Goal: Task Accomplishment & Management: Use online tool/utility

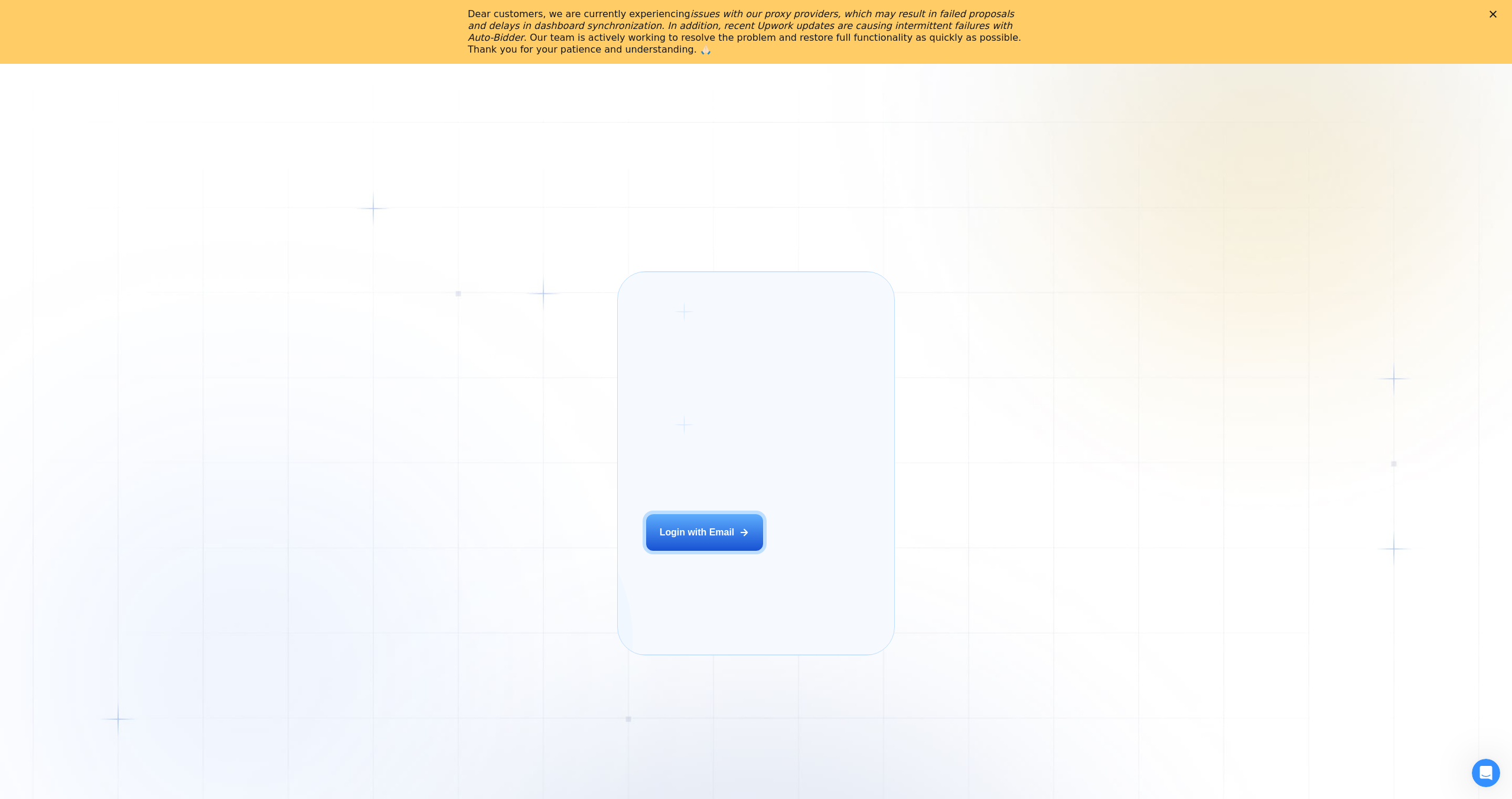
click at [680, 322] on div "Login ‍ Welcome to GigRadar. AI Business Manager for Agencies Login with Email" at bounding box center [720, 463] width 176 height 355
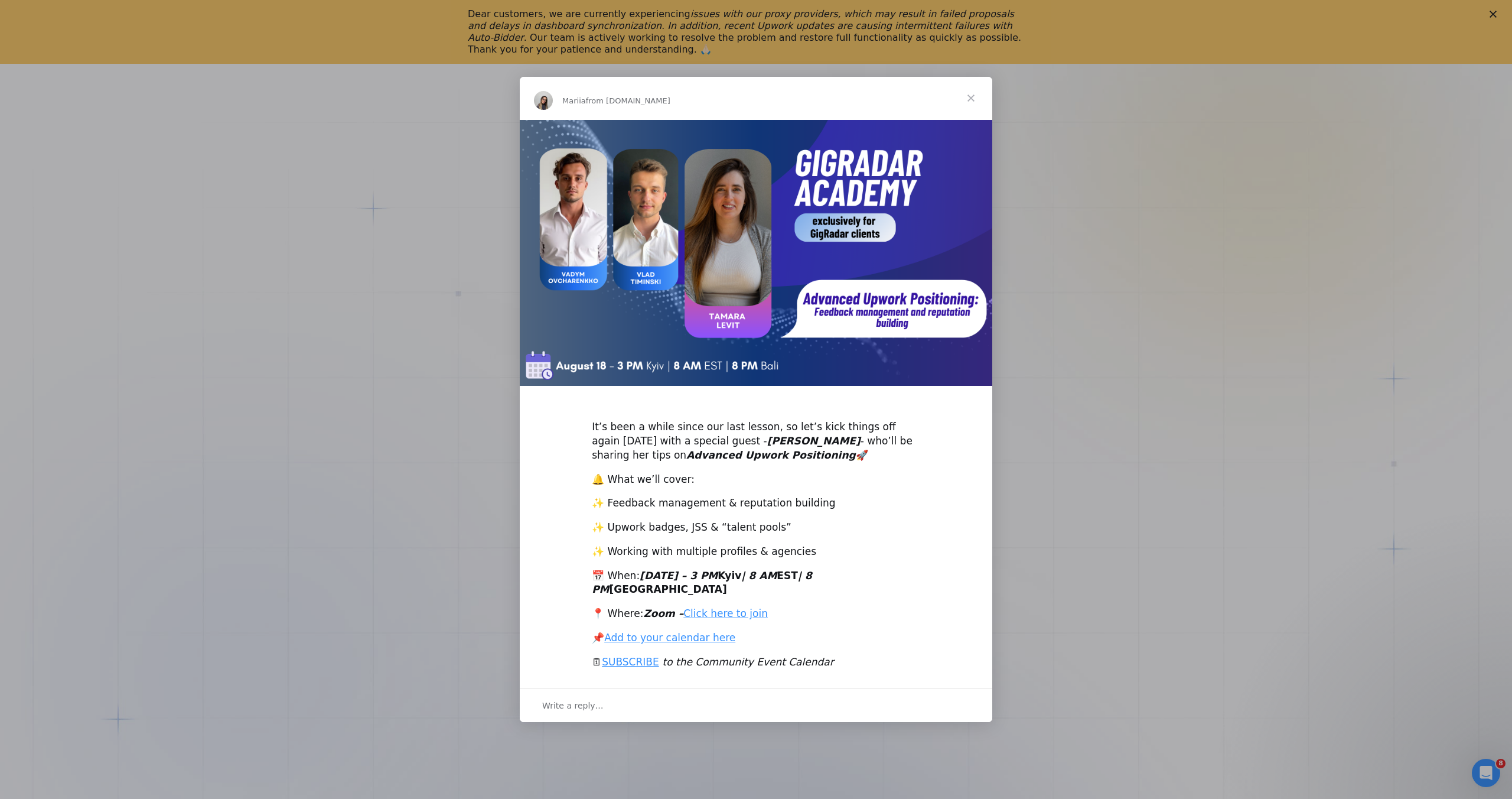
click at [977, 106] on span "Close" at bounding box center [971, 98] width 42 height 42
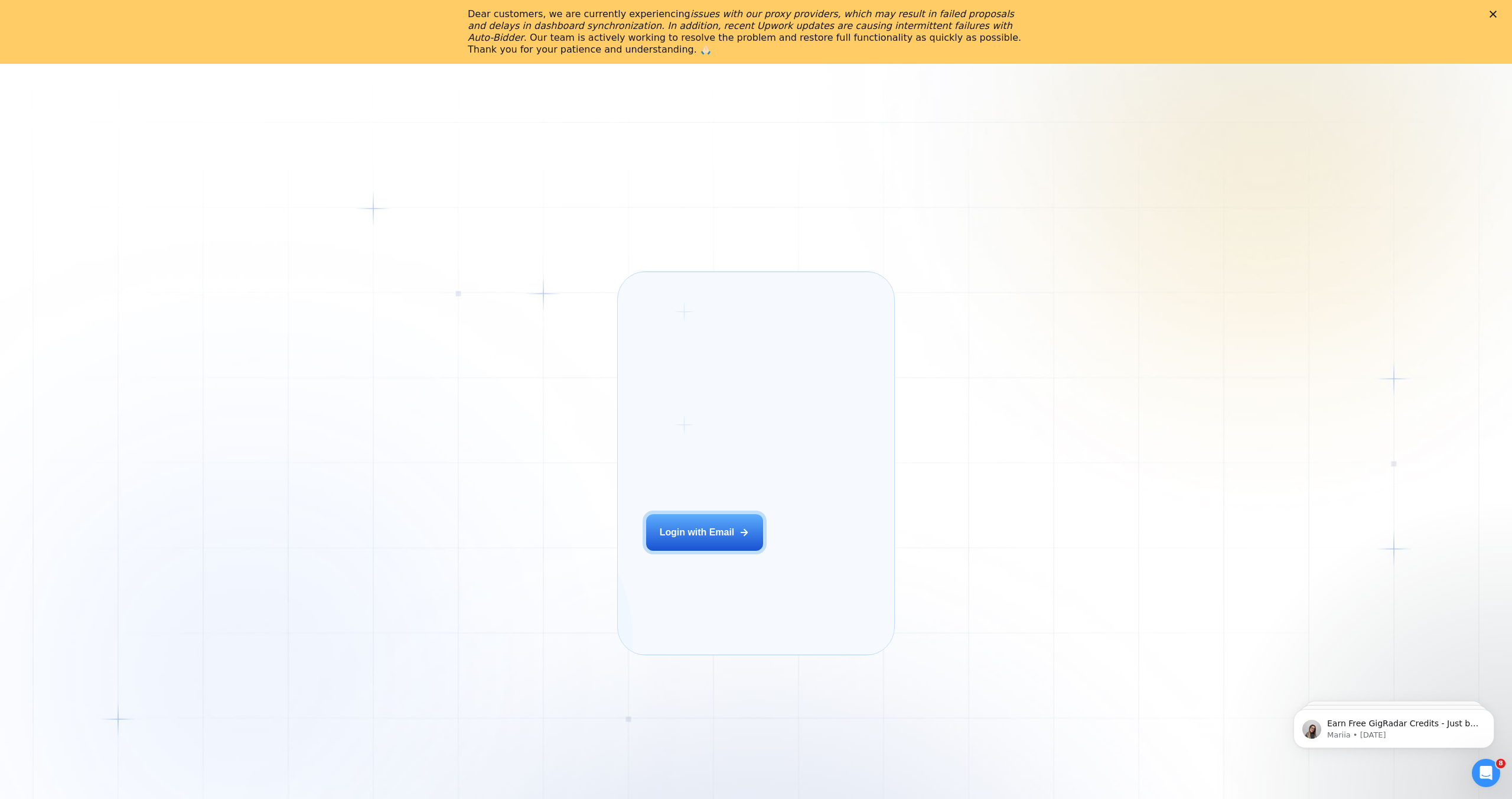
click at [728, 533] on div "Login ‍ Welcome to GigRadar. AI Business Manager for Agencies Login with Email" at bounding box center [720, 463] width 176 height 355
click at [723, 539] on div "Login with Email" at bounding box center [697, 533] width 75 height 13
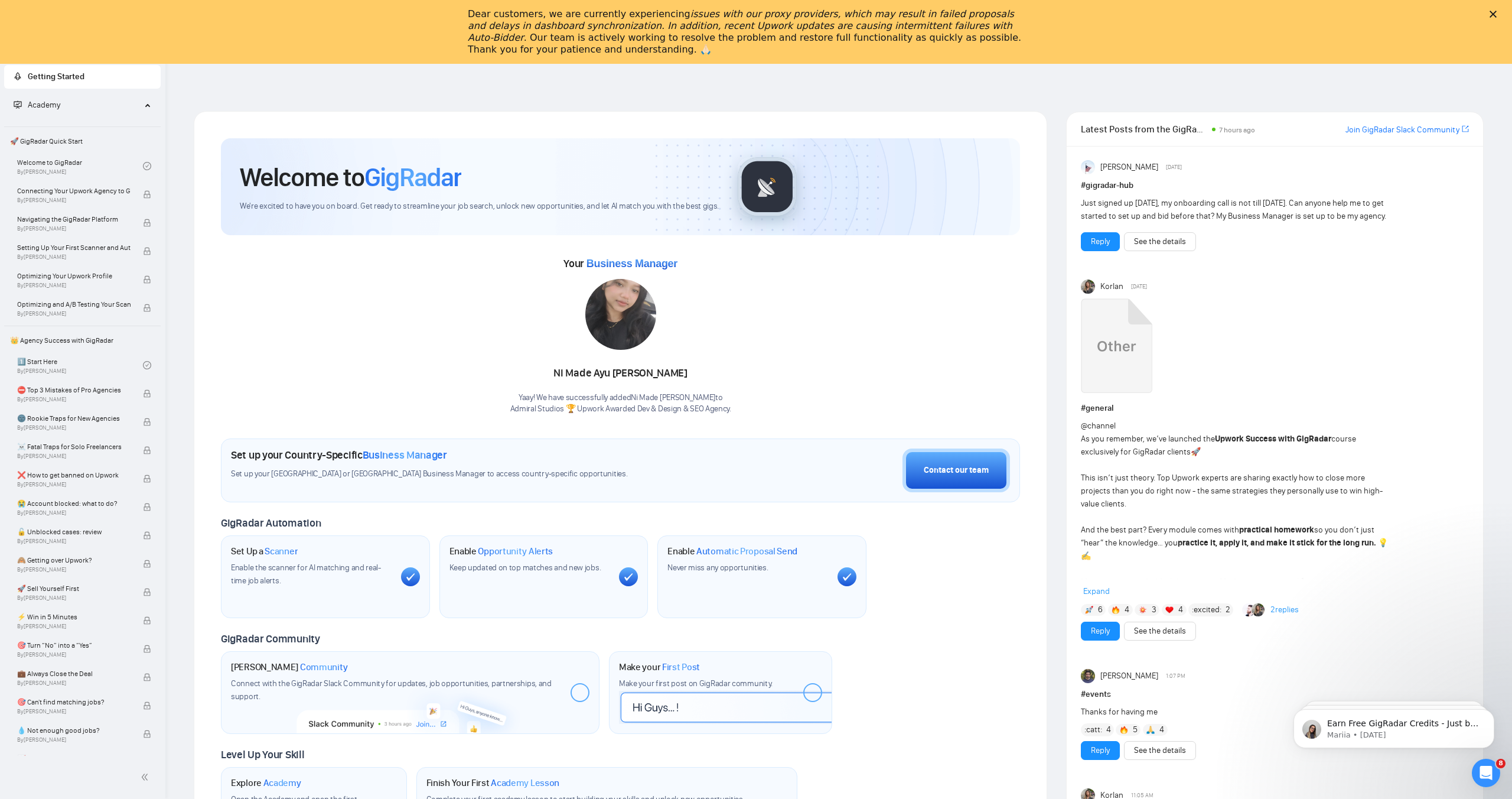
click at [1494, 15] on polygon "Close" at bounding box center [1493, 14] width 7 height 7
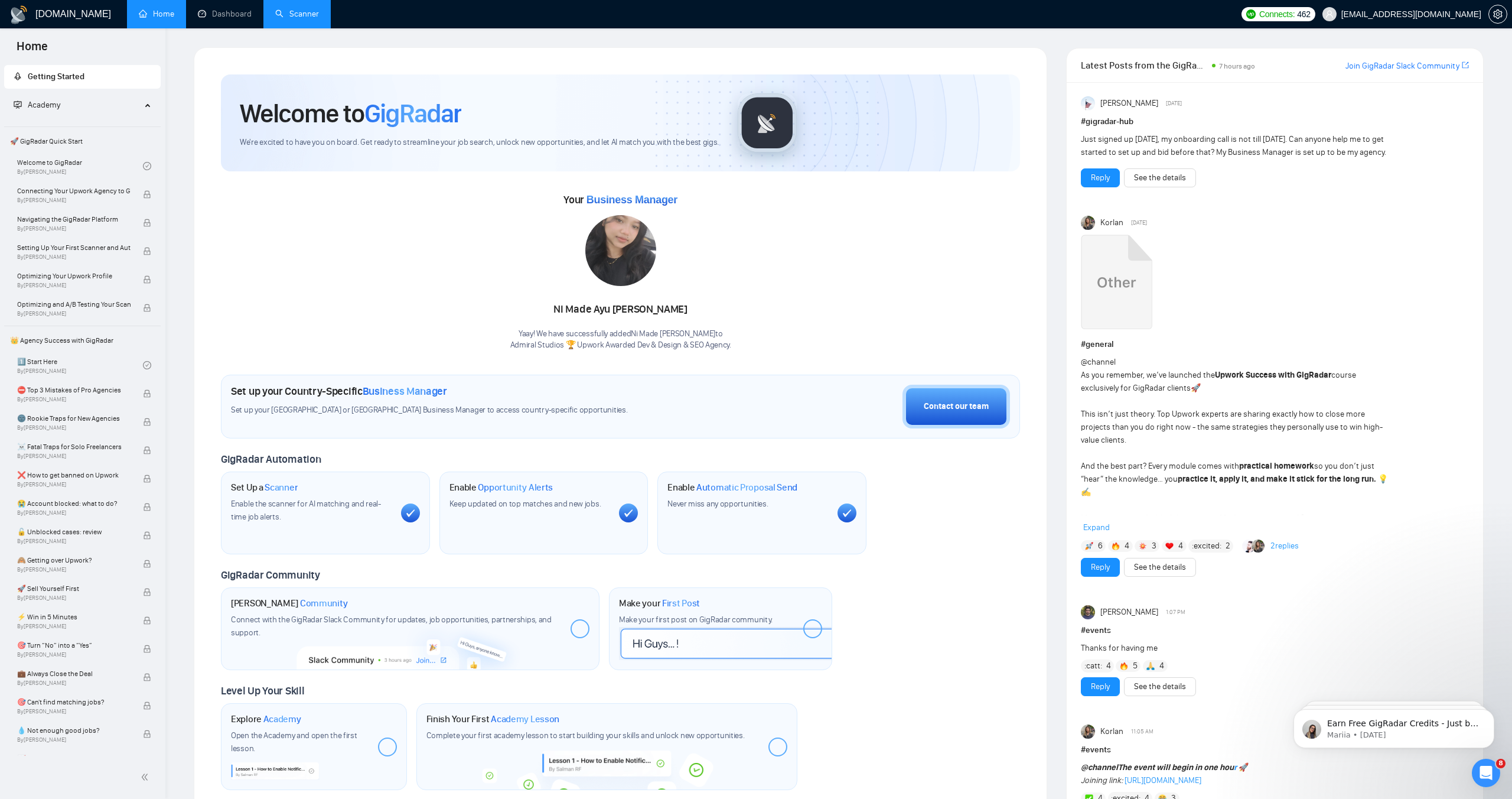
click at [298, 9] on link "Scanner" at bounding box center [297, 14] width 44 height 10
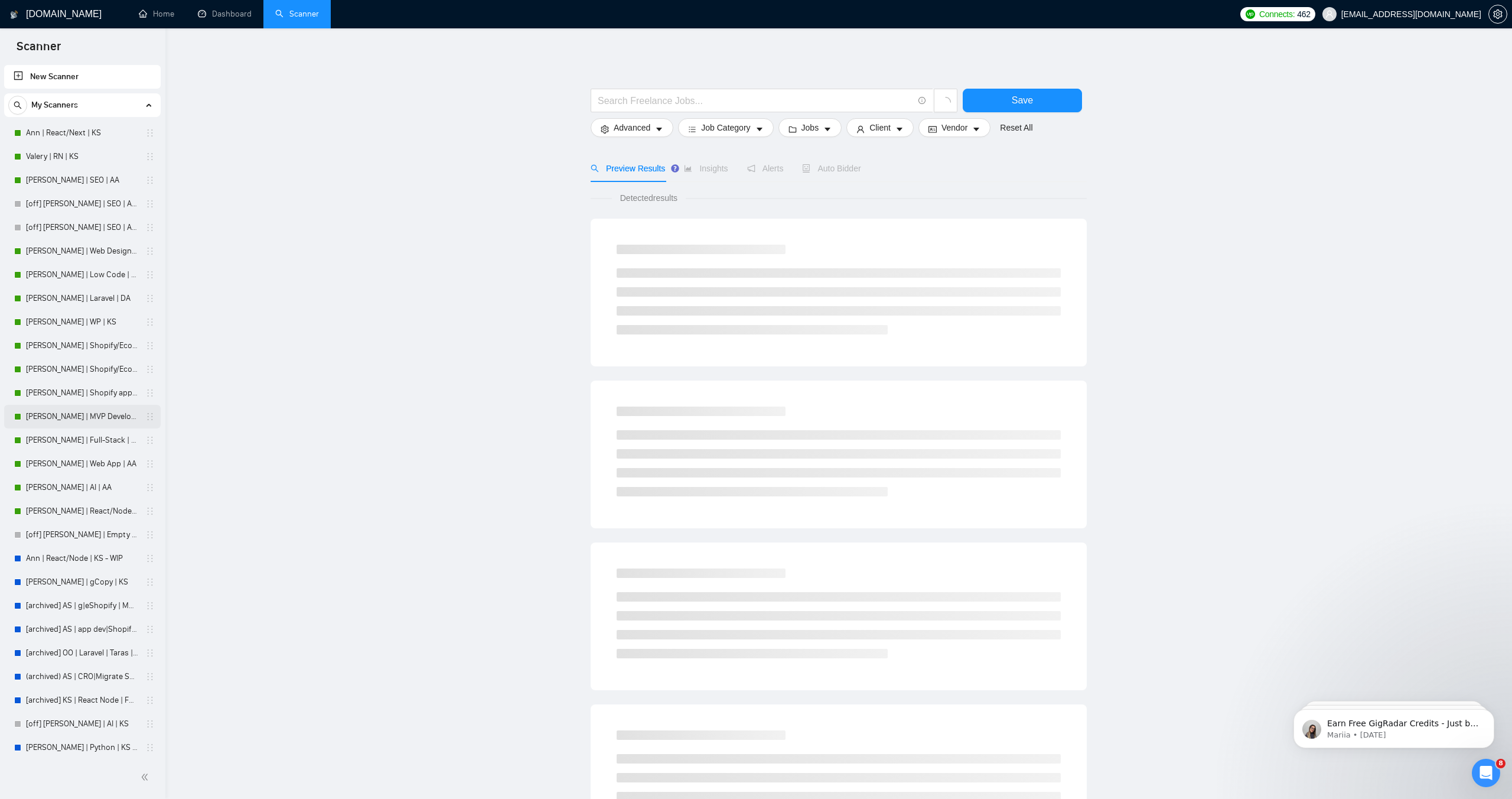
scroll to position [119, 0]
click at [73, 460] on link "[PERSON_NAME] | gCopy | KS" at bounding box center [82, 463] width 112 height 24
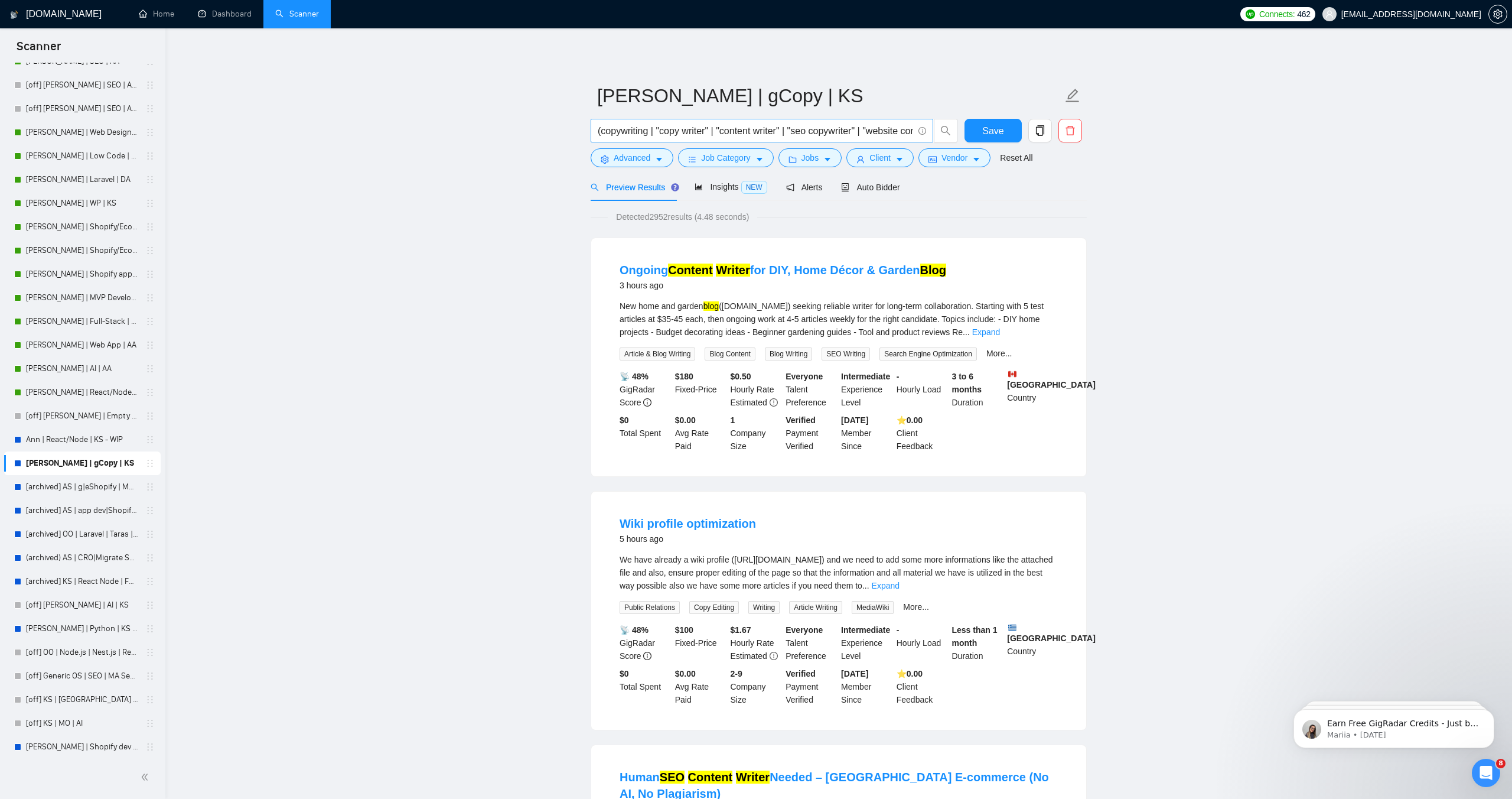
click at [649, 132] on input "(copywriting | "copy writer" | "content writer" | "seo copywriter" | "website c…" at bounding box center [755, 131] width 316 height 15
click at [602, 132] on input "(copywriting" | "copy writer" | "content writer" | "seo copywriter" | "website …" at bounding box center [755, 131] width 316 height 15
click at [639, 132] on input "("copywriting" | "copy writer" | "content writer" | "seo copywriter" | "website…" at bounding box center [755, 131] width 316 height 15
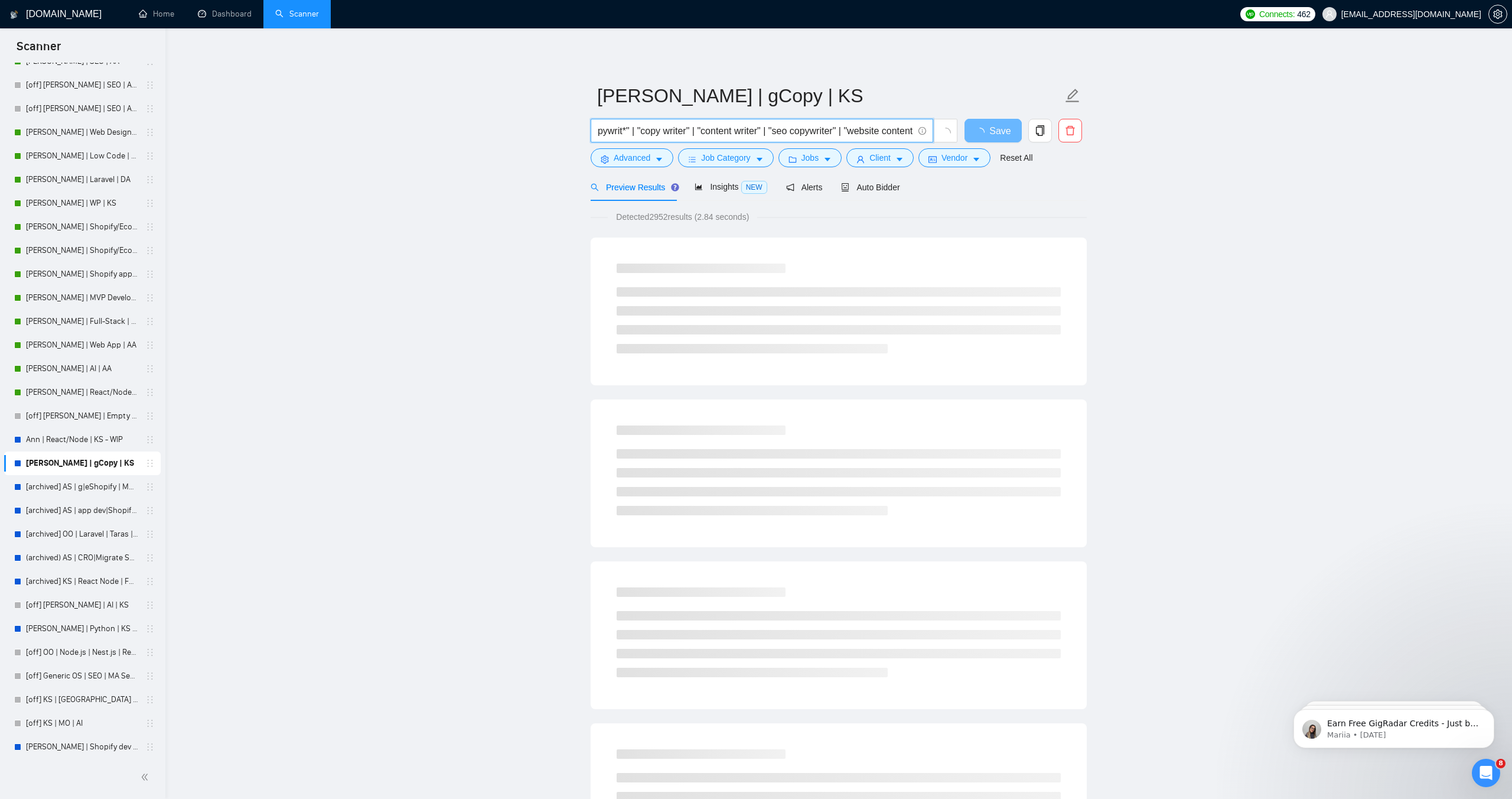
scroll to position [0, 0]
click at [712, 129] on input "("copywrit*" | "copy writer" | "content writer" | "seo copywriter" | "website c…" at bounding box center [755, 131] width 316 height 15
click at [699, 131] on input "("copywrit*" | "copy writer" | "content writer" | "seo copywriter" | "website c…" at bounding box center [755, 131] width 316 height 15
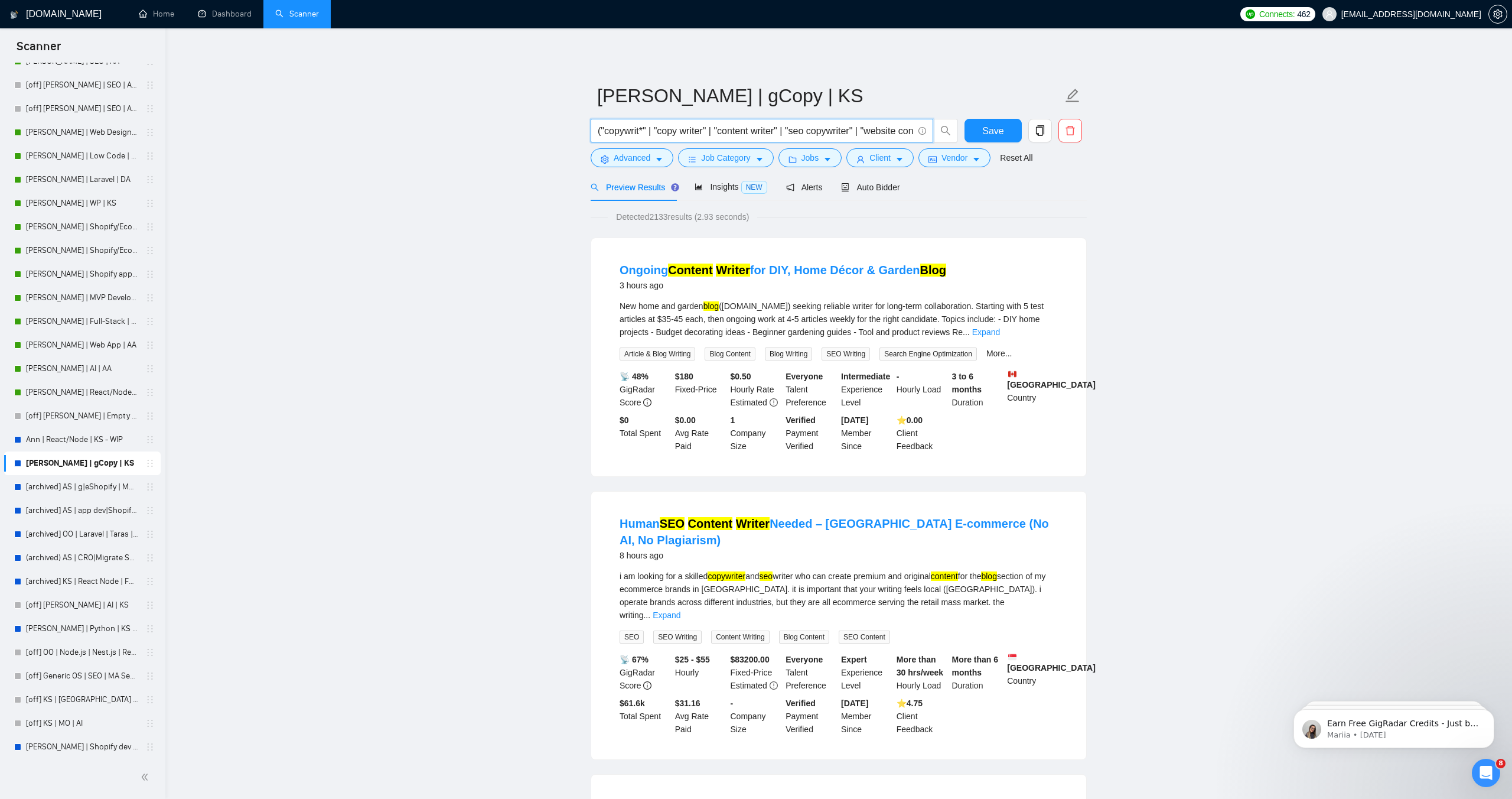
click at [643, 132] on input "("copywrit*" | "copy writer" | "content writer" | "seo copywriter" | "website c…" at bounding box center [755, 131] width 316 height 15
click at [708, 132] on input "("copywrit*" | "copy writer" | "content writer" | "seo copywriter" | "website c…" at bounding box center [755, 131] width 316 height 15
click at [717, 132] on input "("copywrit*" | "copy writer" | "content writer" | "seo copywriter" | "website c…" at bounding box center [755, 131] width 316 height 15
click at [722, 132] on input "("copywrit*" | "copy writer" | "content writer" | "seo copywriter" | "website c…" at bounding box center [755, 131] width 316 height 15
click at [805, 132] on input "("copywrit*" | "copy writer" | "copy writter" "content writer" | "seo copywrite…" at bounding box center [755, 131] width 316 height 15
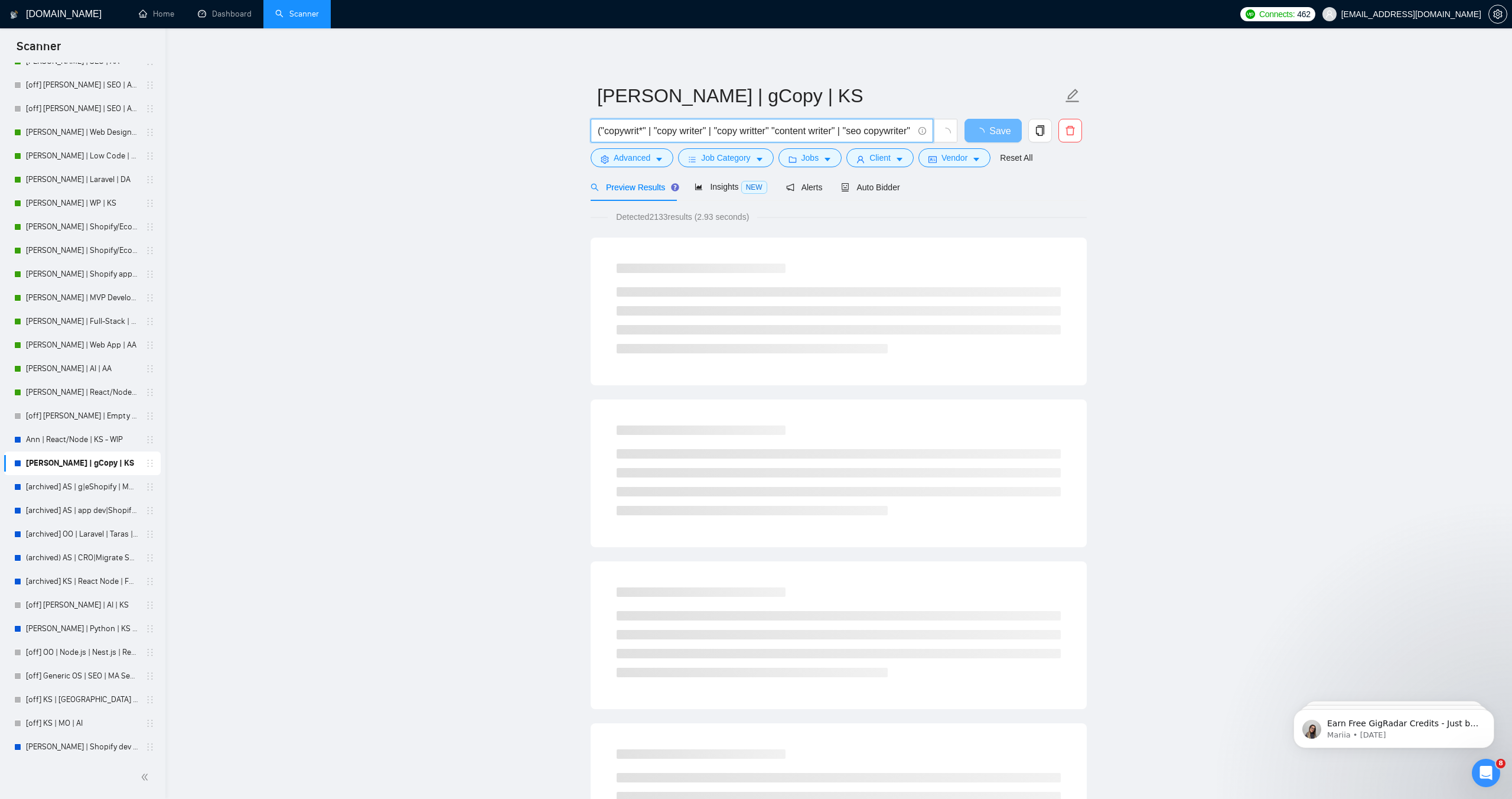
click at [782, 132] on input "("copywrit*" | "copy writer" | "copy writter" "content writer" | "seo copywrite…" at bounding box center [755, 131] width 316 height 15
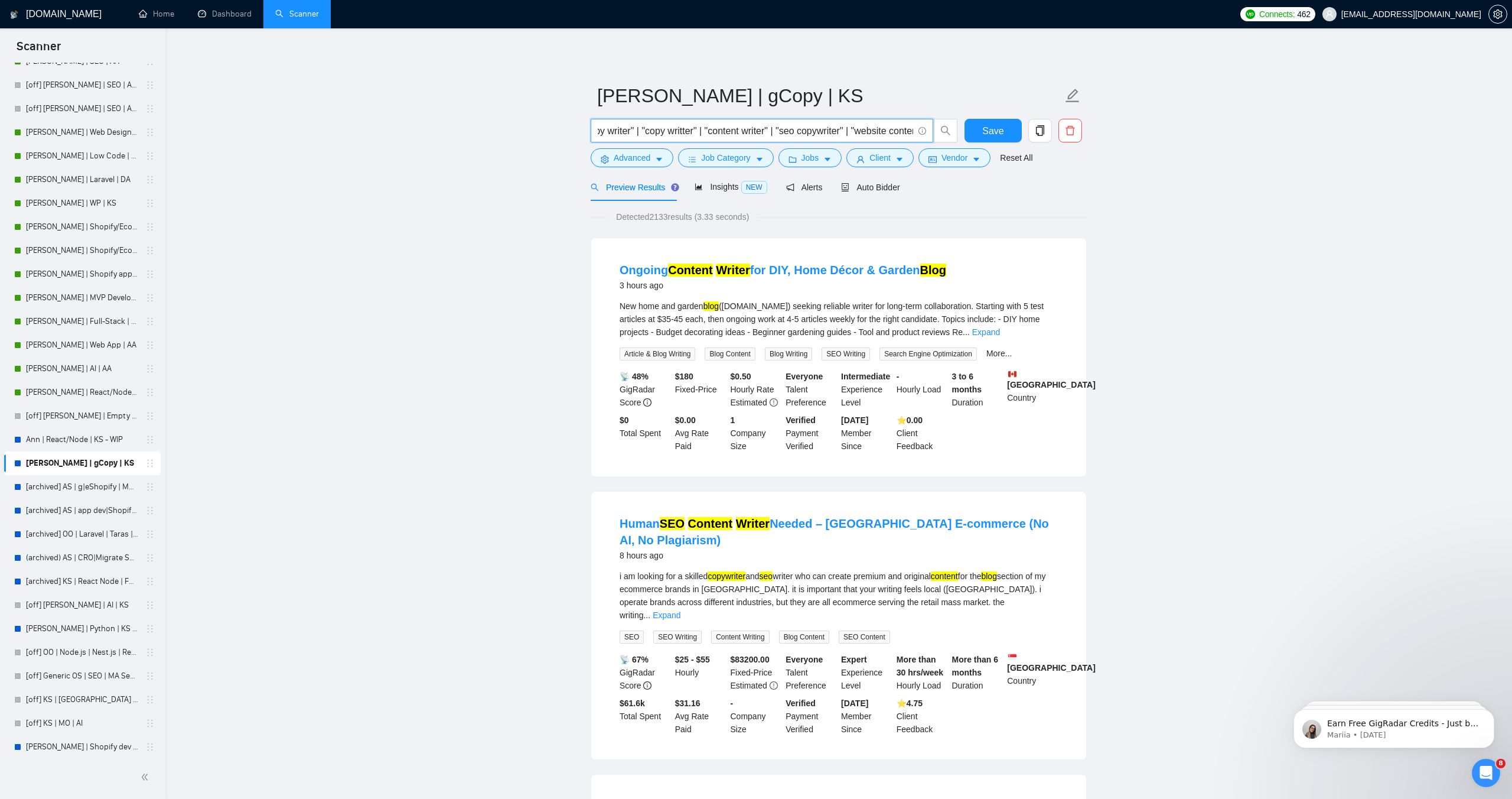
scroll to position [0, 57]
drag, startPoint x: 876, startPoint y: 129, endPoint x: 846, endPoint y: 132, distance: 30.1
click at [846, 132] on input "("copywrit*" | "copy writer" | "copy writter" | "content writer" | "seo copywri…" at bounding box center [755, 131] width 316 height 15
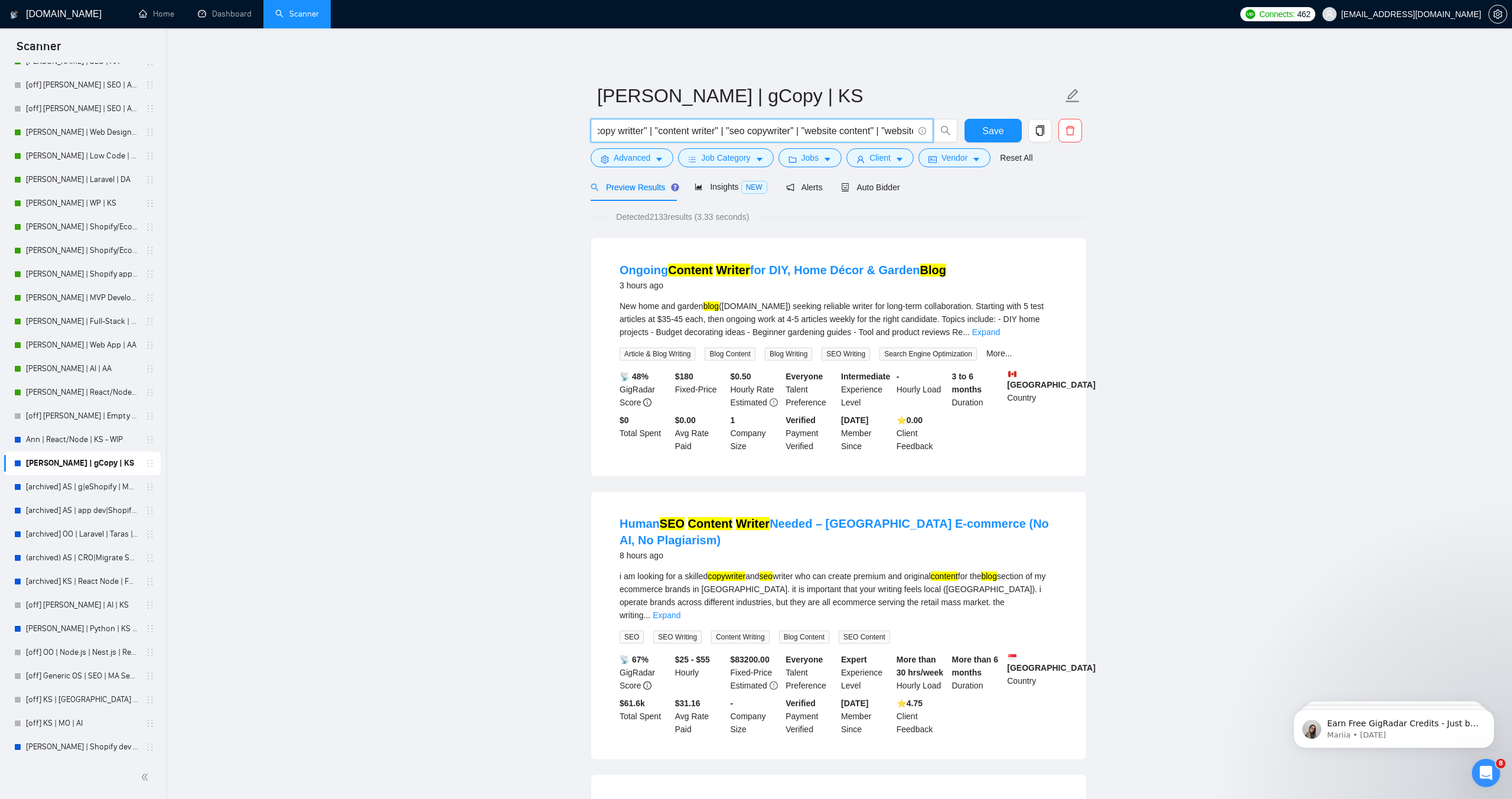
drag, startPoint x: 808, startPoint y: 132, endPoint x: 747, endPoint y: 133, distance: 61.0
click at [747, 133] on input "("copywrit*" | "copy writer" | "copy writter" | "content writer" | "seo copywri…" at bounding box center [755, 131] width 316 height 15
click at [803, 132] on input "("copywrit*" | "copy writer" | "copy writter" | "content writer" | "seo copywri…" at bounding box center [755, 131] width 316 height 15
click at [808, 132] on input "("copywrit*" | "copy writer" | "copy writter" | "content writer" | "seo copywri…" at bounding box center [755, 131] width 316 height 15
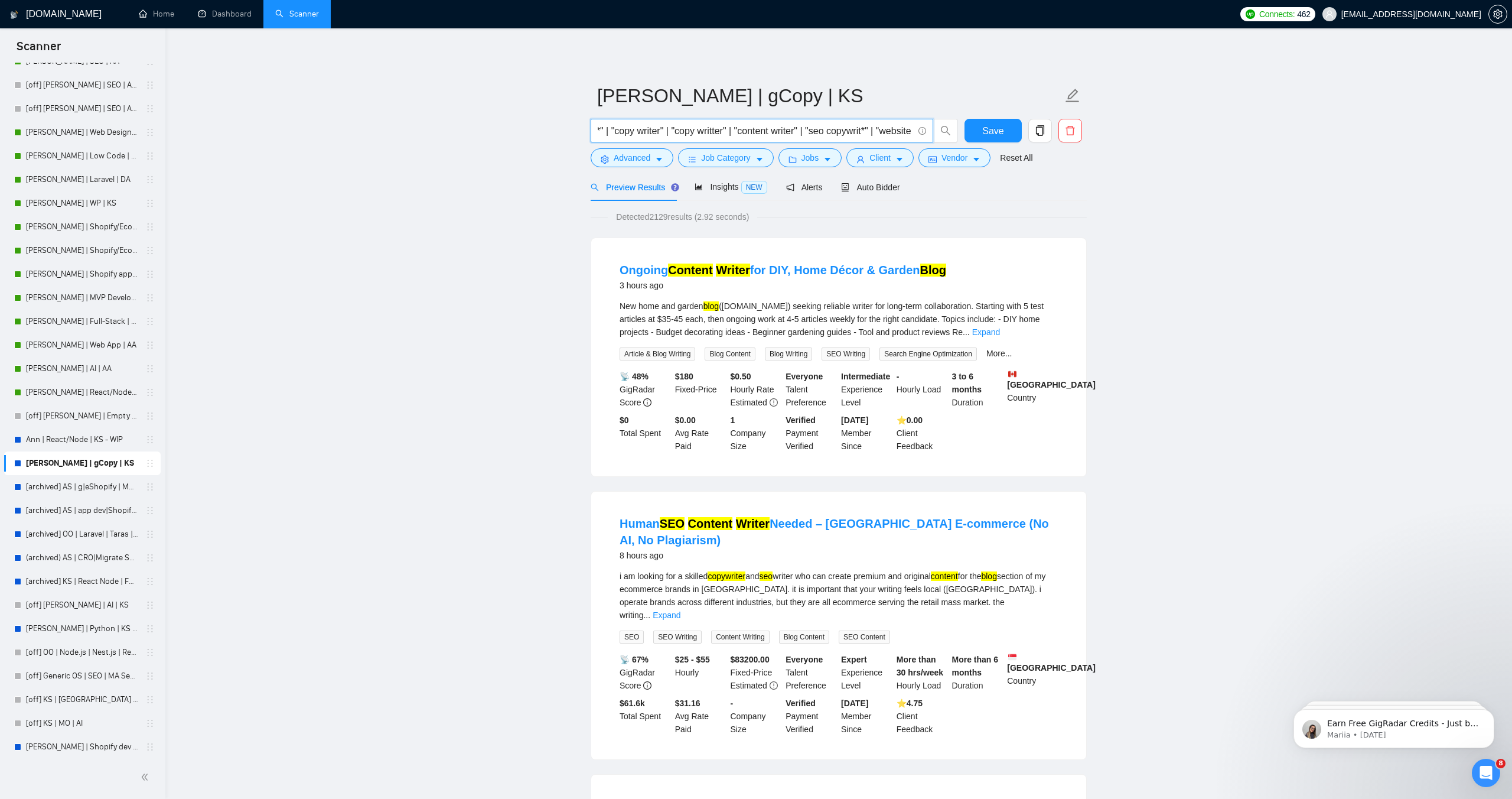
drag, startPoint x: 817, startPoint y: 131, endPoint x: 891, endPoint y: 129, distance: 74.0
click at [892, 129] on input "("copywrit*" | "copy writer" | "copy writter" | "content writer" | "seo copywri…" at bounding box center [755, 131] width 316 height 15
click at [878, 129] on input "("copywrit*" | "copy writer" | "copy writter" | "content writer" | "website con…" at bounding box center [755, 131] width 316 height 15
click at [760, 133] on input "("copywrit*" | "copy writer" | "copy writter" | "content writer" | "website con…" at bounding box center [755, 131] width 316 height 15
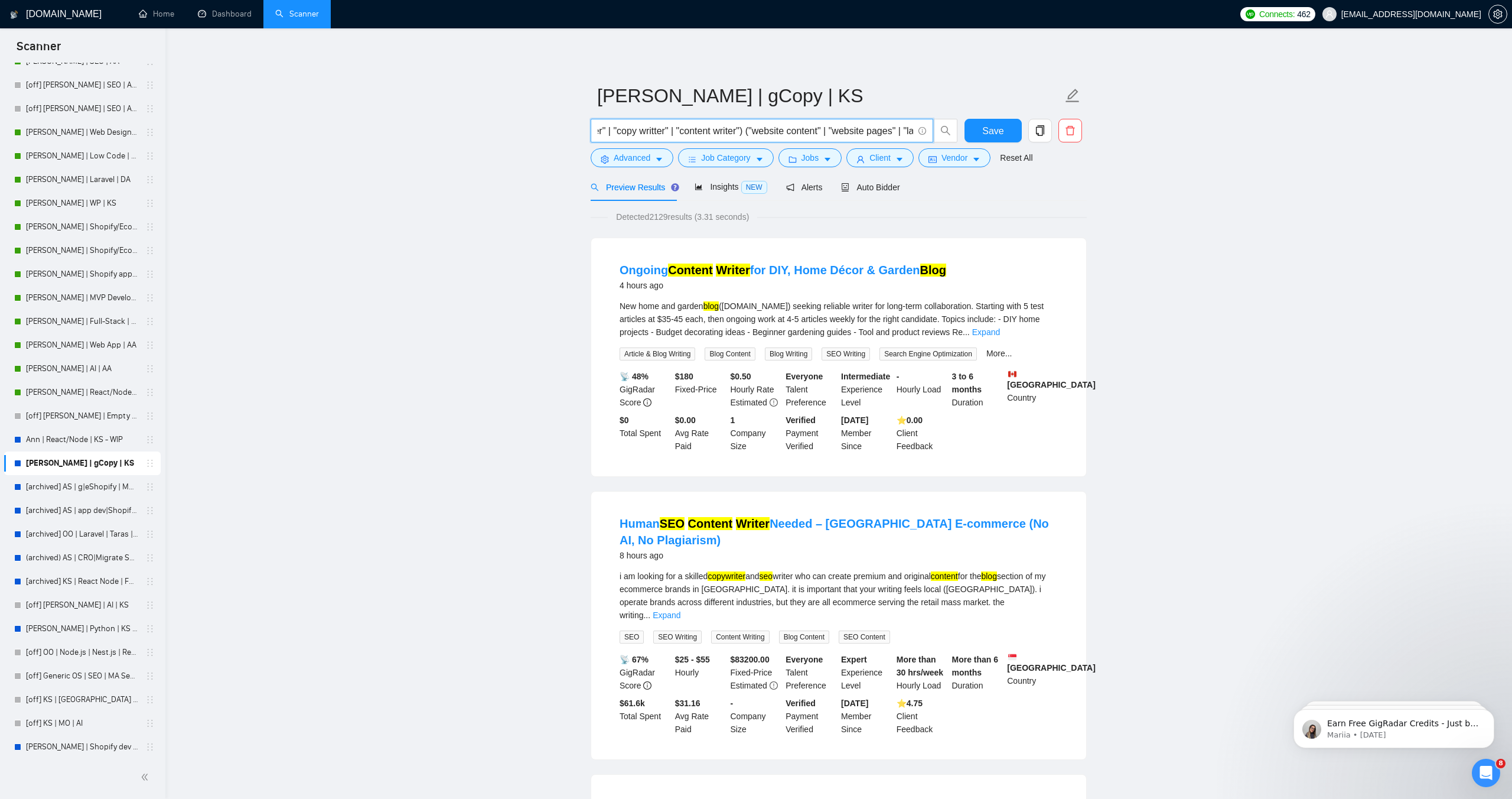
scroll to position [0, 0]
click at [719, 194] on div "Insights NEW" at bounding box center [730, 187] width 72 height 28
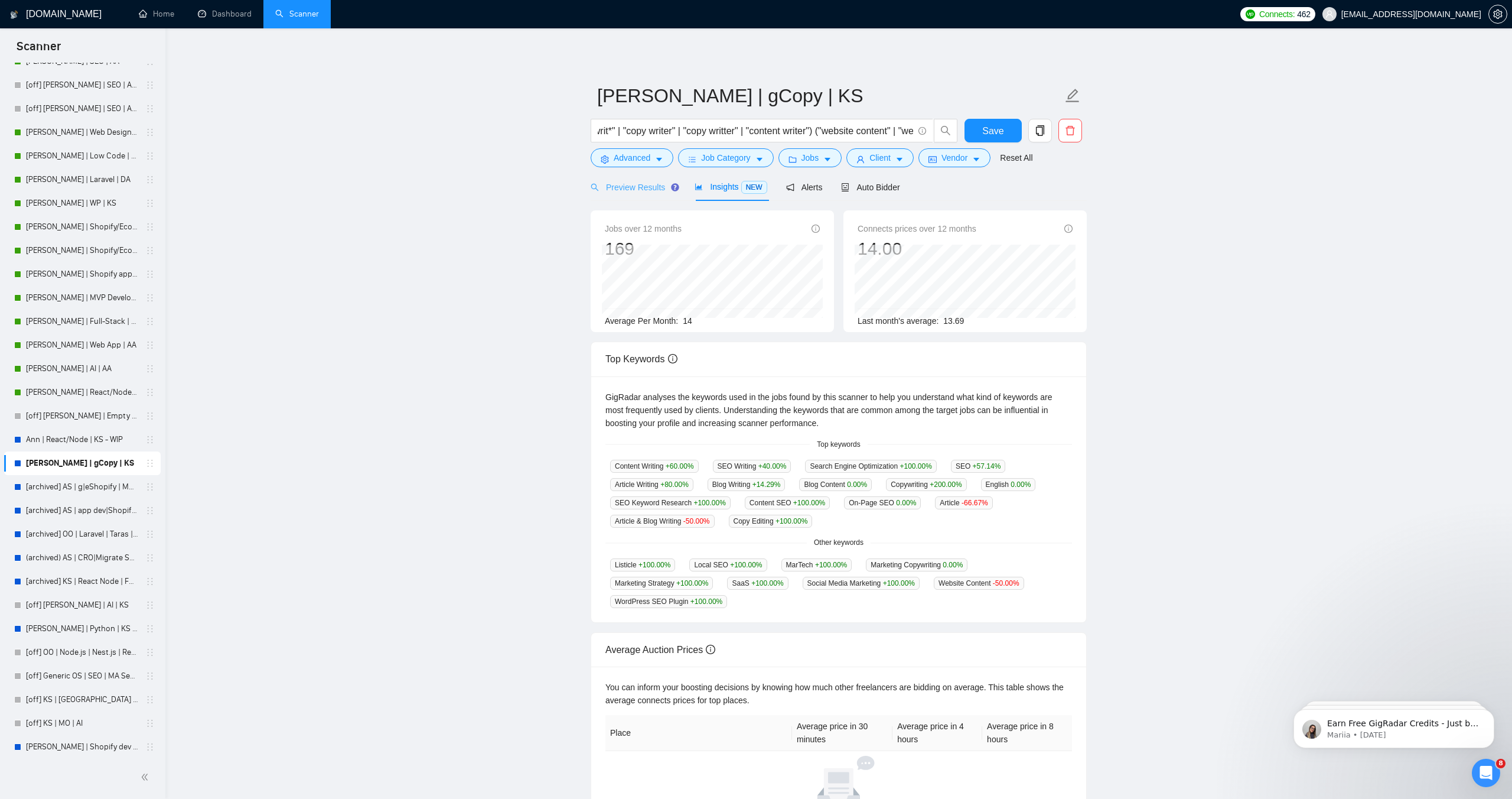
click at [641, 195] on div "Preview Results" at bounding box center [633, 187] width 85 height 28
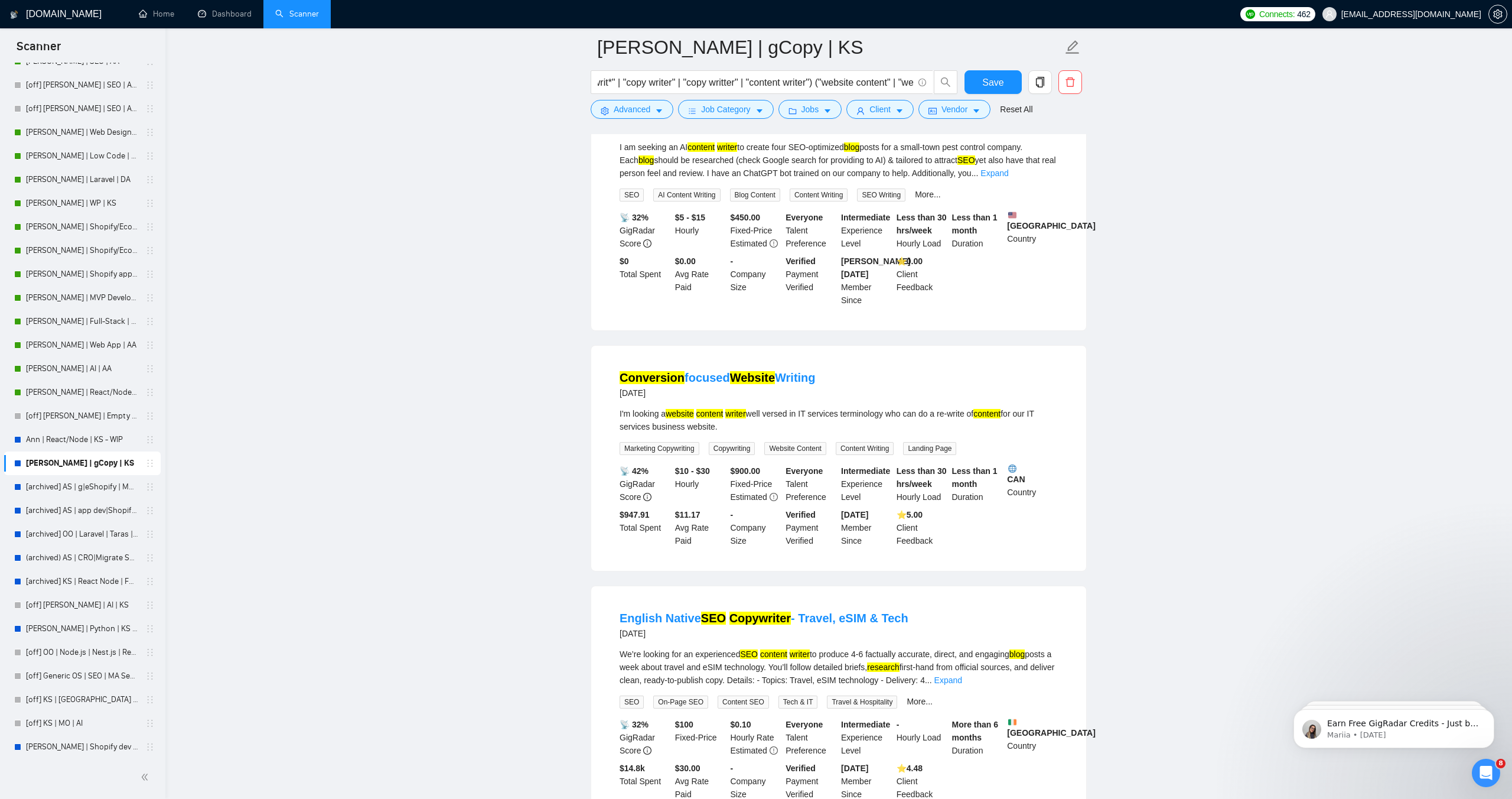
scroll to position [2122, 0]
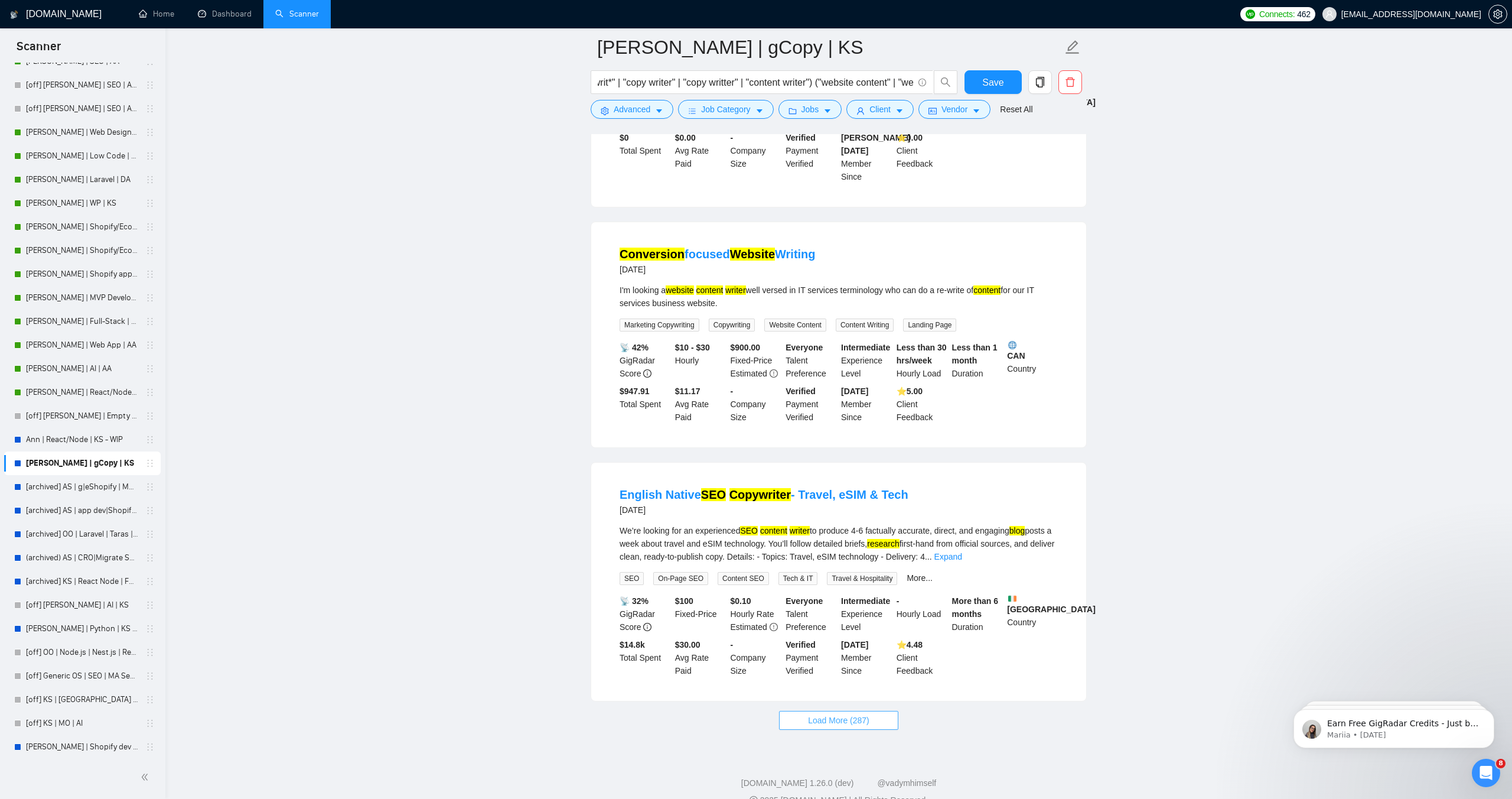
click at [851, 710] on button "Load More (287)" at bounding box center [838, 719] width 119 height 19
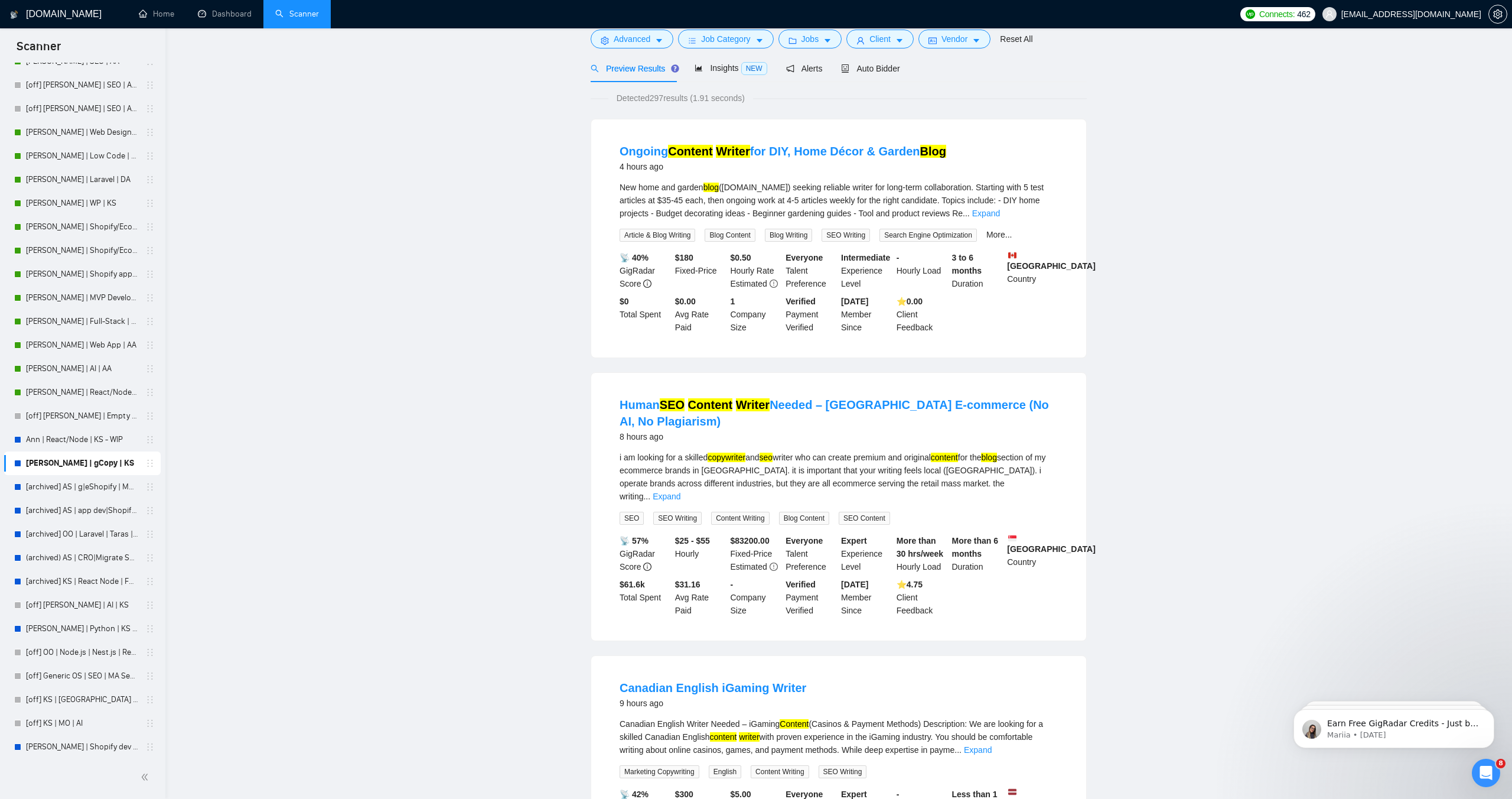
scroll to position [0, 0]
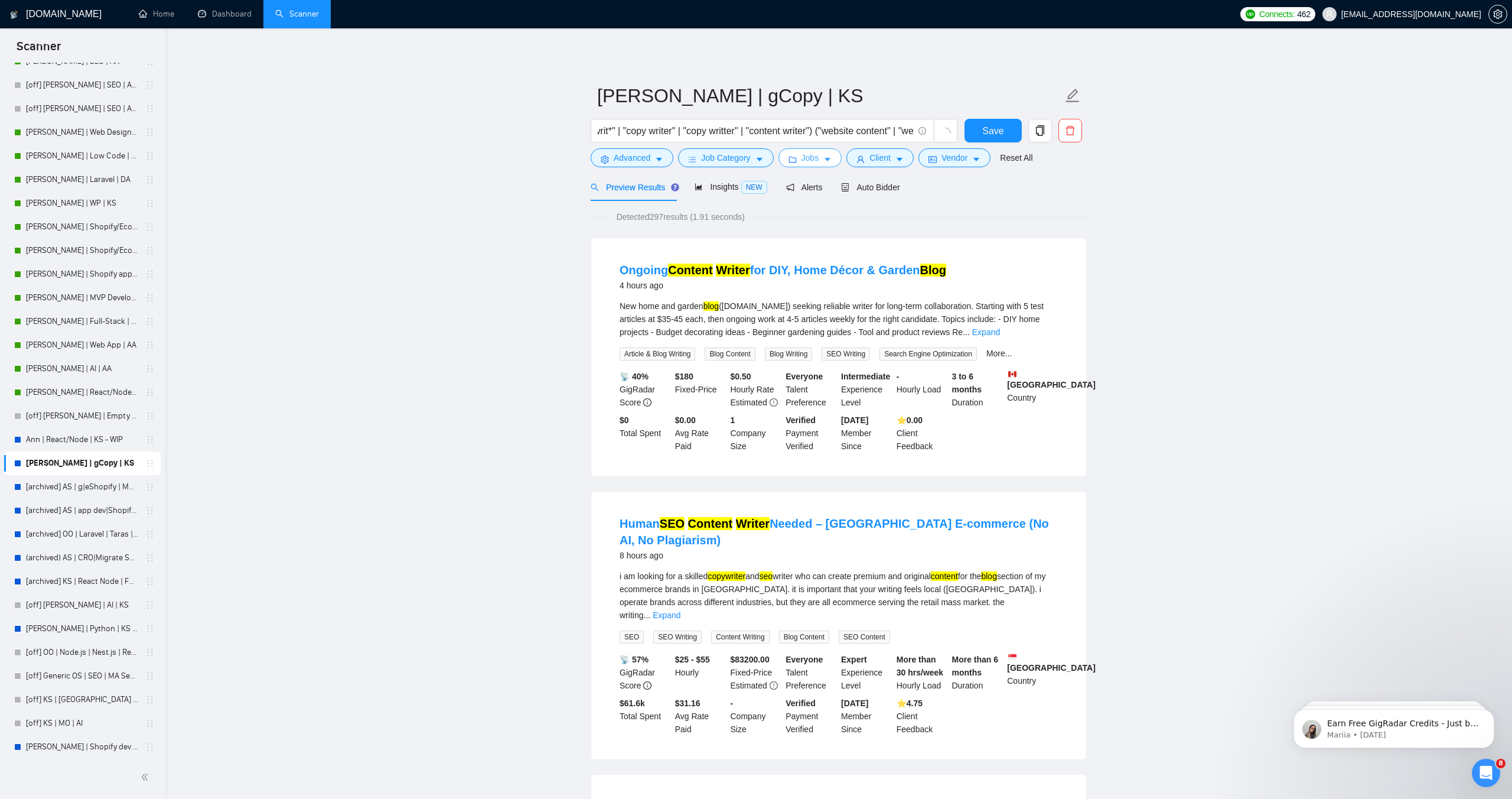
click at [831, 158] on icon "caret-down" at bounding box center [827, 159] width 8 height 8
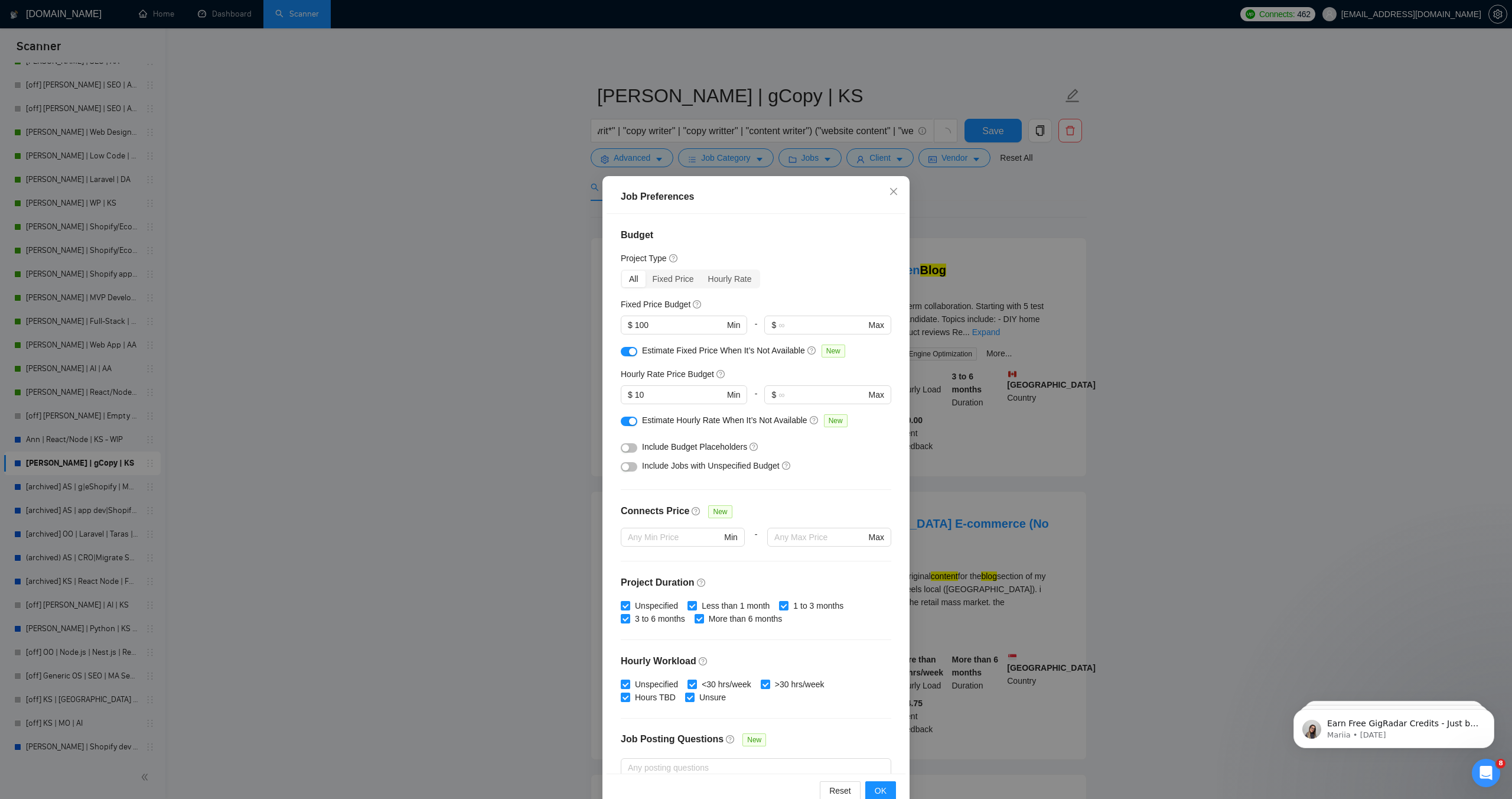
click at [836, 155] on div "Job Preferences Budget Project Type All Fixed Price Hourly Rate Fixed Price Bud…" at bounding box center [756, 400] width 1512 height 799
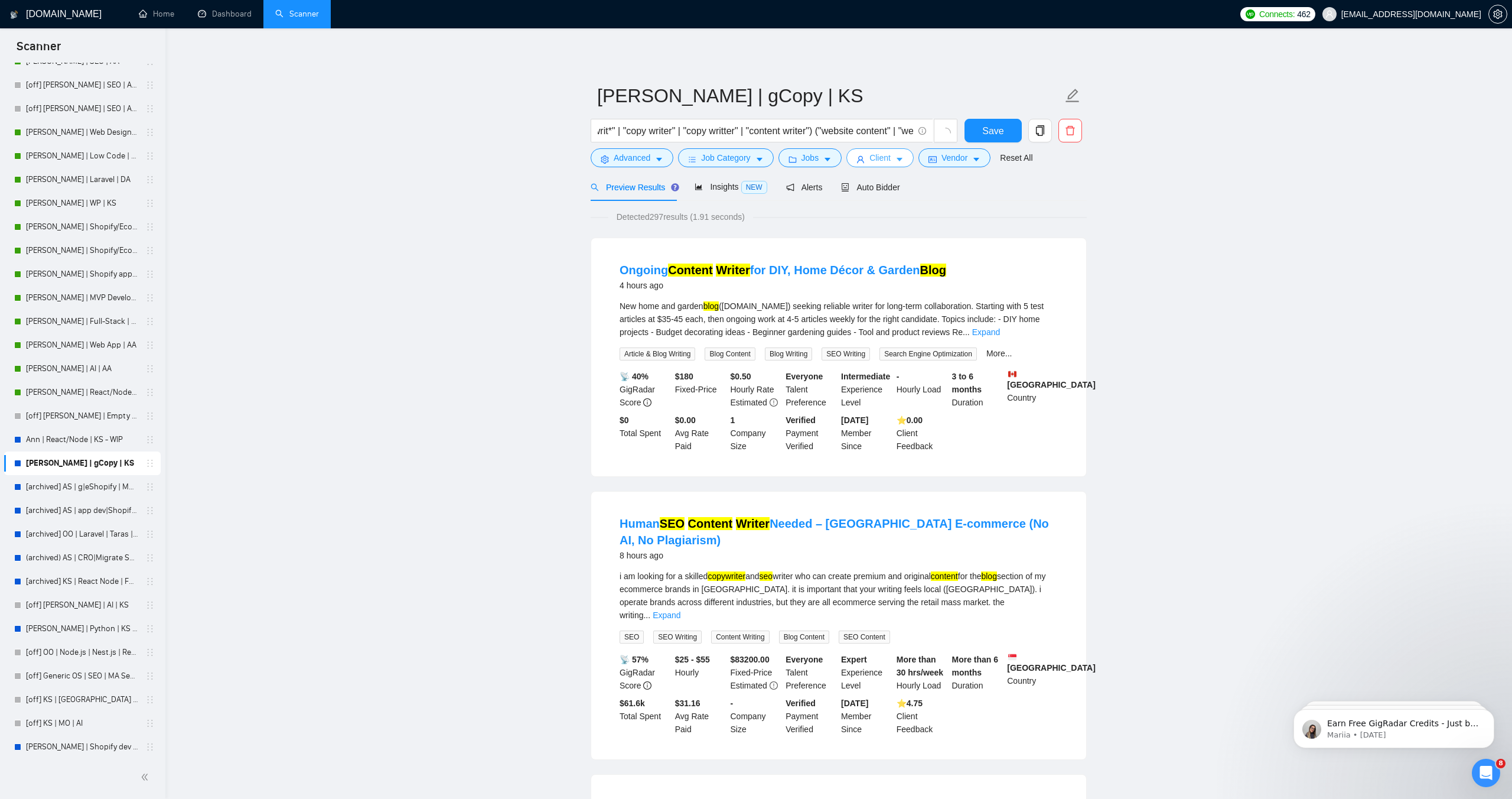
click at [876, 151] on button "Client" at bounding box center [880, 158] width 67 height 19
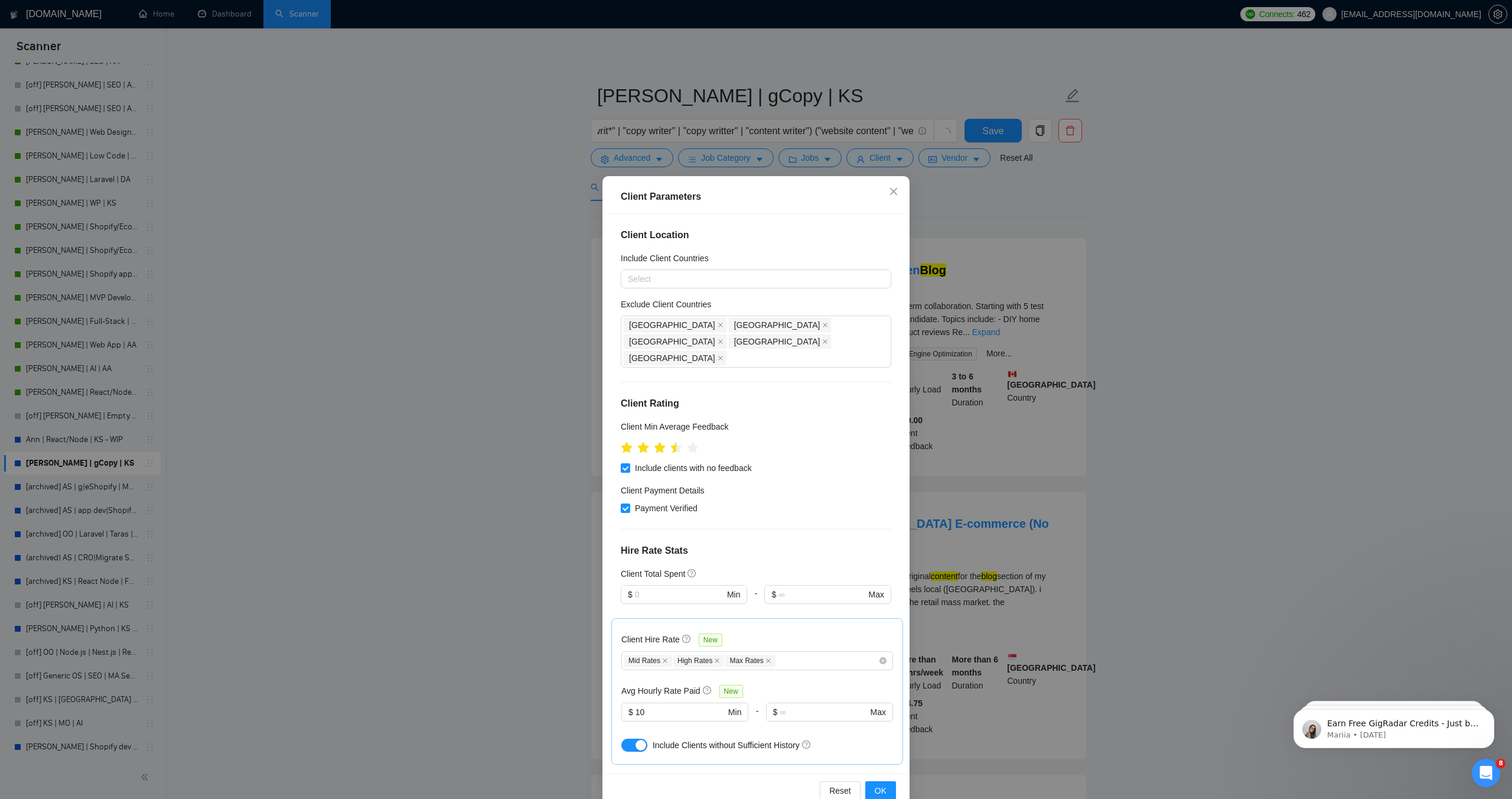
click at [1003, 242] on div "Client Parameters Client Location Include Client Countries Select Exclude Clien…" at bounding box center [756, 400] width 1512 height 799
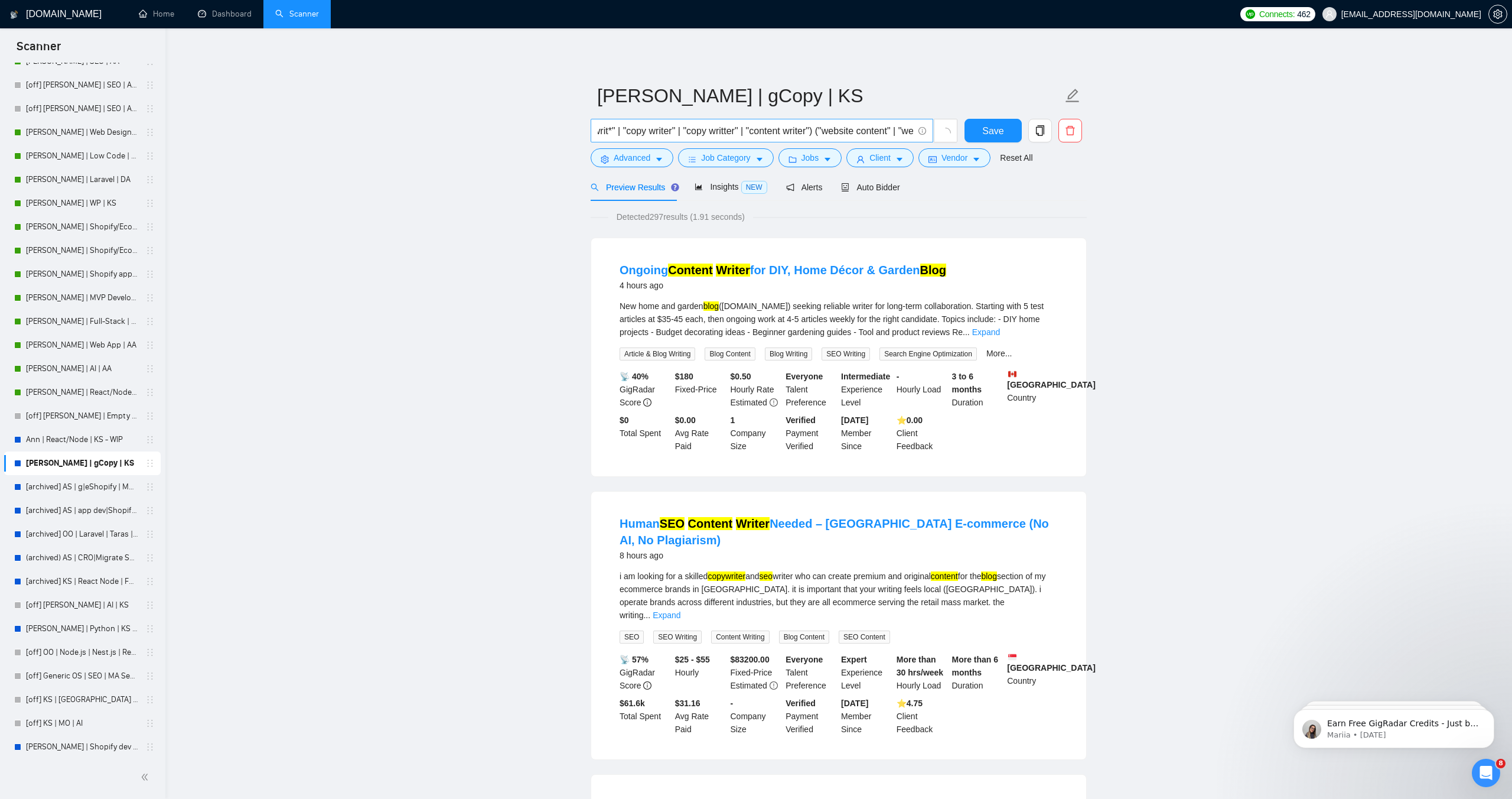
click at [840, 132] on input "("copywrit*" | "copy writer" | "copy writter" | "content writer") ("website con…" at bounding box center [755, 131] width 316 height 15
drag, startPoint x: 787, startPoint y: 132, endPoint x: 911, endPoint y: 126, distance: 124.1
click at [911, 126] on input "("copywrit*" | "copy writer" | "copy writter" | "content writer") ("website con…" at bounding box center [755, 131] width 316 height 15
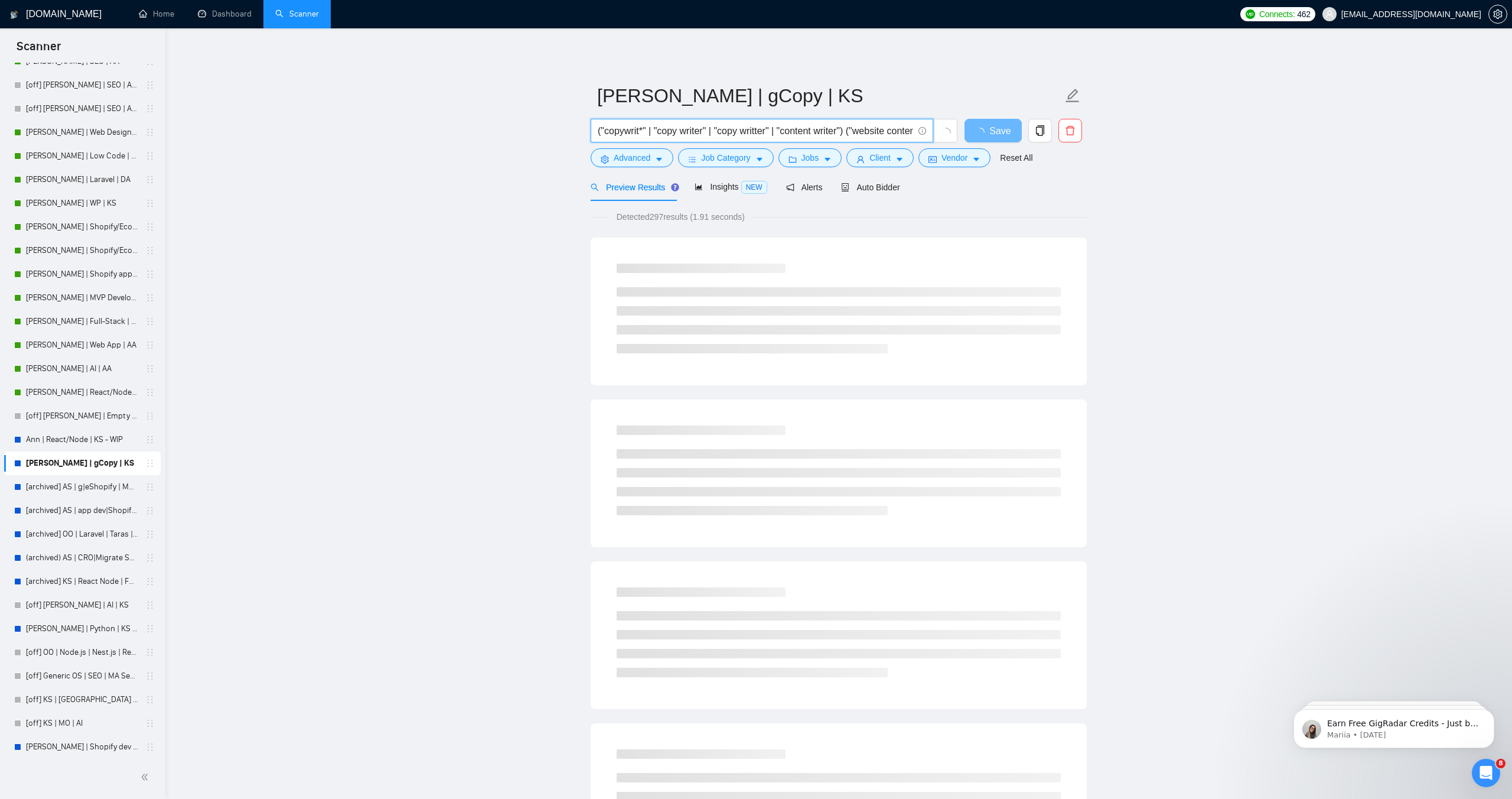
click at [858, 131] on input "("copywrit*" | "copy writer" | "copy writter" | "content writer") ("website con…" at bounding box center [755, 131] width 316 height 15
paste input ""seo writing" | "seo content""
click at [788, 132] on input "("copywrit*" | "copy writer" | "copy writter" | "content writer" "seo writing" …" at bounding box center [755, 131] width 316 height 15
click at [814, 132] on input "("copywrit*" | "copy writer" | "copy writter" | "content writer" | "seo writing…" at bounding box center [755, 131] width 316 height 15
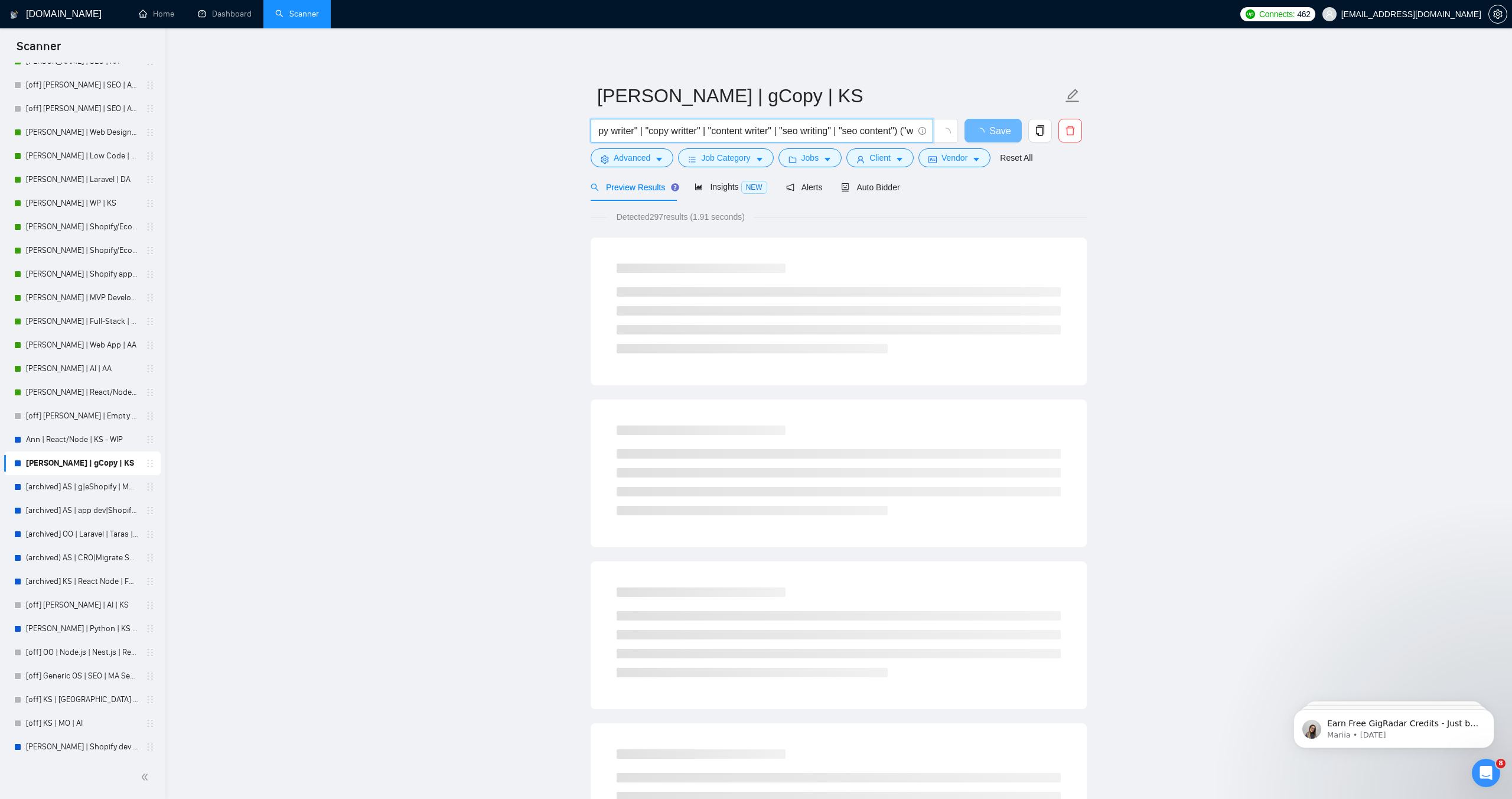
click at [795, 132] on input "("copywrit*" | "copy writer" | "copy writter" | "content writer" | "seo writing…" at bounding box center [755, 131] width 316 height 15
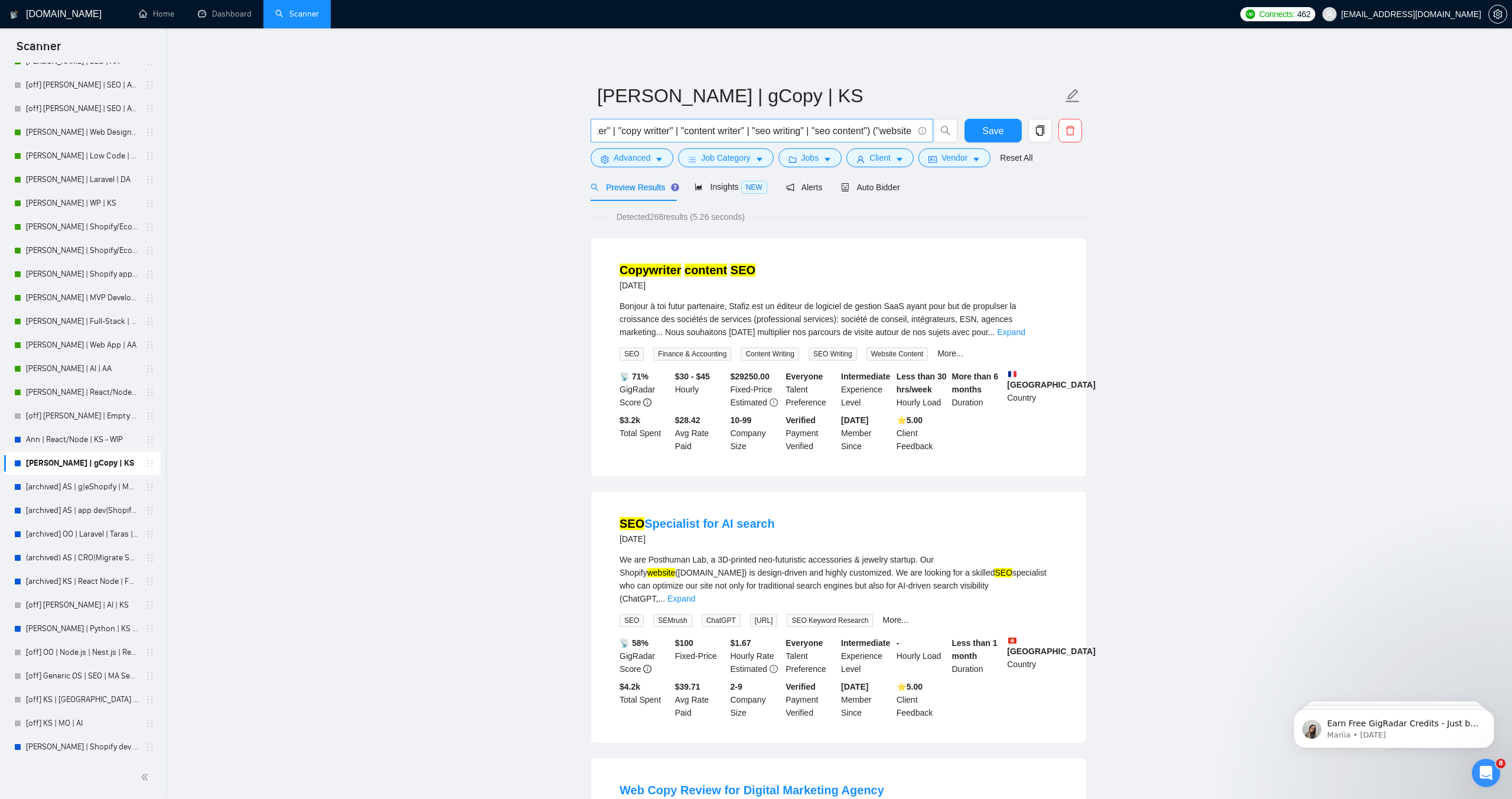
scroll to position [0, 144]
click at [851, 132] on input "("copywrit*" | "copy writer" | "copy writter" | "content writer" | "seo writing…" at bounding box center [755, 131] width 316 height 15
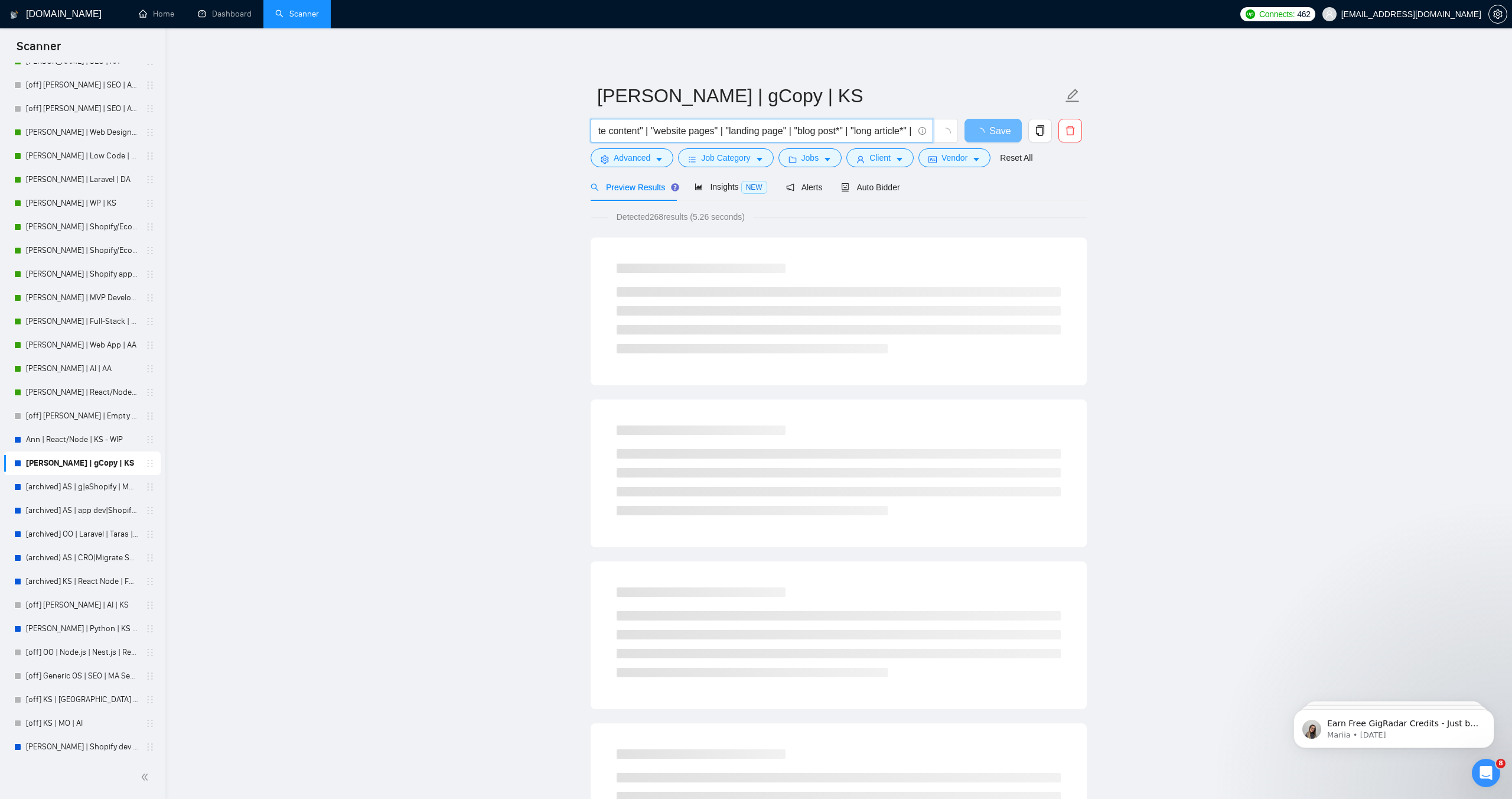
scroll to position [0, 410]
drag, startPoint x: 815, startPoint y: 131, endPoint x: 671, endPoint y: 133, distance: 144.0
click at [671, 133] on input "("copywrit*" | "copy writer" | "copy writter" | "content writer" | "seo writing…" at bounding box center [755, 131] width 316 height 15
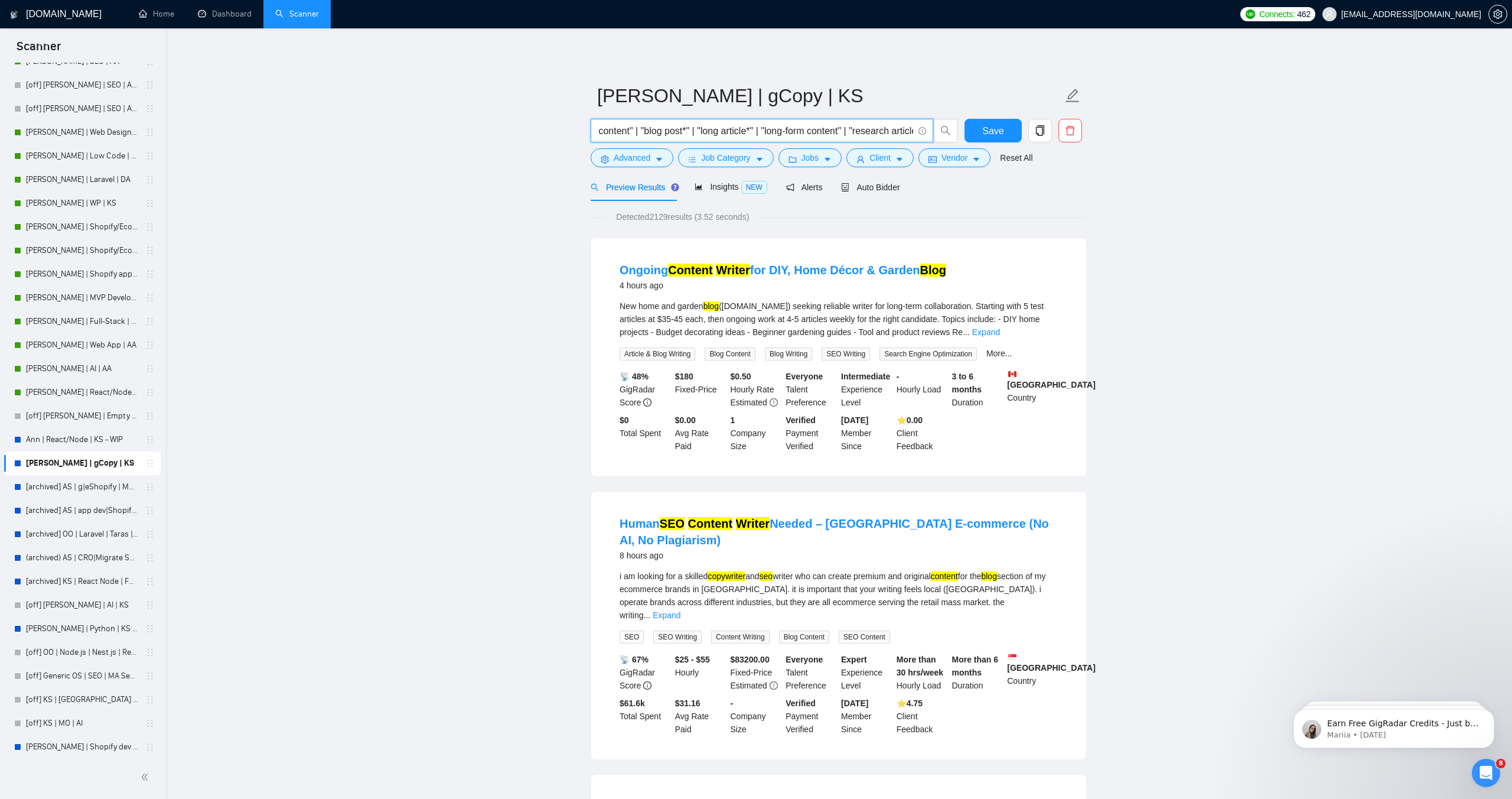
click at [779, 127] on input "("copywrit*" | "copy writer" | "copy writter" | "content writer" | "seo writing…" at bounding box center [755, 131] width 316 height 15
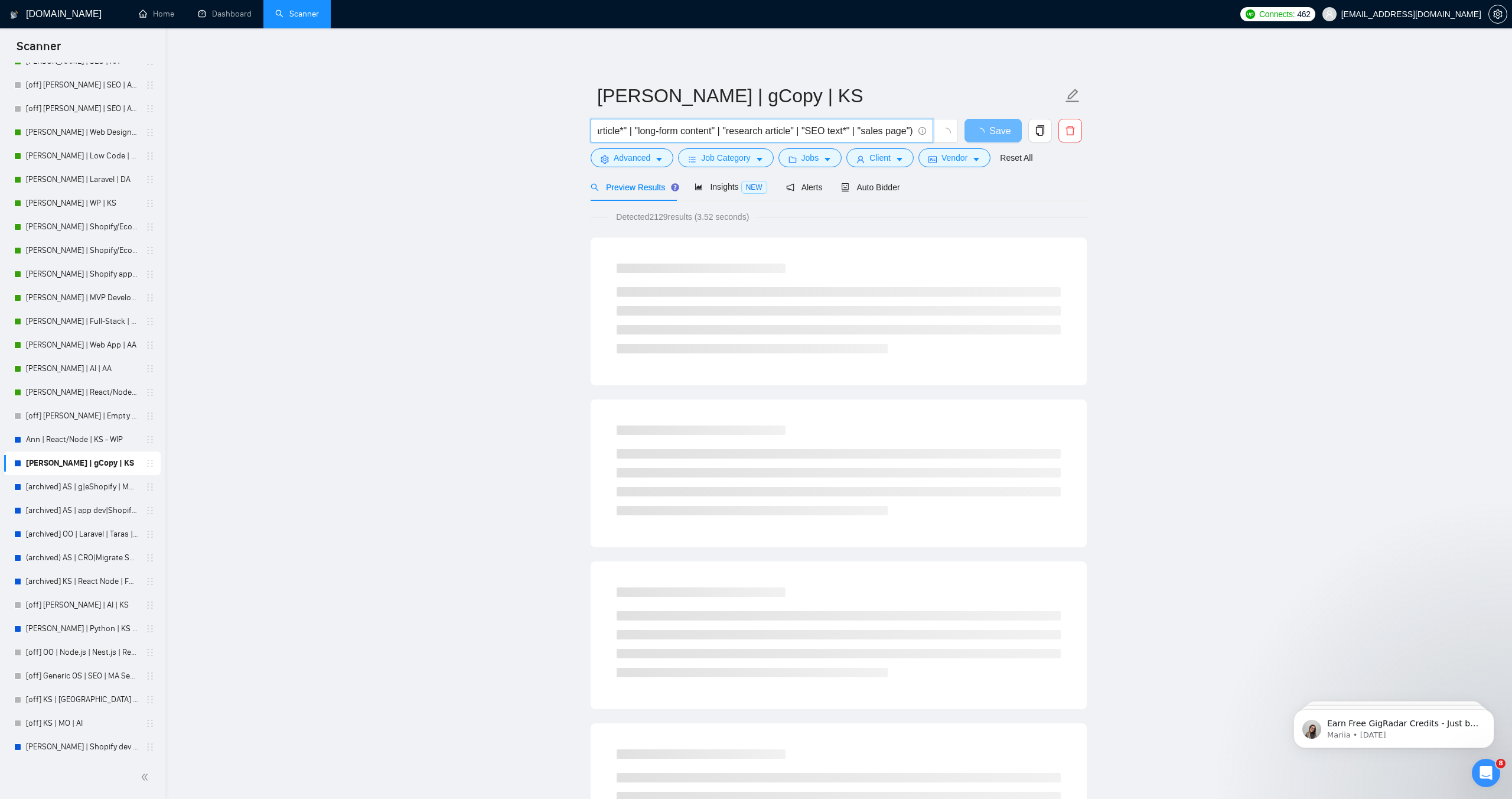
scroll to position [0, 584]
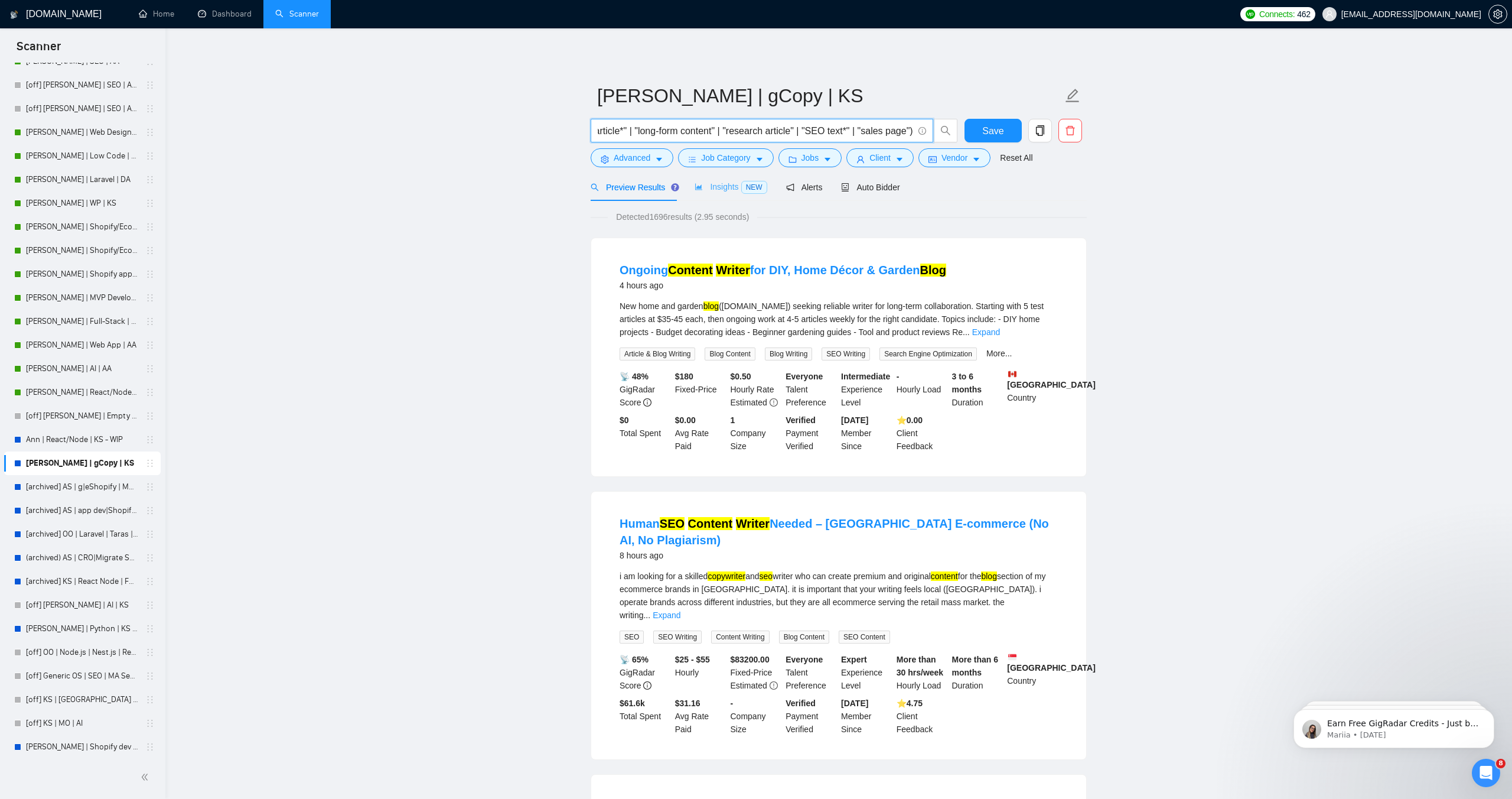
type input "("copywrit*" | "copy writer" | "copy writter" | "content writer" | "seo writing…"
click at [714, 183] on span "Insights NEW" at bounding box center [730, 187] width 72 height 10
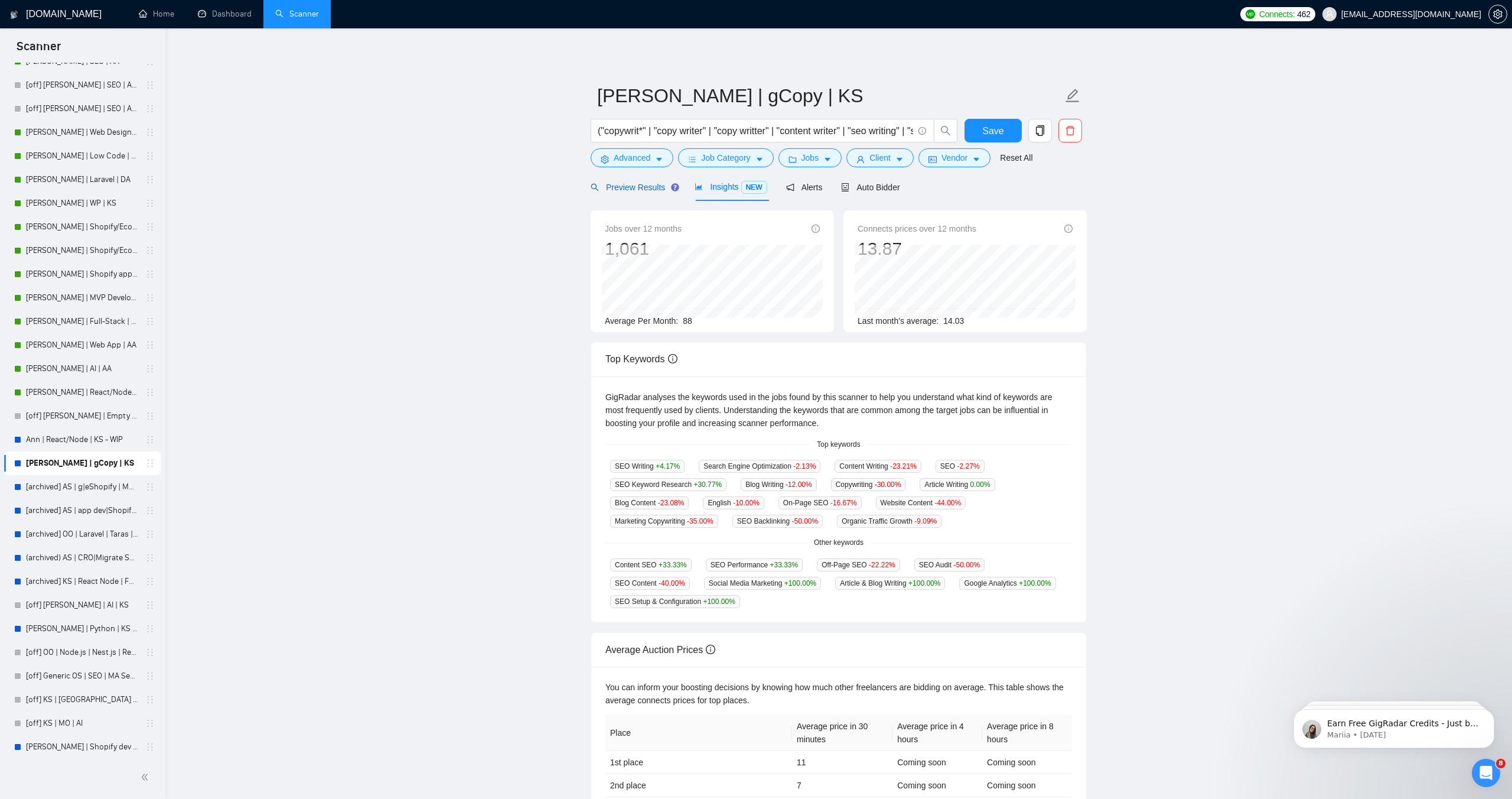
click at [648, 191] on span "Preview Results" at bounding box center [633, 188] width 85 height 10
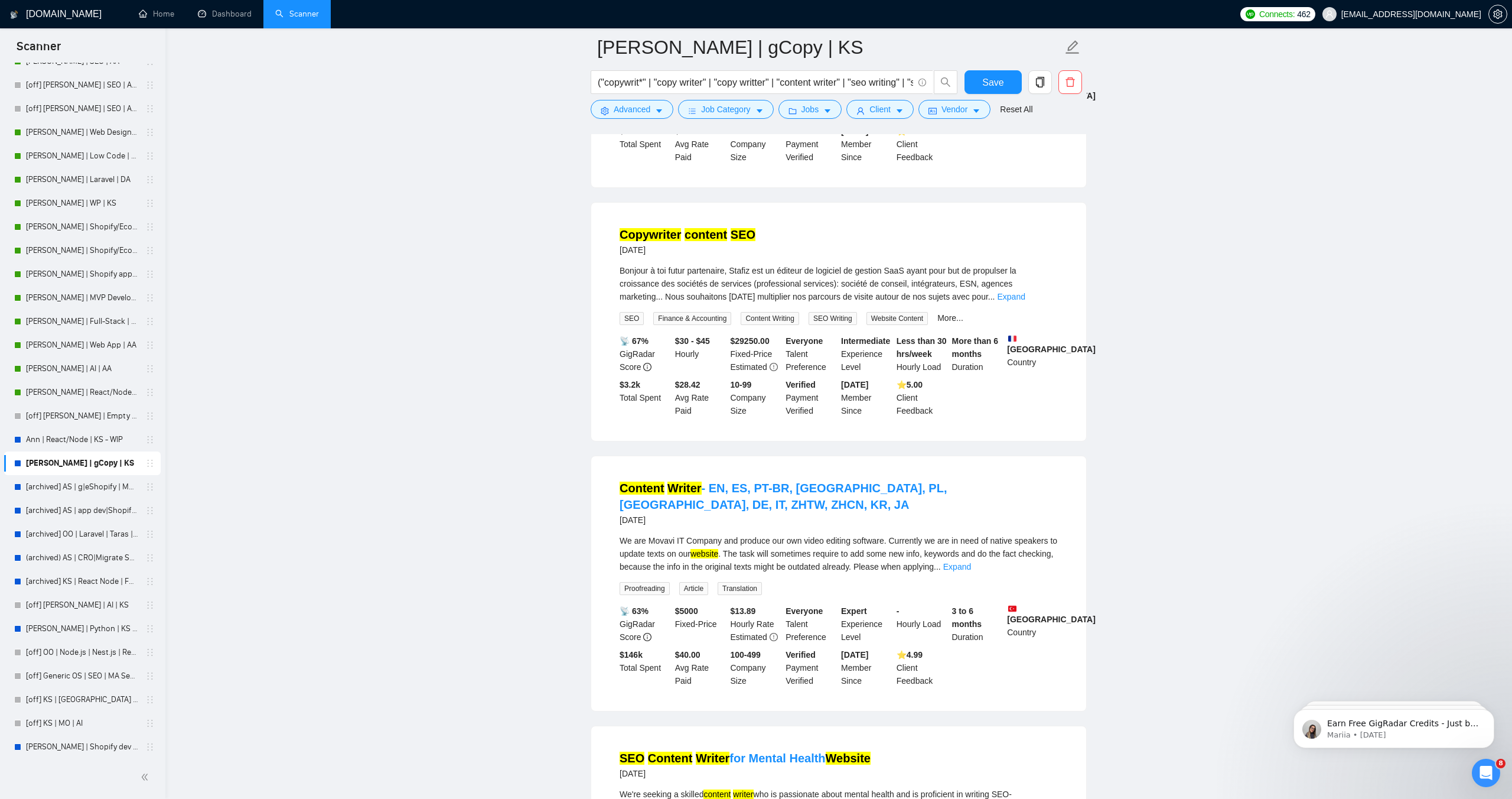
scroll to position [2131, 0]
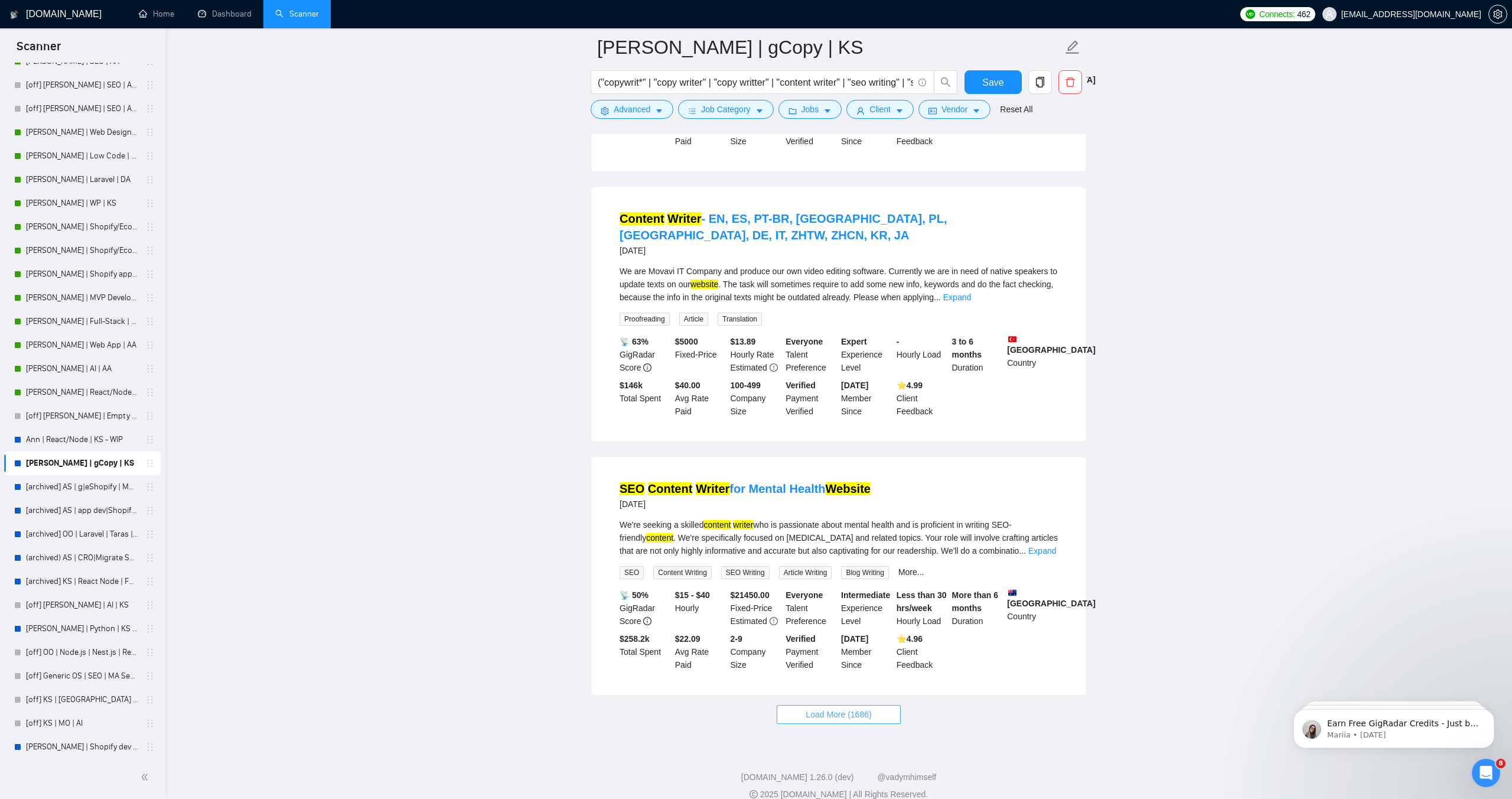
click at [816, 708] on span "Load More (1686)" at bounding box center [838, 715] width 66 height 13
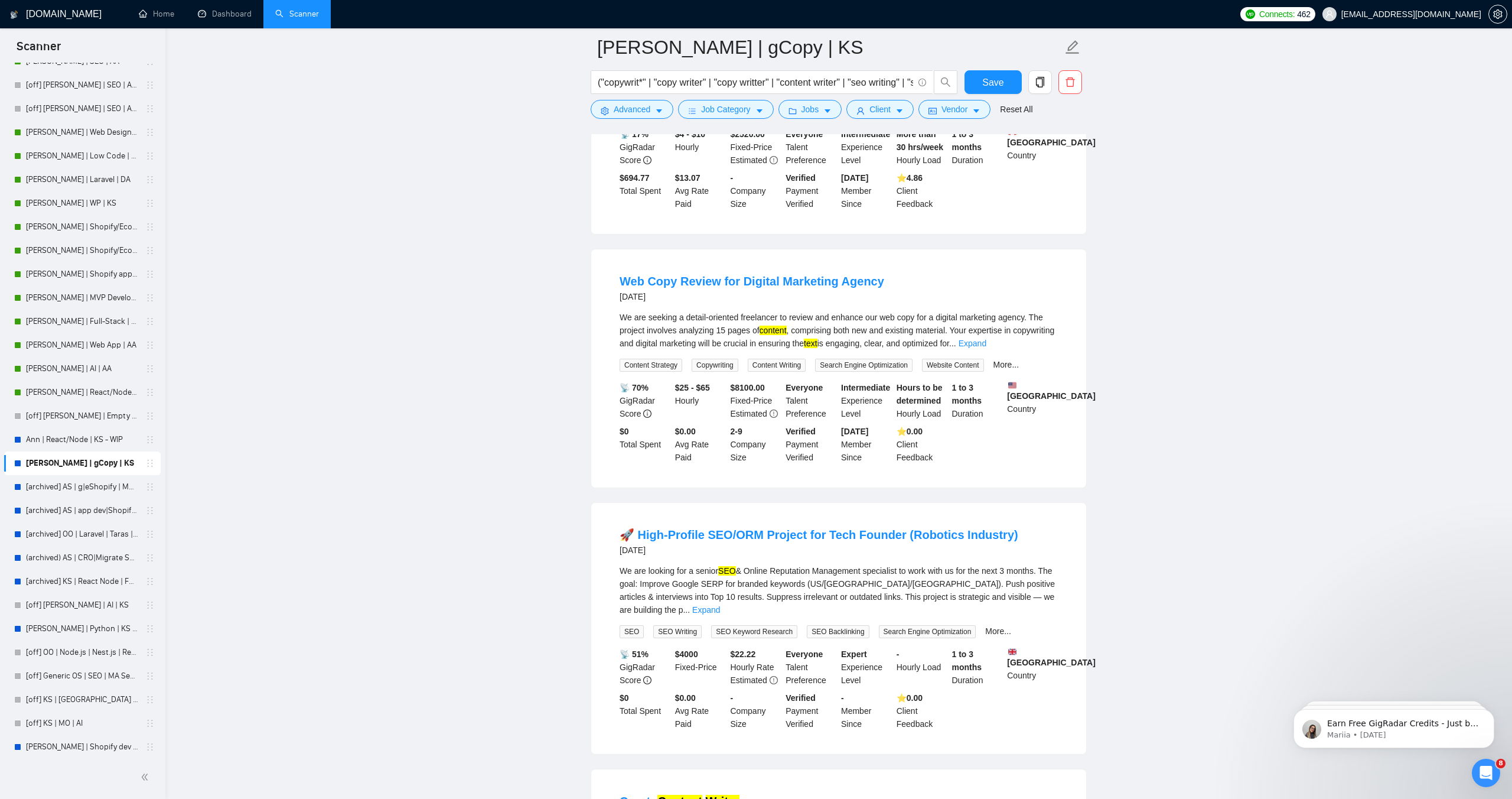
scroll to position [3527, 0]
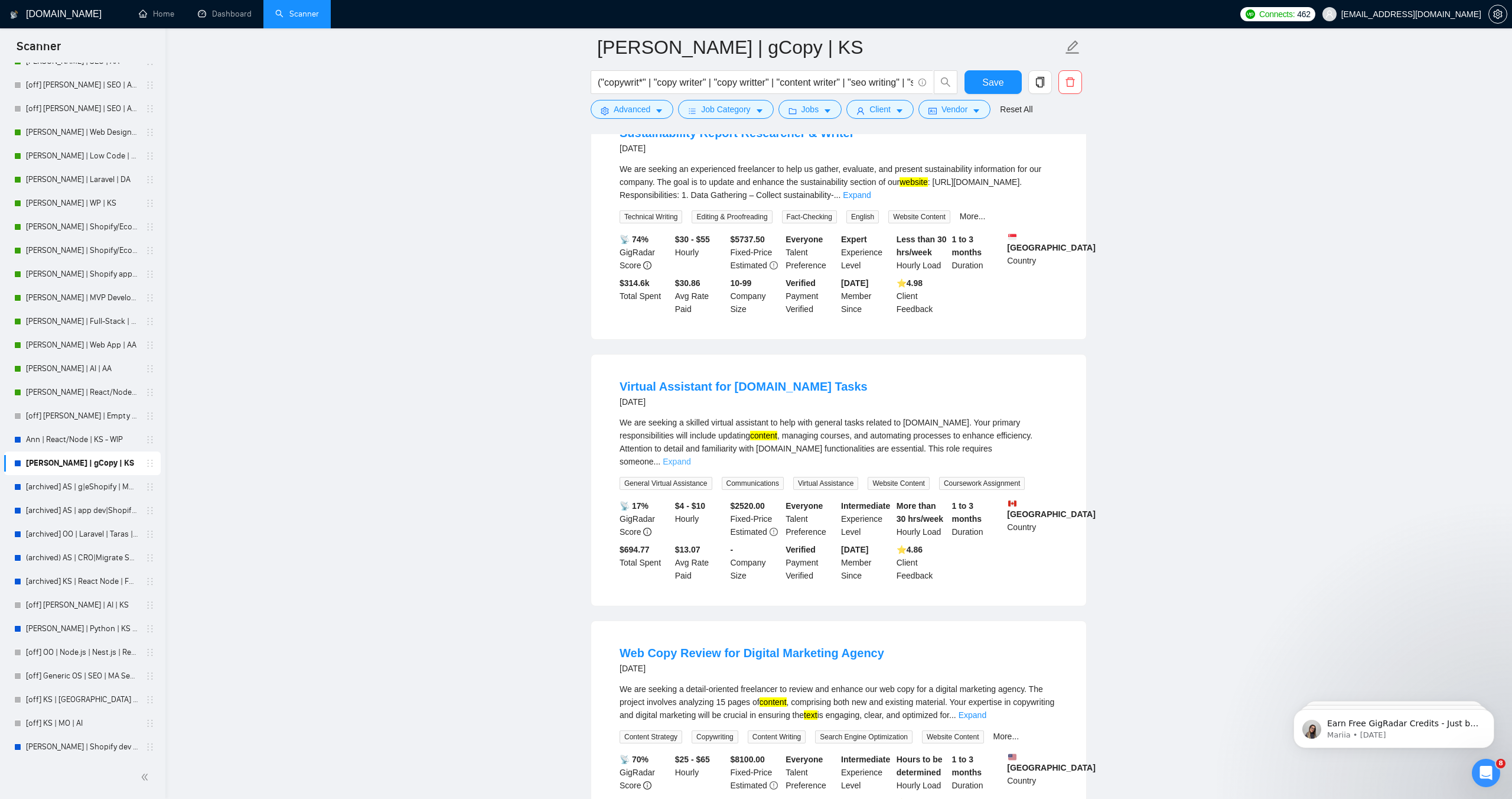
click at [691, 457] on link "Expand" at bounding box center [677, 462] width 28 height 10
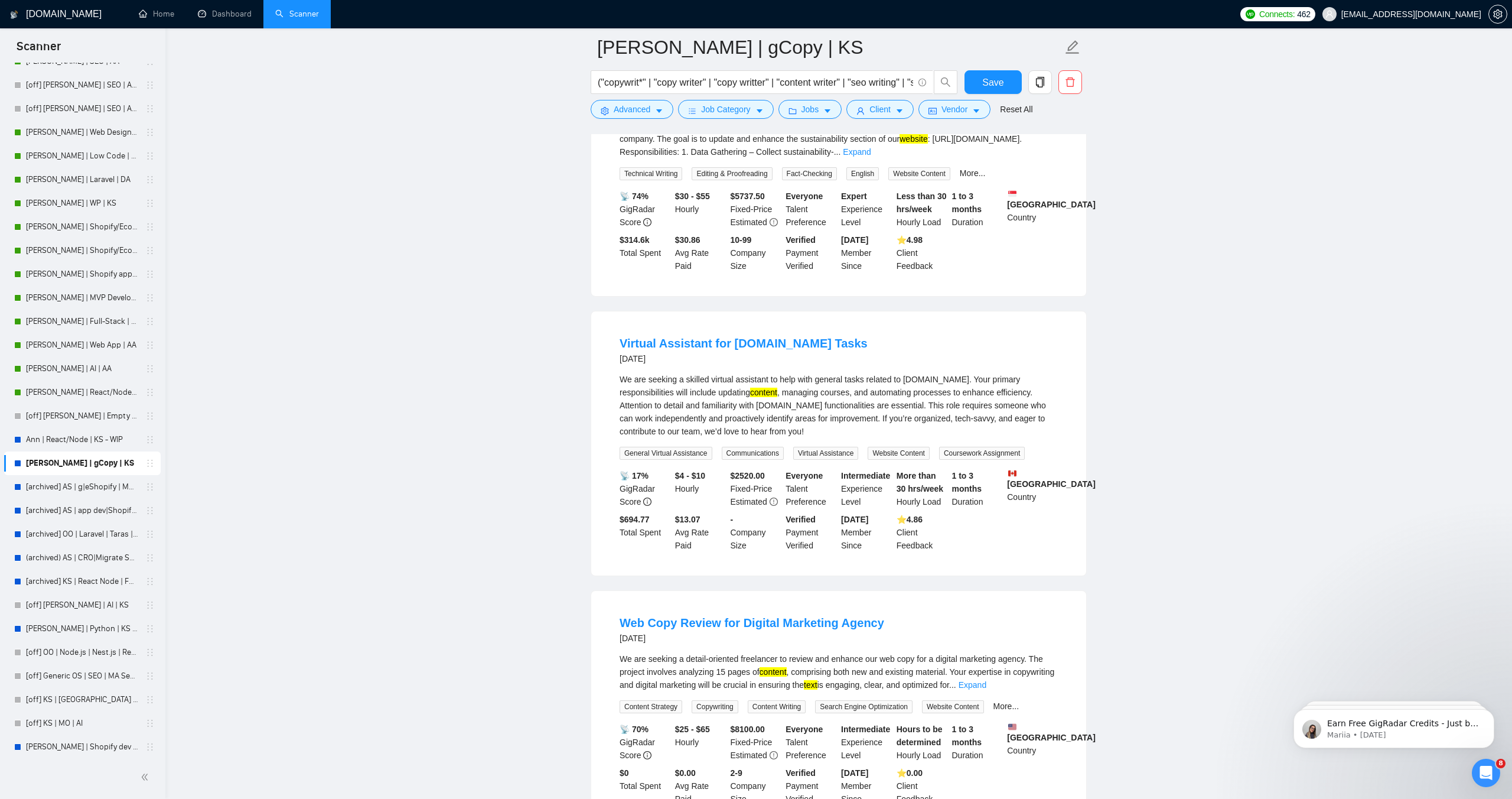
scroll to position [3575, 0]
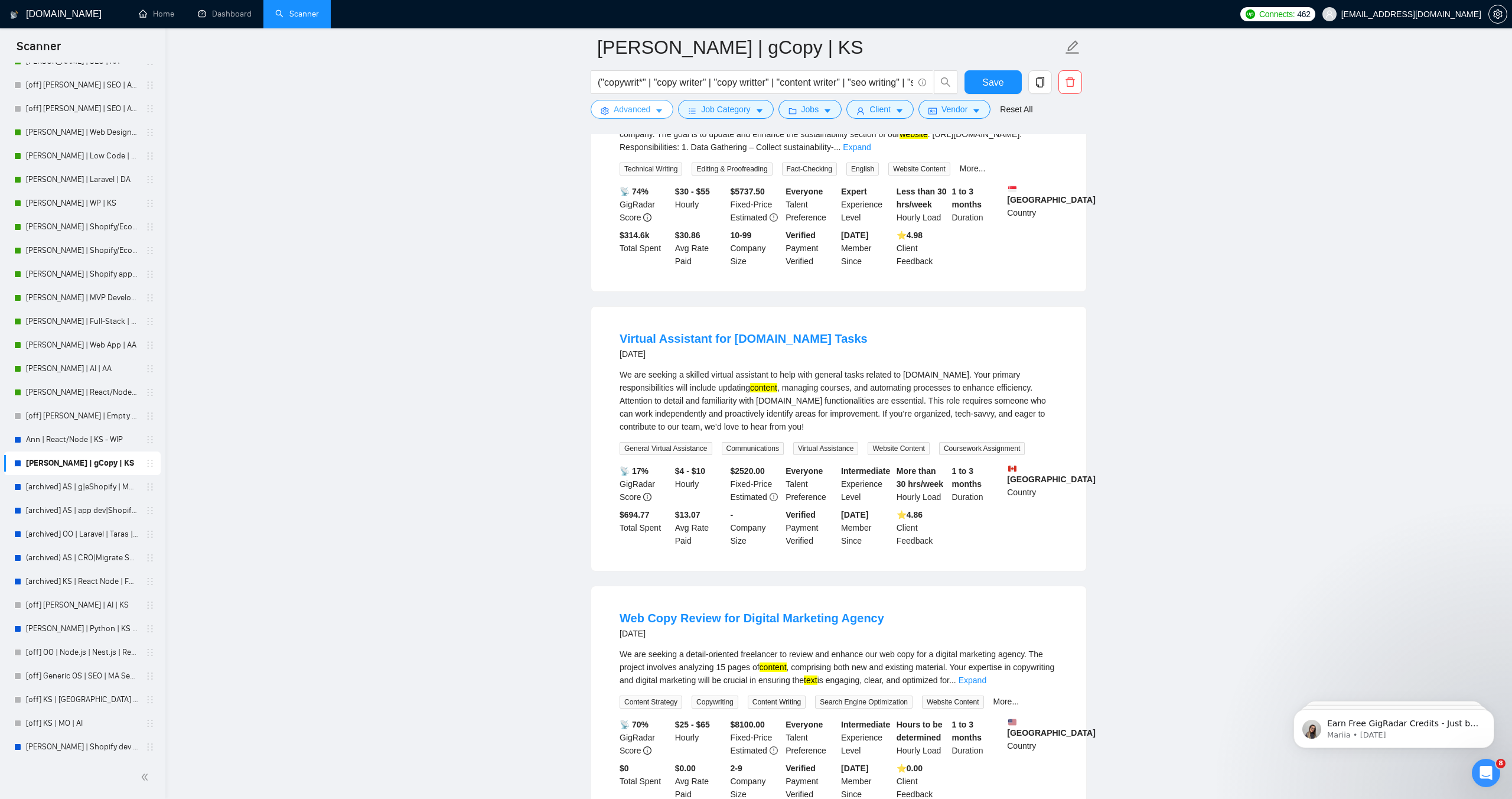
click at [648, 110] on span "Advanced" at bounding box center [631, 110] width 37 height 13
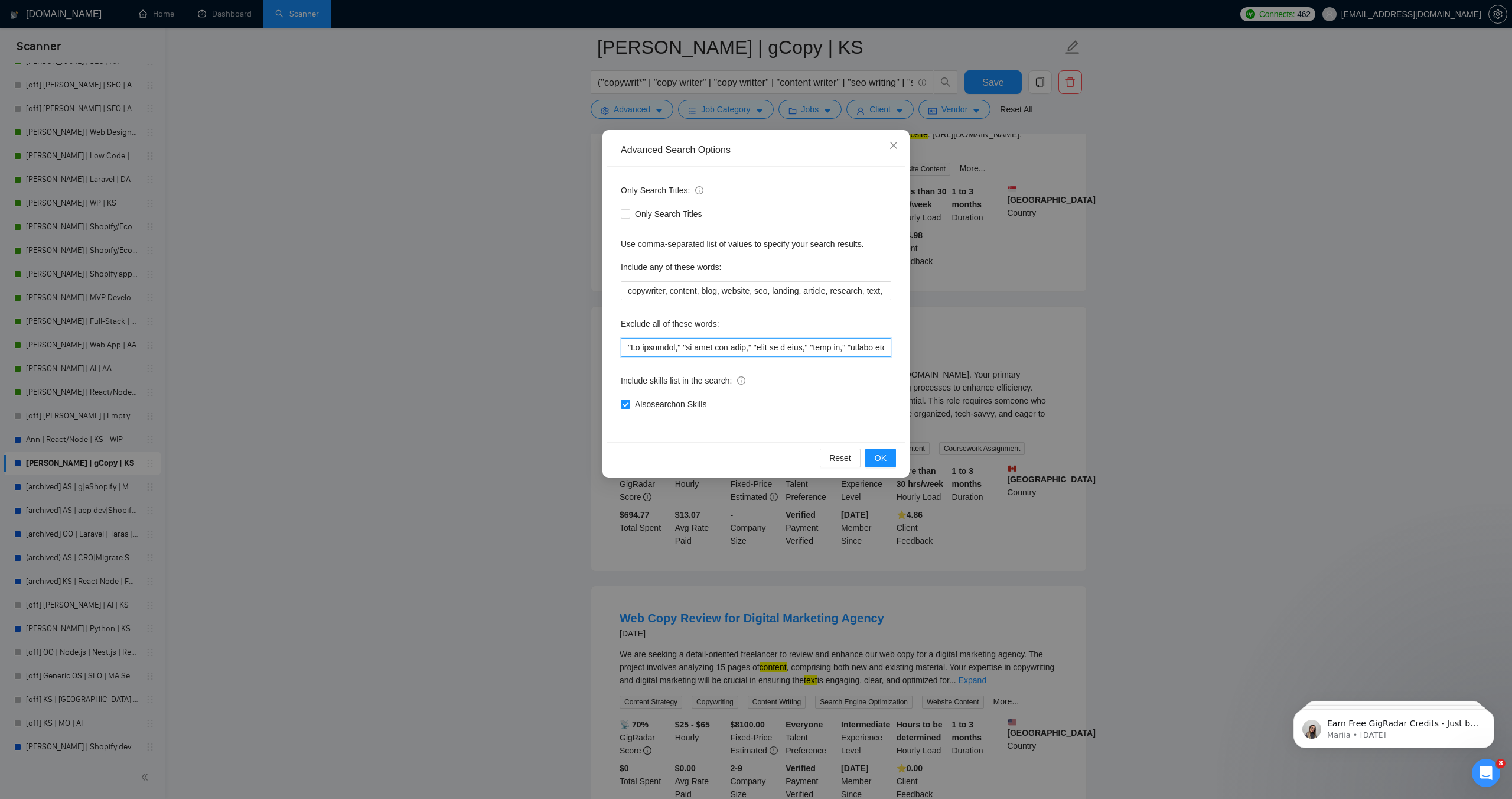
click at [627, 346] on input "text" at bounding box center [756, 347] width 270 height 19
click at [889, 464] on button "OK" at bounding box center [881, 457] width 31 height 19
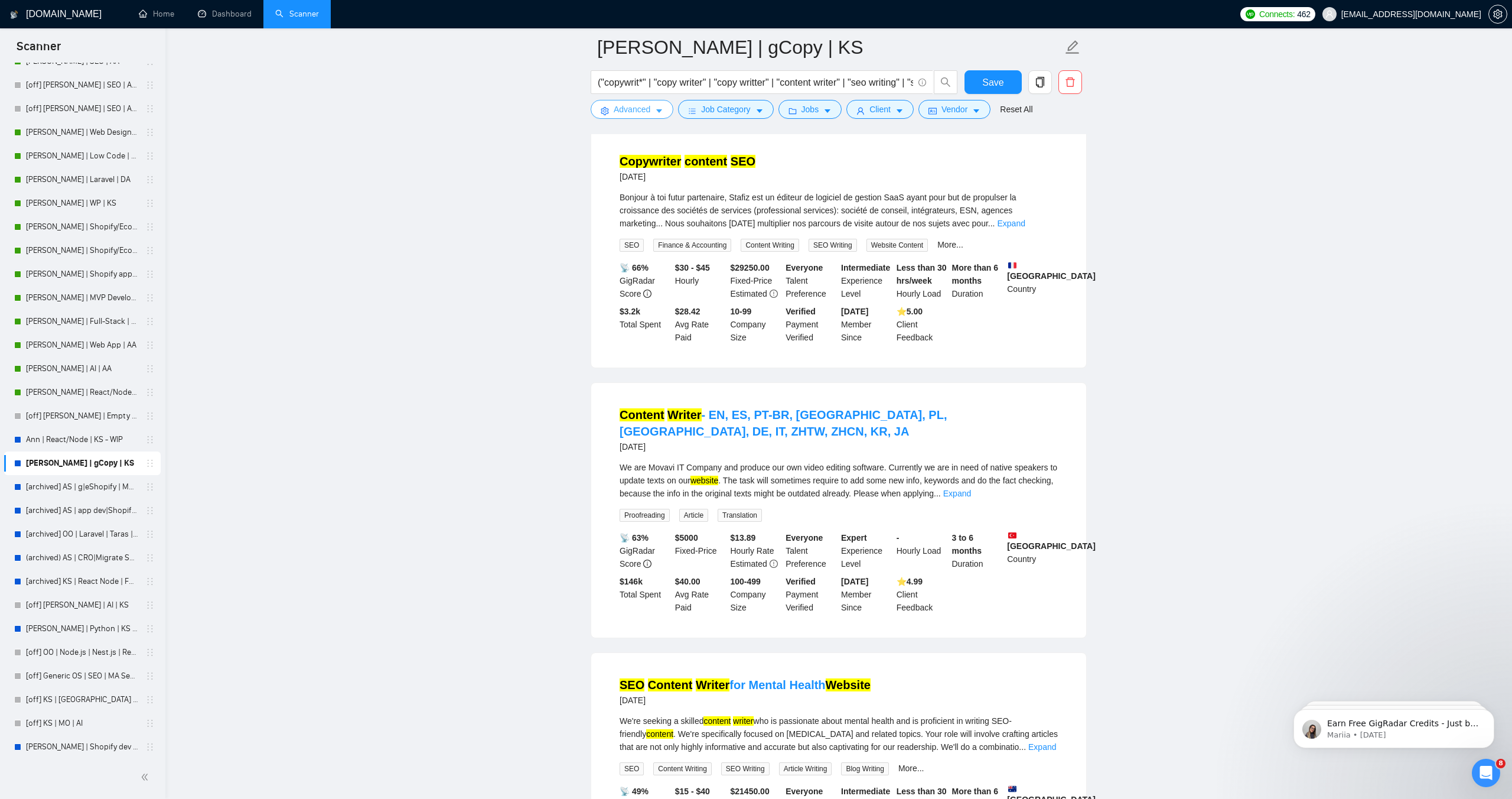
scroll to position [2131, 0]
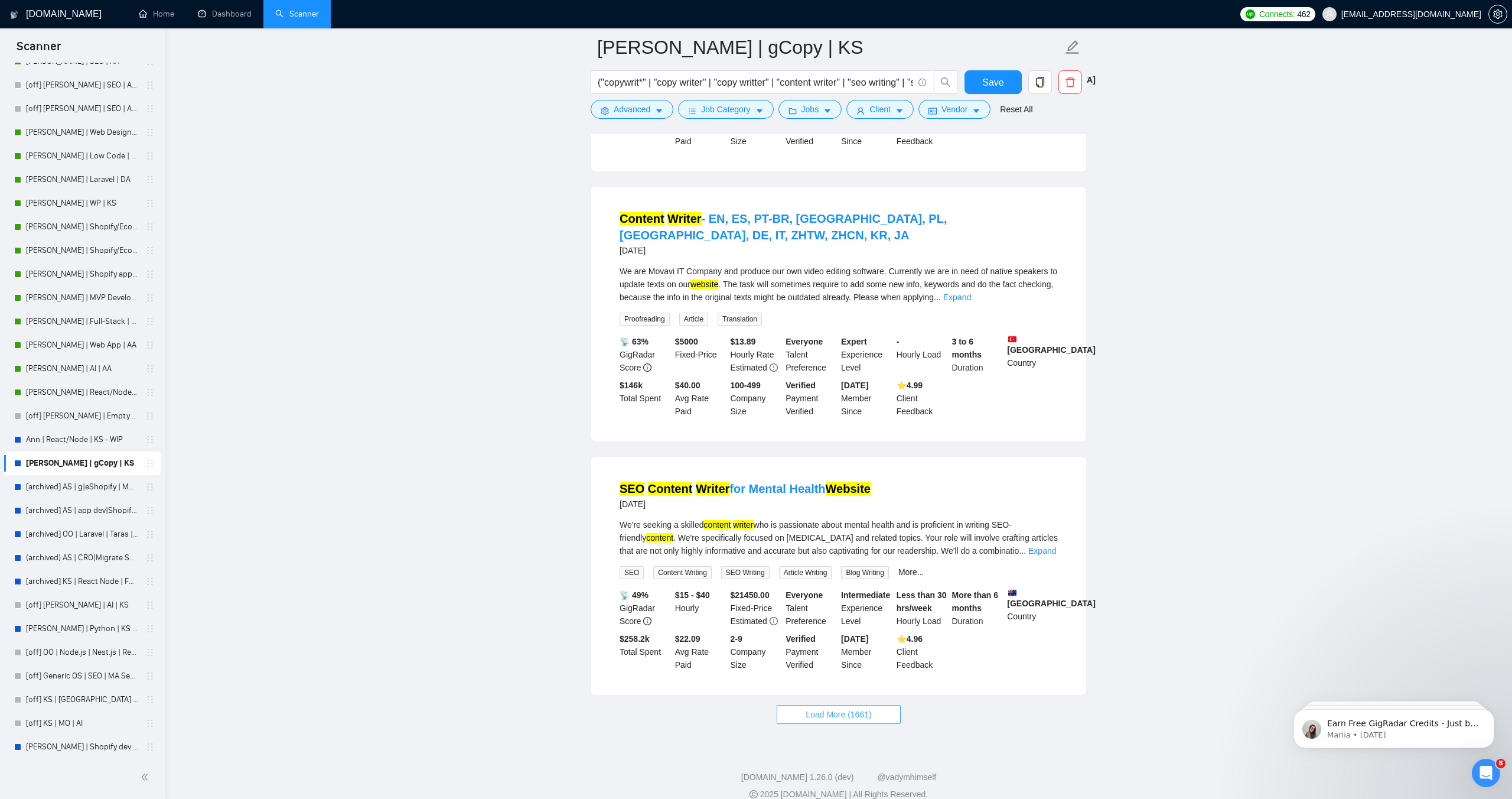
click at [806, 708] on span "Load More (1661)" at bounding box center [838, 715] width 66 height 13
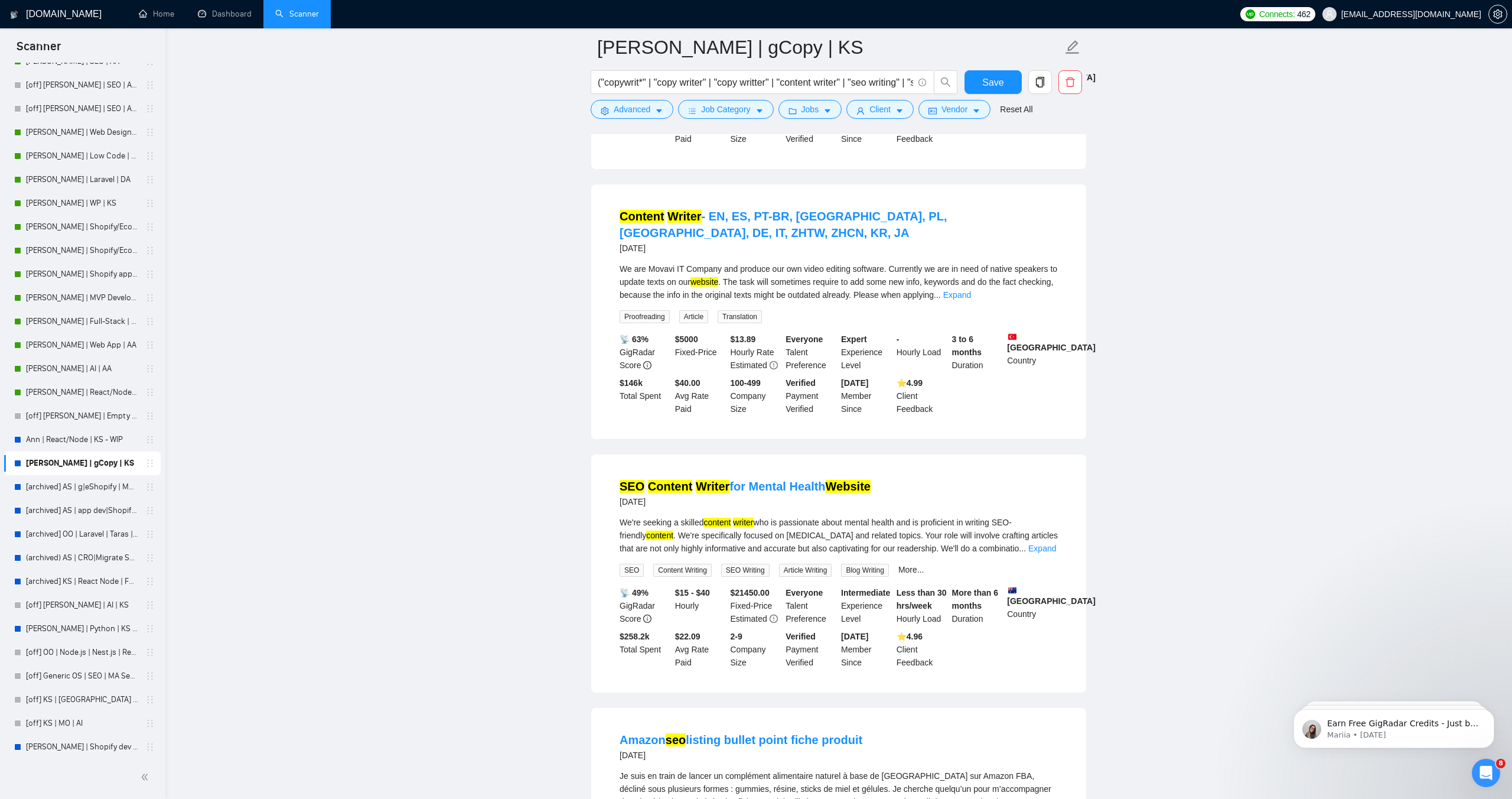
scroll to position [2684, 0]
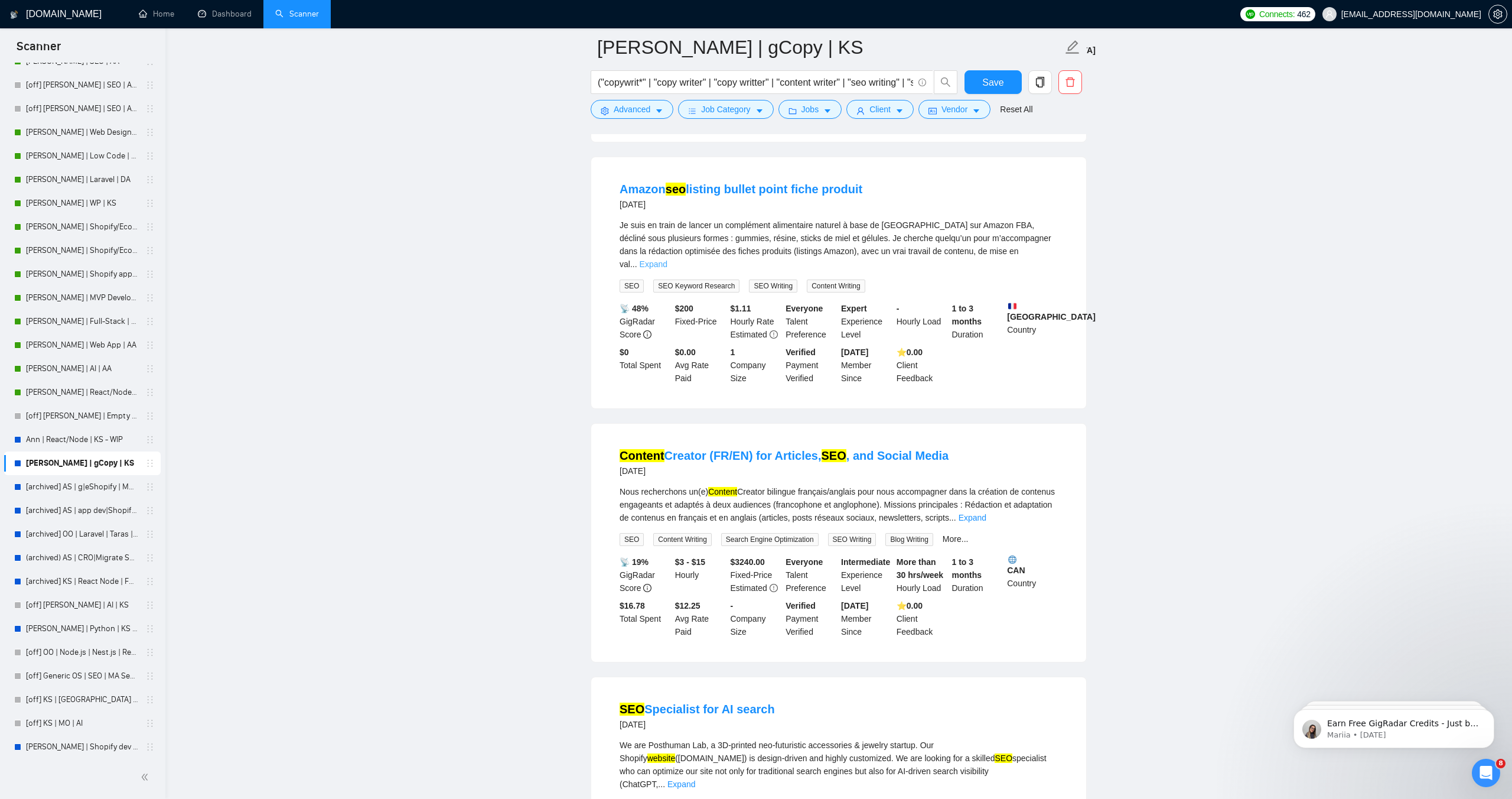
click at [667, 259] on link "Expand" at bounding box center [653, 264] width 28 height 10
drag, startPoint x: 621, startPoint y: 209, endPoint x: 645, endPoint y: 205, distance: 24.3
click at [645, 218] on div "Je suis en train de lancer un complément alimentaire naturel à base de [GEOGRAP…" at bounding box center [838, 244] width 438 height 52
copy div "Je suis"
click at [640, 107] on span "Advanced" at bounding box center [631, 110] width 37 height 13
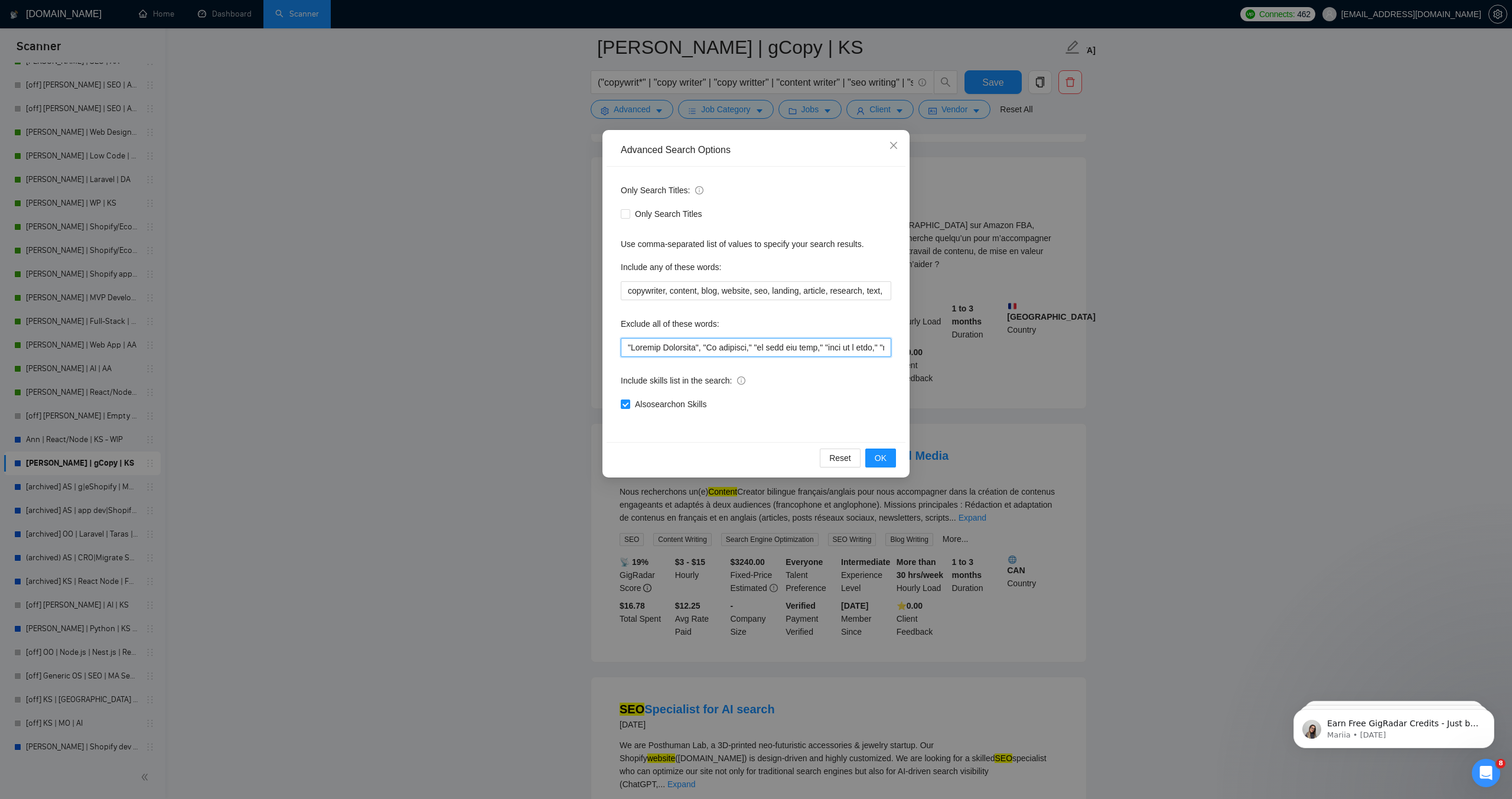
click at [625, 347] on input "text" at bounding box center [756, 347] width 270 height 19
paste input "Je suis"
type input ""Je suis", "Virtual Assistant", "No agencies," "to join our team," "part of a t…"
click at [889, 463] on button "OK" at bounding box center [881, 457] width 31 height 19
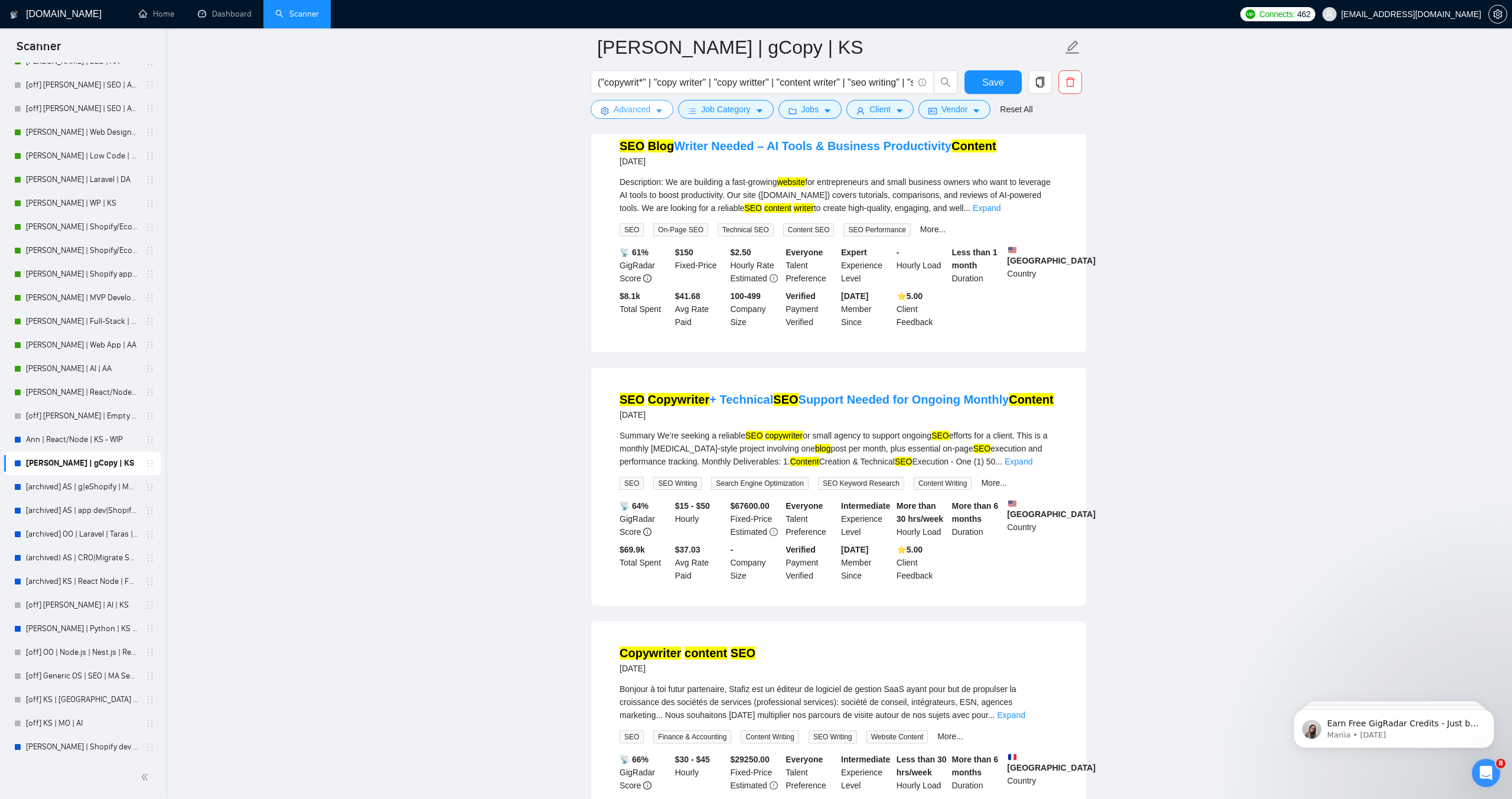
scroll to position [2131, 0]
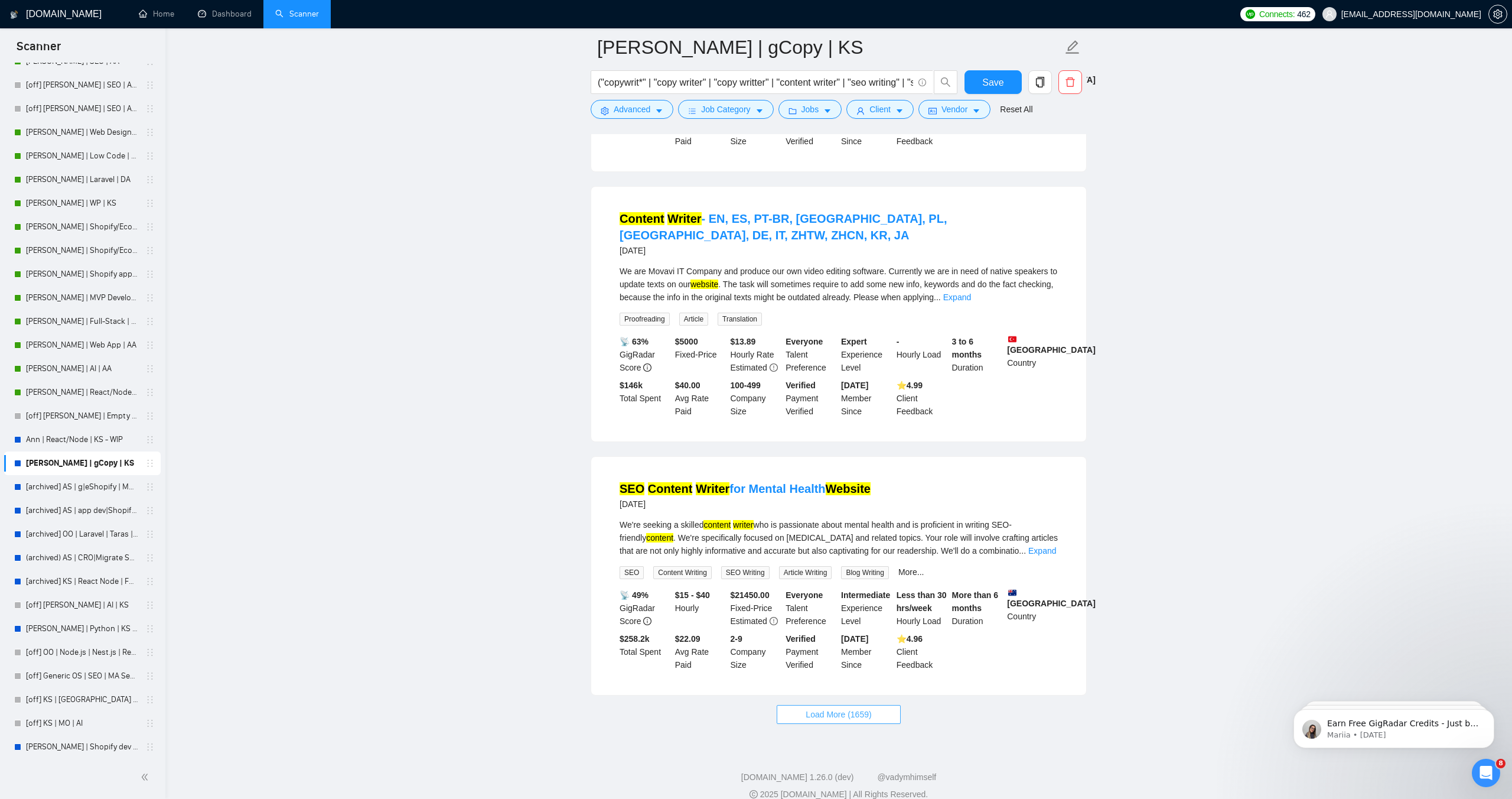
click at [841, 708] on span "Load More (1659)" at bounding box center [838, 715] width 66 height 13
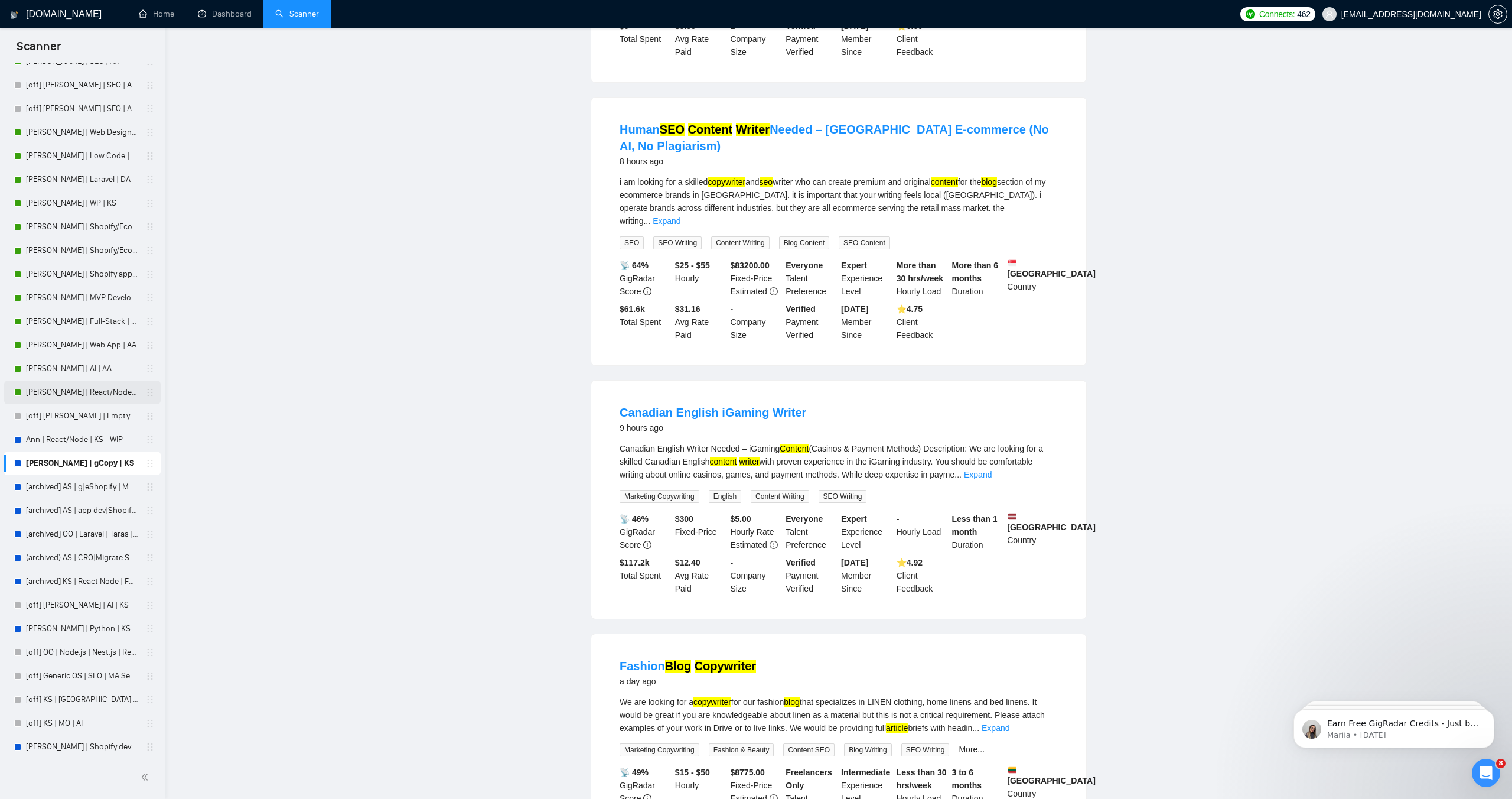
scroll to position [0, 0]
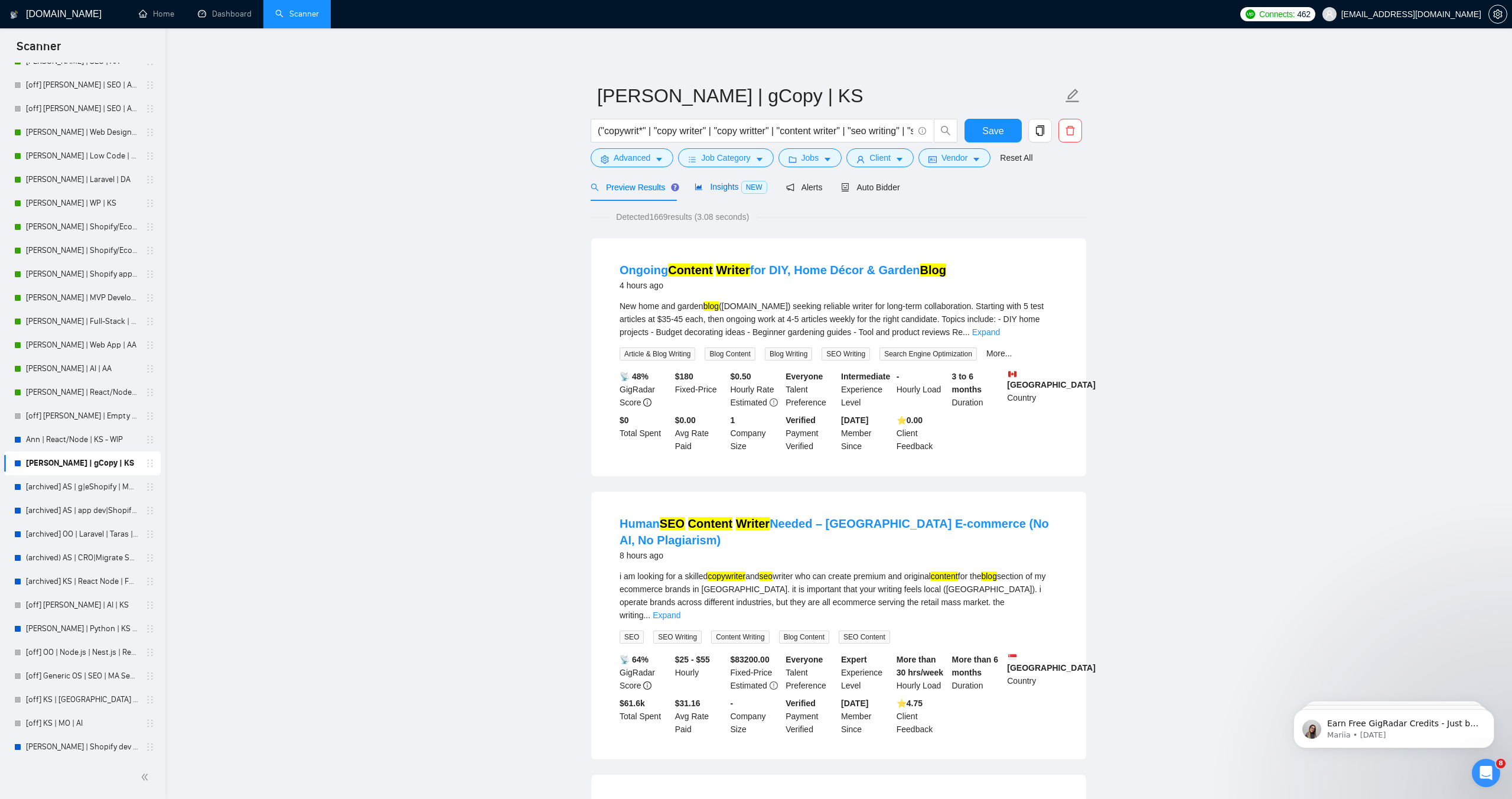
click at [728, 187] on span "Insights NEW" at bounding box center [730, 187] width 72 height 10
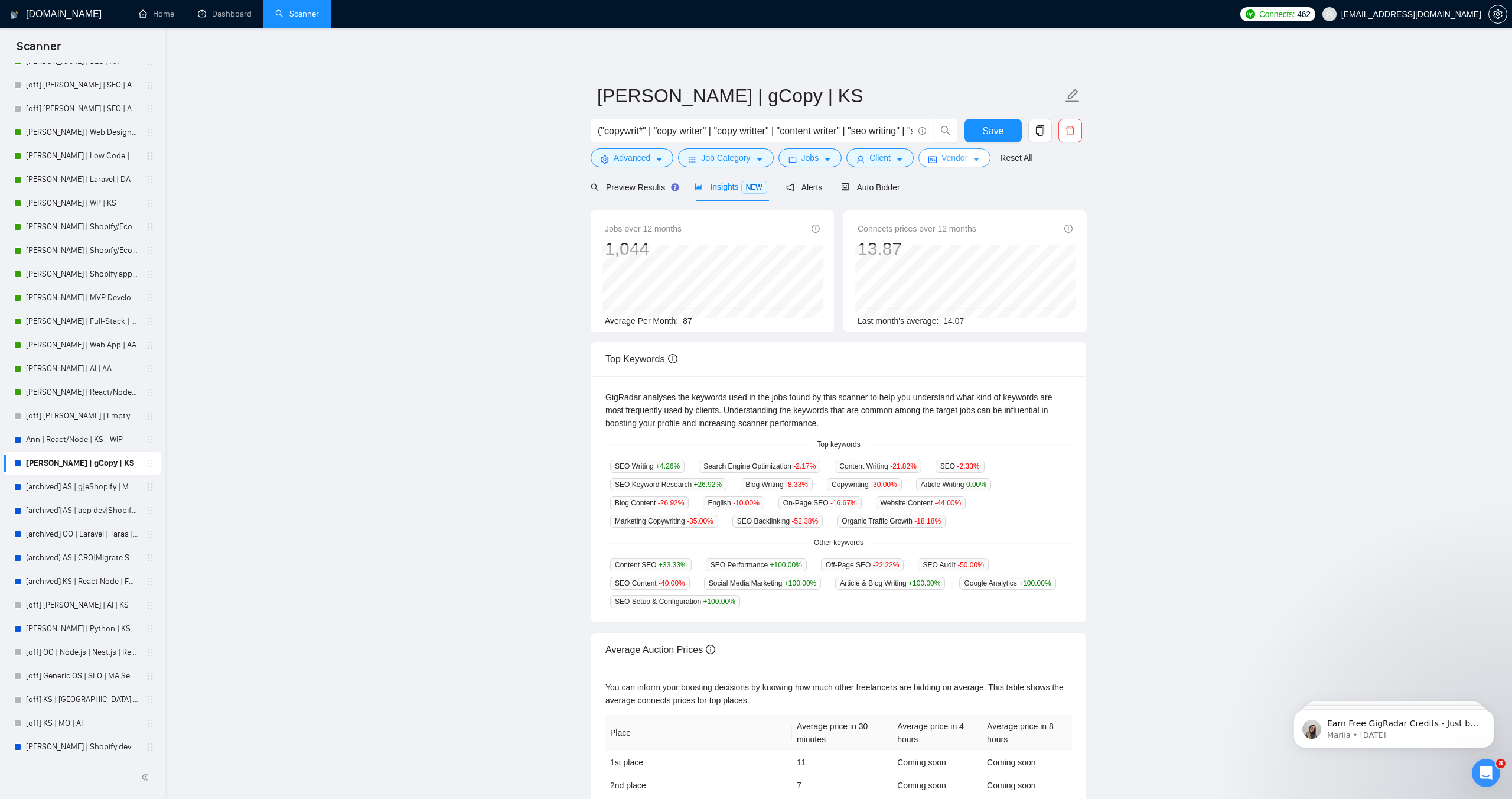
click at [937, 158] on icon "idcard" at bounding box center [933, 159] width 8 height 8
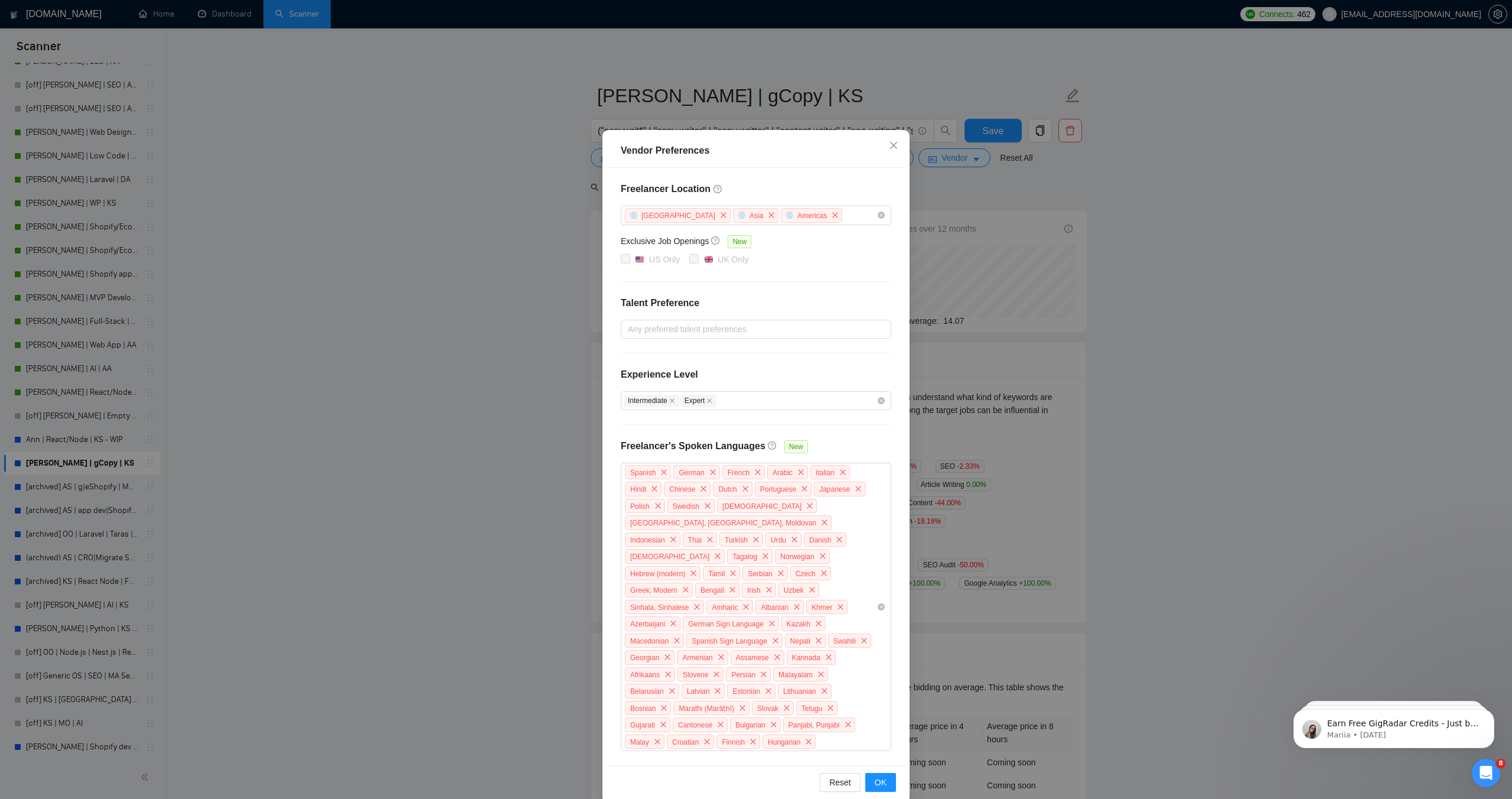
click at [936, 158] on div "Vendor Preferences Freelancer Location [GEOGRAPHIC_DATA] [GEOGRAPHIC_DATA] [GEO…" at bounding box center [756, 400] width 1512 height 799
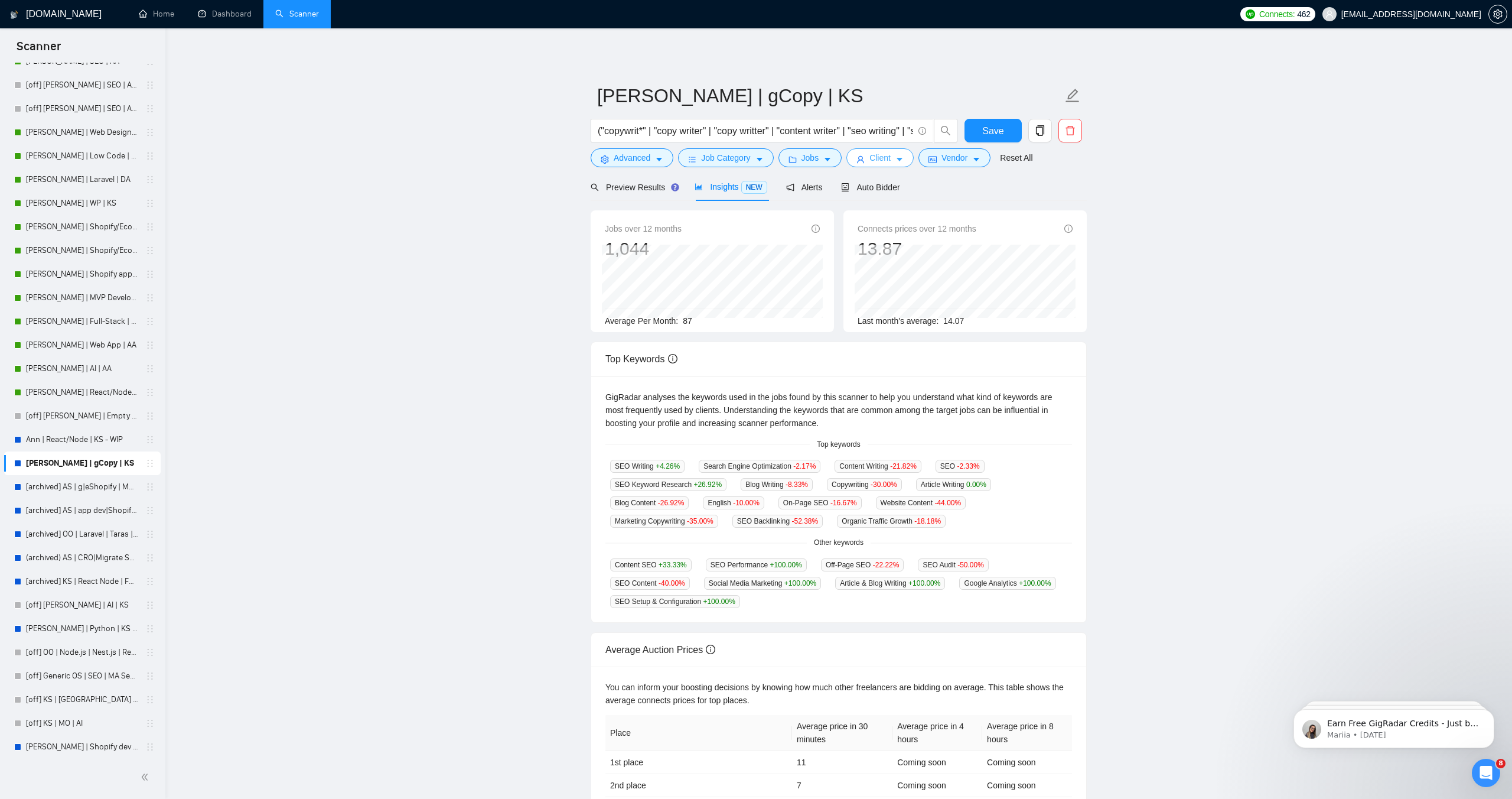
click at [900, 153] on button "Client" at bounding box center [880, 158] width 67 height 19
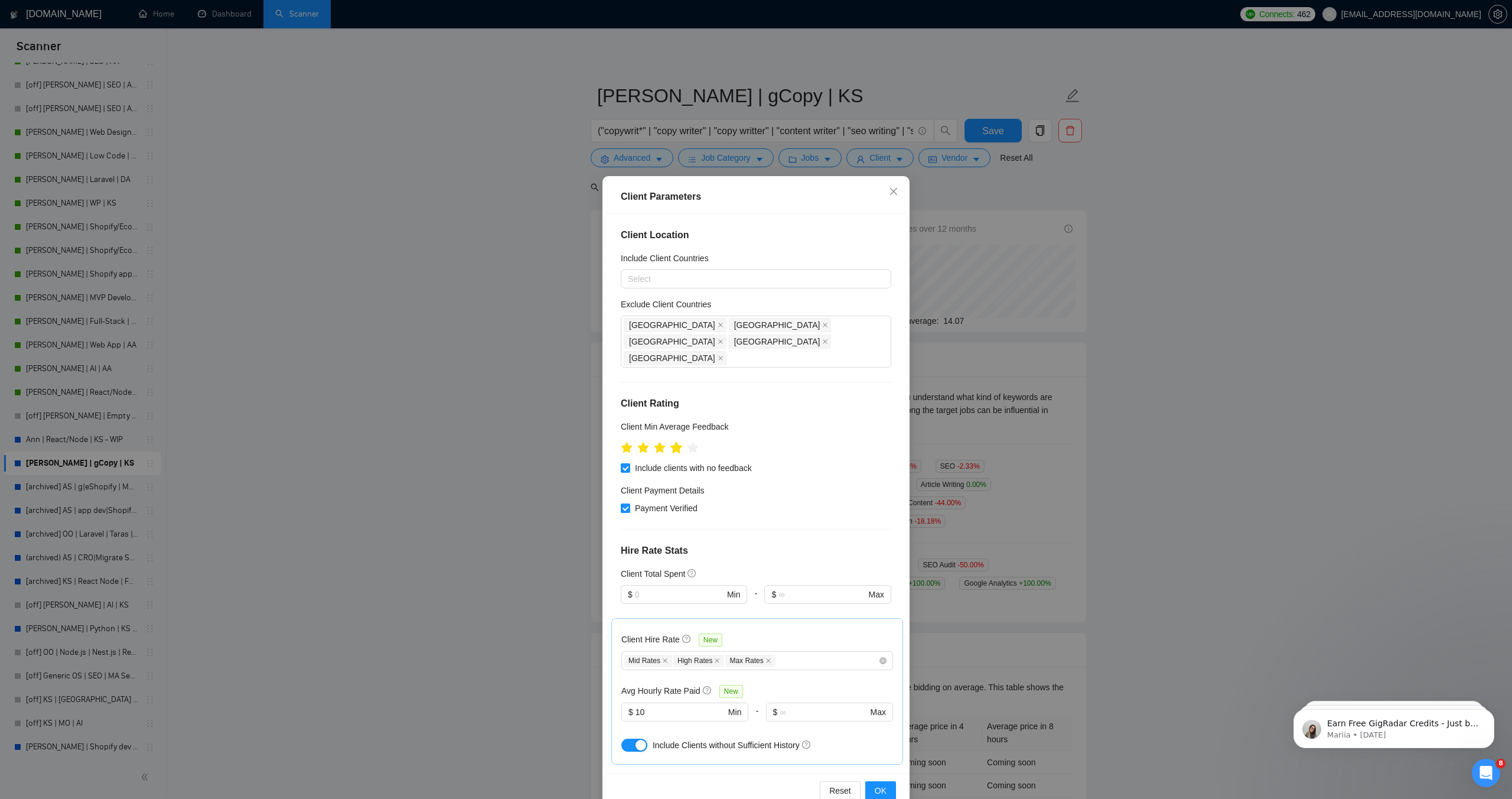
click at [679, 442] on icon "star" at bounding box center [676, 447] width 12 height 12
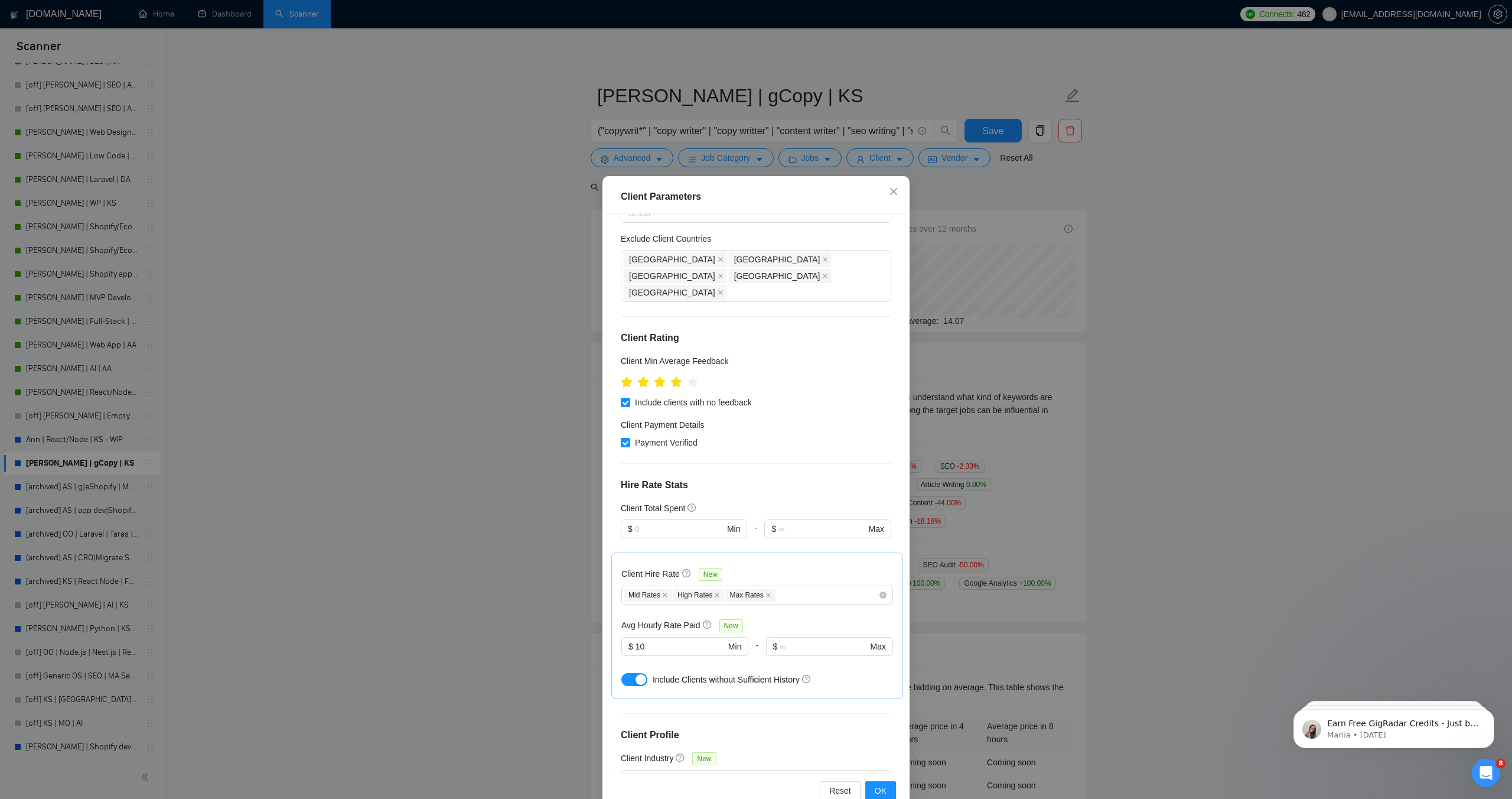
scroll to position [81, 0]
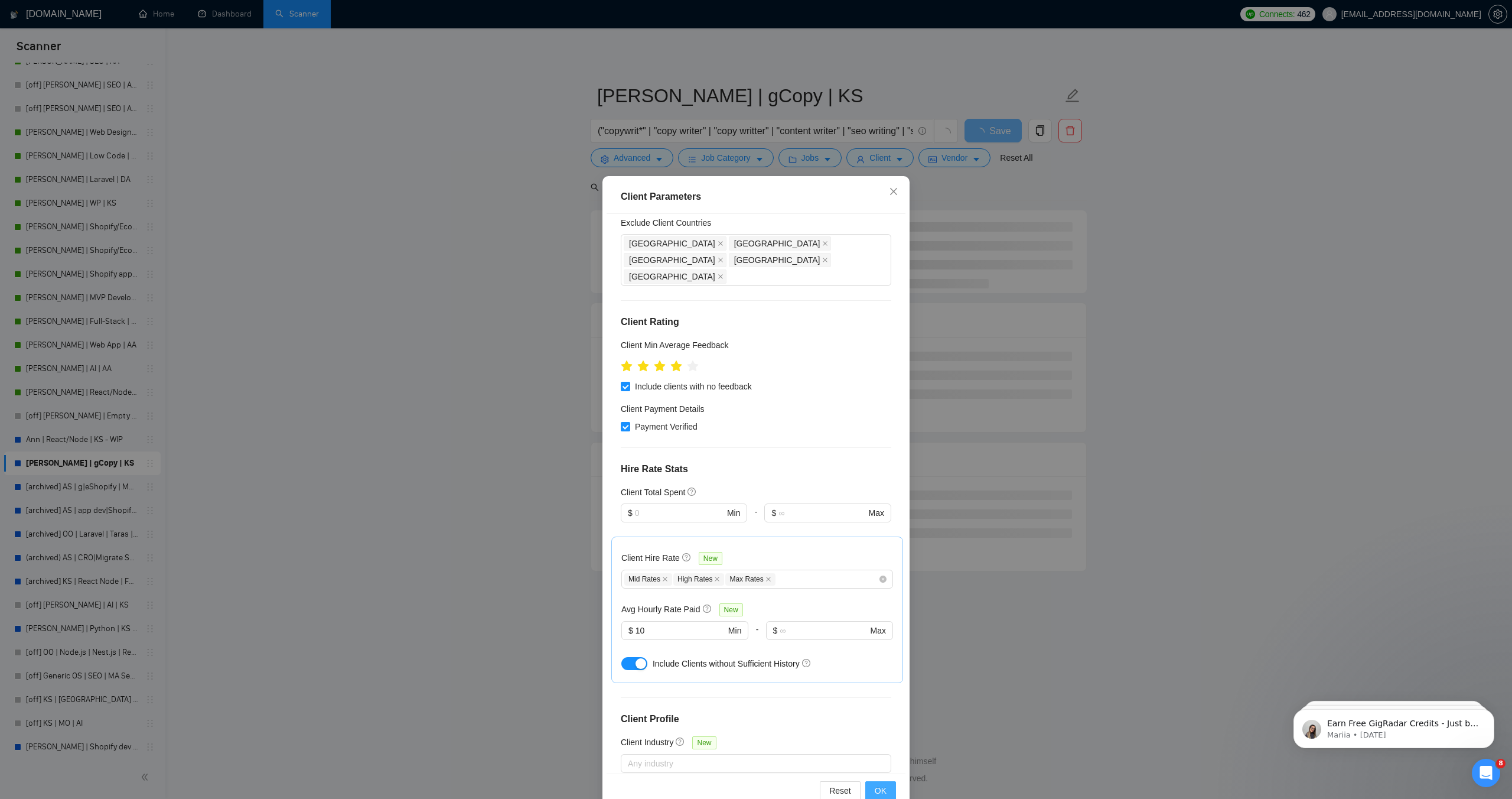
click at [877, 787] on span "OK" at bounding box center [881, 791] width 12 height 13
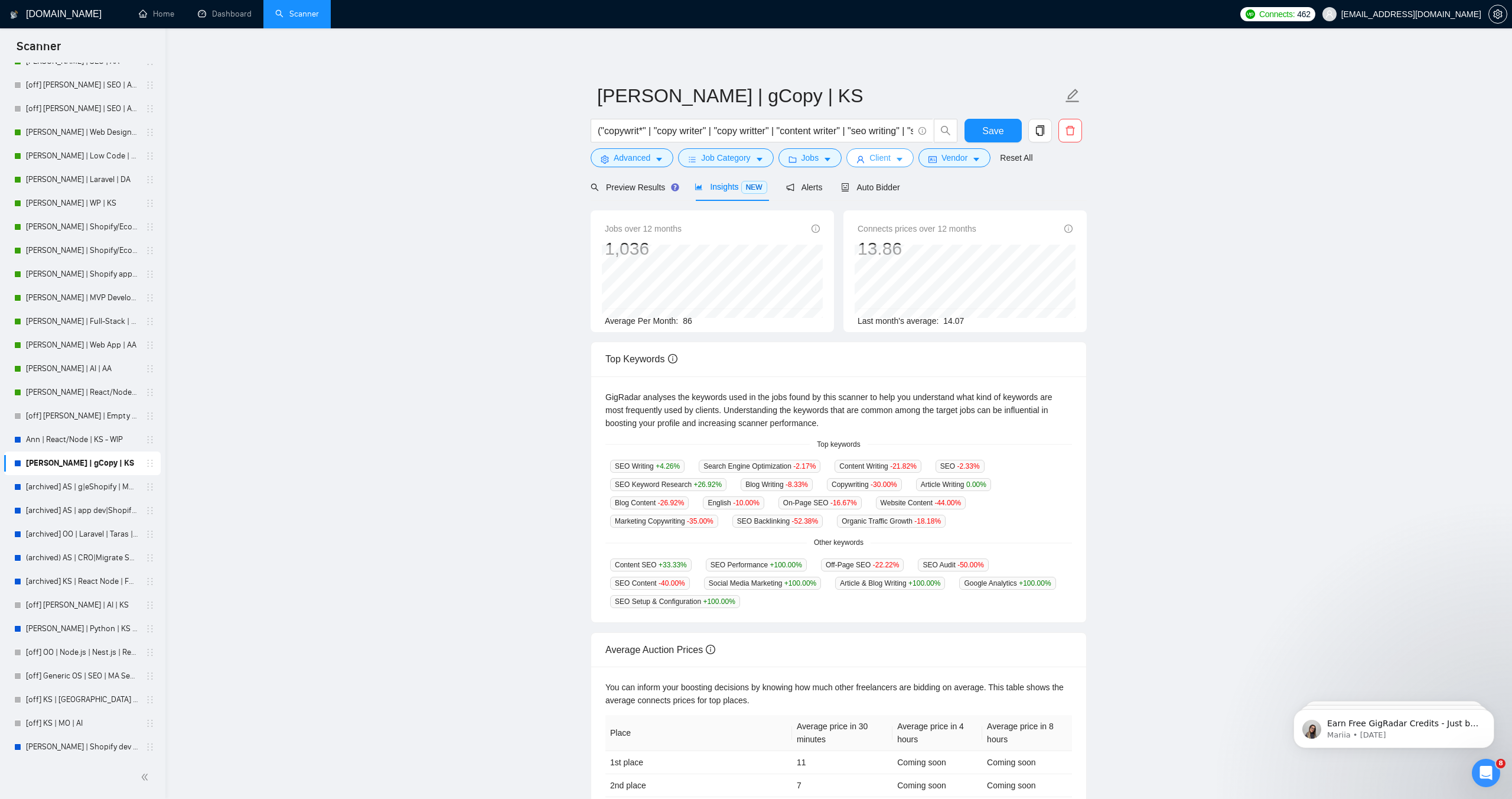
click at [890, 159] on span "Client" at bounding box center [880, 158] width 21 height 13
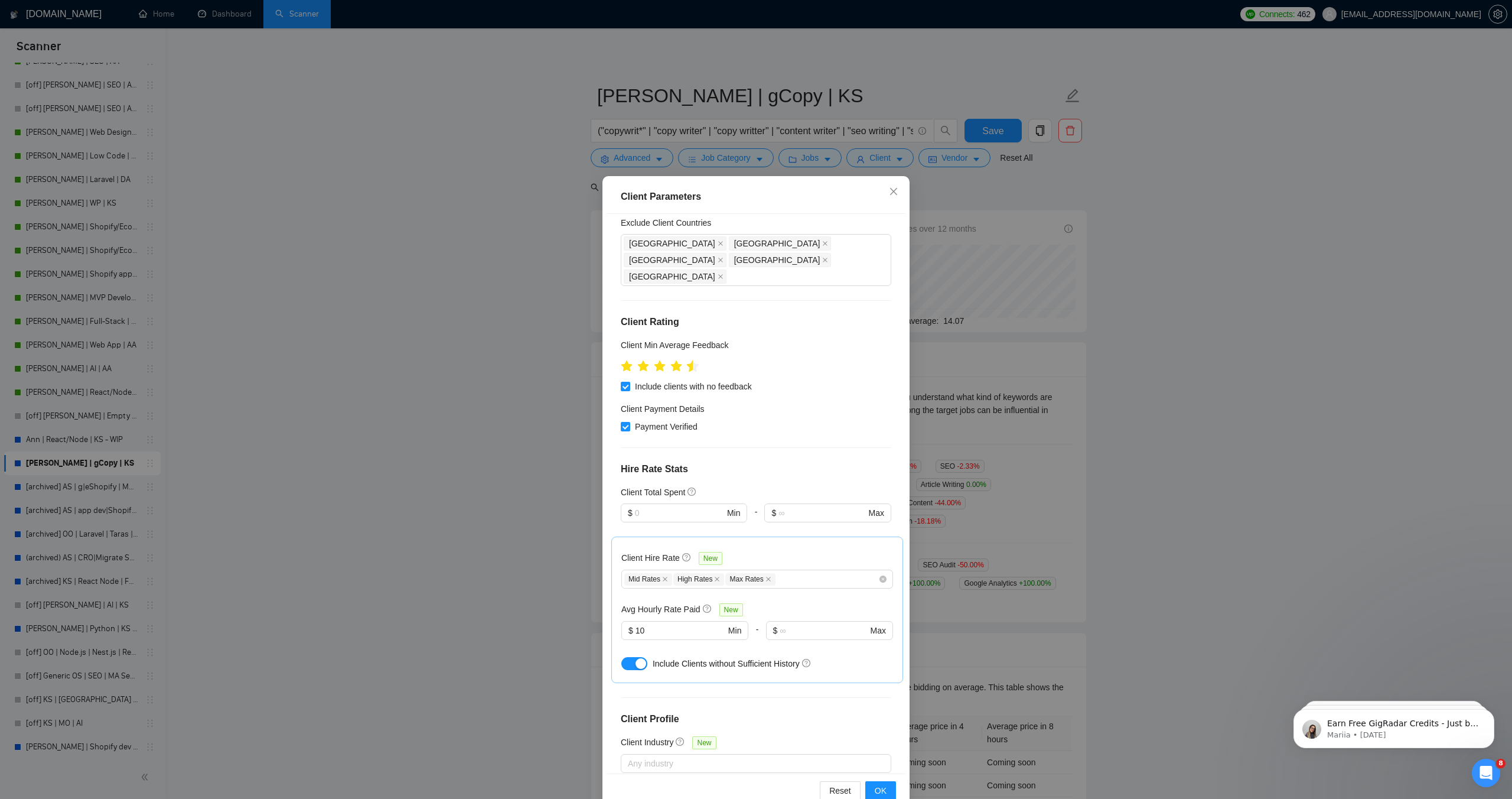
click at [691, 360] on icon "star" at bounding box center [692, 365] width 12 height 12
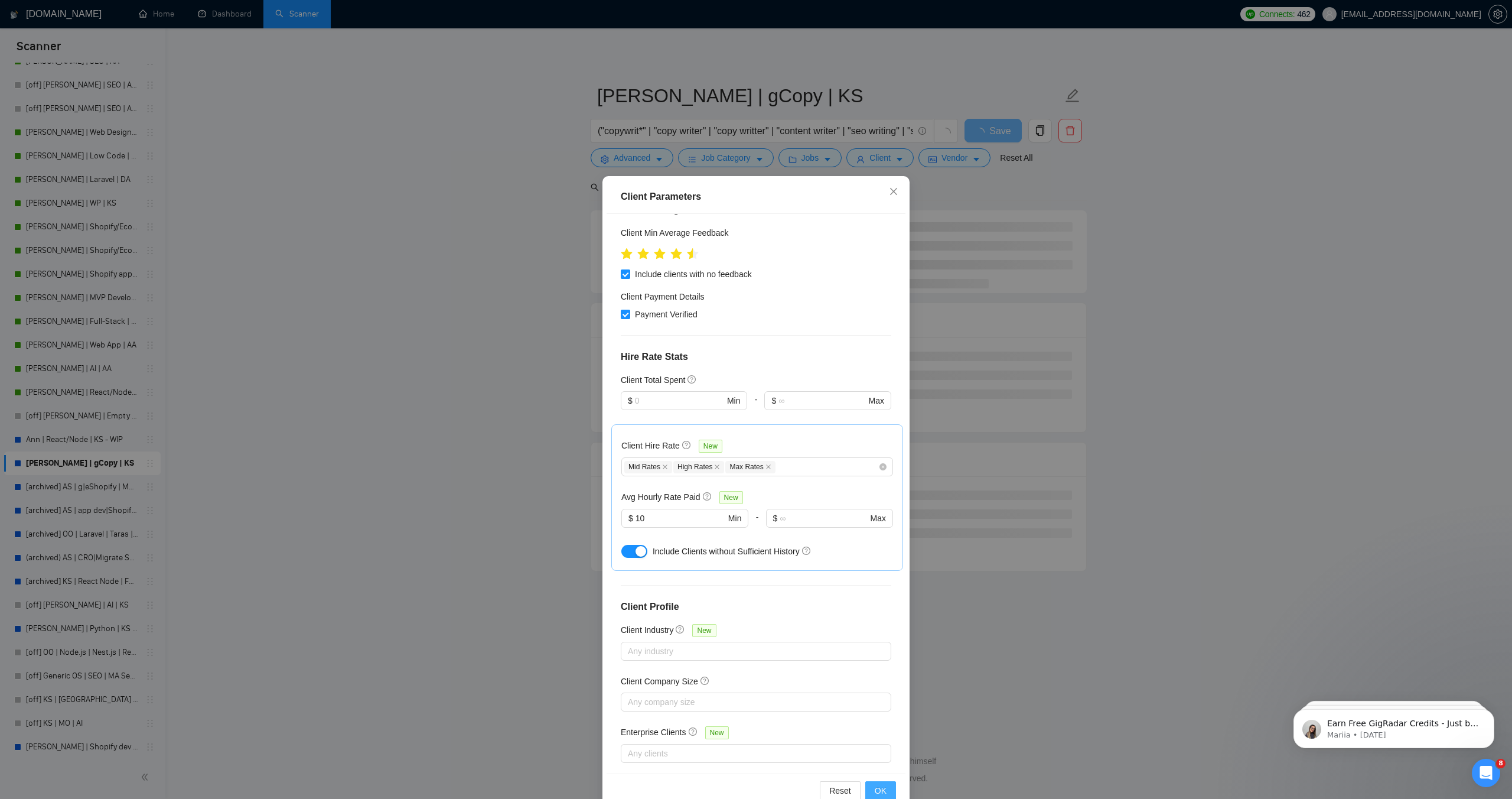
click at [880, 790] on span "OK" at bounding box center [881, 791] width 12 height 13
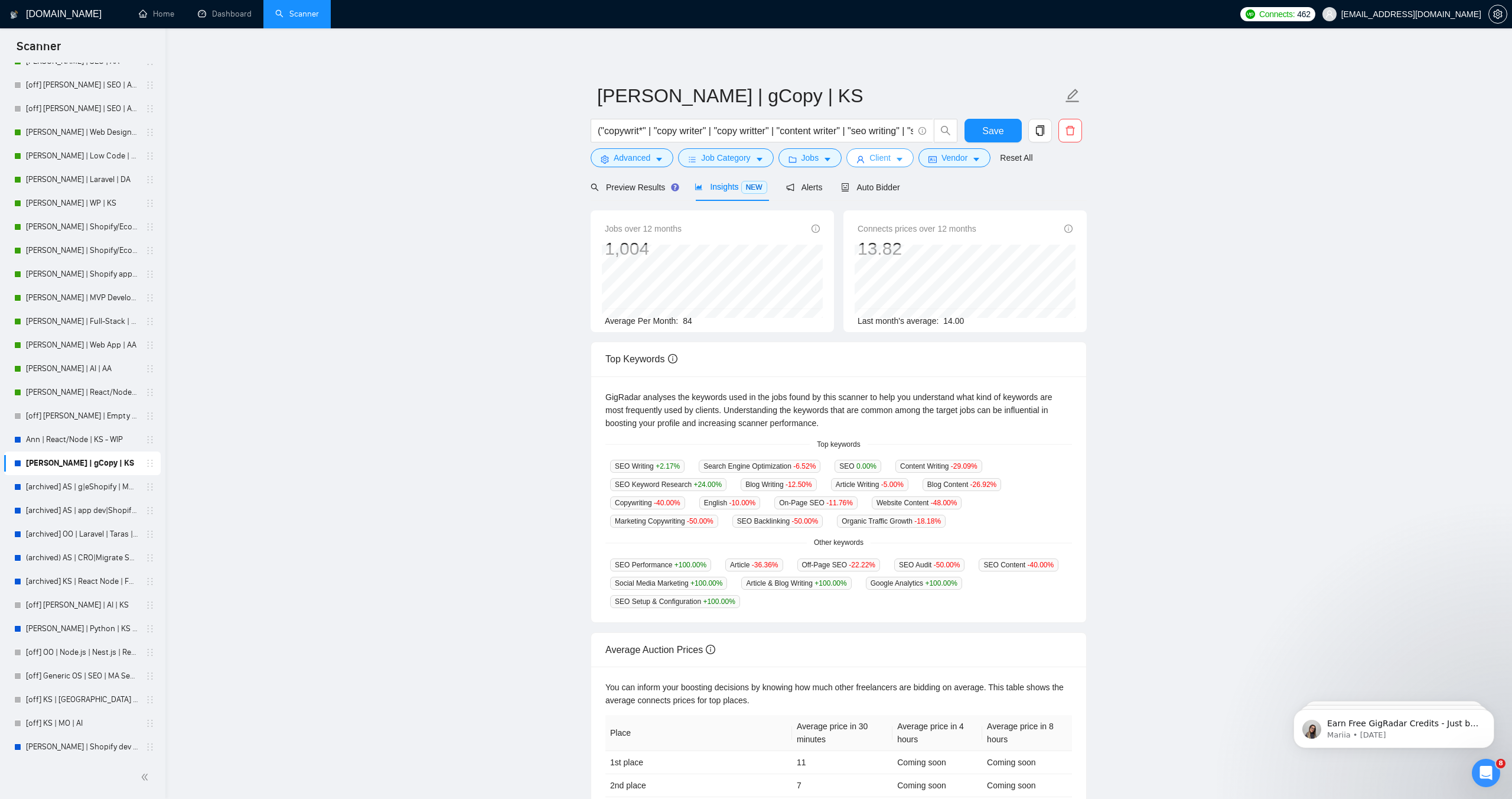
click at [890, 159] on span "Client" at bounding box center [880, 158] width 21 height 13
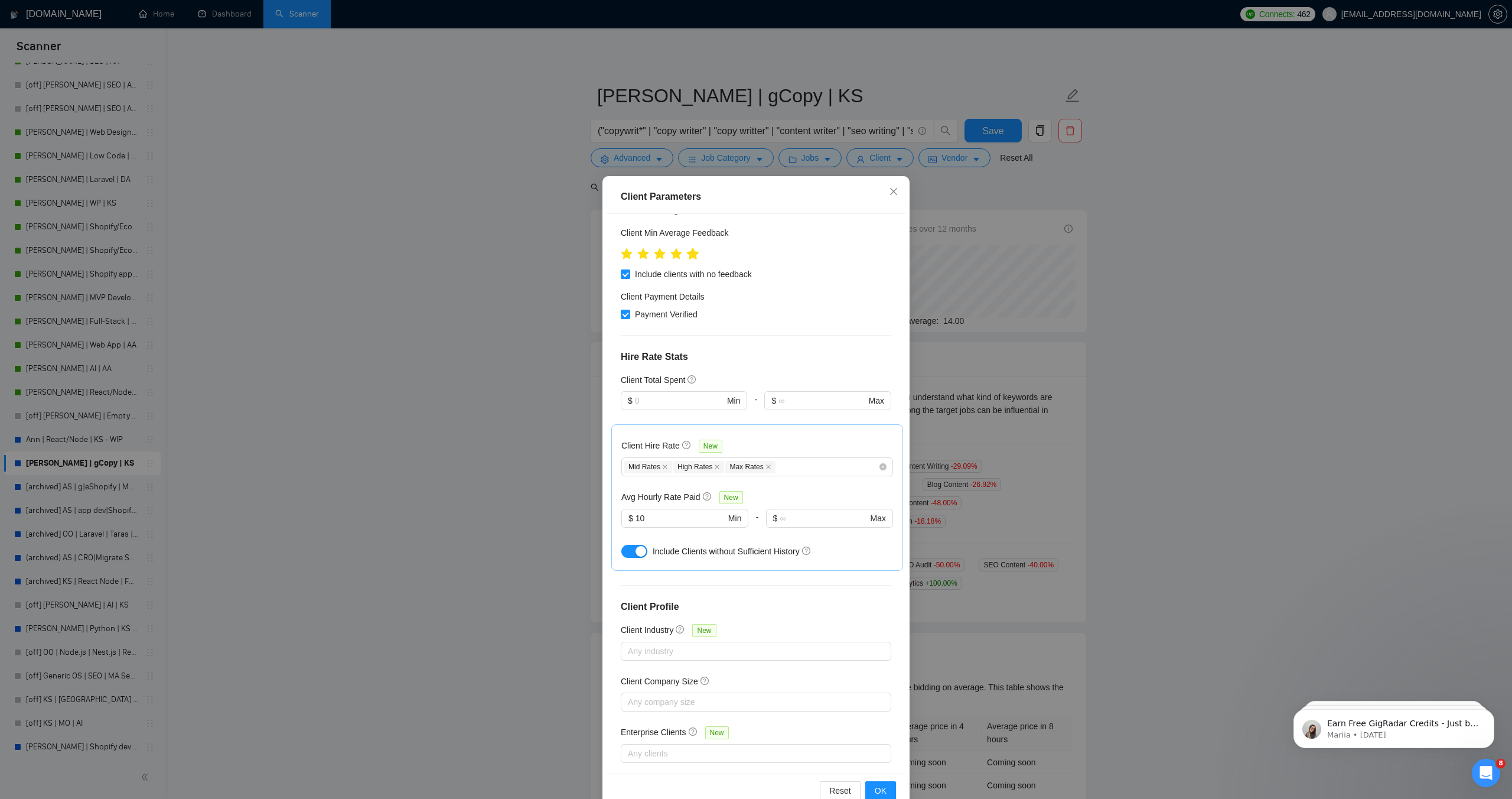
click at [697, 248] on icon "star" at bounding box center [693, 254] width 13 height 13
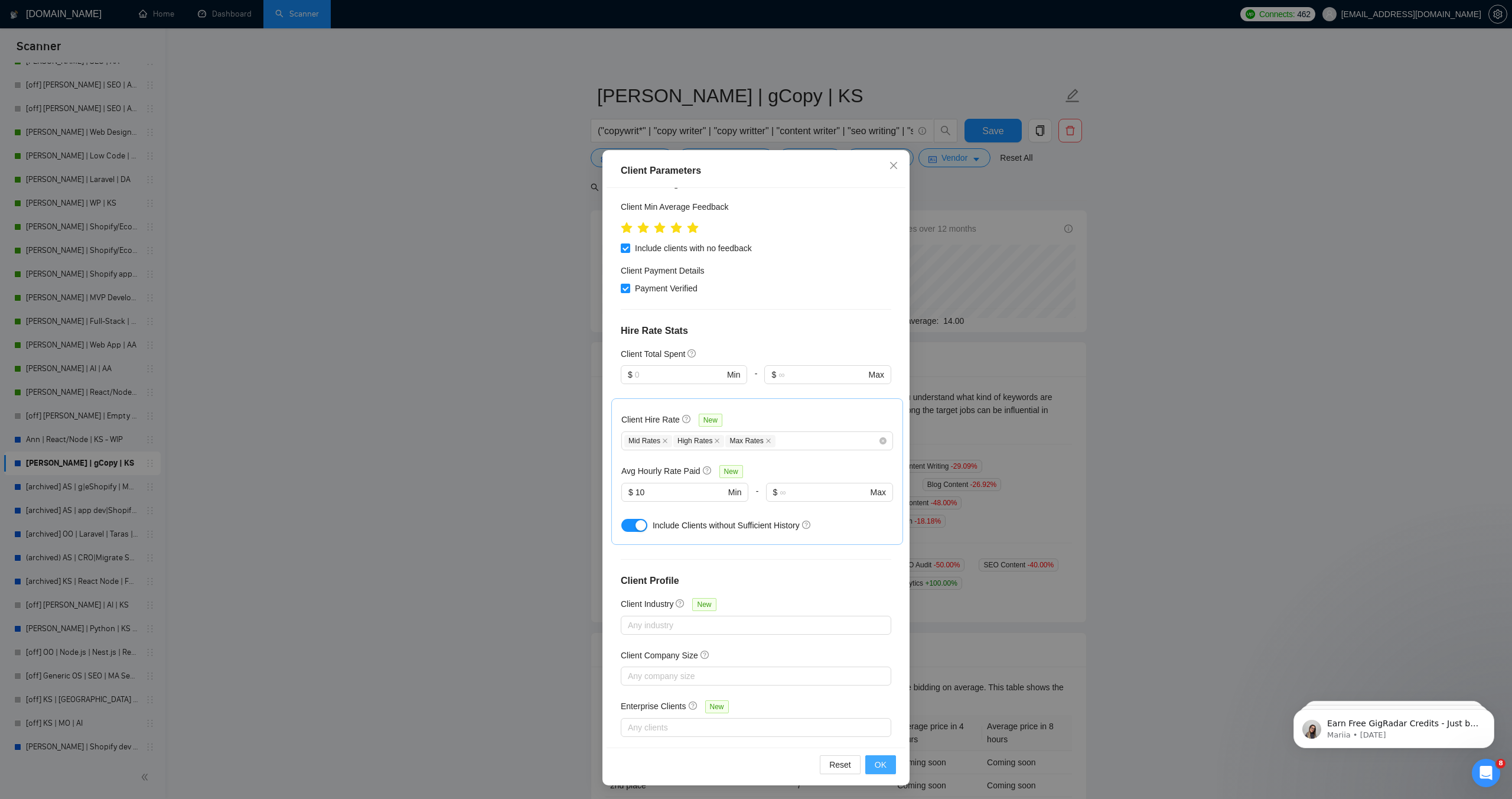
click at [877, 764] on span "OK" at bounding box center [881, 765] width 12 height 13
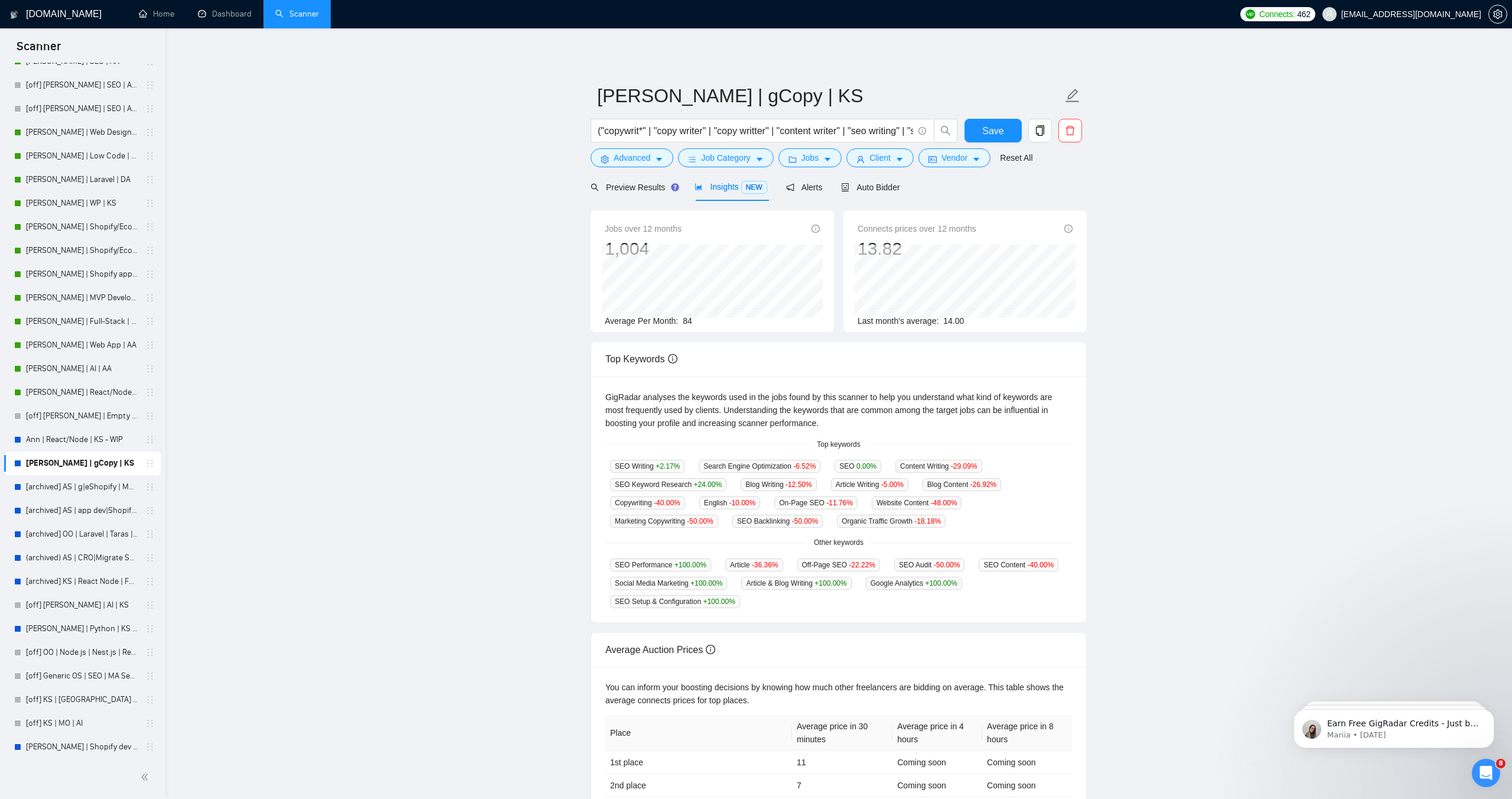
scroll to position [0, 0]
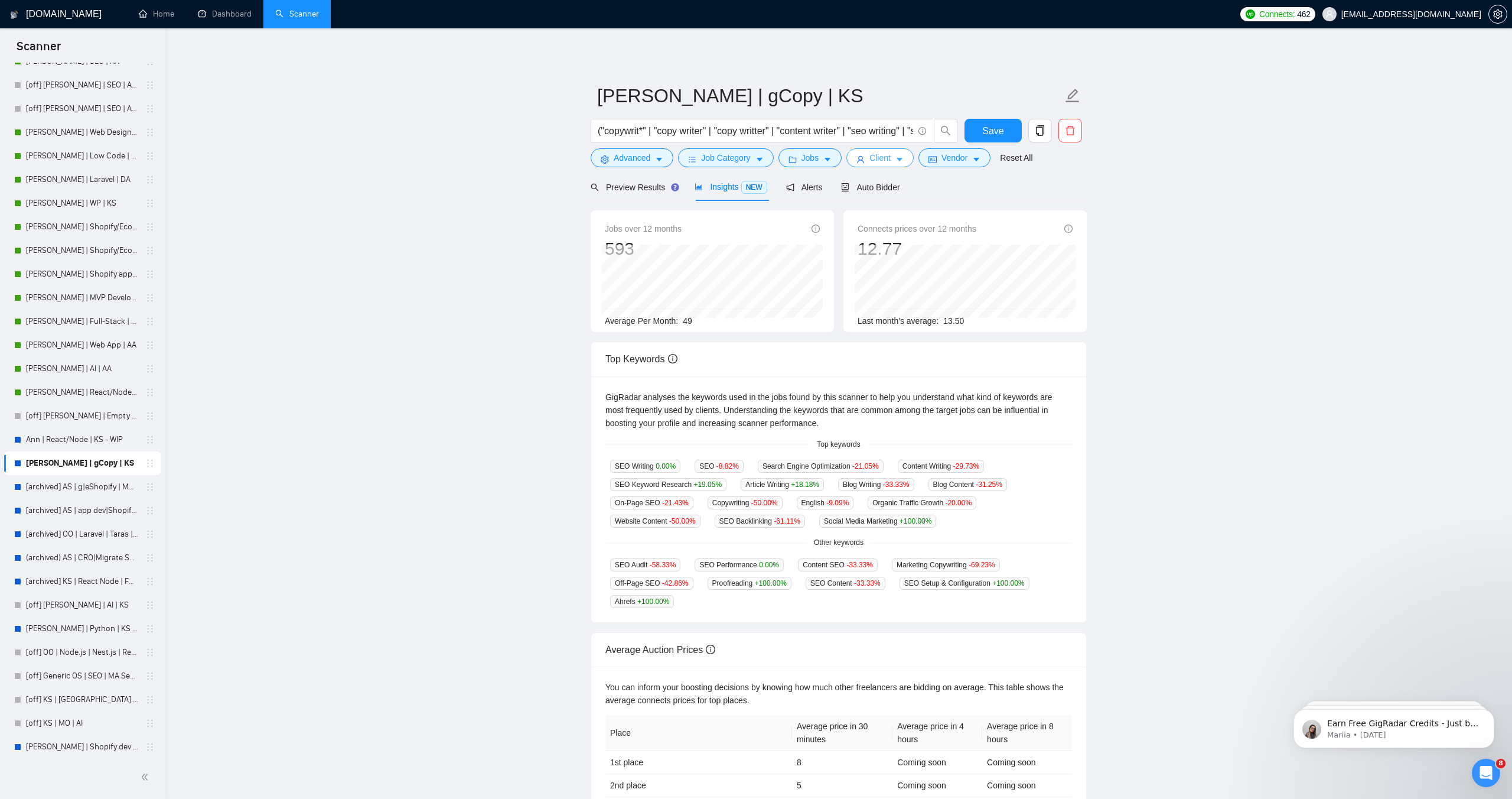
click at [882, 155] on span "Client" at bounding box center [880, 158] width 21 height 13
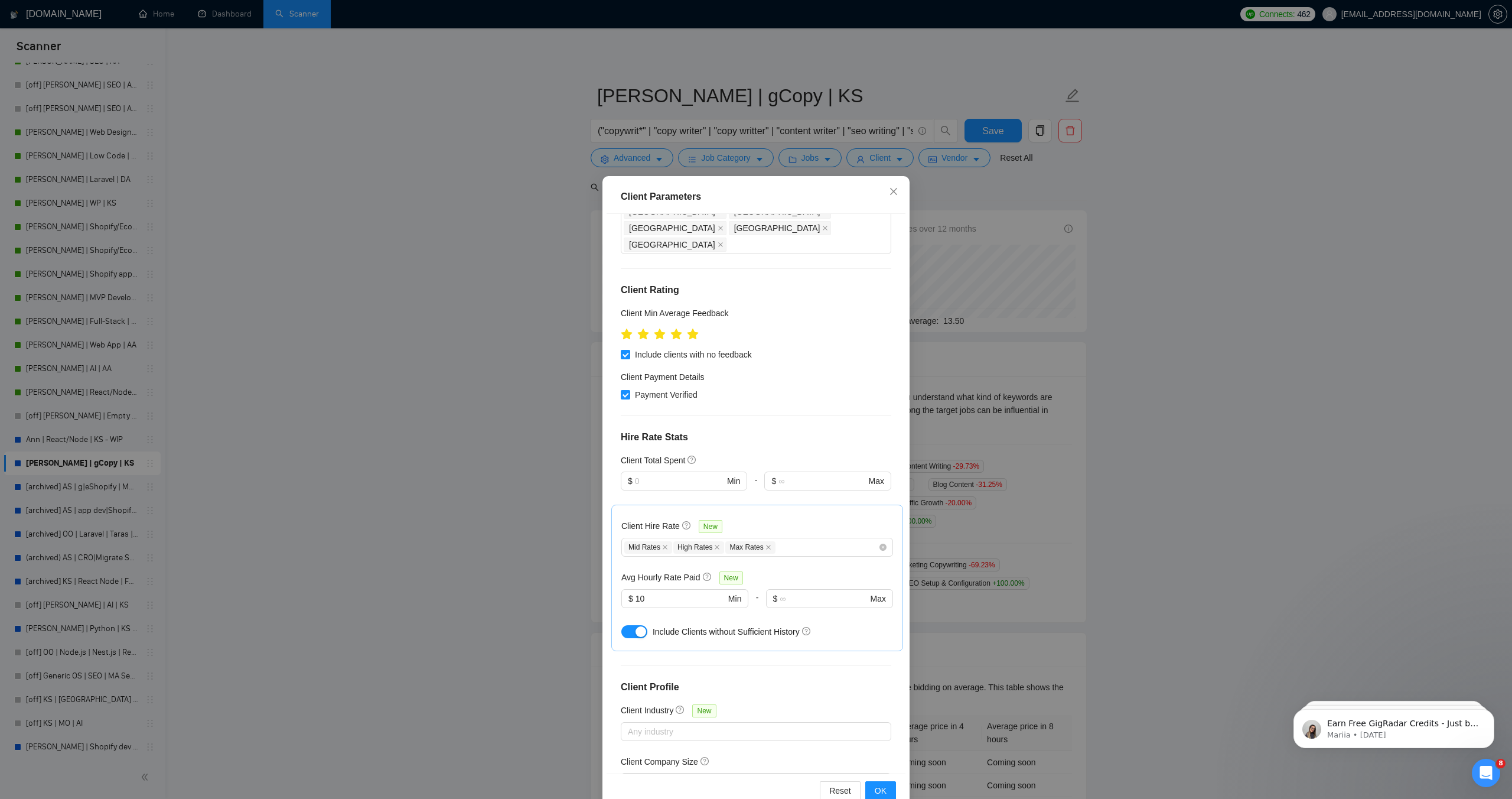
scroll to position [173, 0]
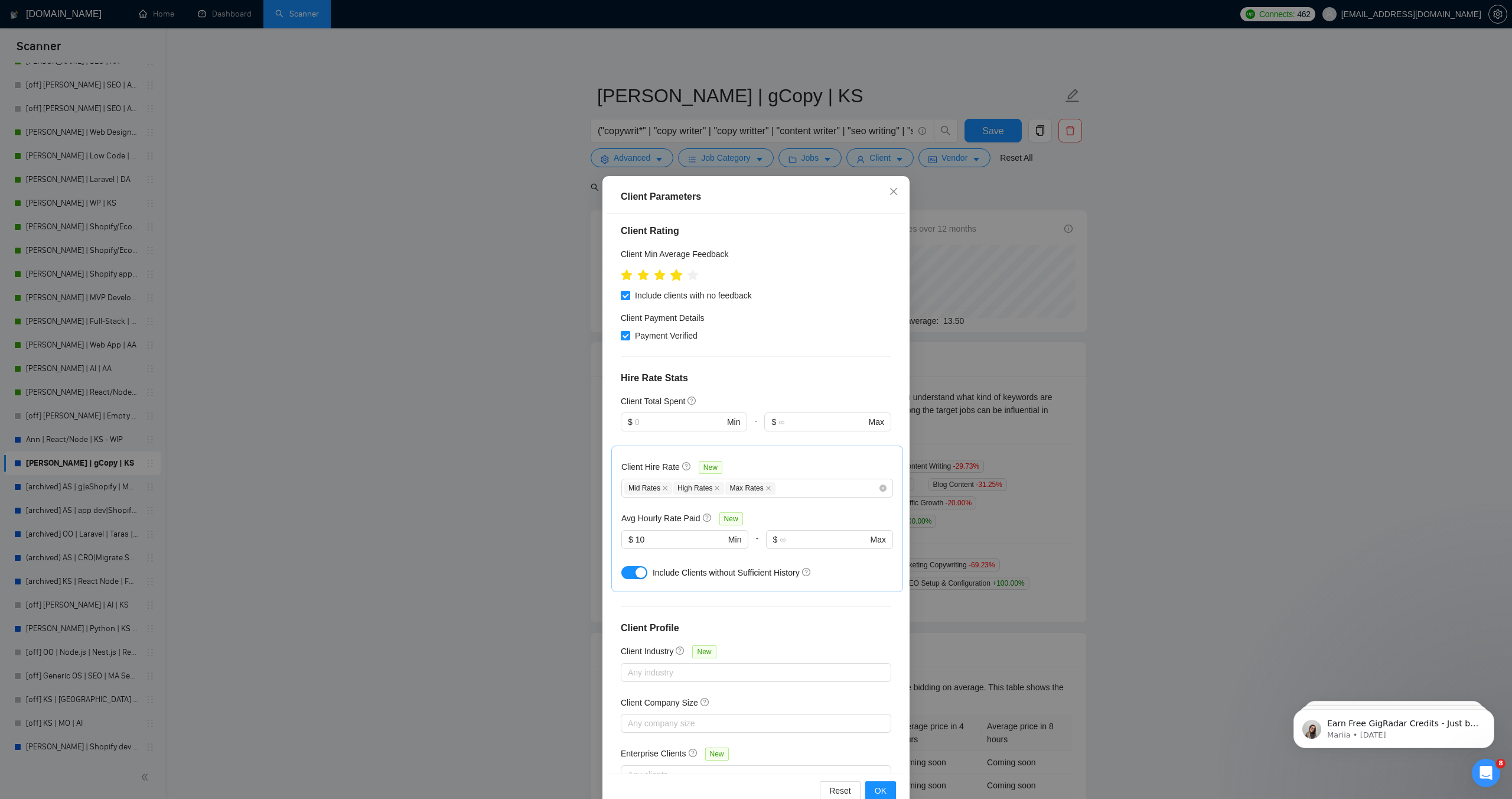
click at [679, 269] on icon "star" at bounding box center [676, 274] width 12 height 12
click at [679, 289] on span "Include clients with no feedback" at bounding box center [694, 296] width 127 height 13
click at [629, 291] on input "Include clients with no feedback" at bounding box center [625, 295] width 8 height 8
checkbox input "false"
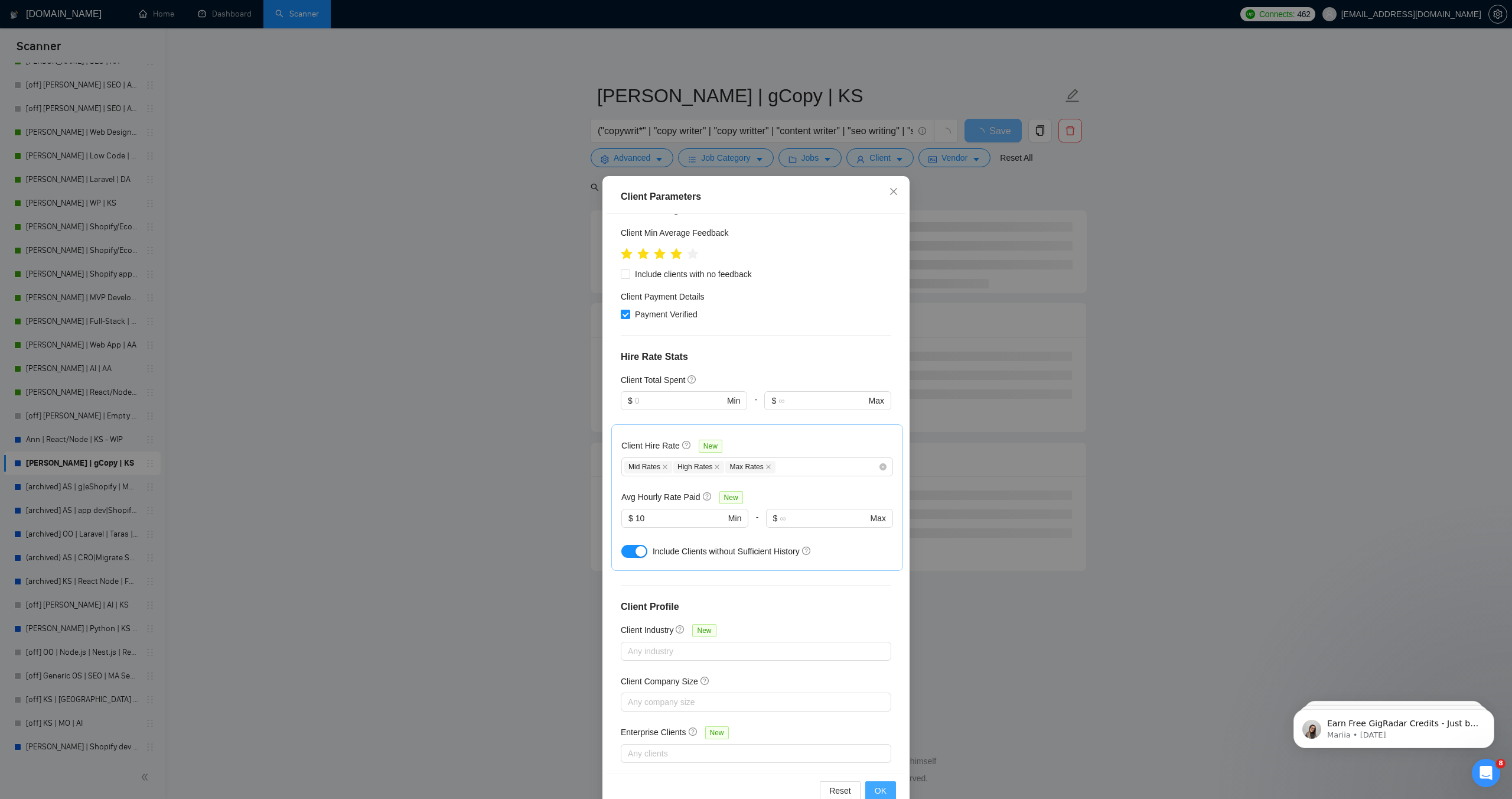
click at [876, 793] on span "OK" at bounding box center [881, 791] width 12 height 13
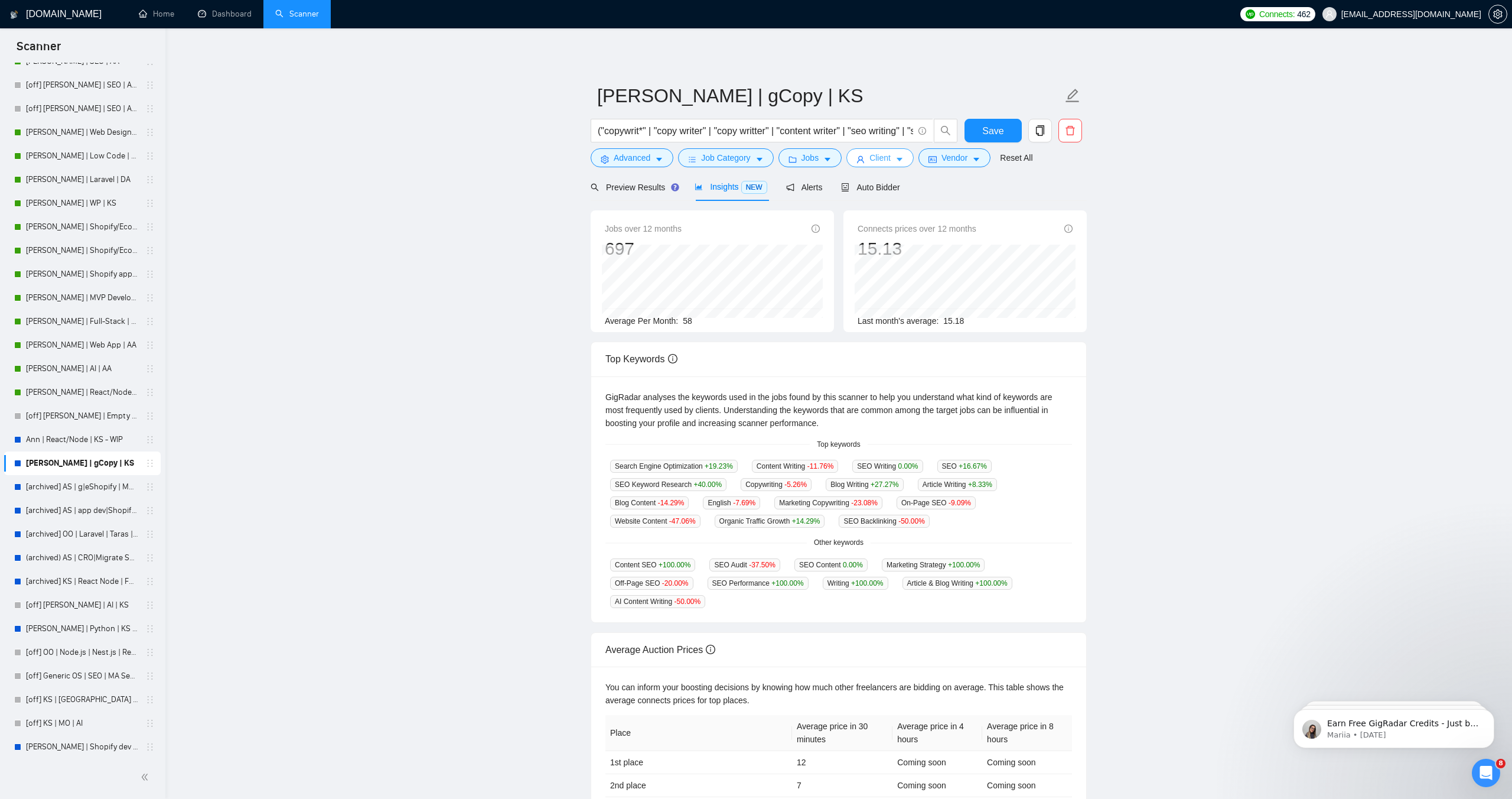
click at [885, 158] on span "Client" at bounding box center [880, 158] width 21 height 13
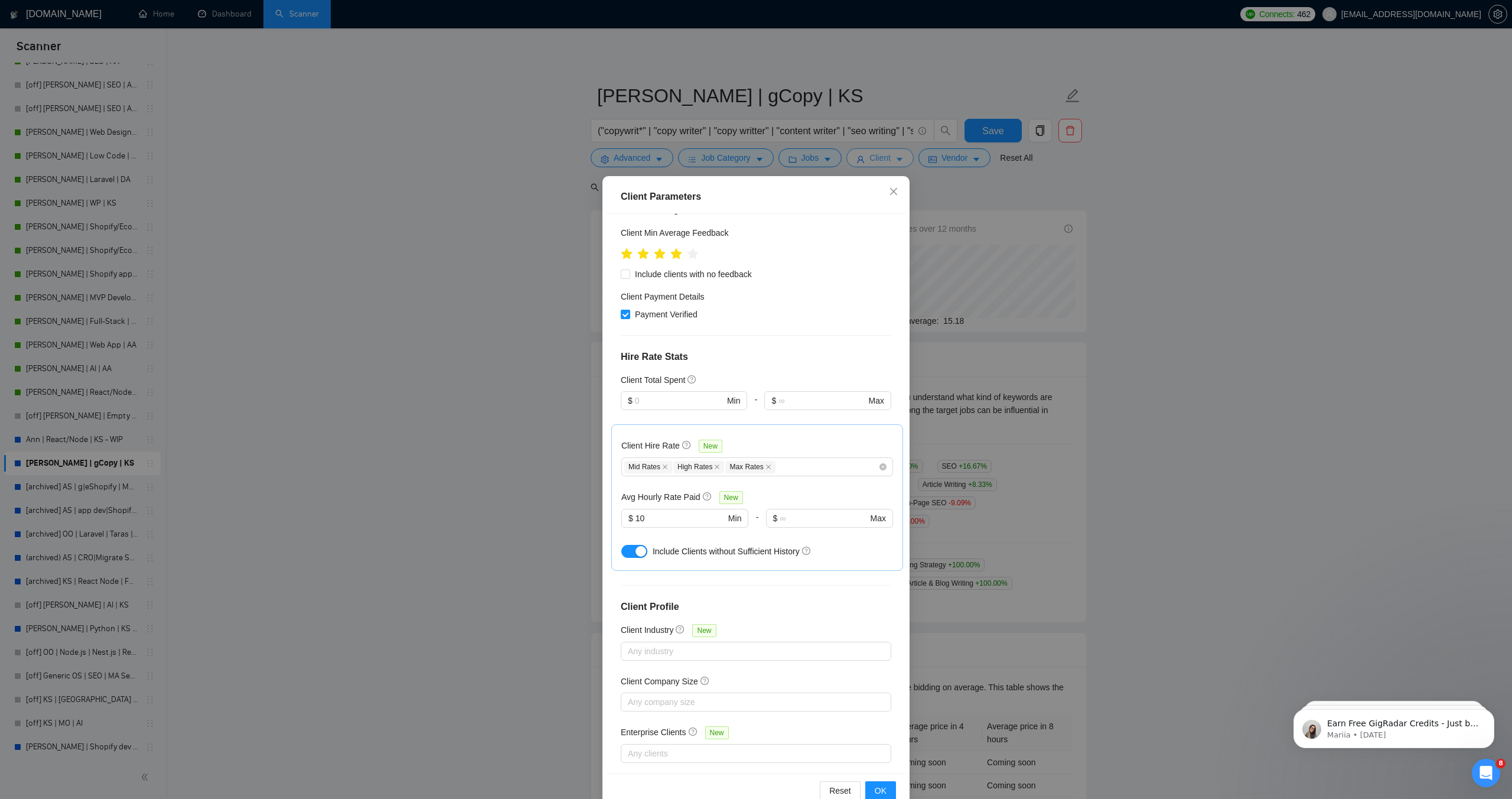
click at [885, 158] on div "Client Parameters Client Location Include Client Countries Select Exclude Clien…" at bounding box center [756, 400] width 1512 height 799
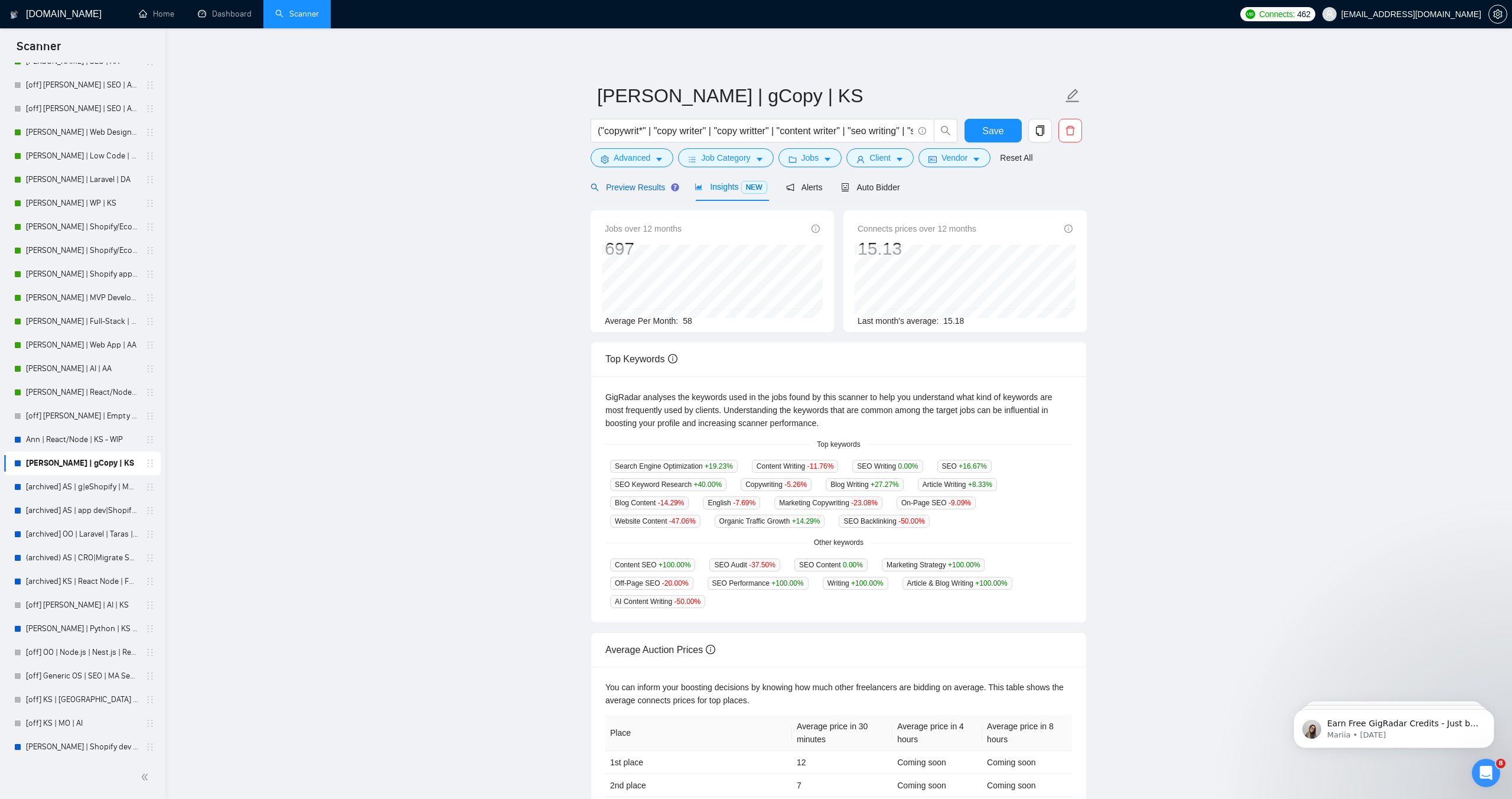
click at [648, 191] on span "Preview Results" at bounding box center [633, 188] width 85 height 10
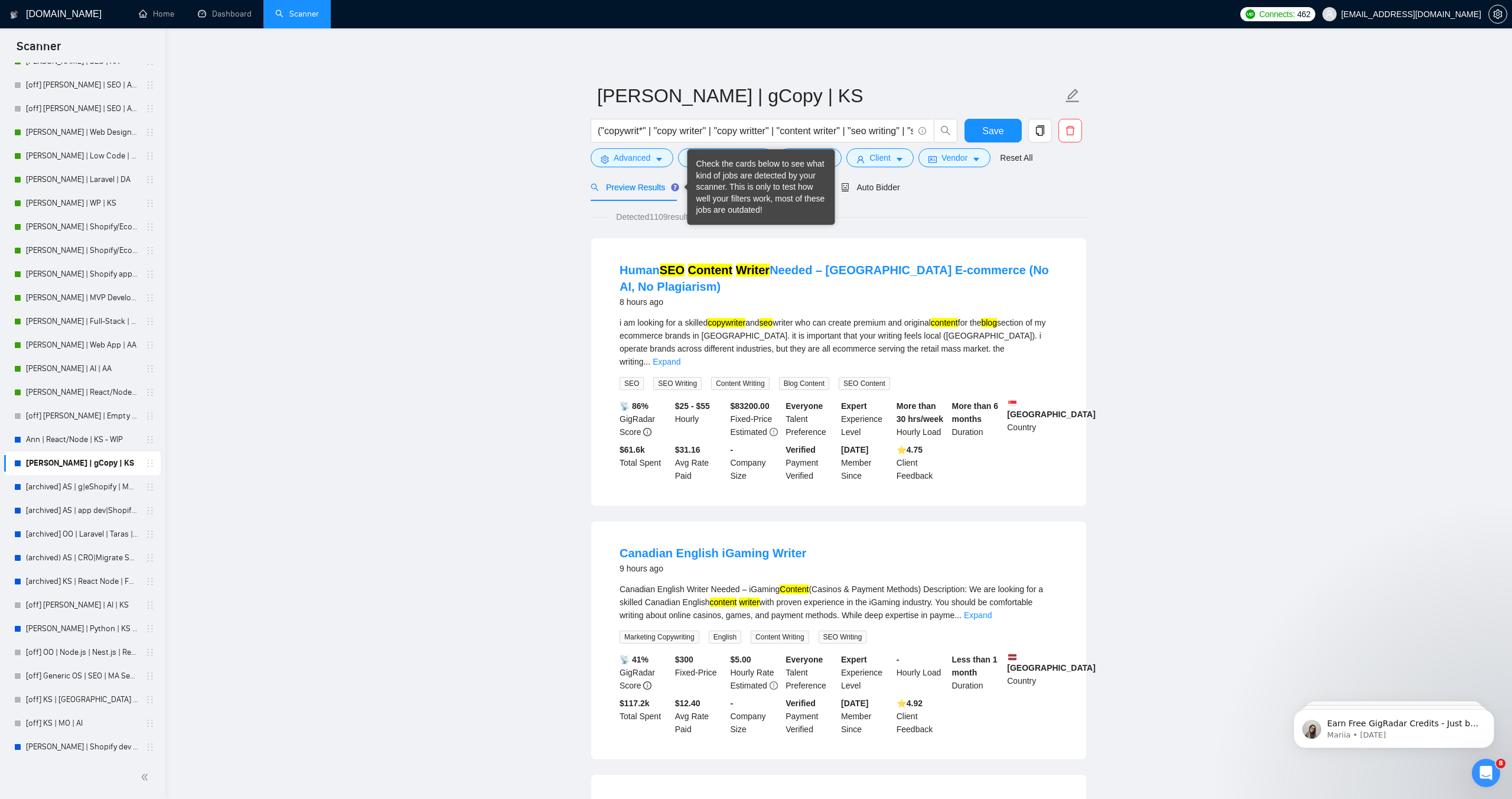
click at [726, 185] on div "Check the cards below to see what kind of jobs are detected by your scanner. Th…" at bounding box center [761, 187] width 130 height 58
click at [736, 194] on div "Insights NEW" at bounding box center [730, 187] width 72 height 28
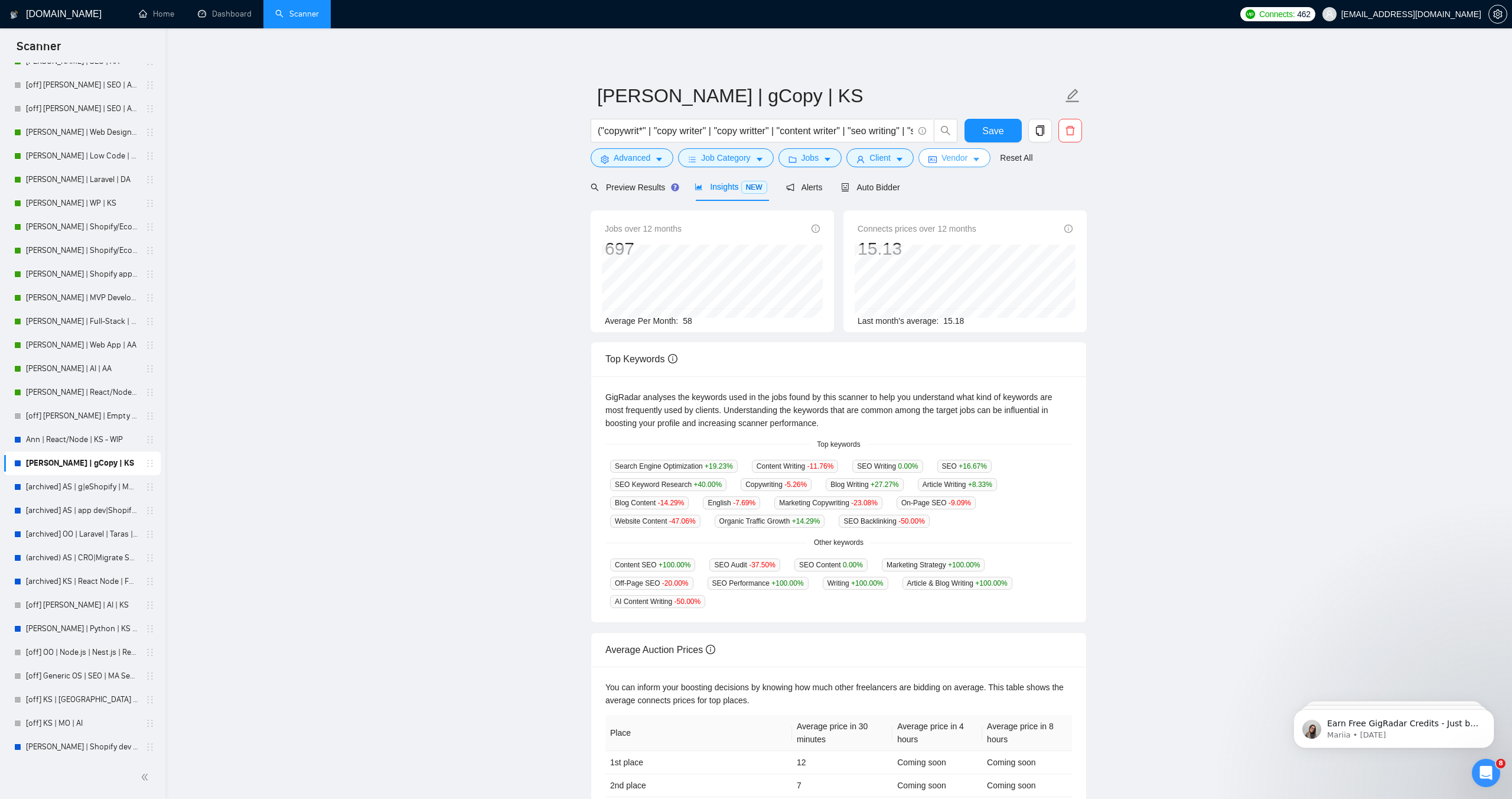
click at [937, 153] on button "Vendor" at bounding box center [954, 158] width 72 height 19
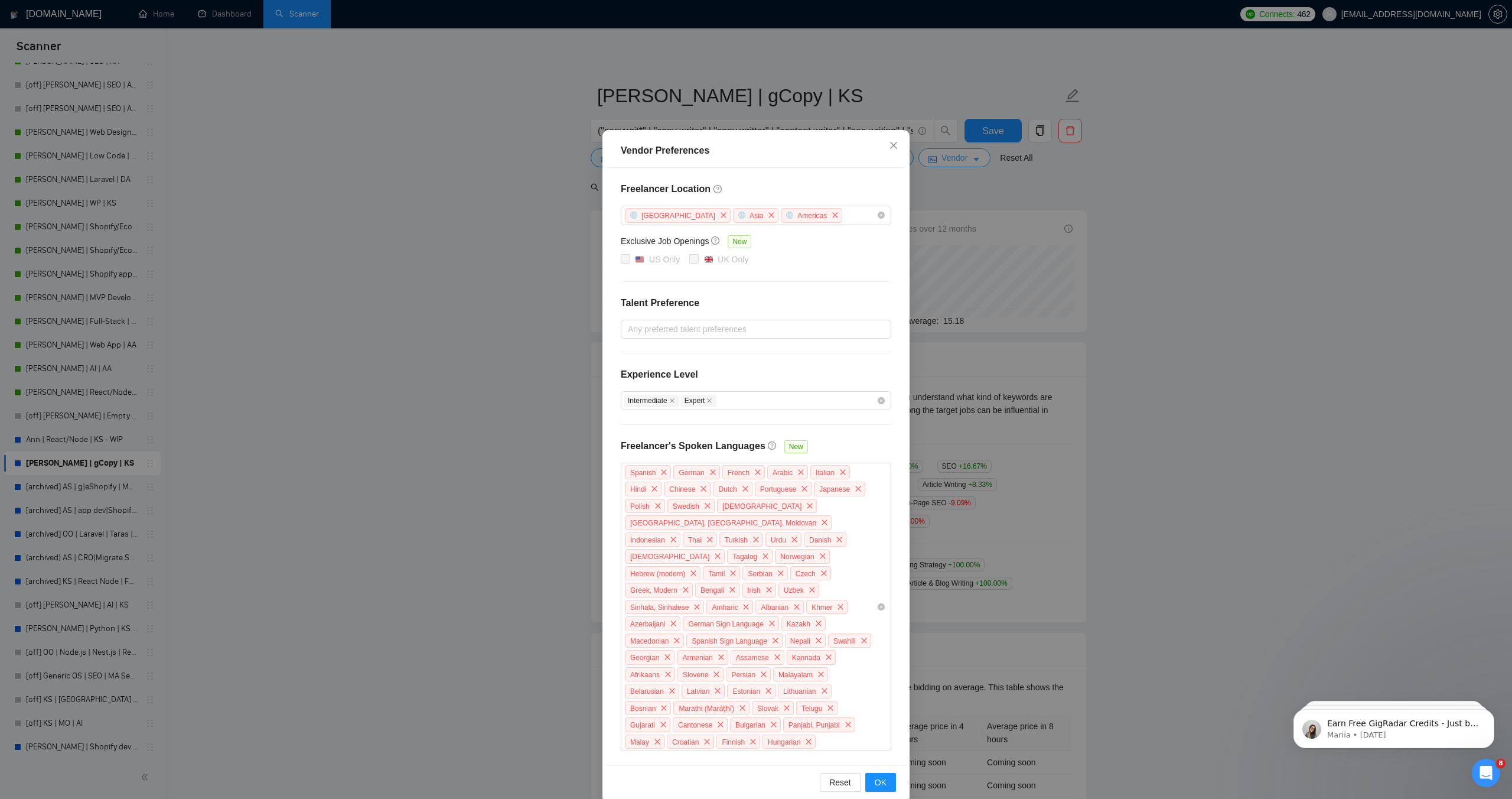
click at [937, 153] on div "Vendor Preferences Freelancer Location [GEOGRAPHIC_DATA] [GEOGRAPHIC_DATA] [GEO…" at bounding box center [756, 400] width 1512 height 799
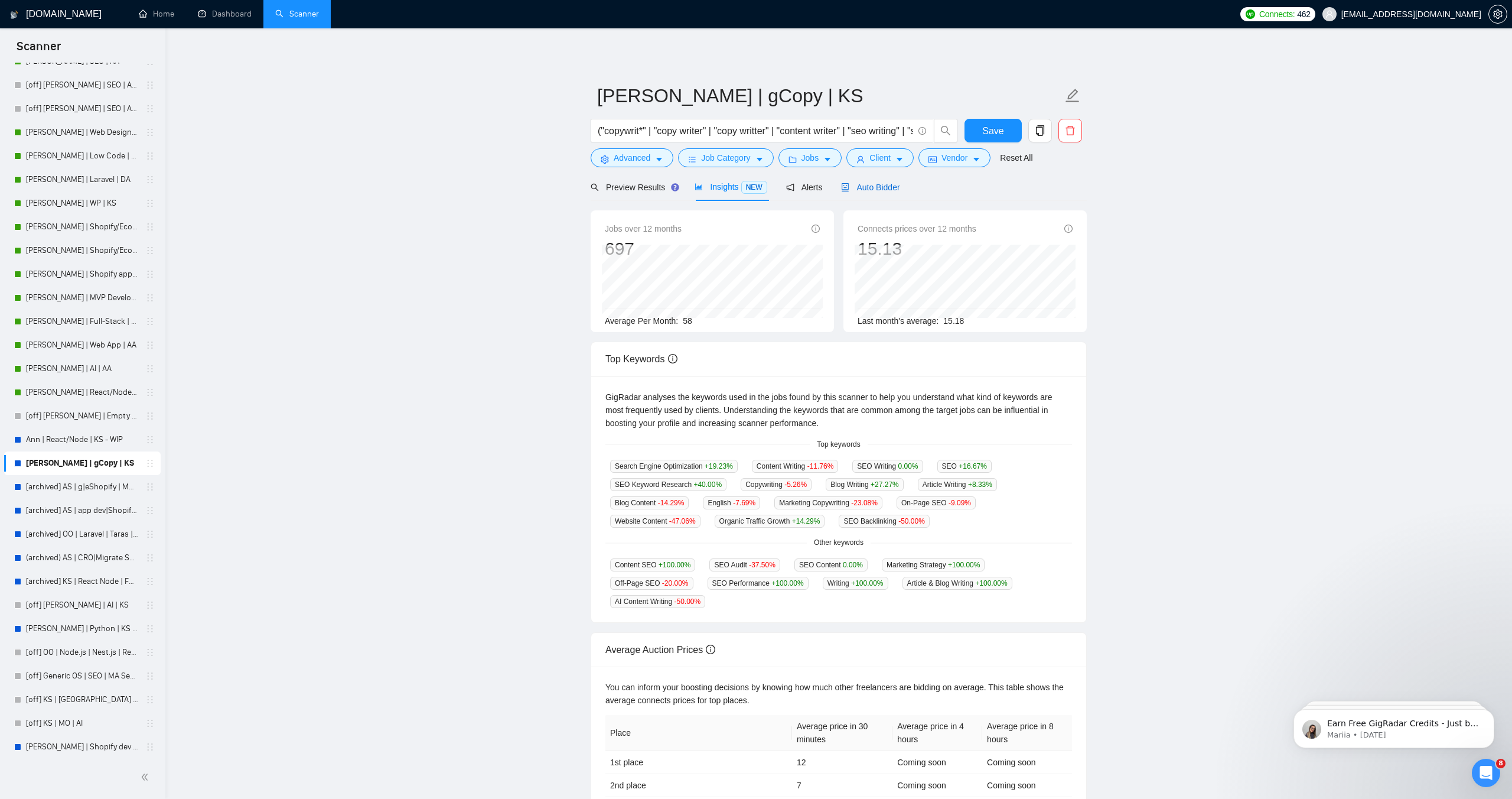
click at [864, 184] on span "Auto Bidder" at bounding box center [870, 188] width 58 height 10
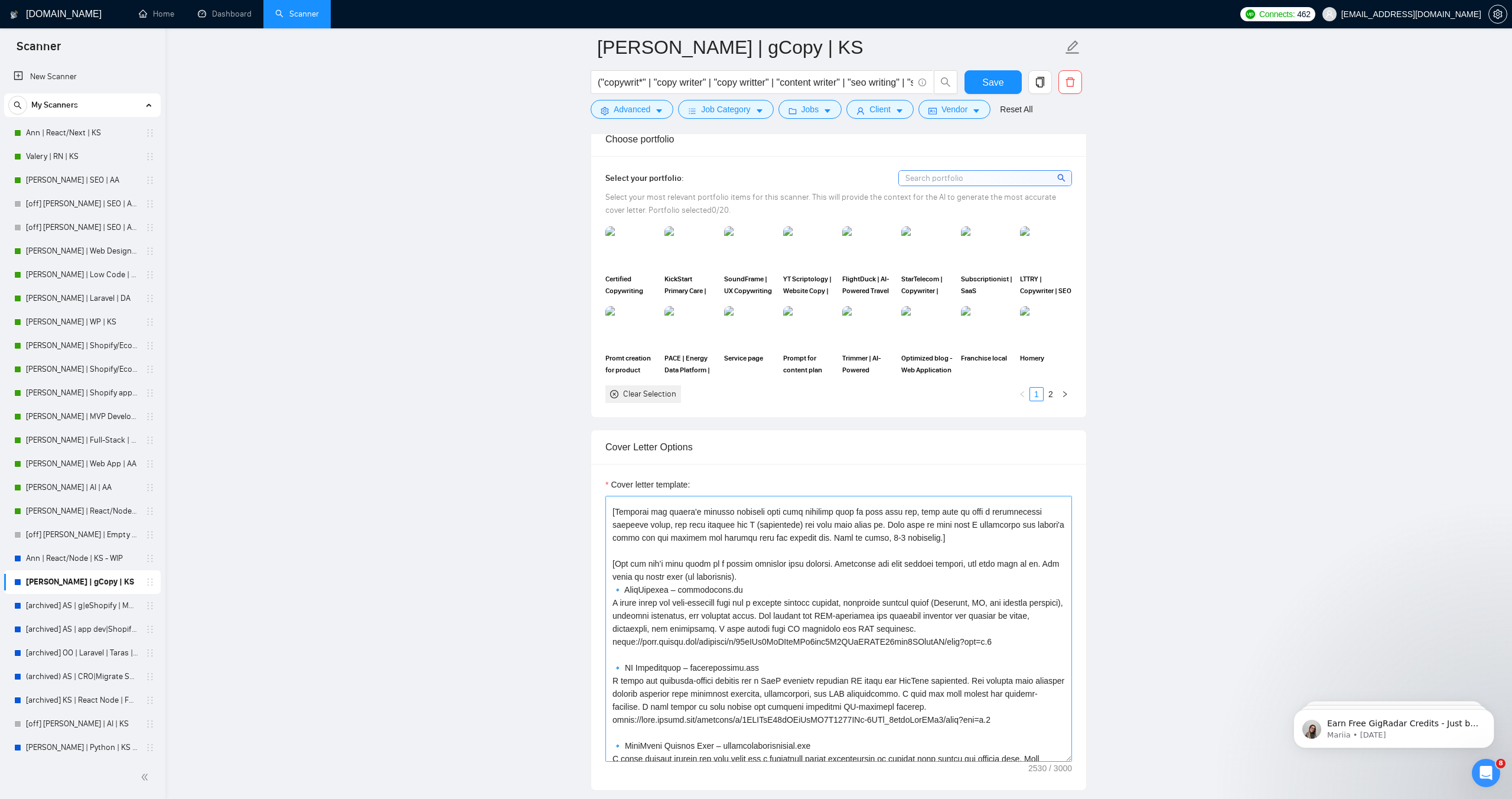
scroll to position [169, 0]
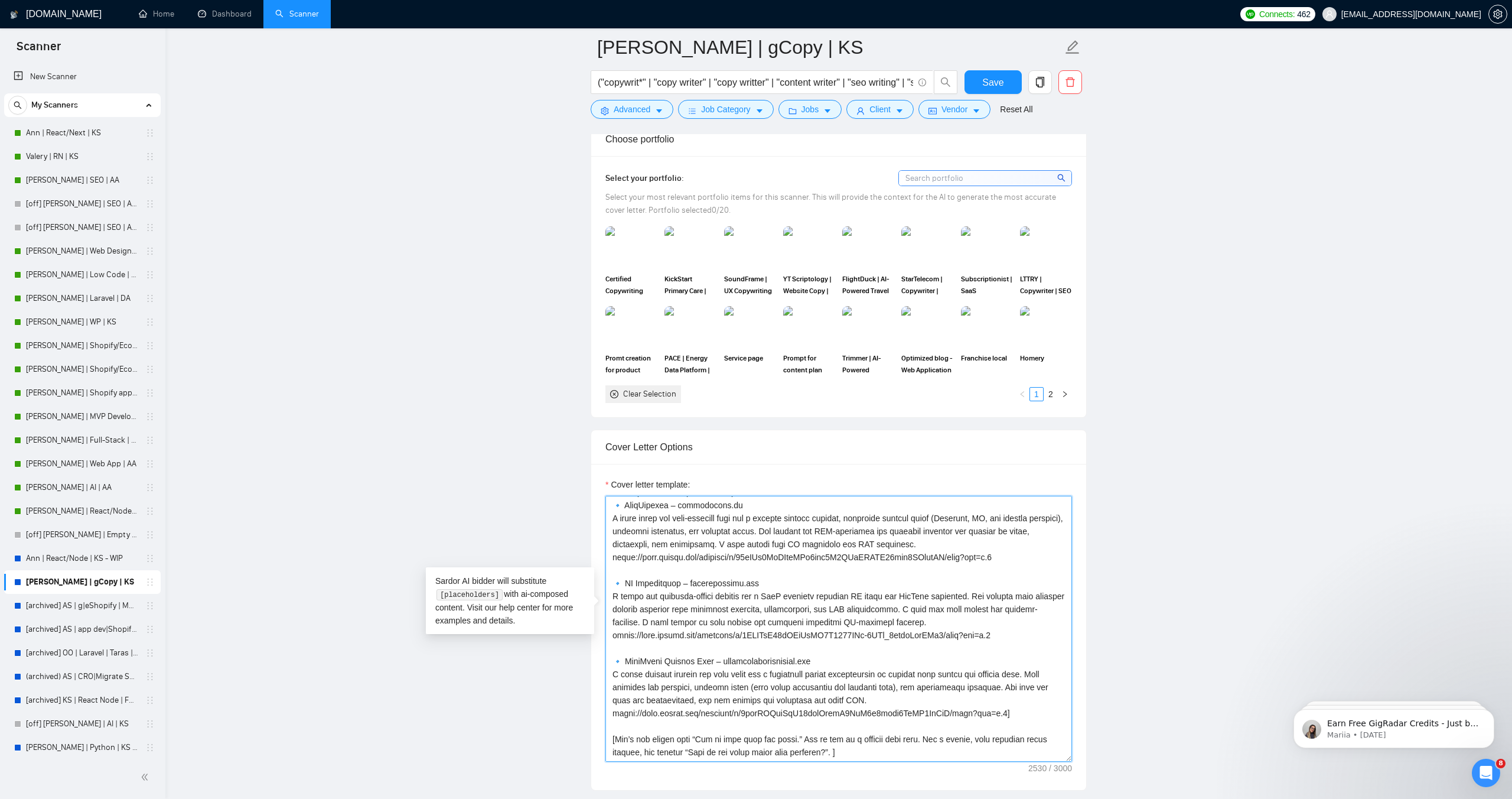
drag, startPoint x: 908, startPoint y: 735, endPoint x: 605, endPoint y: 723, distance: 303.2
click at [605, 723] on textarea "Cover letter template:" at bounding box center [838, 628] width 467 height 266
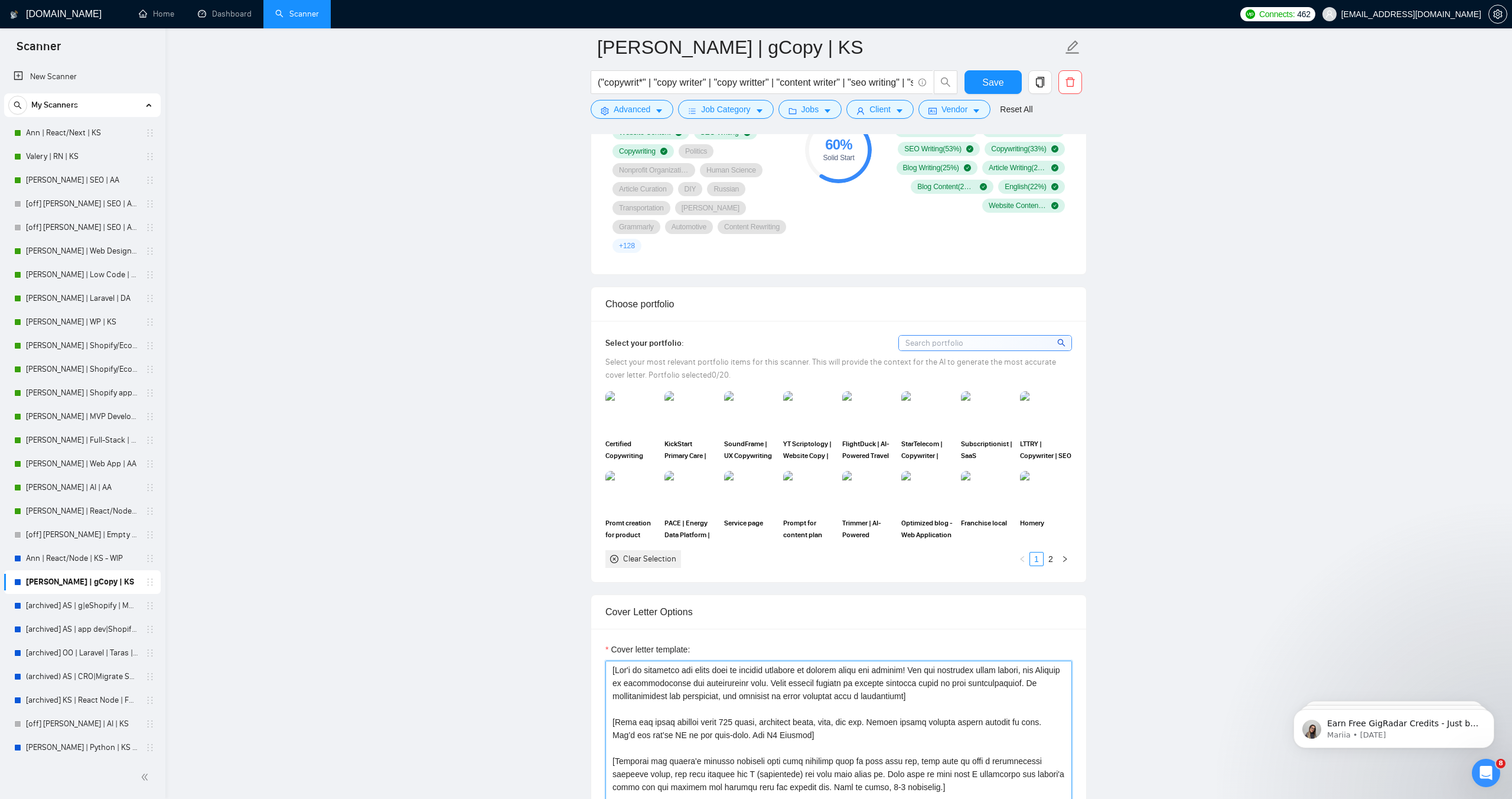
scroll to position [812, 0]
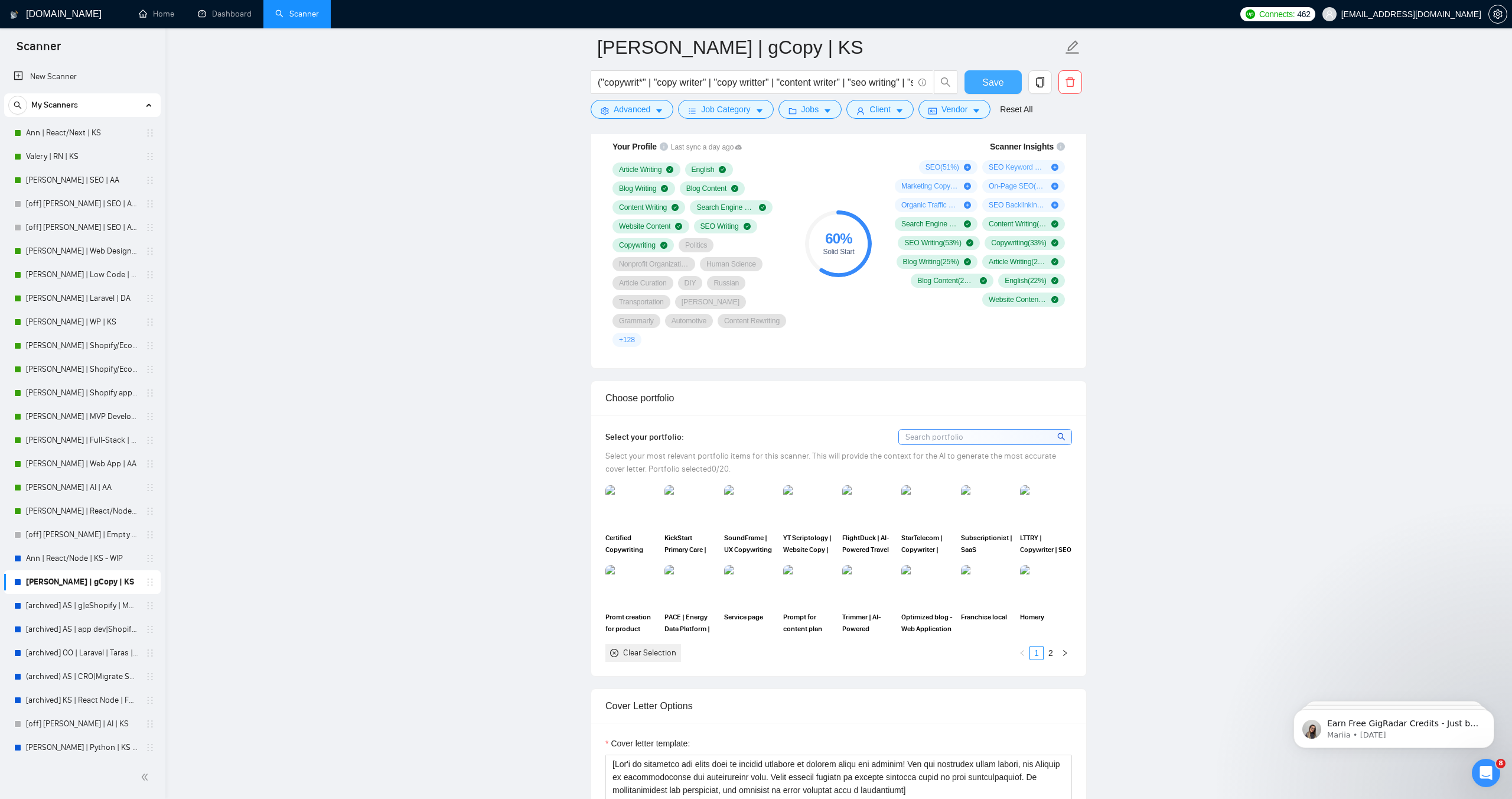
click at [980, 81] on button "Save" at bounding box center [993, 82] width 58 height 24
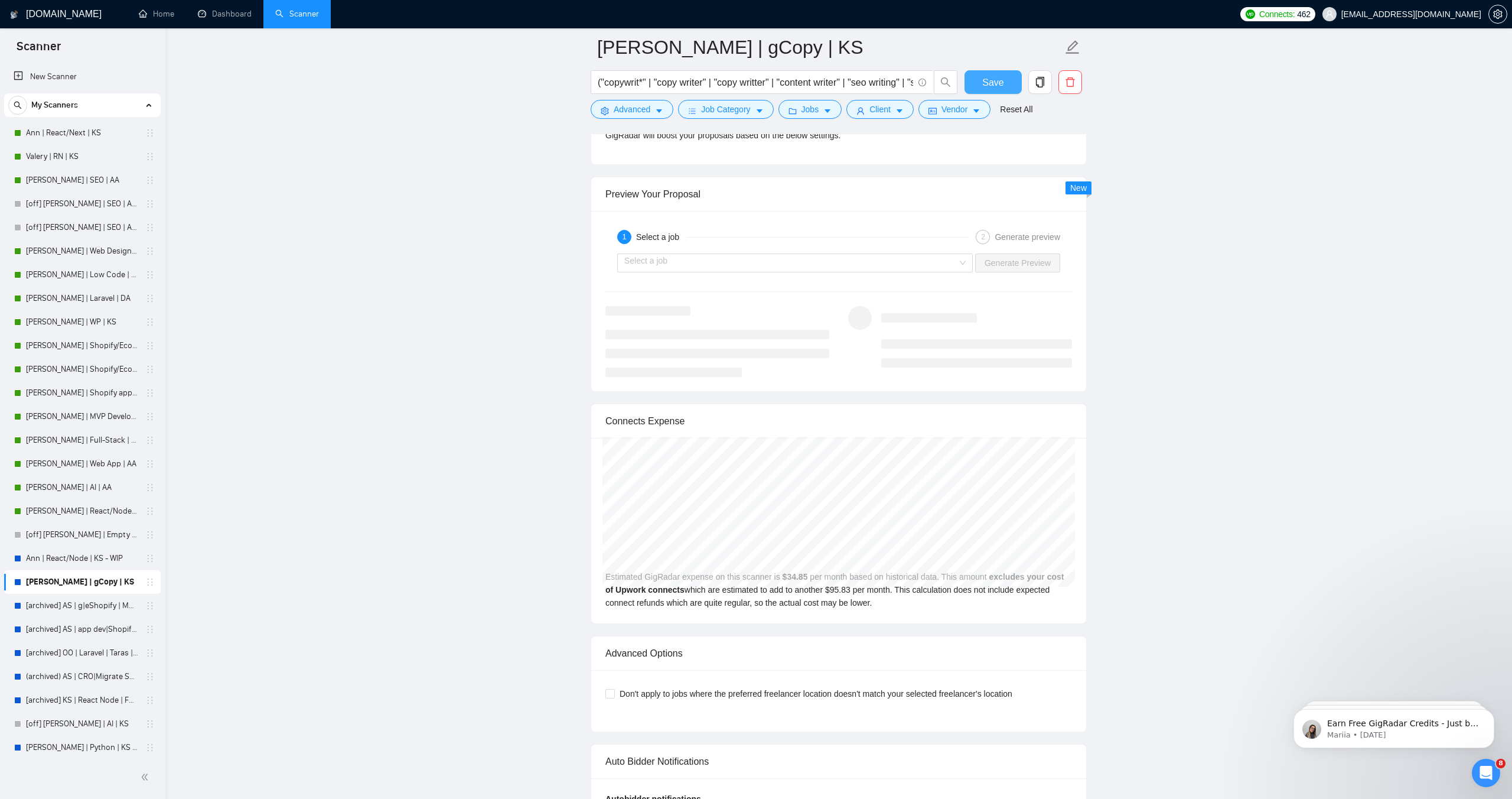
scroll to position [1997, 0]
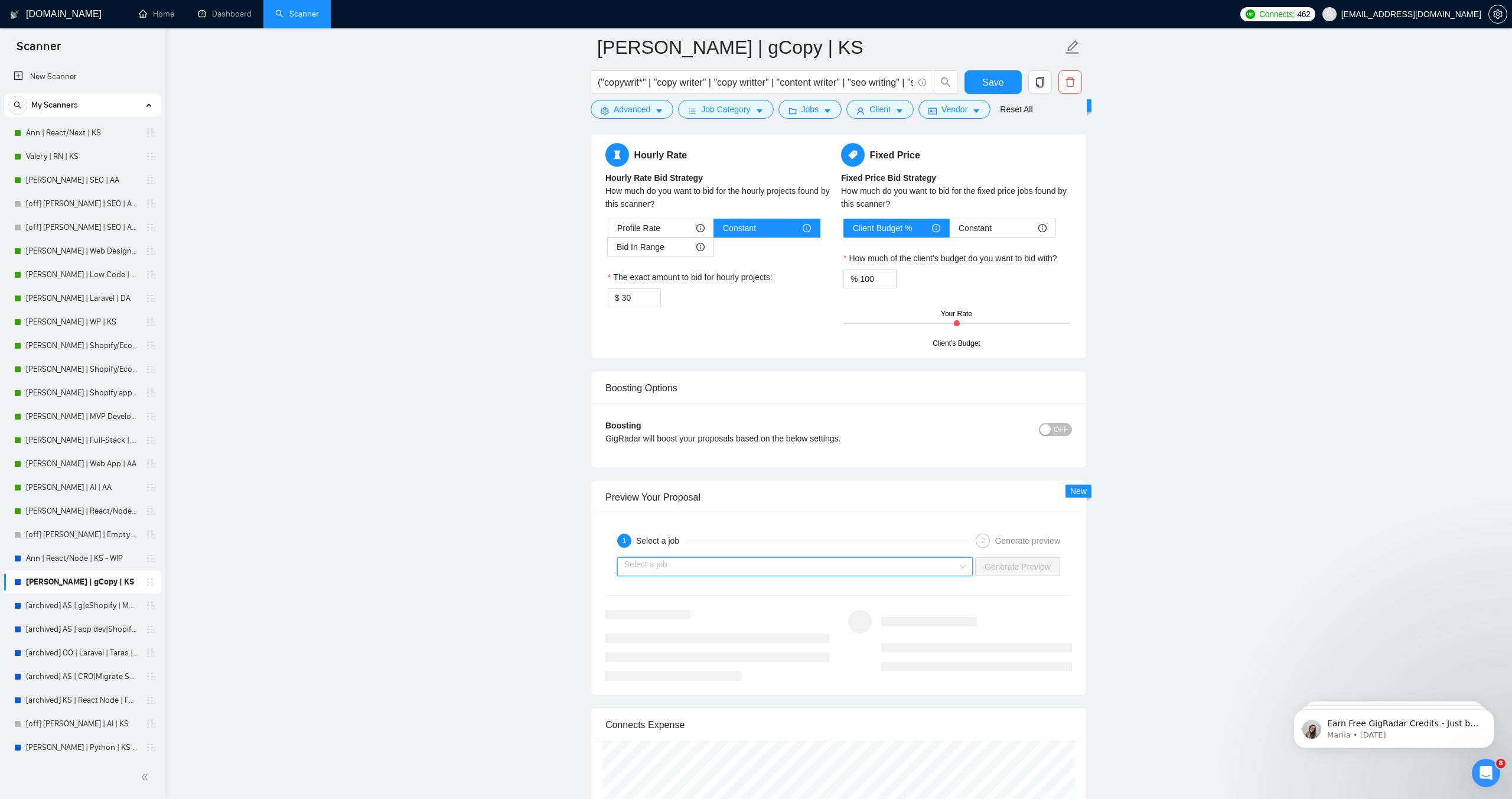
click at [894, 558] on input "search" at bounding box center [790, 567] width 333 height 18
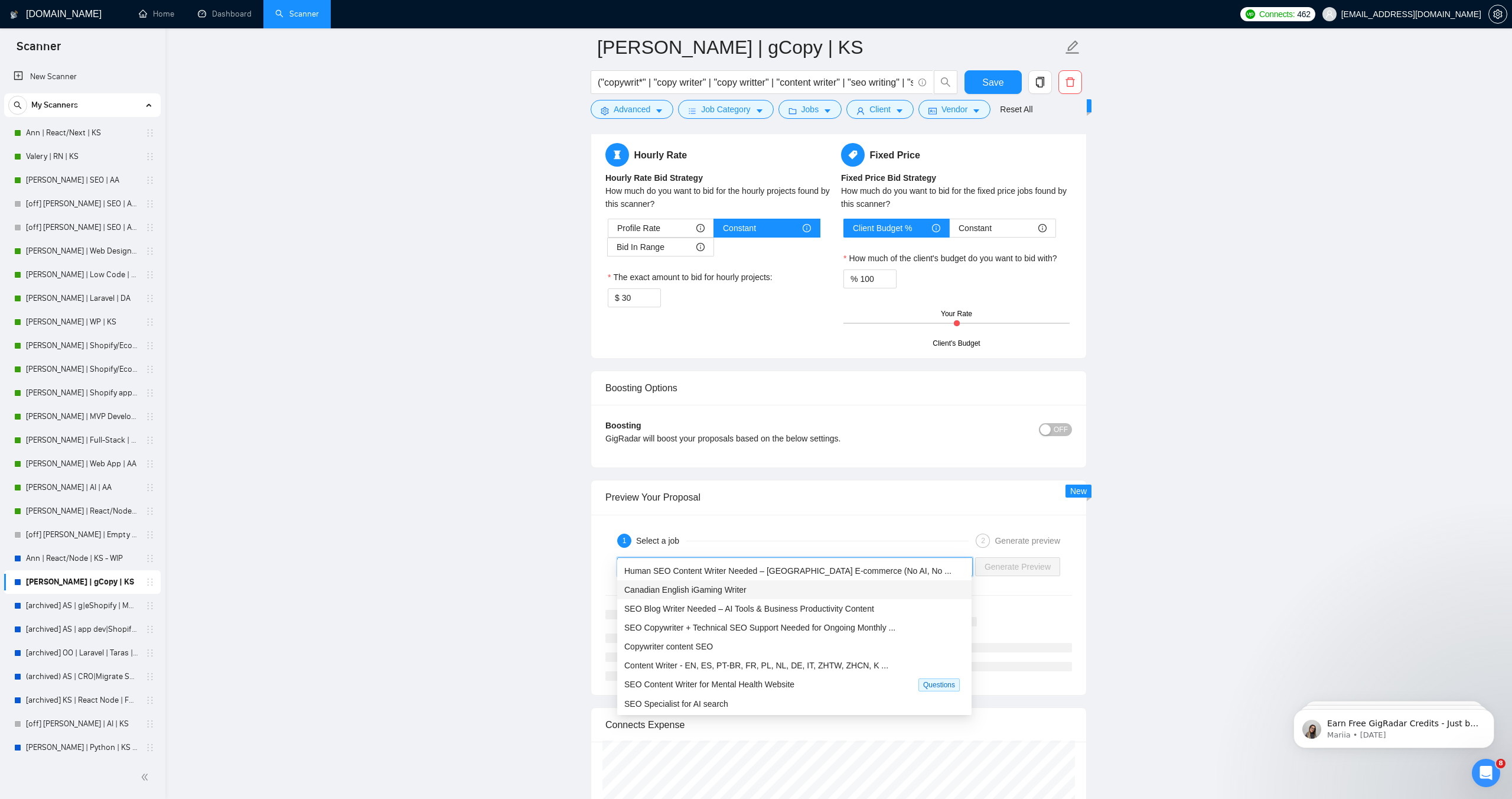
click at [842, 587] on div "Canadian English iGaming Writer" at bounding box center [794, 590] width 340 height 13
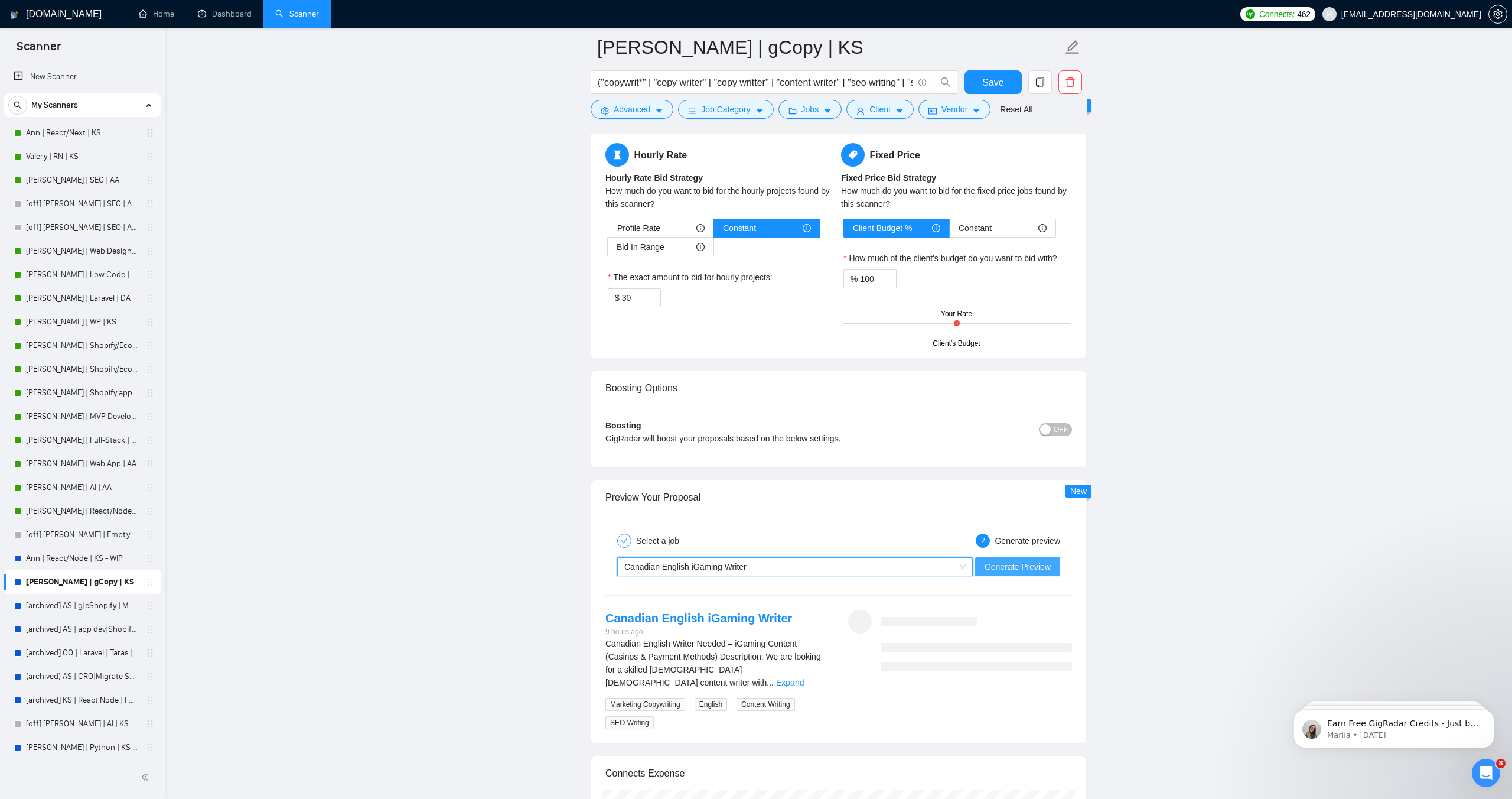
click at [1007, 560] on span "Generate Preview" at bounding box center [1018, 567] width 67 height 13
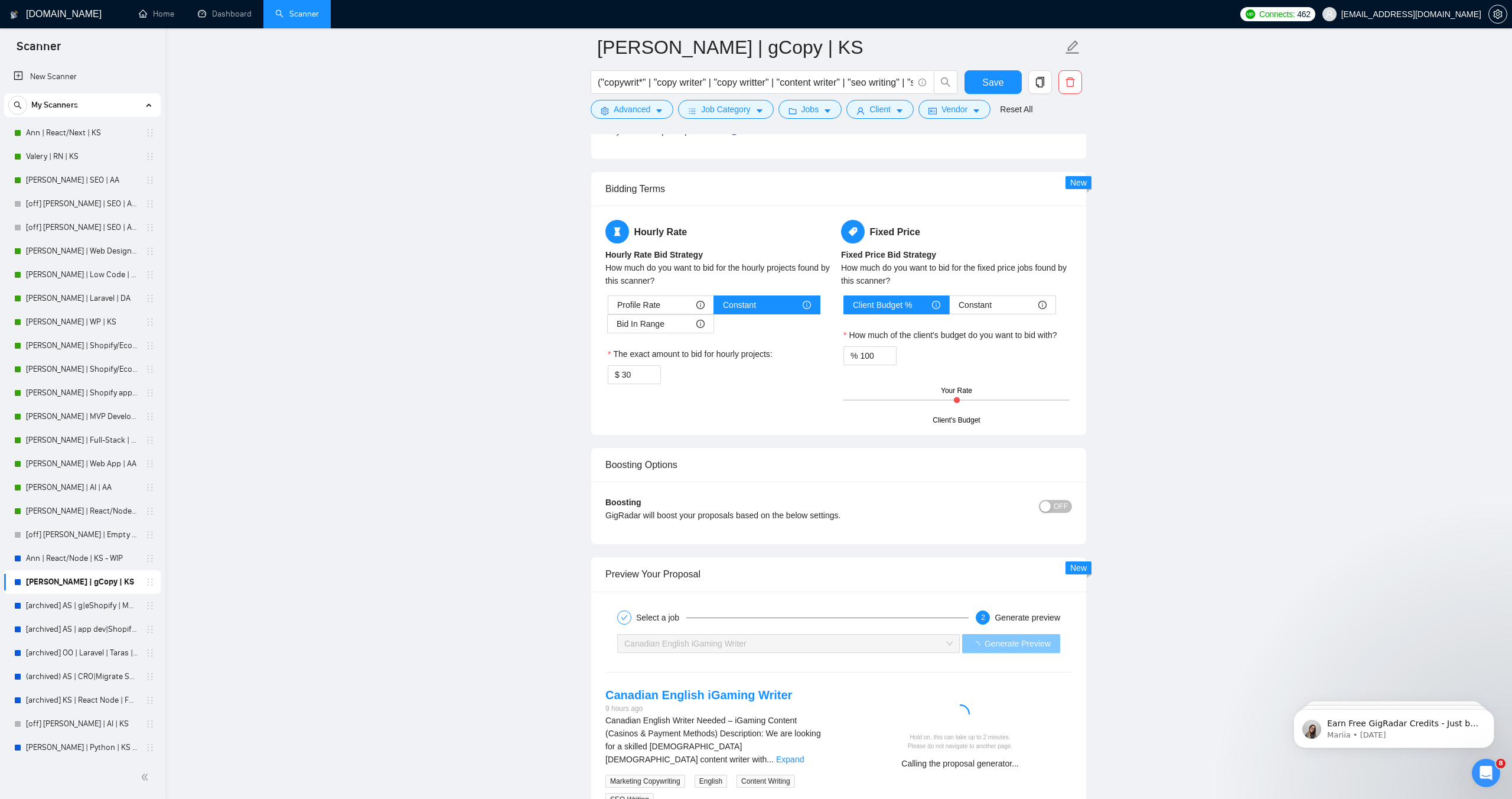
scroll to position [1909, 0]
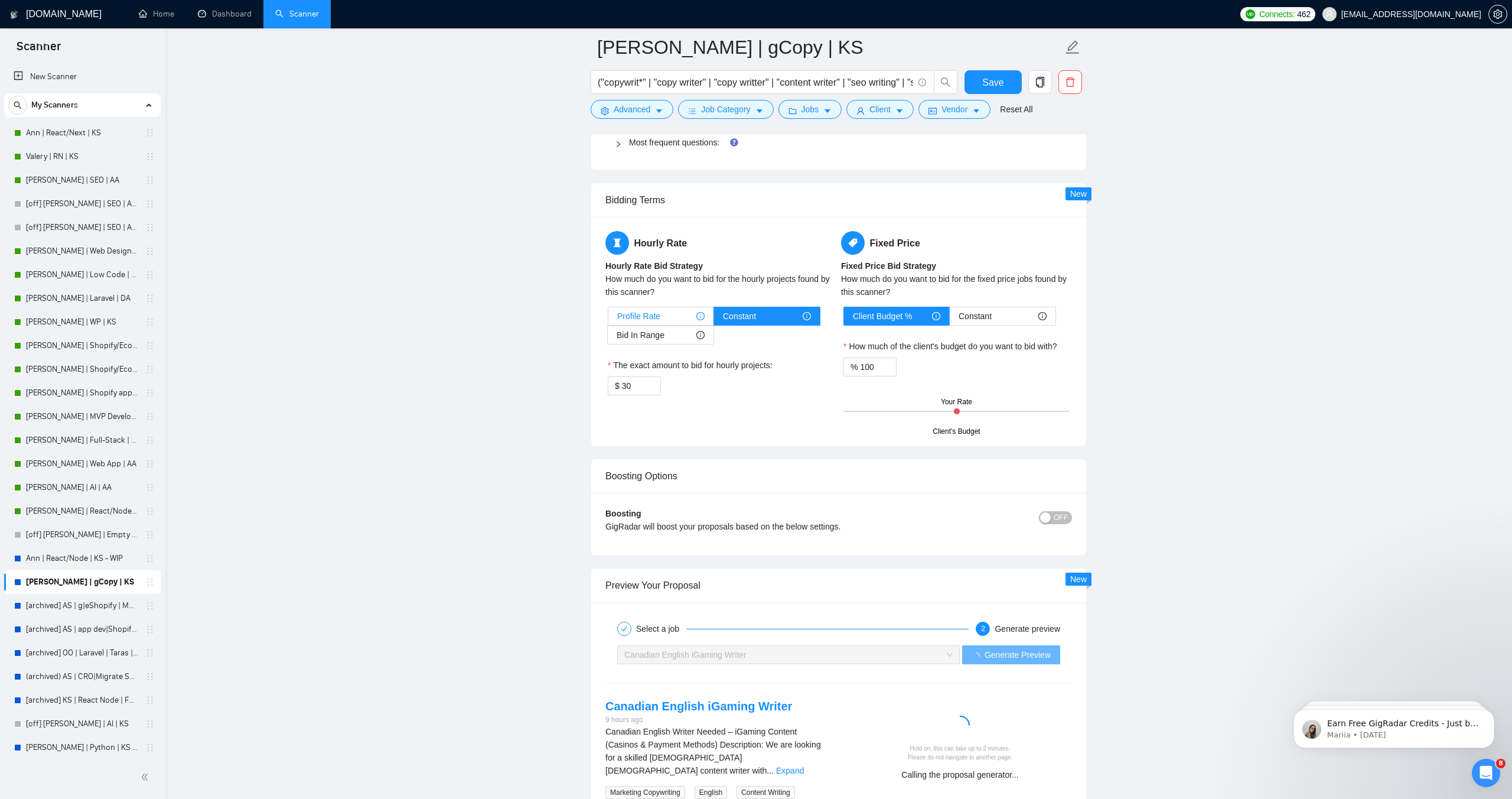
click at [680, 307] on div "Profile Rate" at bounding box center [661, 316] width 88 height 18
click at [609, 319] on input "Profile Rate" at bounding box center [609, 319] width 0 height 0
click at [728, 307] on span "Constant" at bounding box center [739, 316] width 33 height 18
click at [714, 319] on input "Constant" at bounding box center [714, 319] width 0 height 0
click at [674, 326] on div "Bid In Range" at bounding box center [661, 335] width 88 height 18
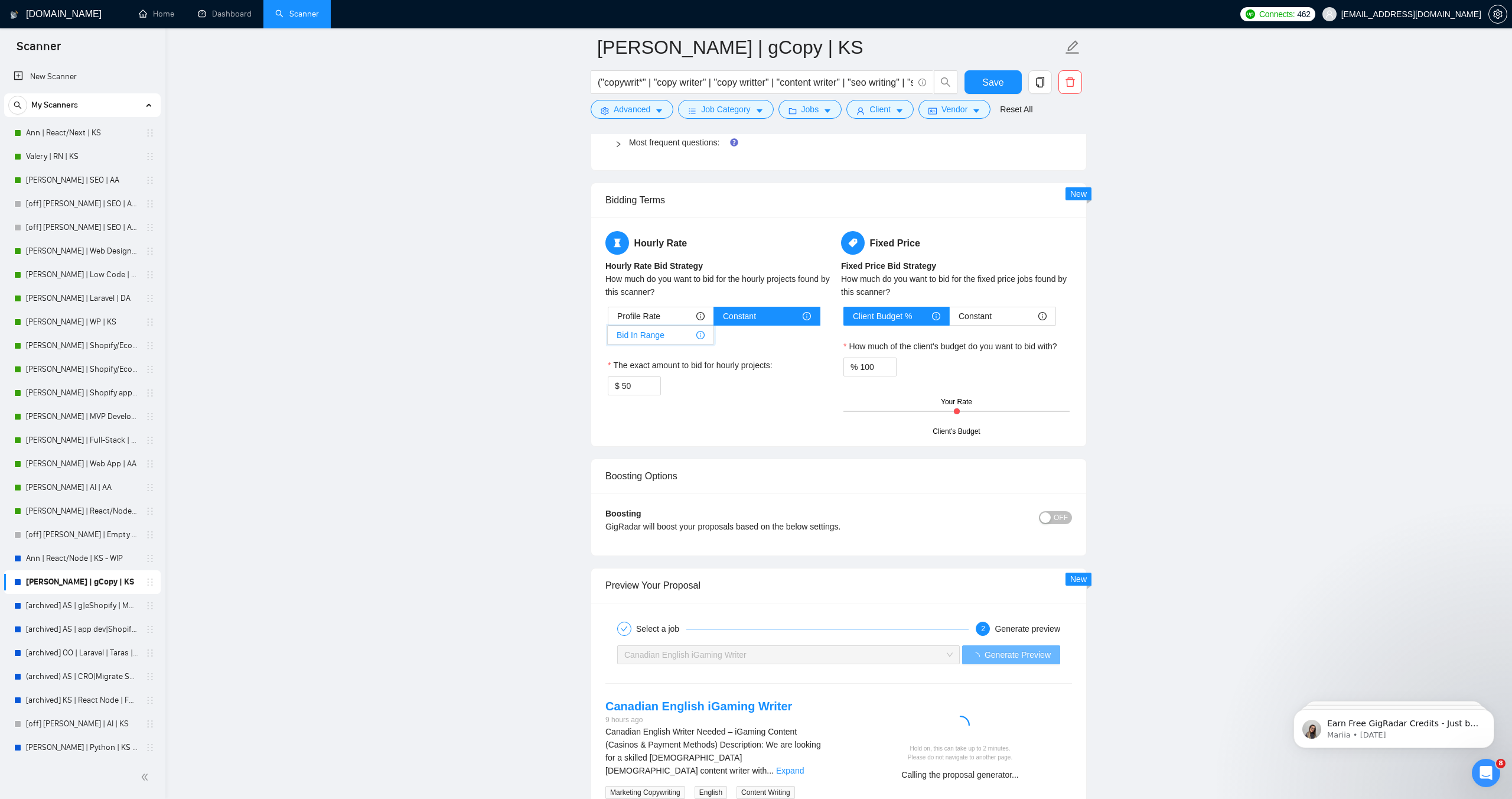
click at [608, 338] on input "Bid In Range" at bounding box center [608, 338] width 0 height 0
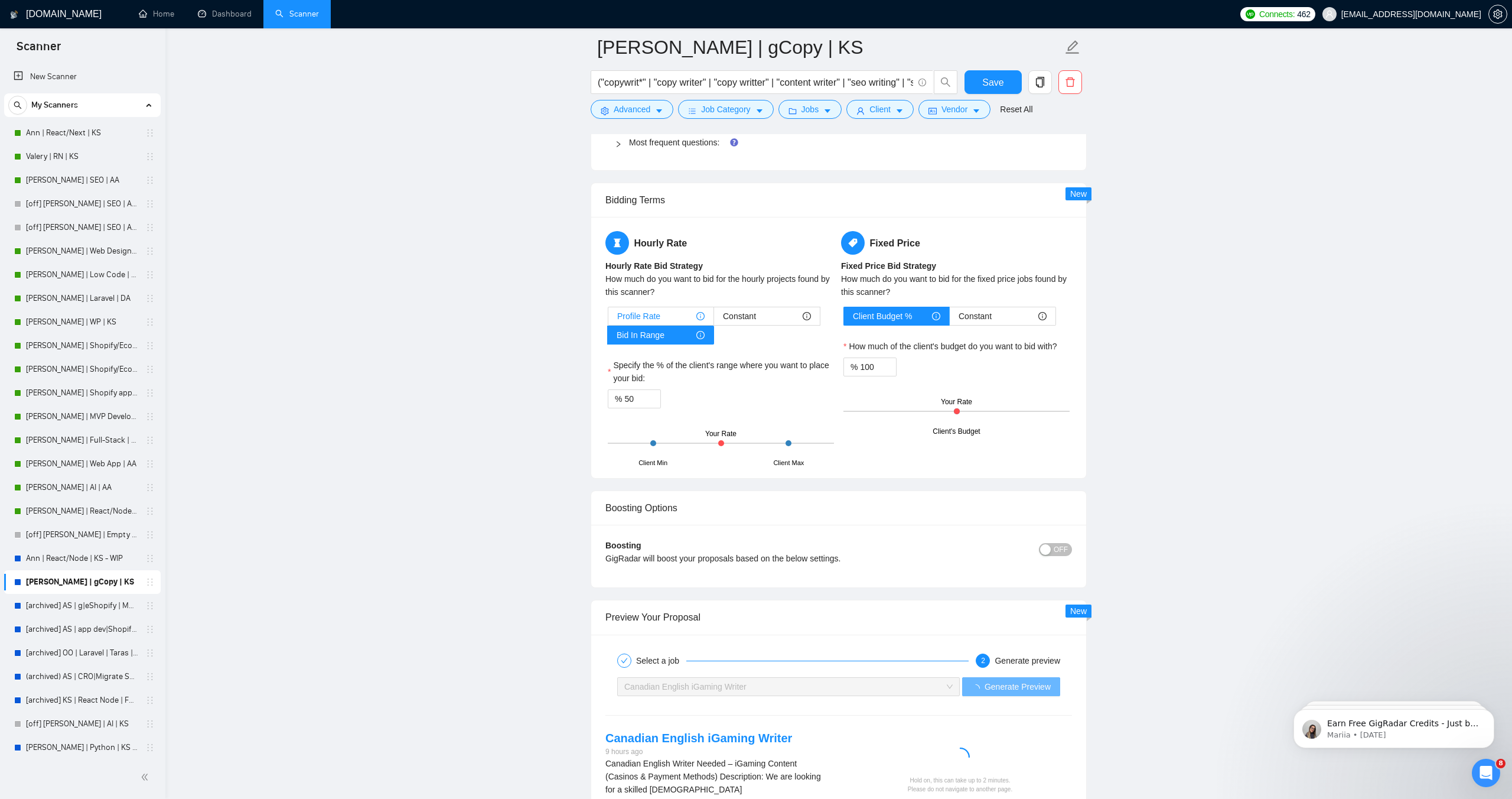
click at [684, 307] on div "Profile Rate" at bounding box center [661, 316] width 88 height 18
click at [609, 319] on input "Profile Rate" at bounding box center [609, 319] width 0 height 0
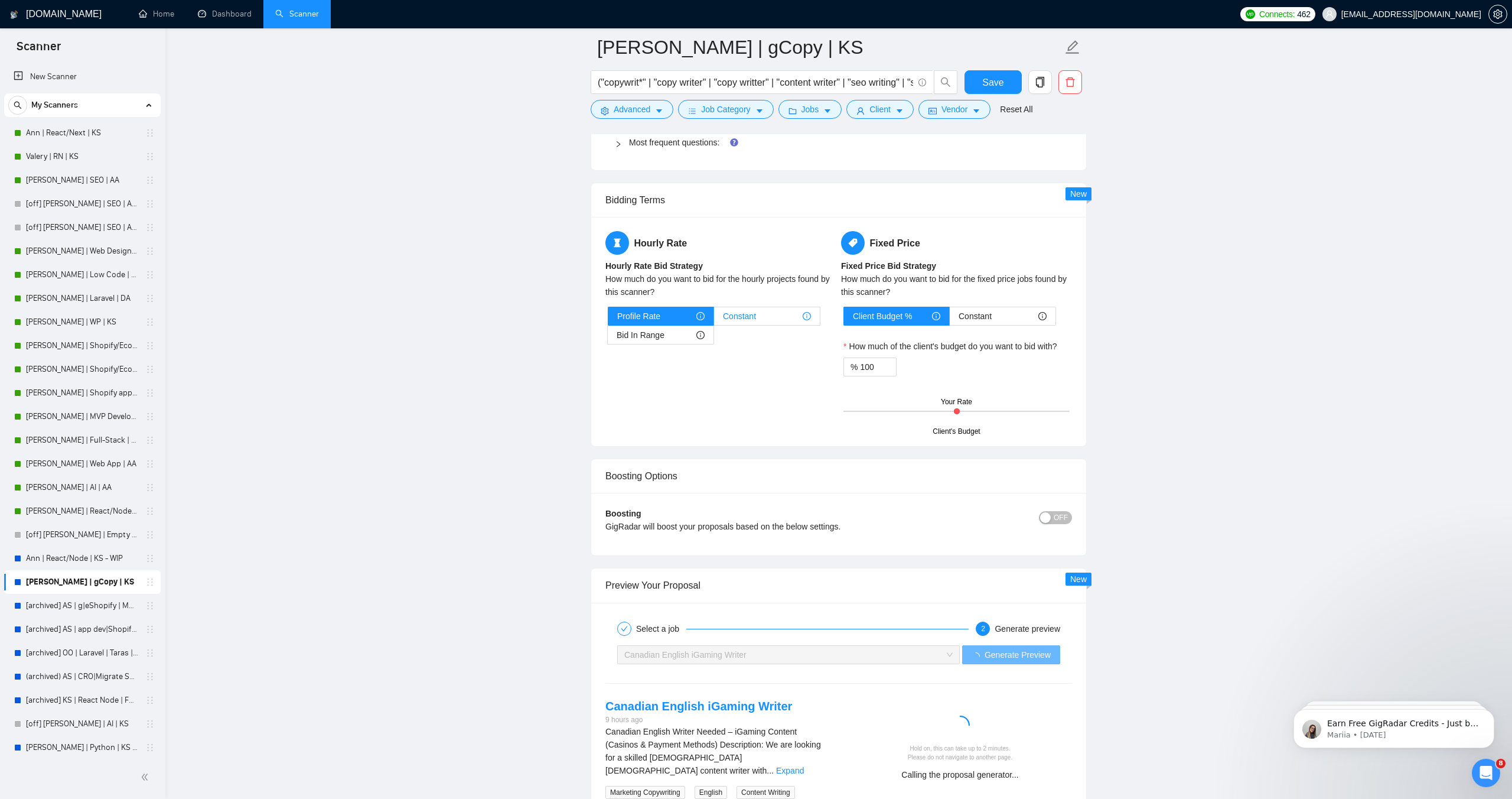
click at [747, 307] on span "Constant" at bounding box center [739, 316] width 33 height 18
click at [714, 319] on input "Constant" at bounding box center [714, 319] width 0 height 0
click at [639, 377] on input "50" at bounding box center [640, 386] width 38 height 18
type input "20"
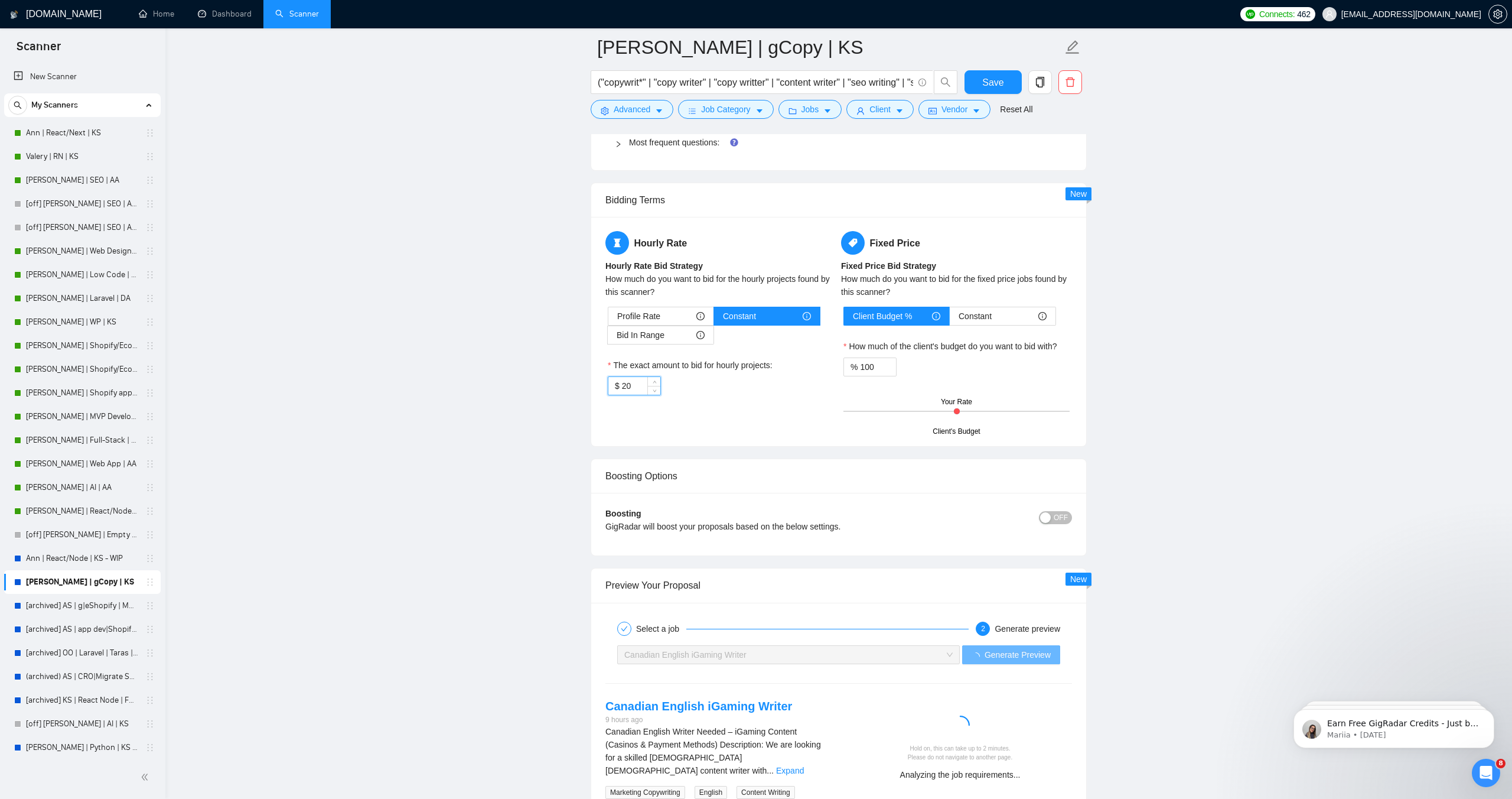
click at [694, 377] on div "$ 20" at bounding box center [721, 386] width 226 height 19
click at [950, 391] on div "Client's Budget Your Rate" at bounding box center [956, 411] width 226 height 41
click at [953, 391] on div "Client's Budget Your Rate" at bounding box center [956, 411] width 226 height 41
click at [871, 358] on input "100" at bounding box center [878, 367] width 36 height 18
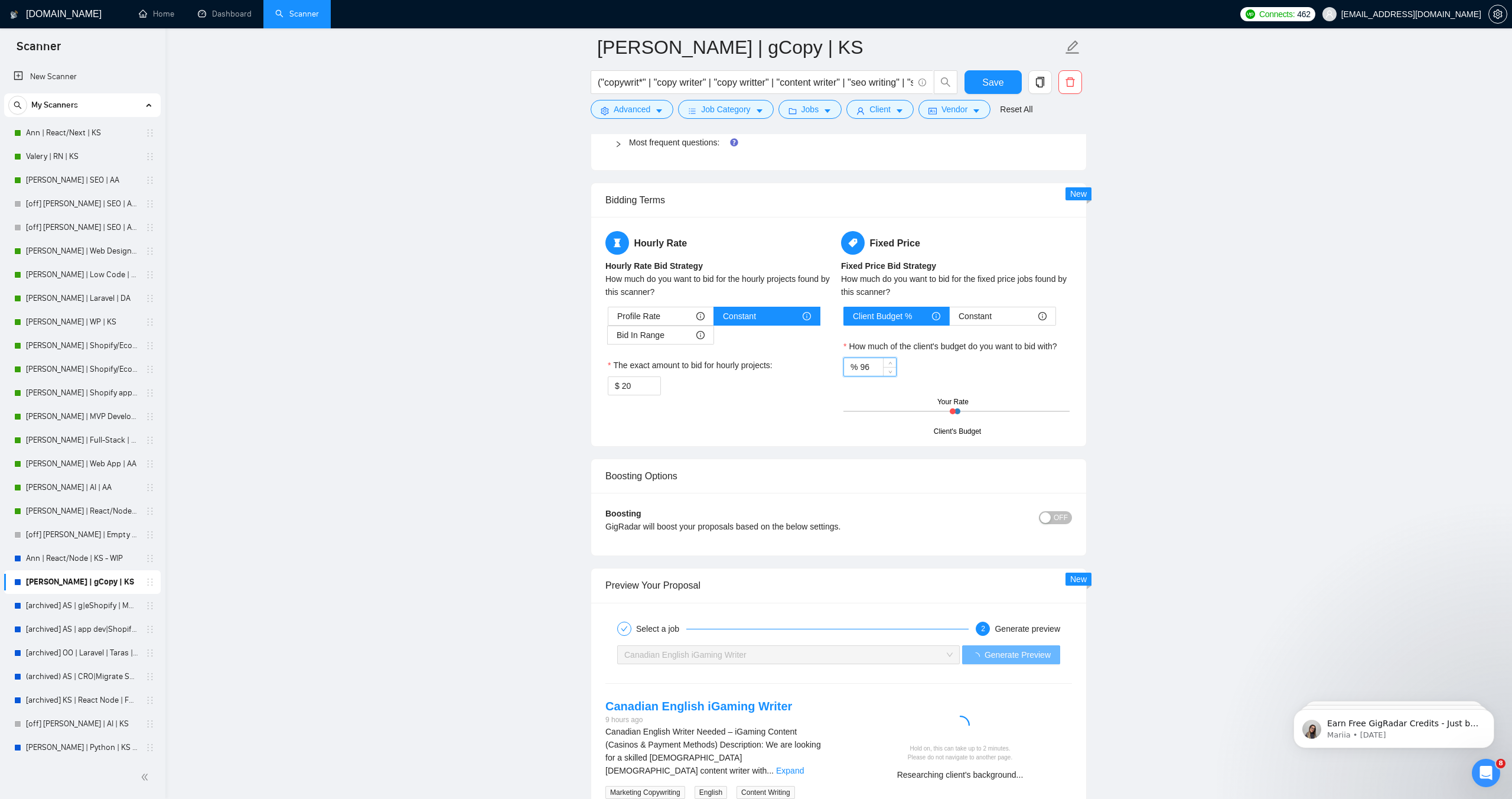
type input "96"
click at [928, 520] on div "GigRadar will boost your proposals based on the below settings." at bounding box center [781, 526] width 351 height 13
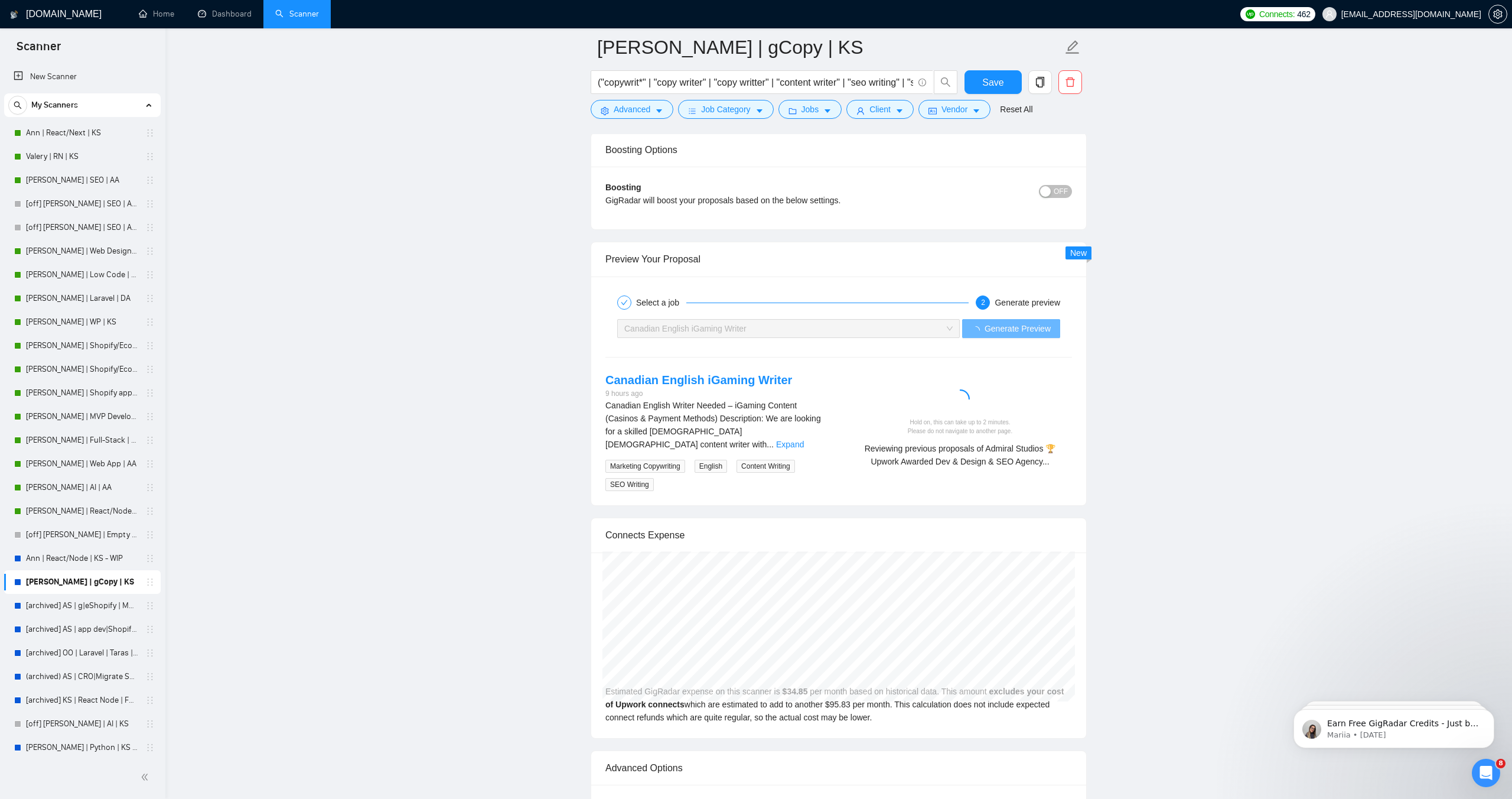
scroll to position [2246, 0]
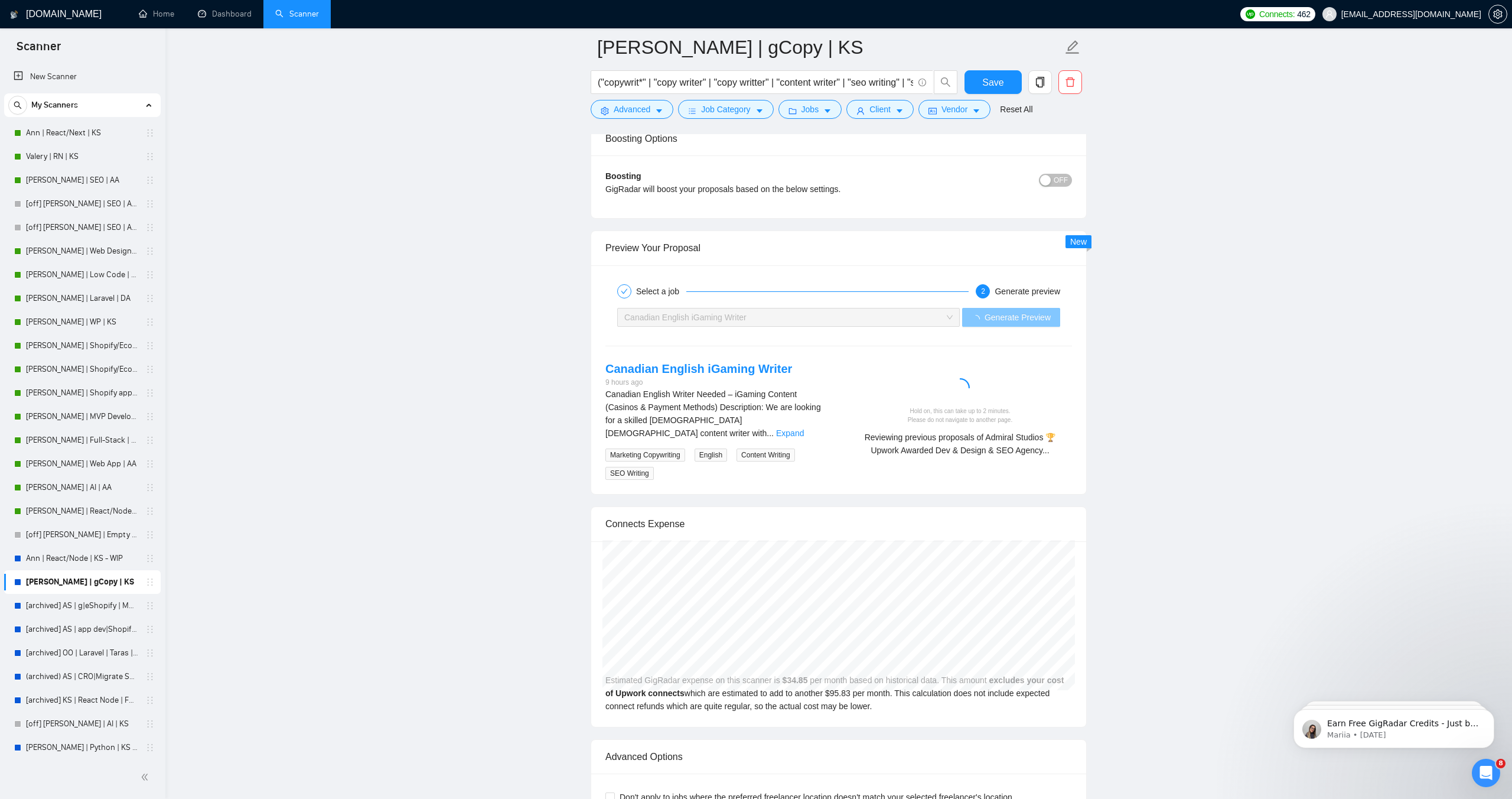
click at [979, 315] on span "loading" at bounding box center [978, 319] width 13 height 8
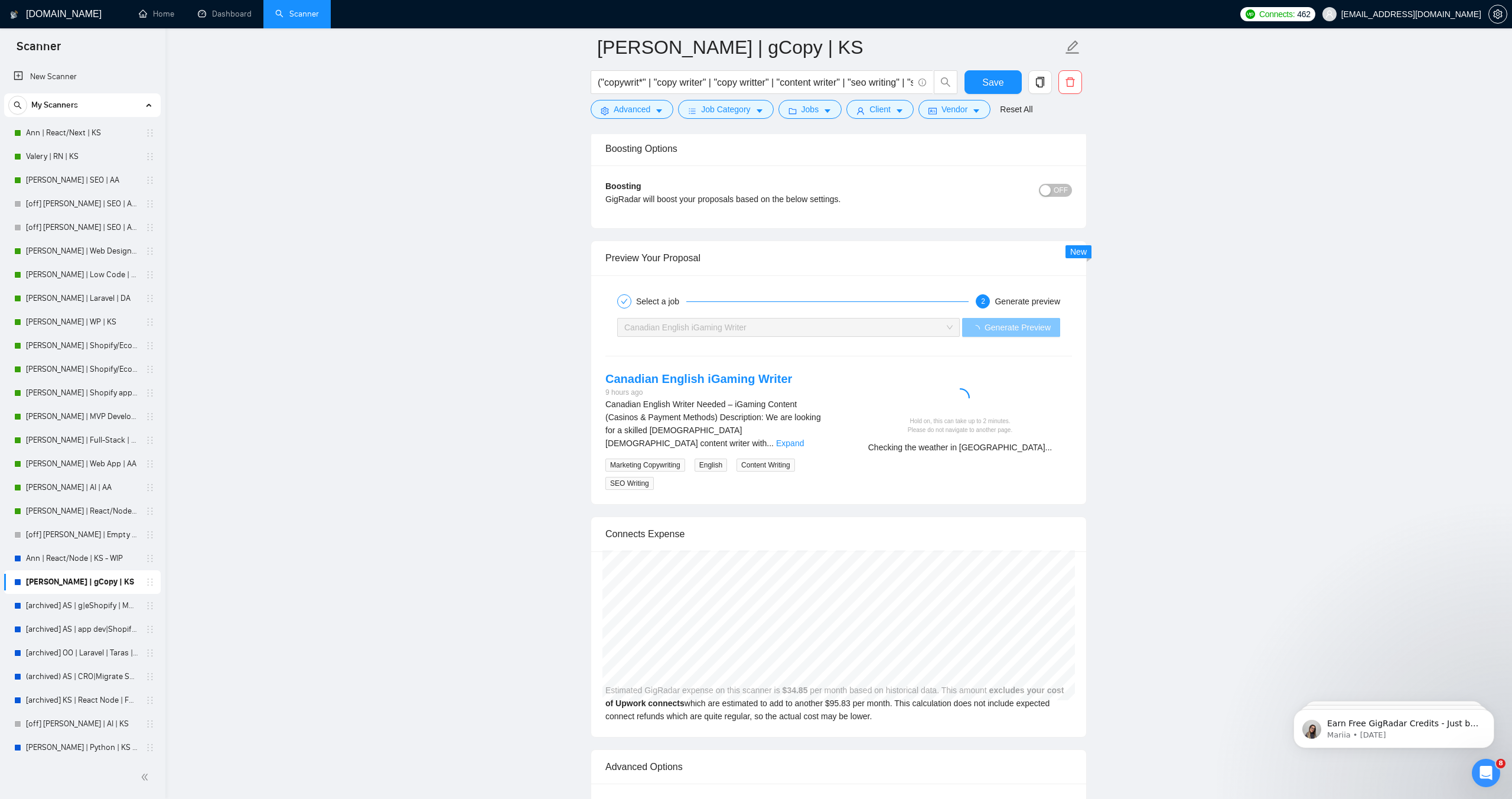
scroll to position [2308, 0]
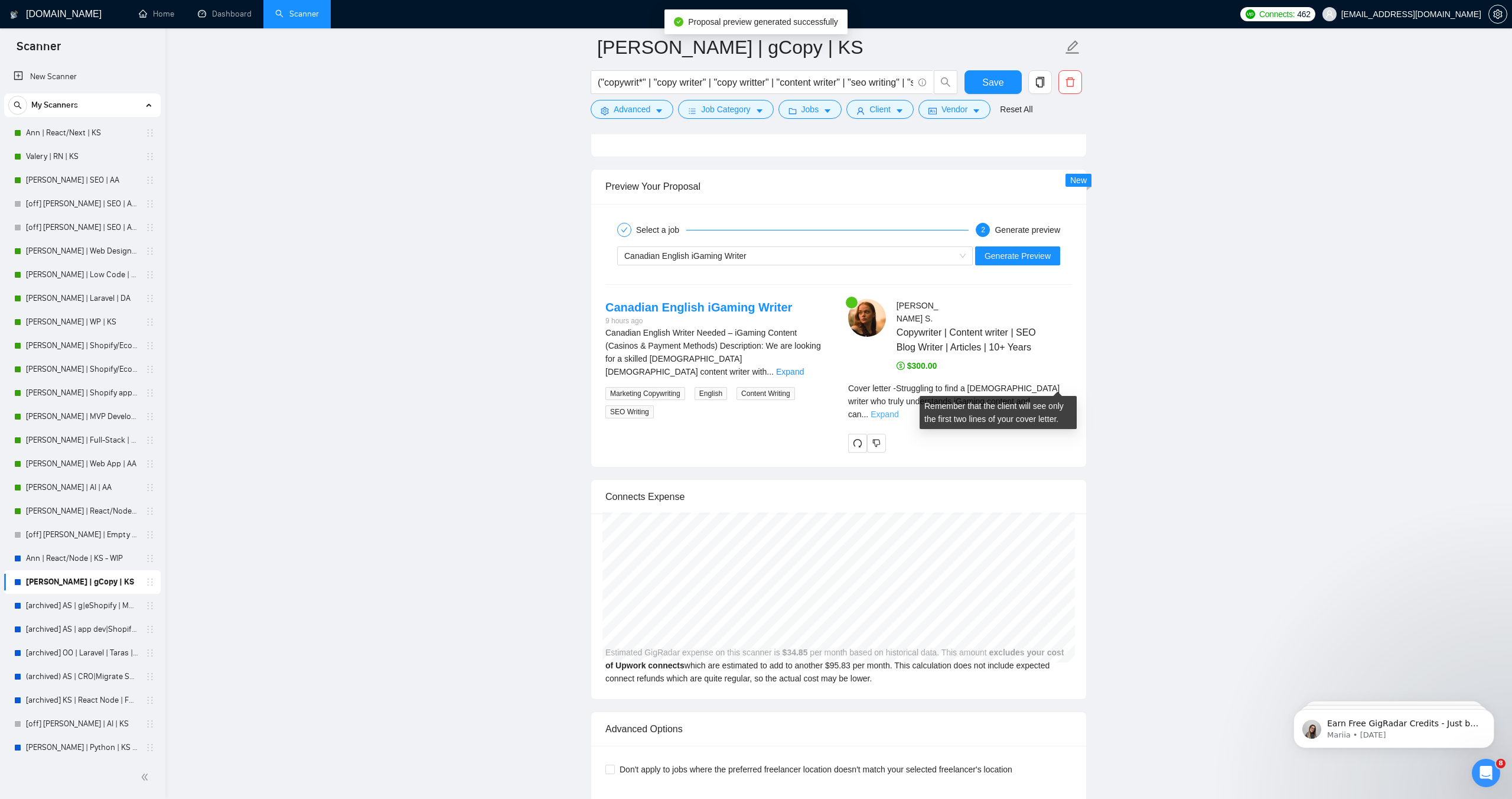
click at [898, 409] on link "Expand" at bounding box center [885, 414] width 28 height 10
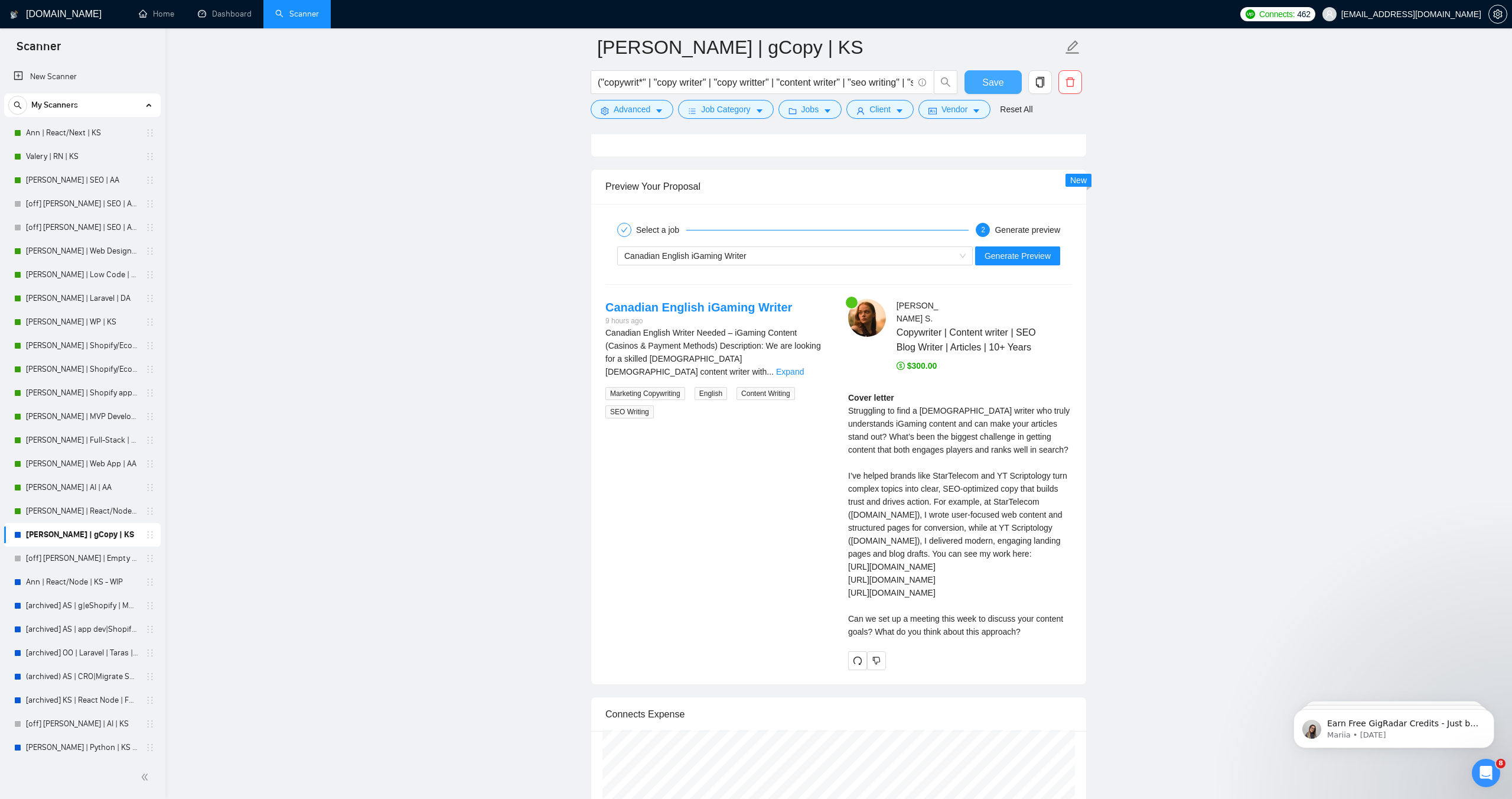
click at [998, 90] on button "Save" at bounding box center [993, 82] width 58 height 24
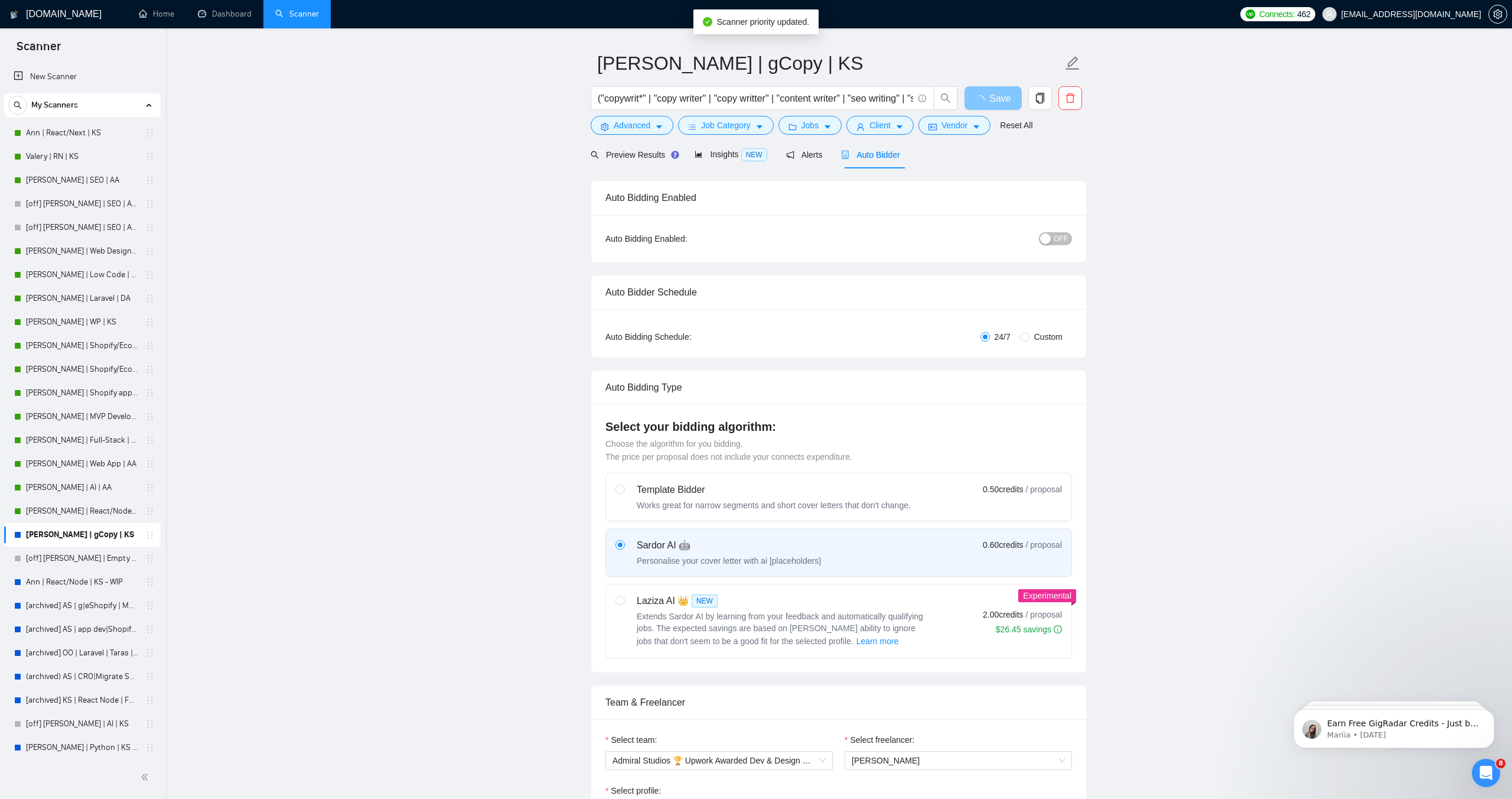
scroll to position [0, 0]
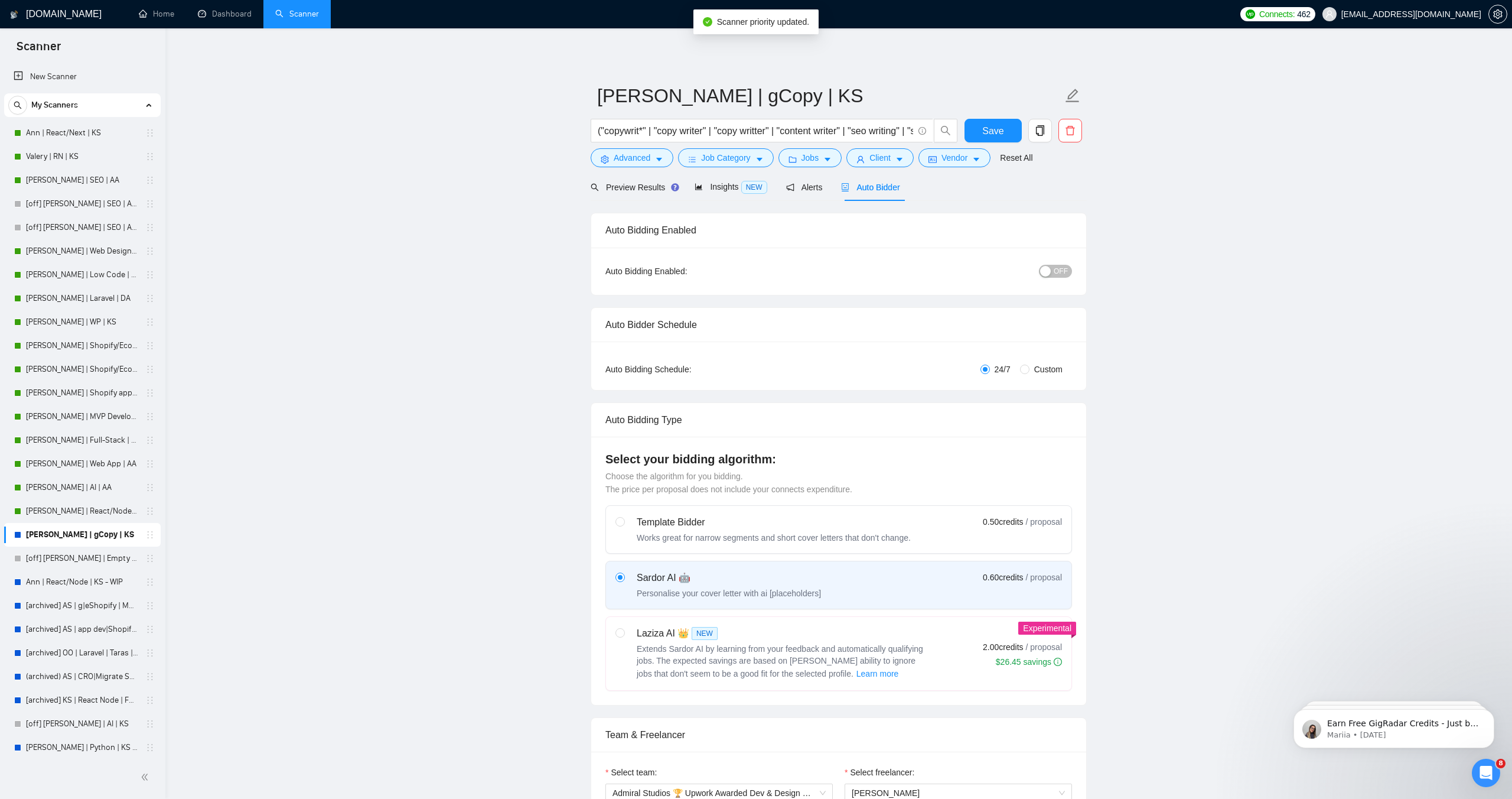
click at [1054, 272] on span "OFF" at bounding box center [1060, 271] width 14 height 13
click at [993, 136] on span "Save" at bounding box center [993, 131] width 21 height 15
click at [66, 159] on link "Valery | RN | KS" at bounding box center [82, 156] width 112 height 24
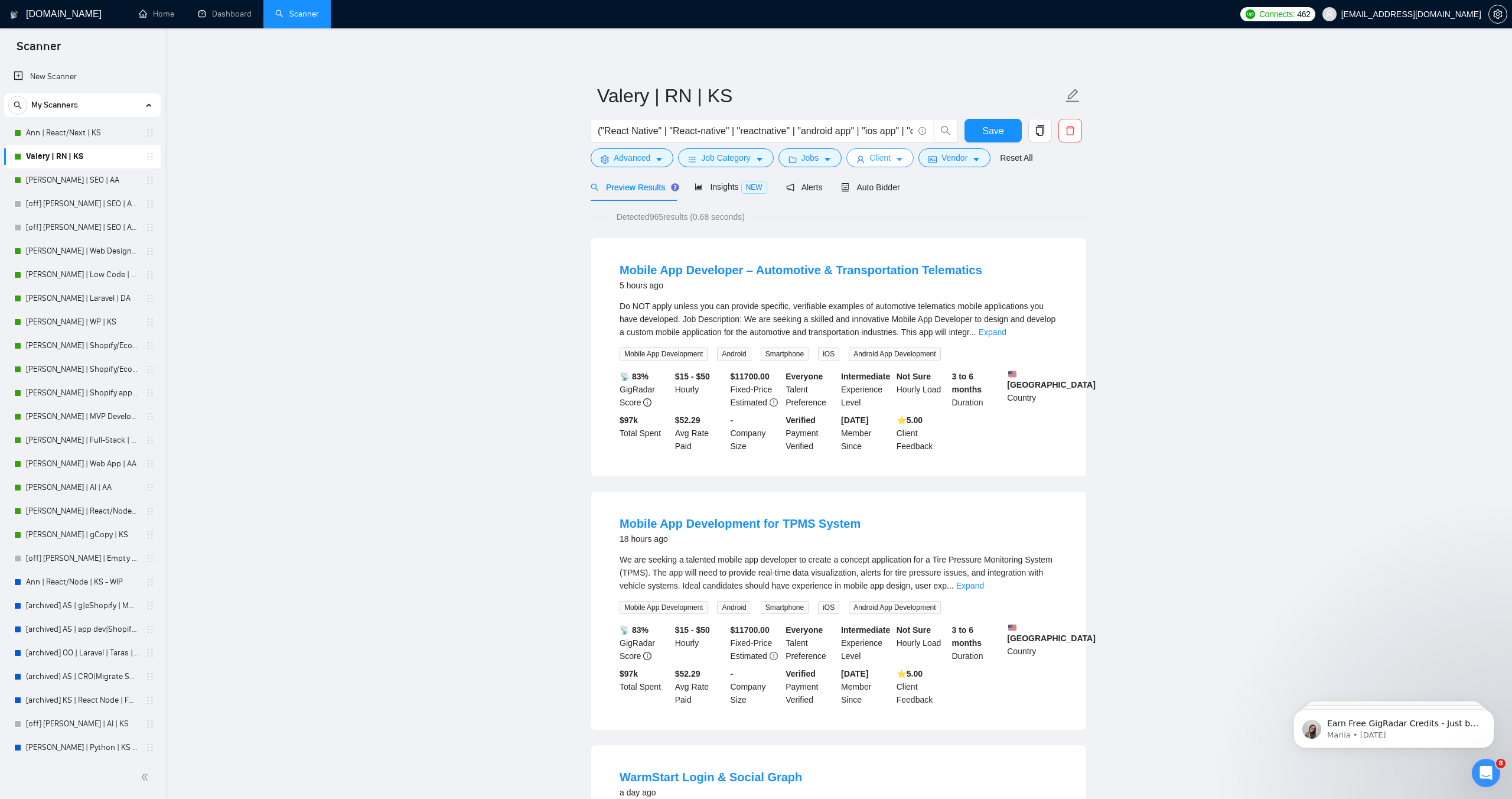
click at [889, 159] on span "Client" at bounding box center [880, 158] width 21 height 13
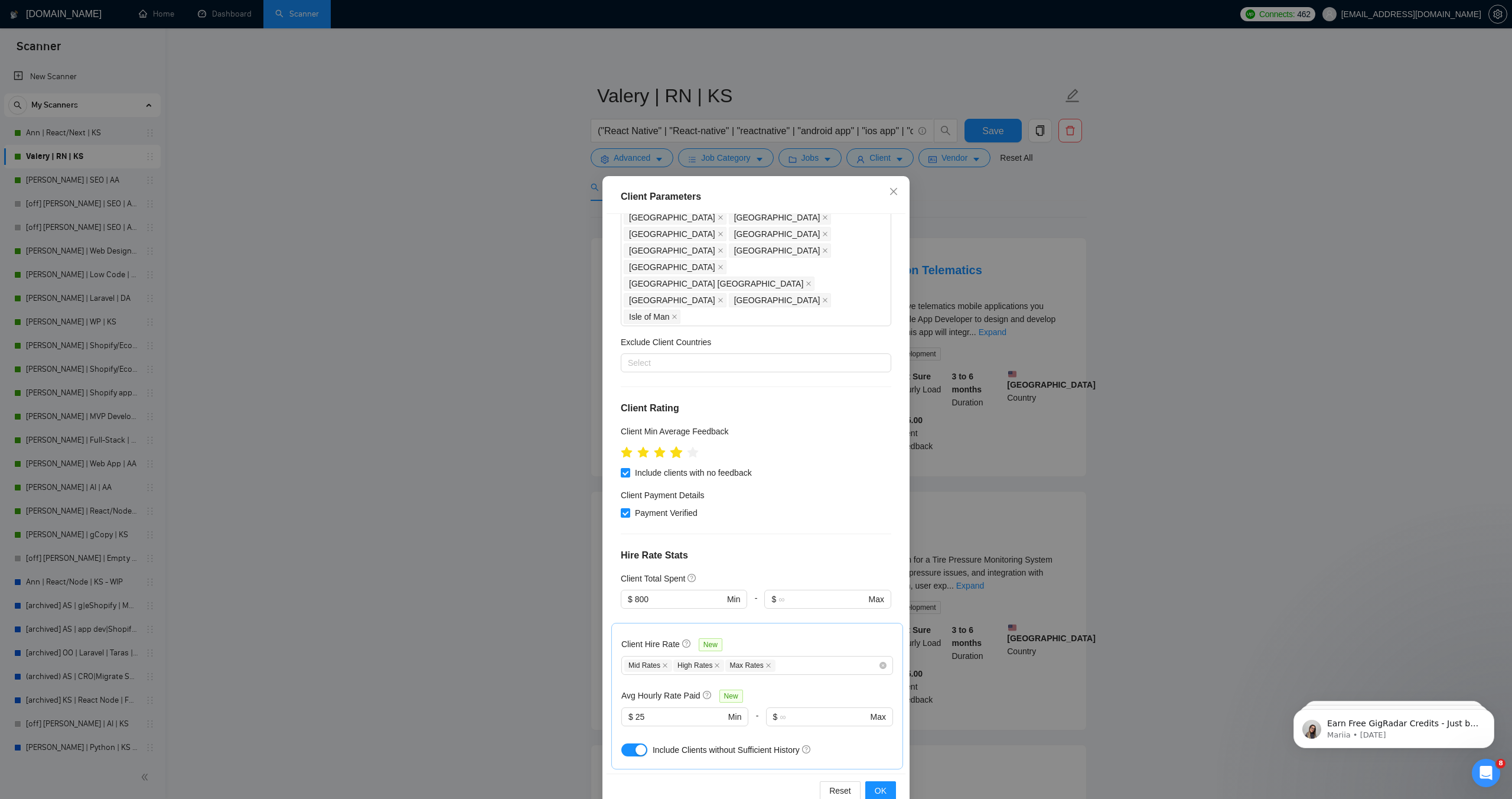
click at [680, 446] on icon "star" at bounding box center [676, 451] width 12 height 12
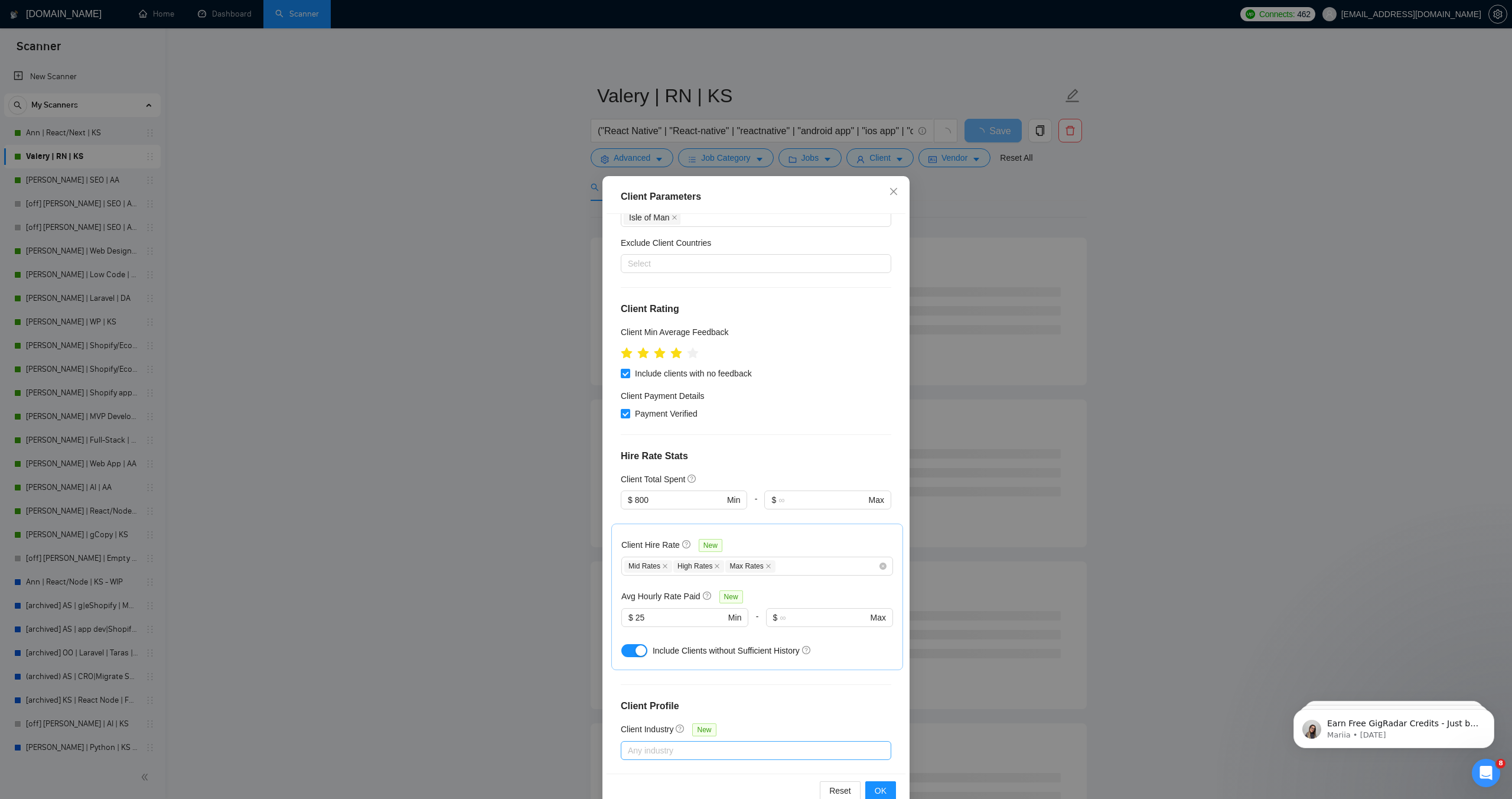
scroll to position [292, 0]
click at [883, 789] on span "OK" at bounding box center [881, 791] width 12 height 13
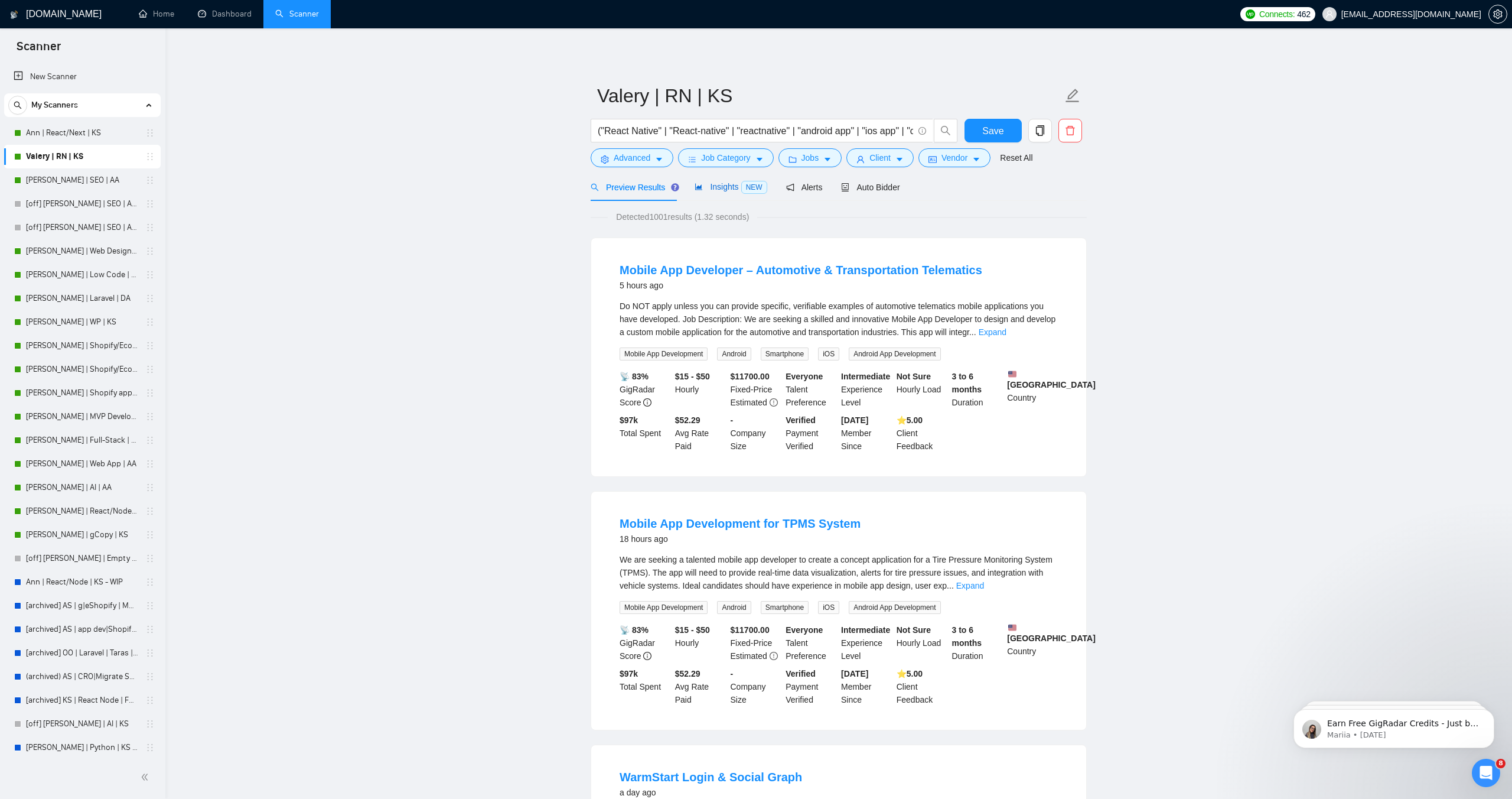
click at [725, 184] on span "Insights NEW" at bounding box center [730, 187] width 72 height 10
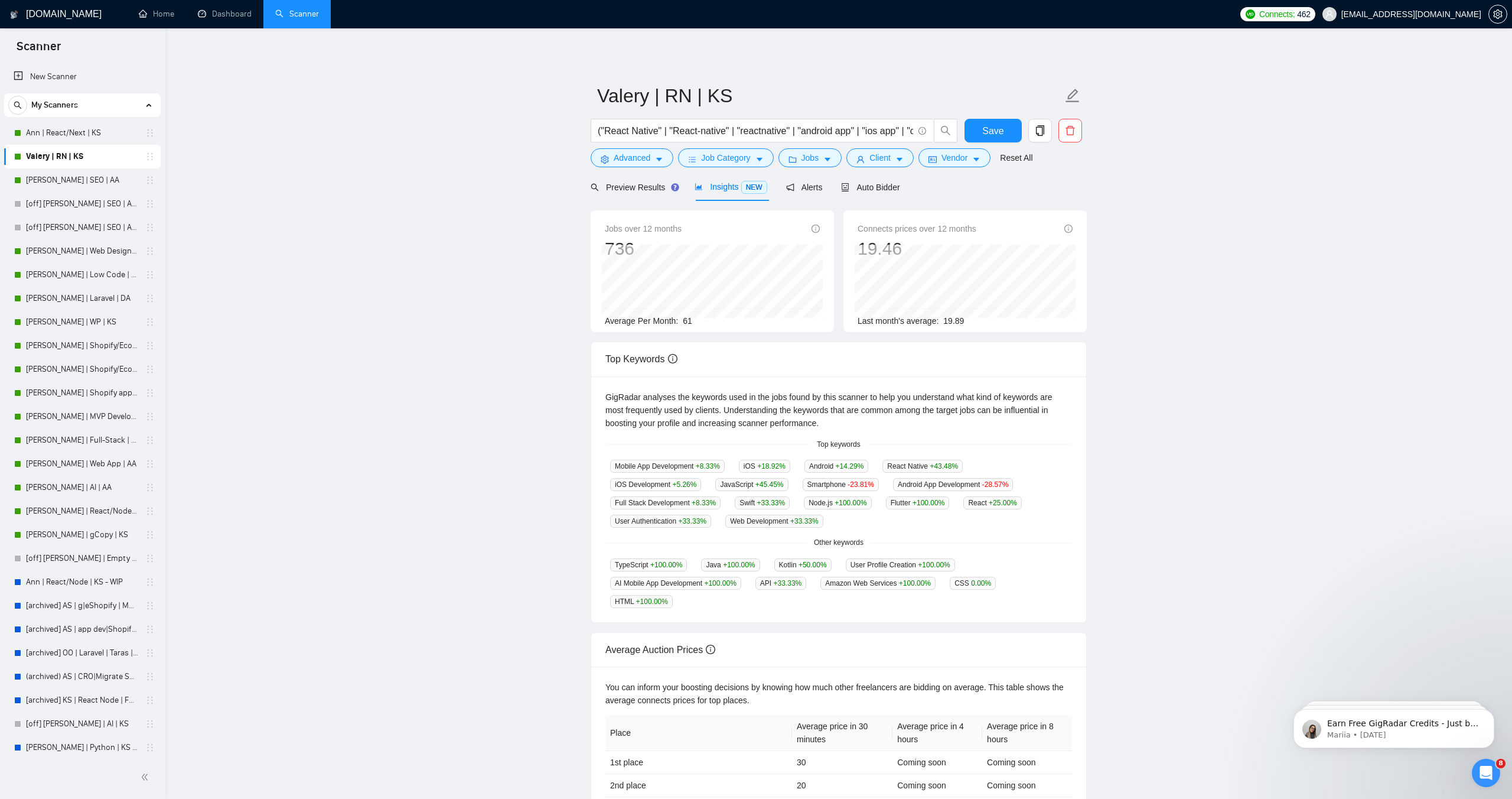
click at [813, 148] on div "("React Native" | "React-native" | "reactnative" | "android app" | "ios app" | …" at bounding box center [774, 133] width 372 height 29
click at [813, 152] on span "Jobs" at bounding box center [811, 158] width 18 height 13
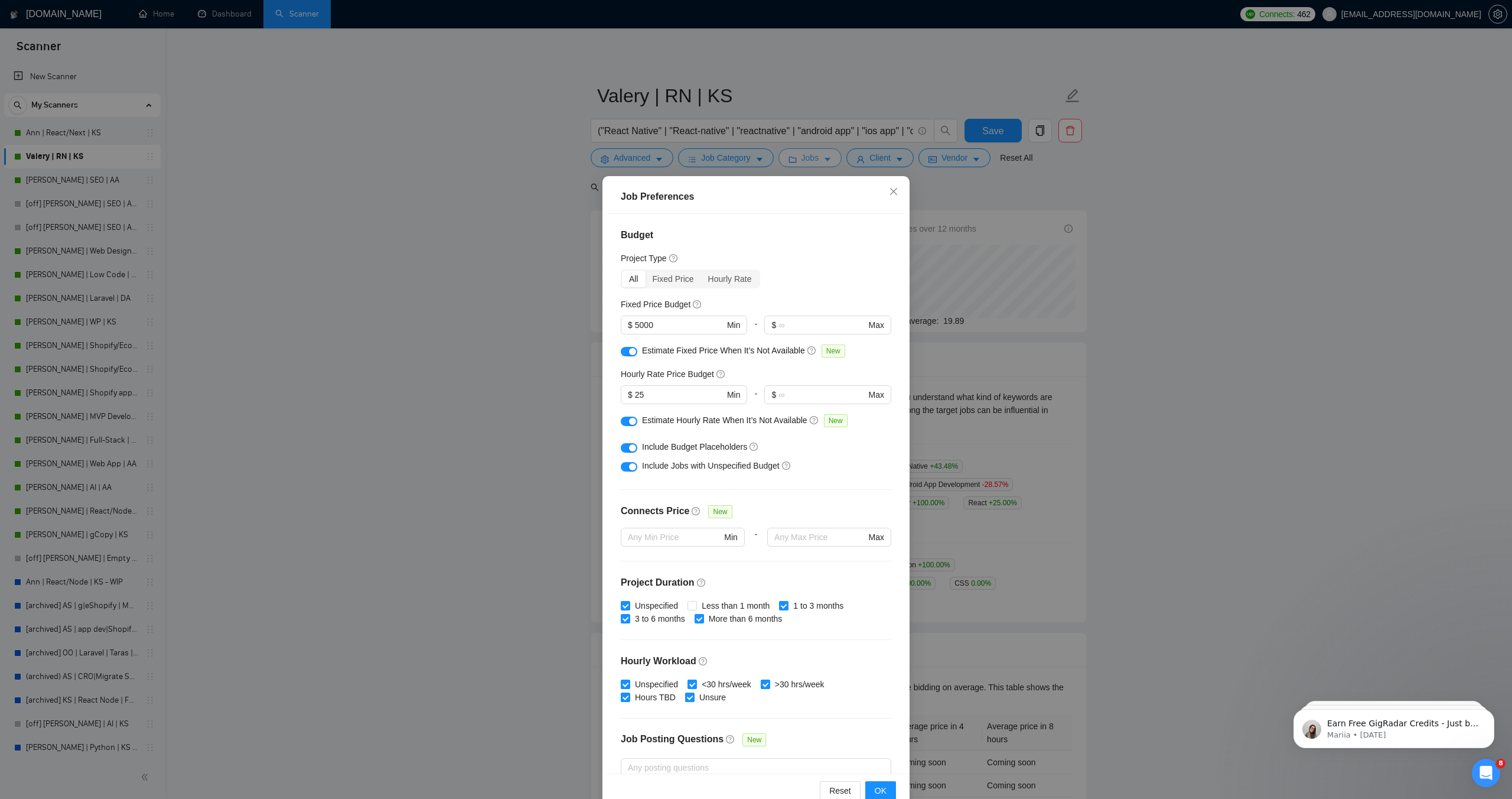
click at [813, 152] on div "Job Preferences Budget Project Type All Fixed Price Hourly Rate Fixed Price Bud…" at bounding box center [756, 400] width 1512 height 799
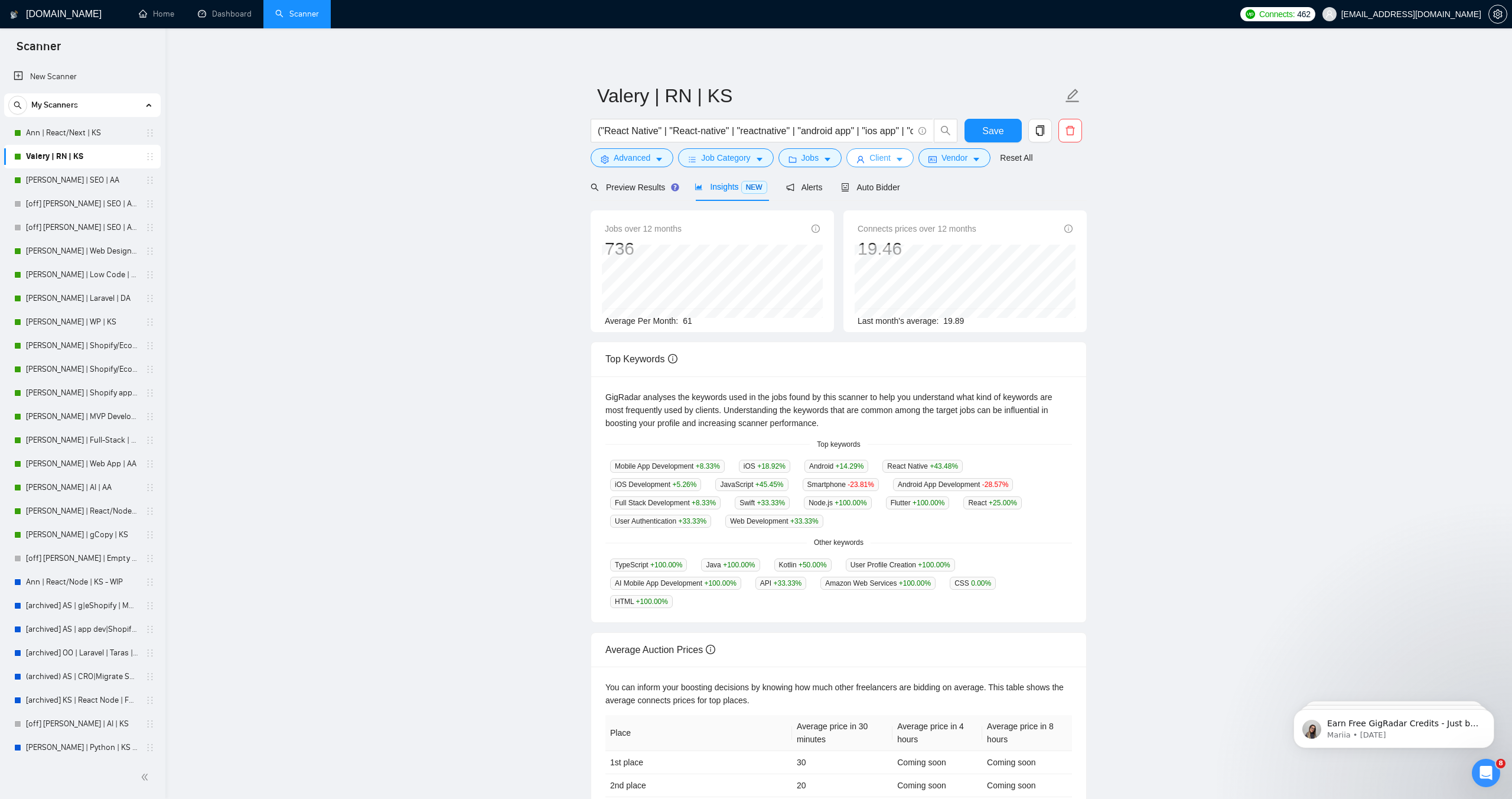
click at [860, 151] on button "Client" at bounding box center [880, 158] width 67 height 19
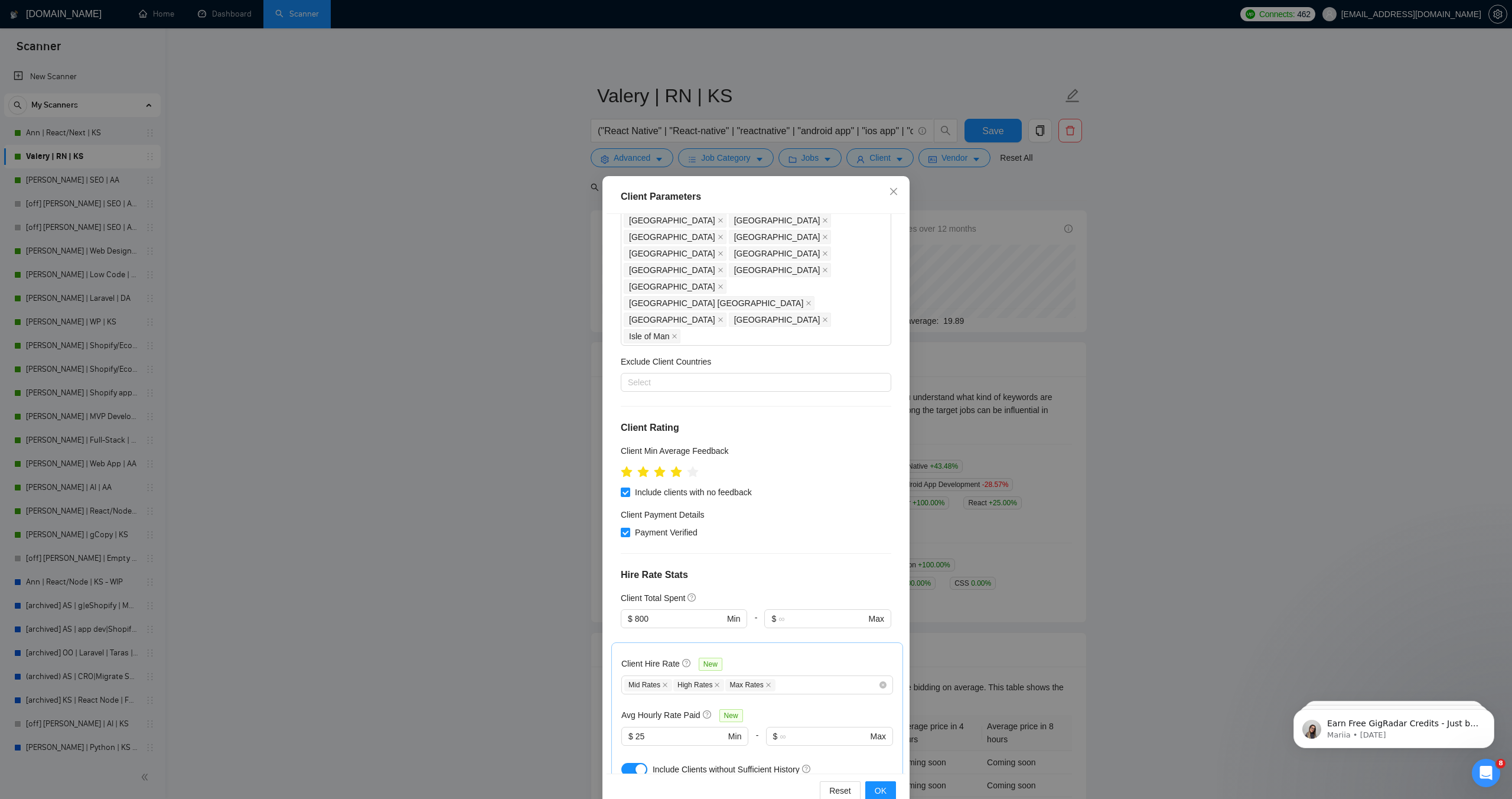
scroll to position [119, 0]
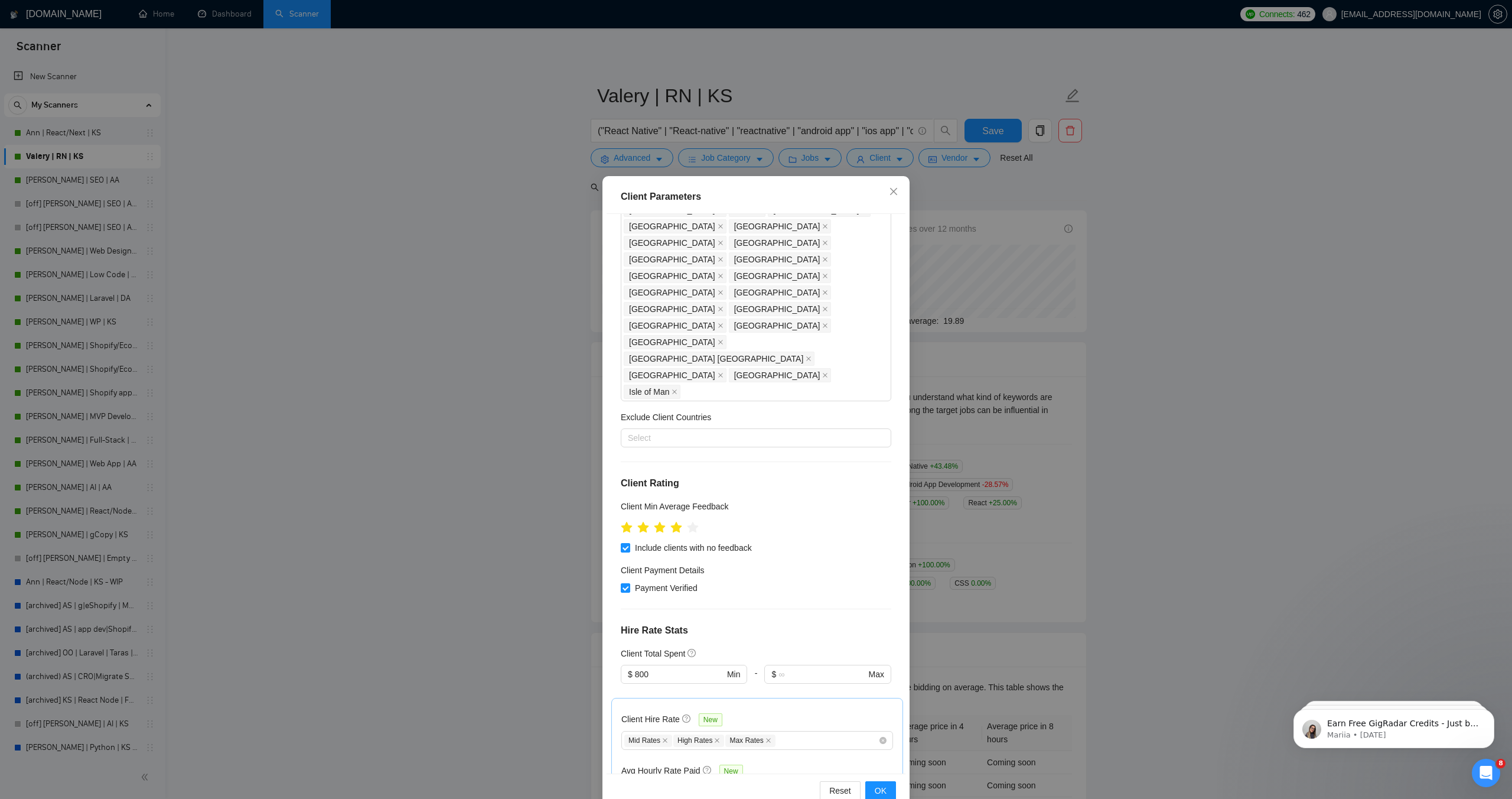
click at [961, 283] on div "Client Parameters Client Location Include Client Countries [GEOGRAPHIC_DATA] [G…" at bounding box center [756, 400] width 1512 height 799
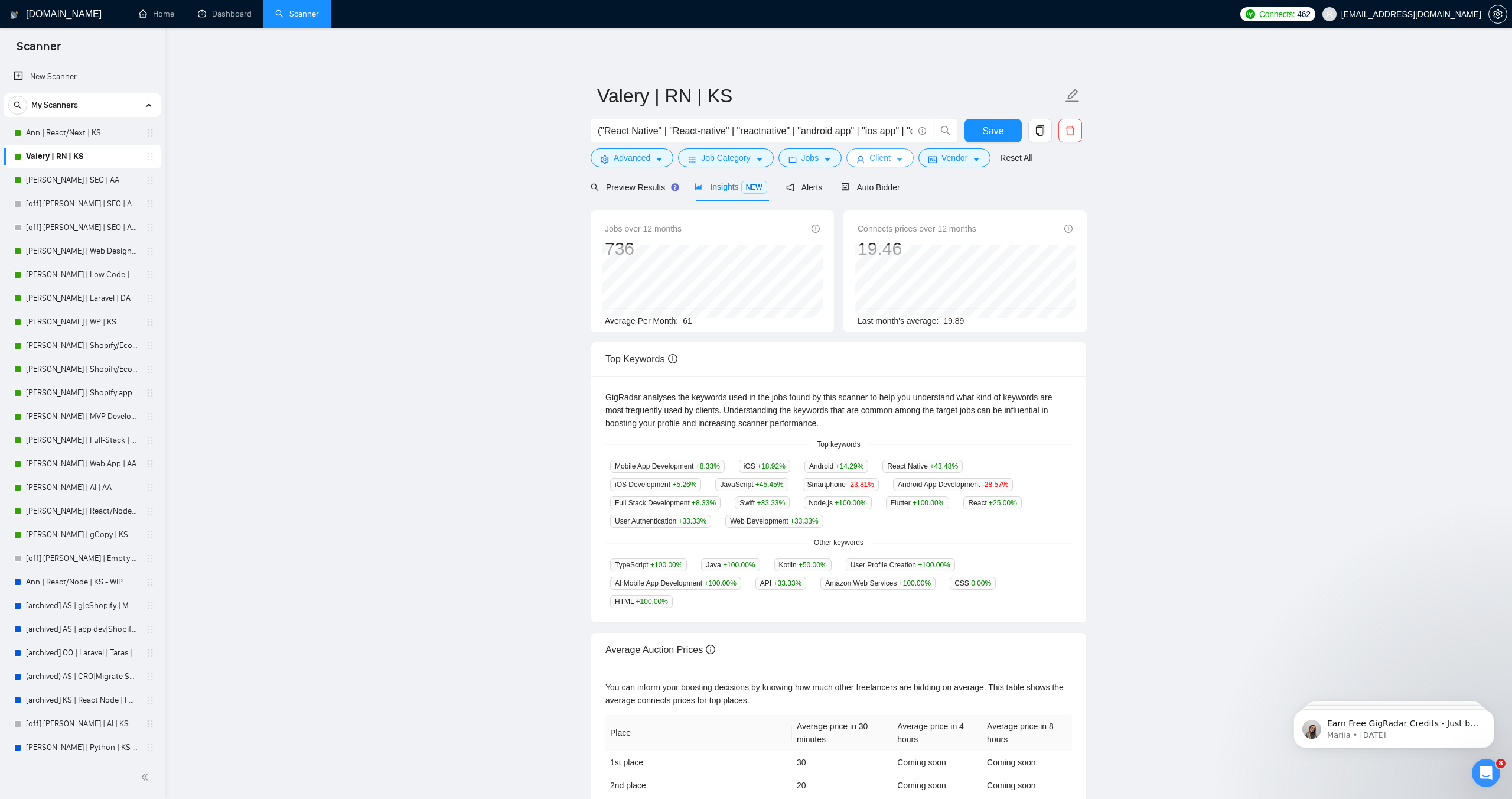
click at [882, 157] on span "Client" at bounding box center [880, 158] width 21 height 13
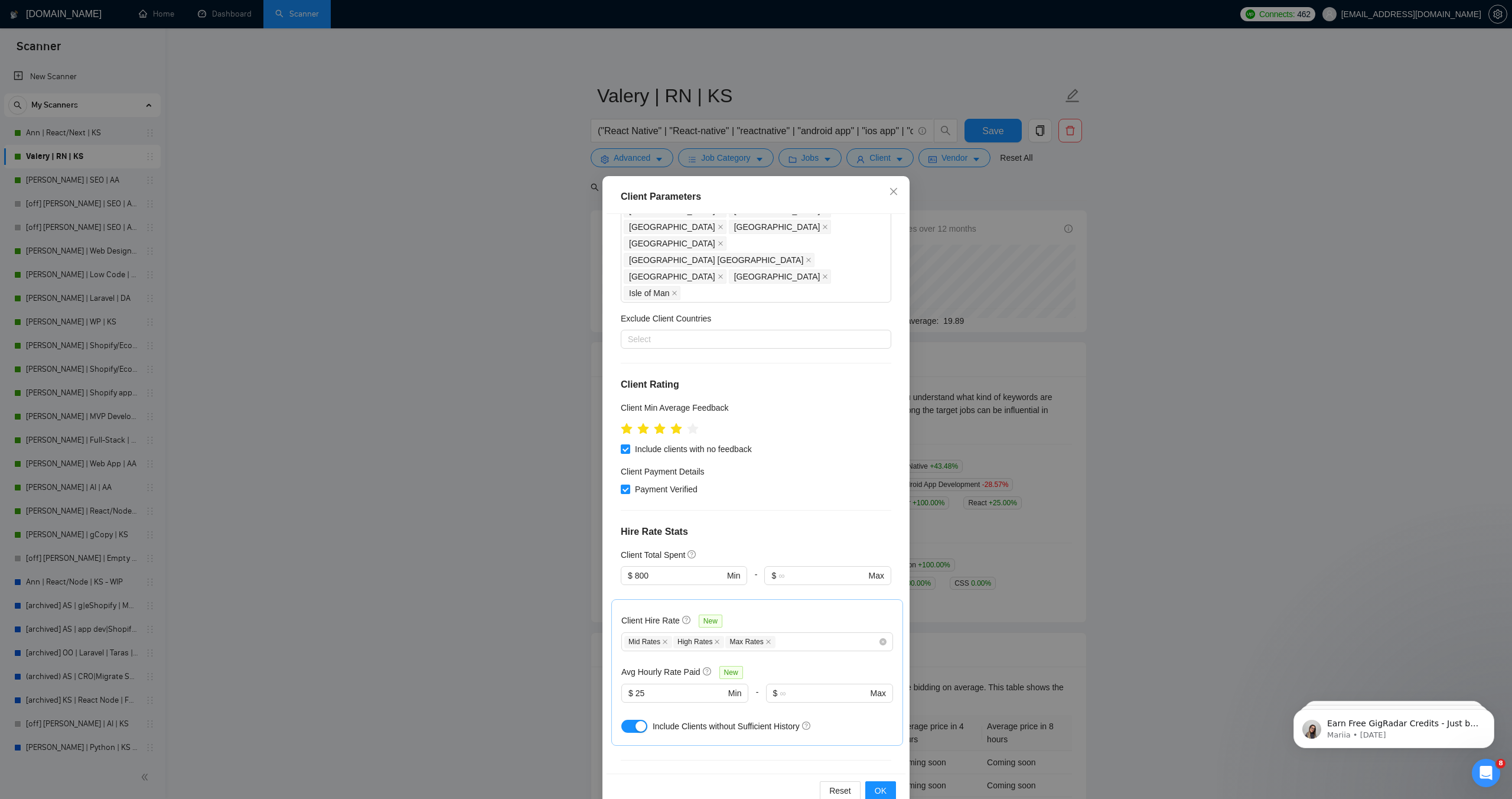
scroll to position [216, 0]
click at [659, 570] on input "800" at bounding box center [679, 577] width 89 height 13
click at [671, 570] on input "800" at bounding box center [679, 577] width 89 height 13
type input "8"
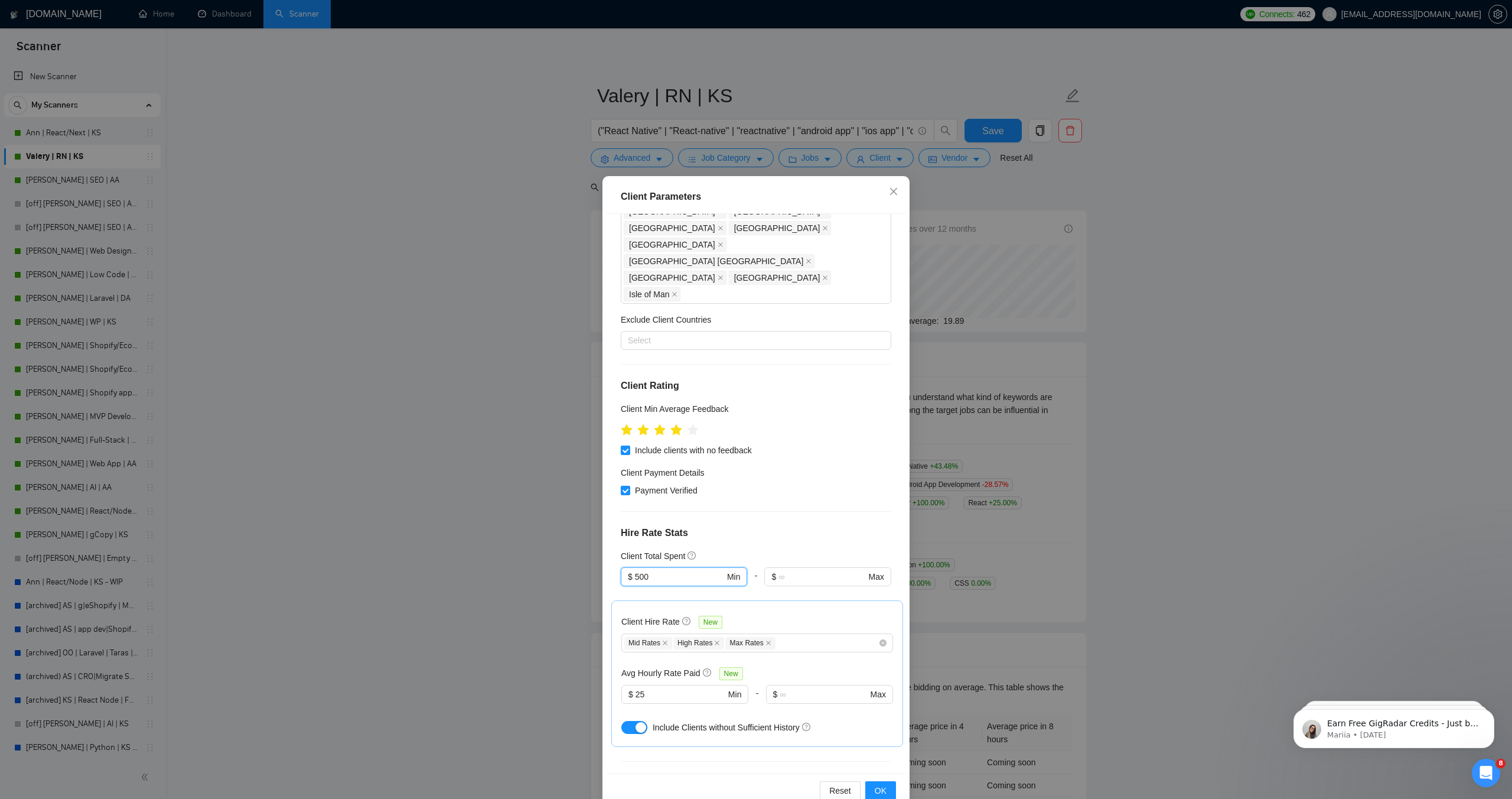
type input "500"
click at [676, 600] on div "Client Hire Rate New Mid Rates High Rates Max Rates Avg Hourly Rate Paid New $ …" at bounding box center [757, 673] width 292 height 146
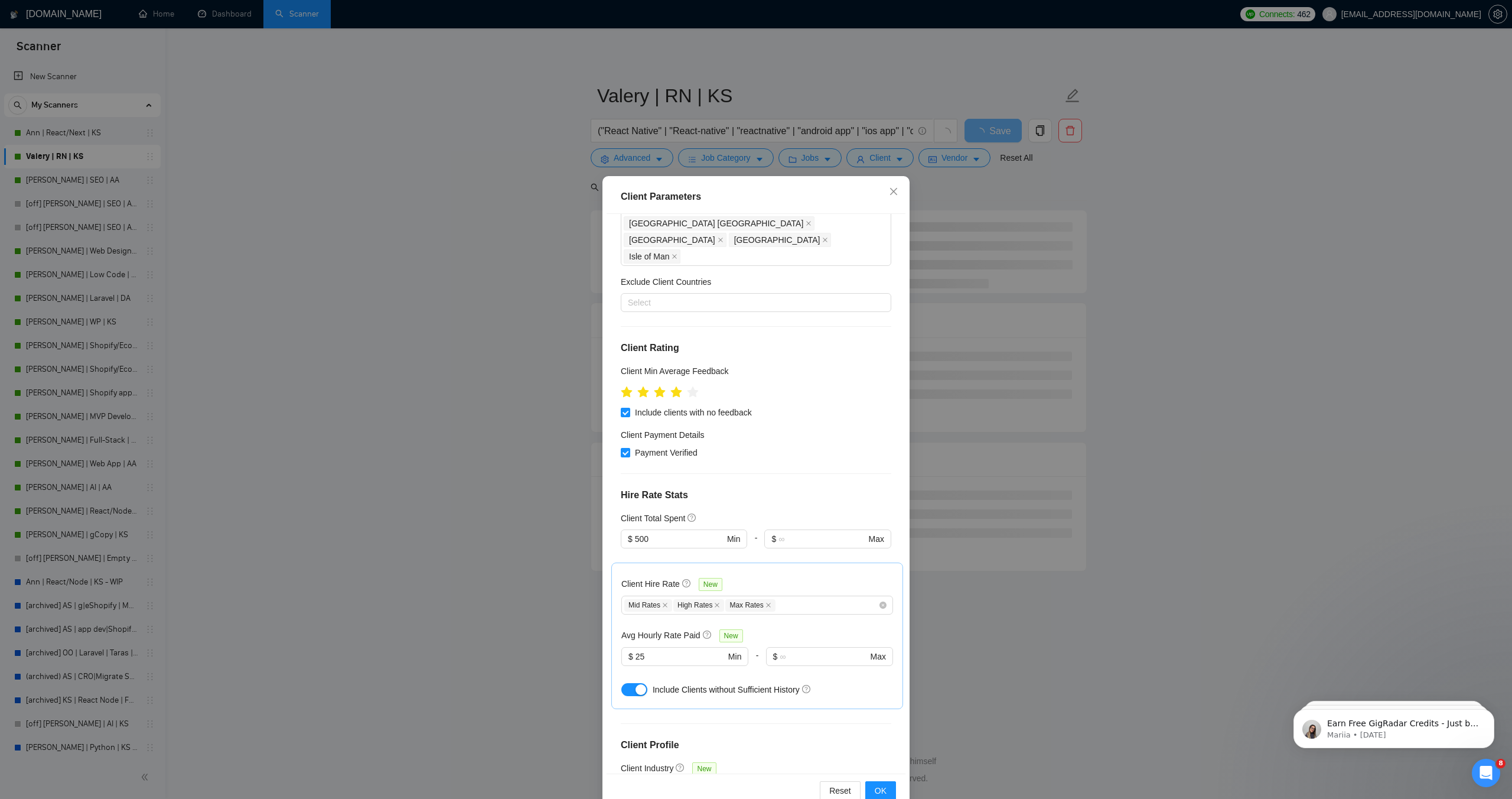
scroll to position [293, 0]
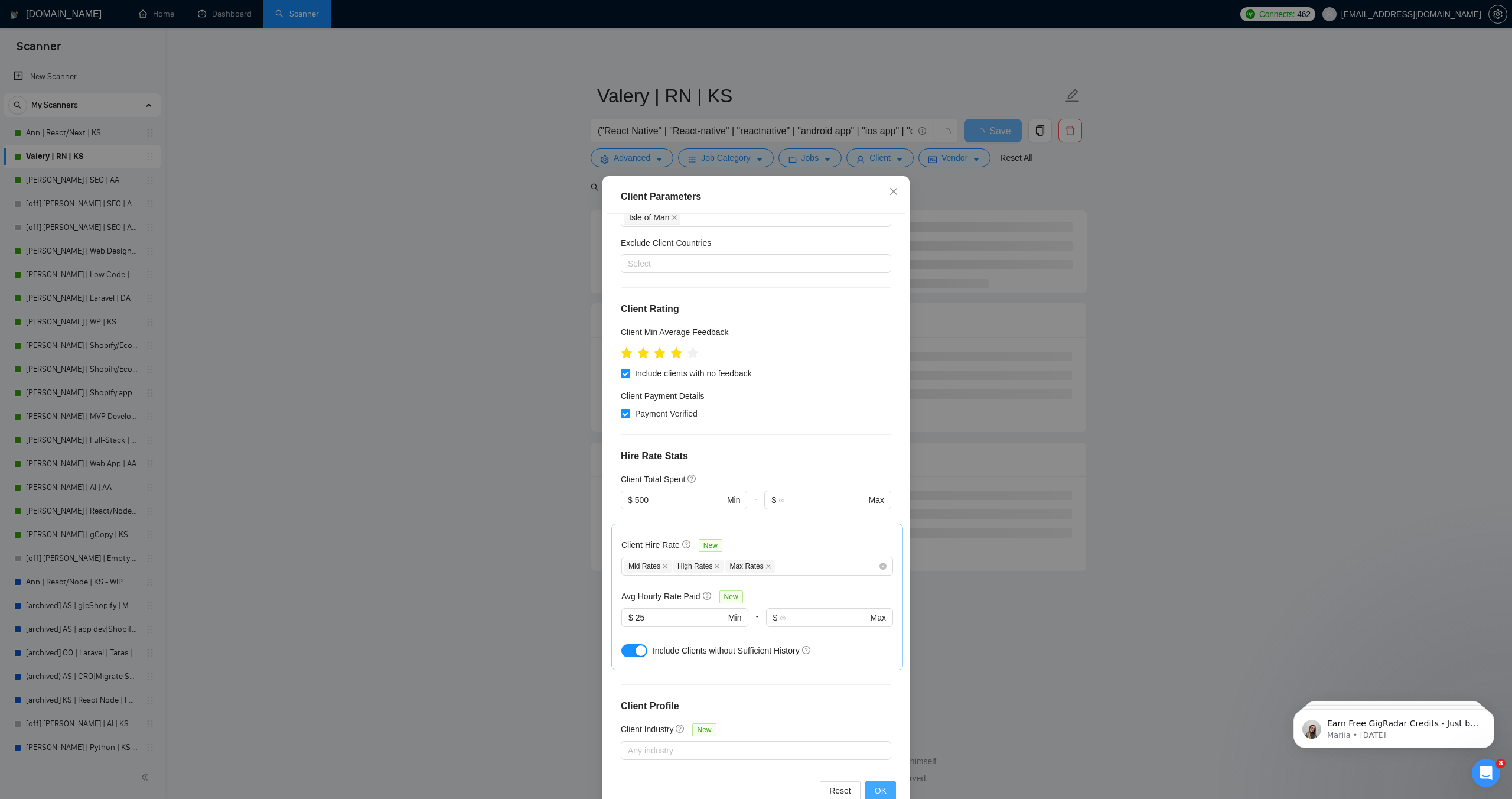
click at [880, 784] on span "OK" at bounding box center [881, 791] width 12 height 13
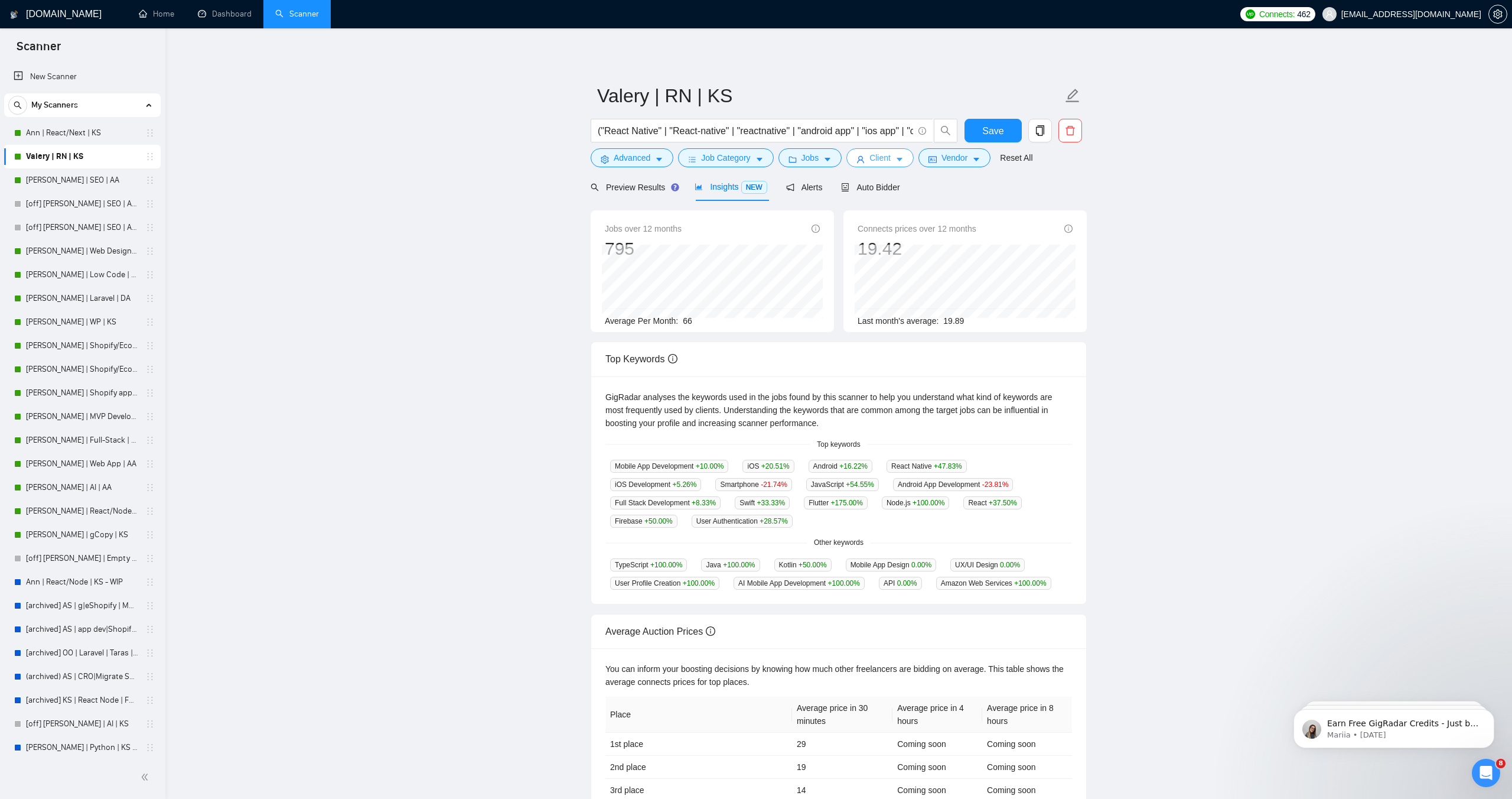
click at [890, 162] on span "Client" at bounding box center [880, 158] width 21 height 13
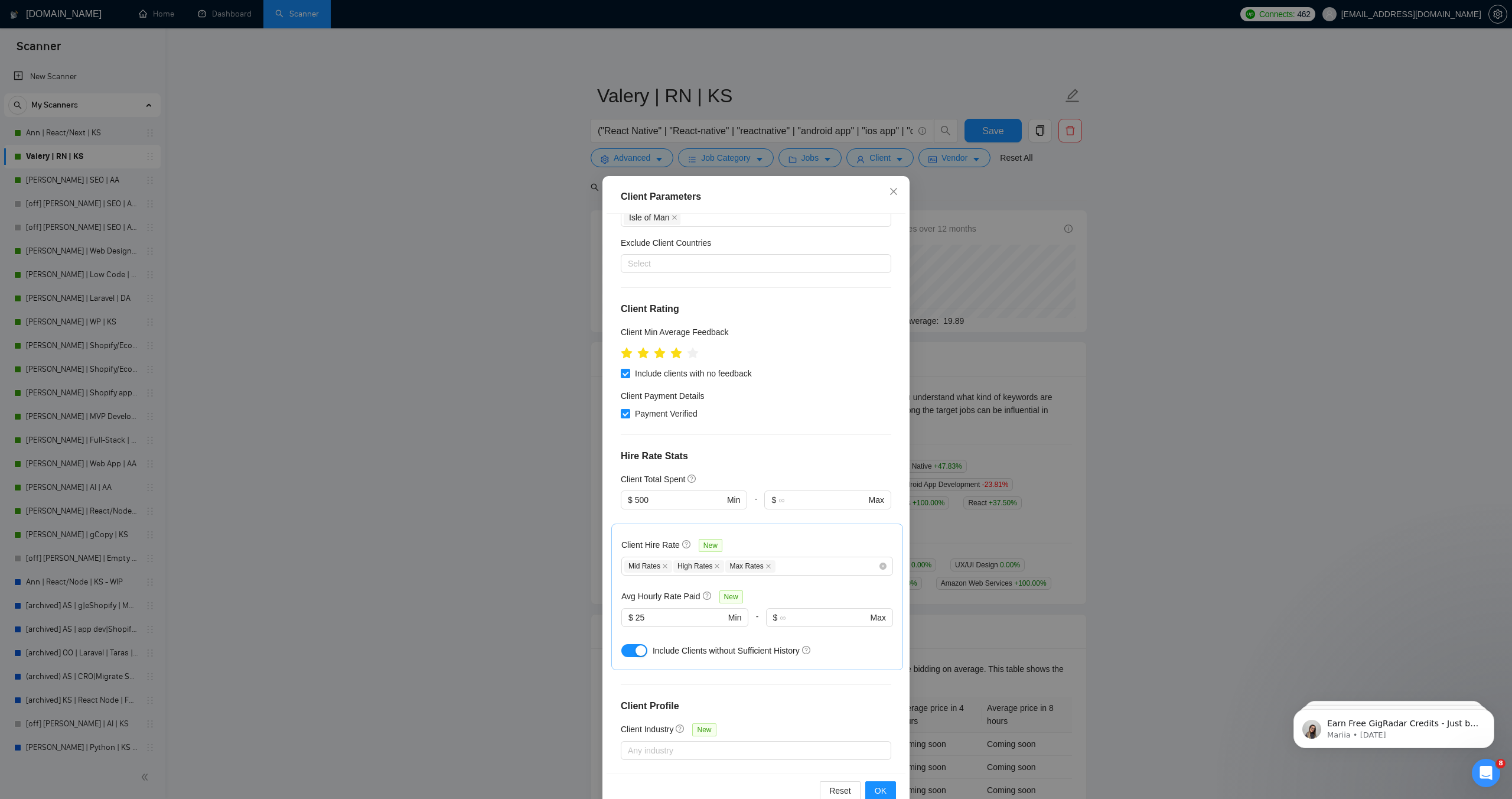
click at [921, 160] on div "Client Parameters Client Location Include Client Countries [GEOGRAPHIC_DATA] [G…" at bounding box center [756, 400] width 1512 height 799
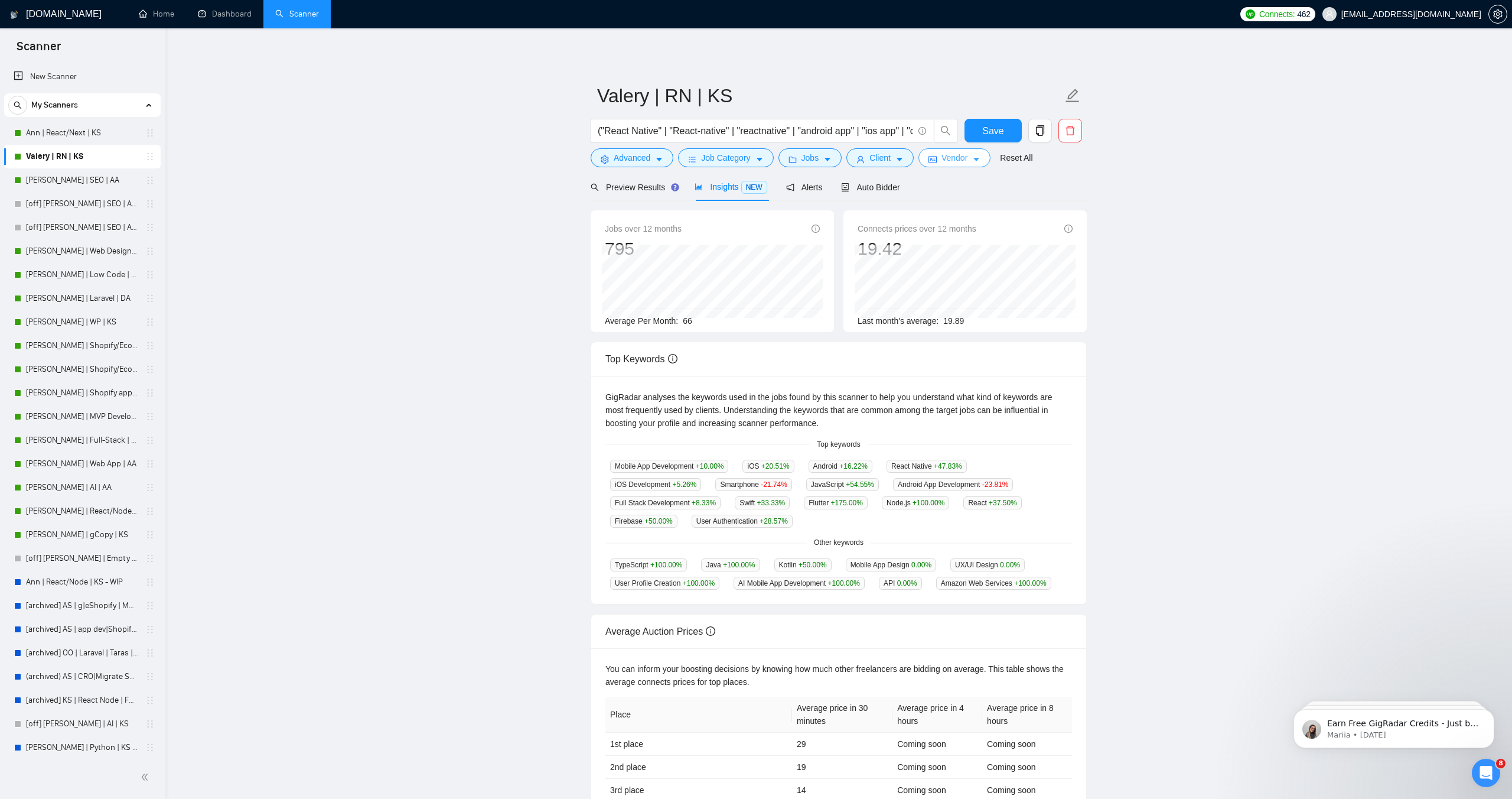
click at [929, 159] on button "Vendor" at bounding box center [954, 158] width 72 height 19
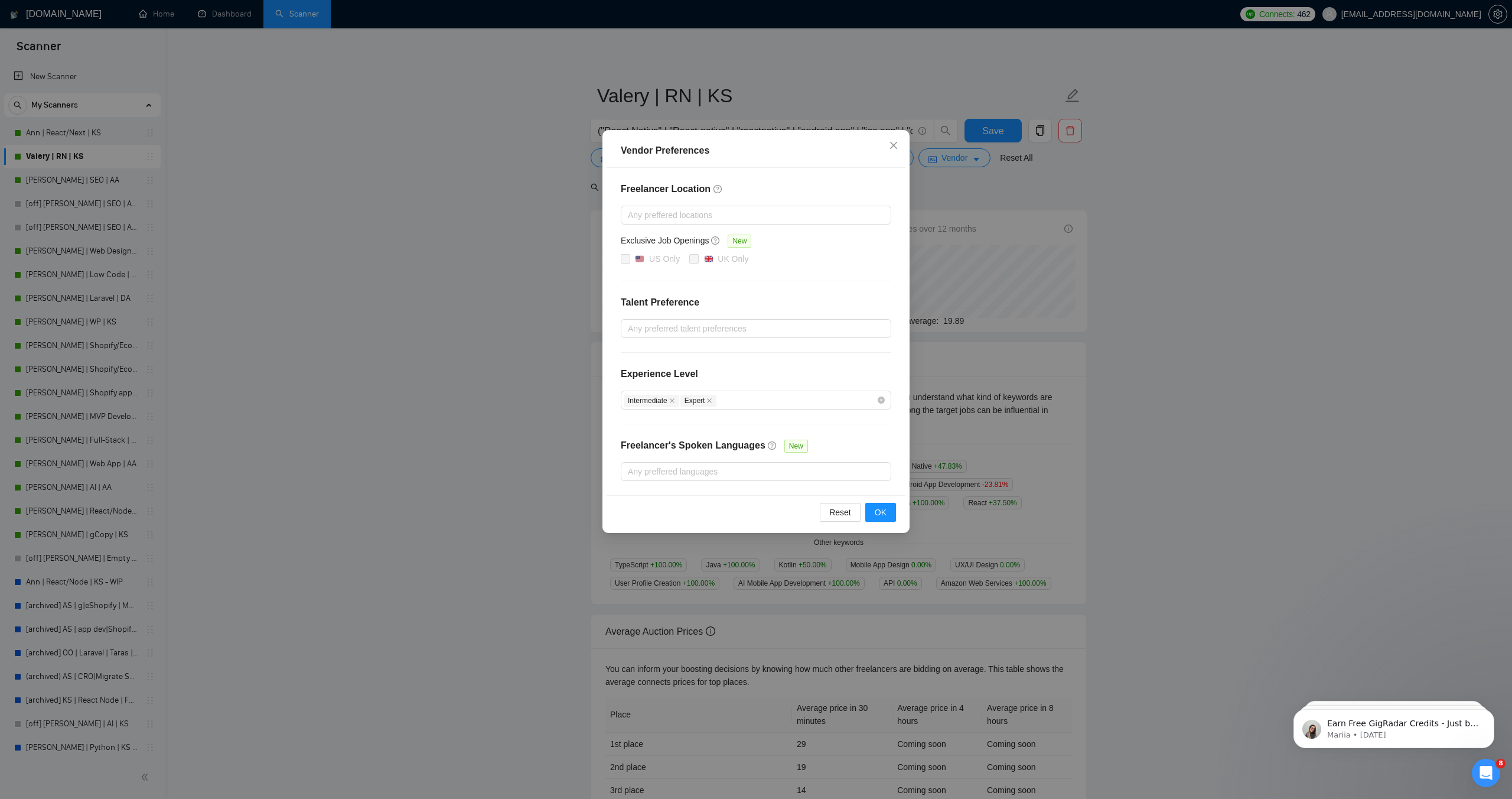
click at [929, 160] on div "Vendor Preferences Freelancer Location Any preffered locations Exclusive Job Op…" at bounding box center [756, 400] width 1512 height 799
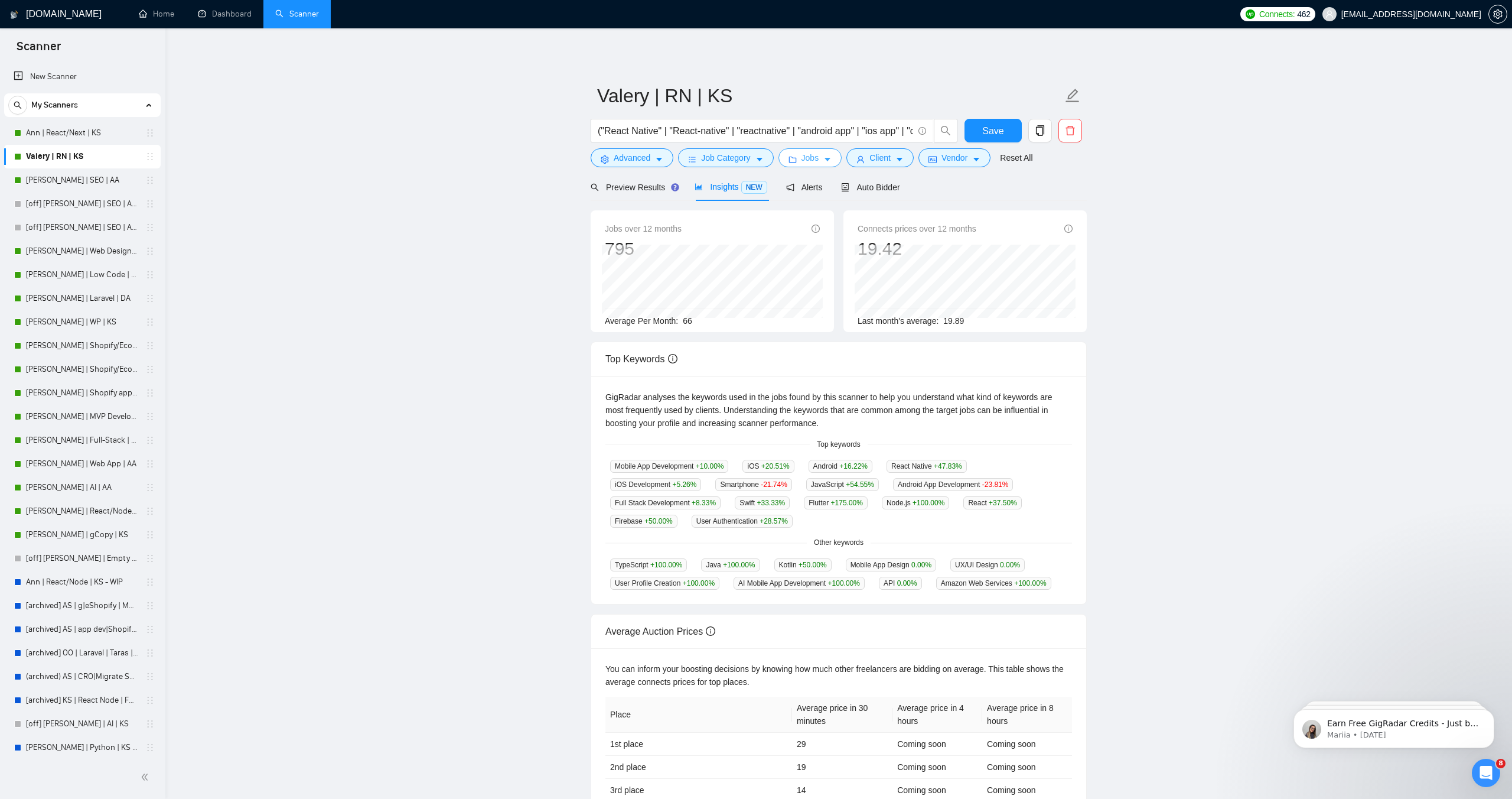
click at [813, 155] on span "Jobs" at bounding box center [811, 158] width 18 height 13
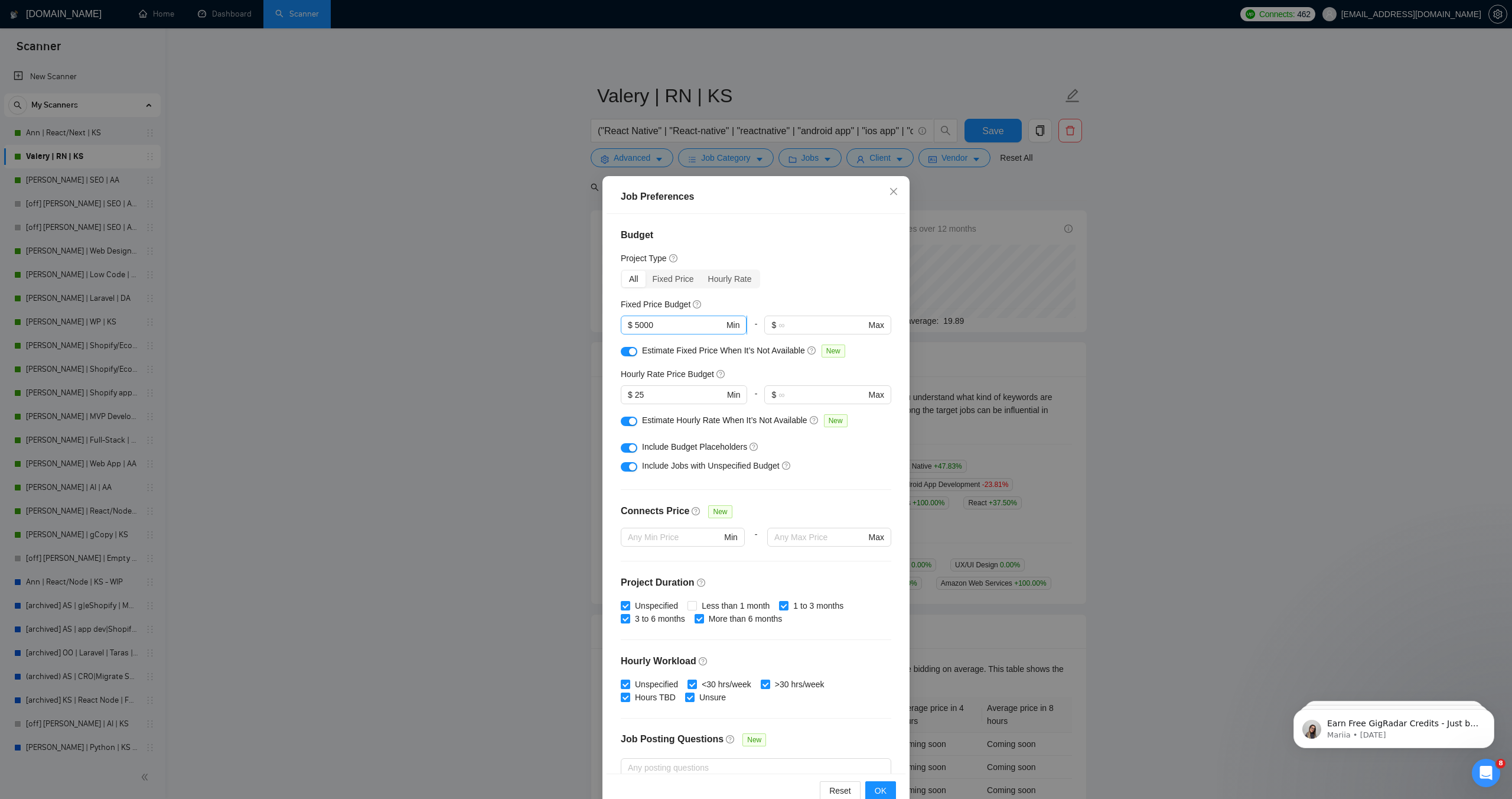
click at [671, 326] on input "5000" at bounding box center [679, 325] width 89 height 13
type input "2500"
click at [778, 381] on div "Hourly Rate Price Budget" at bounding box center [756, 374] width 270 height 13
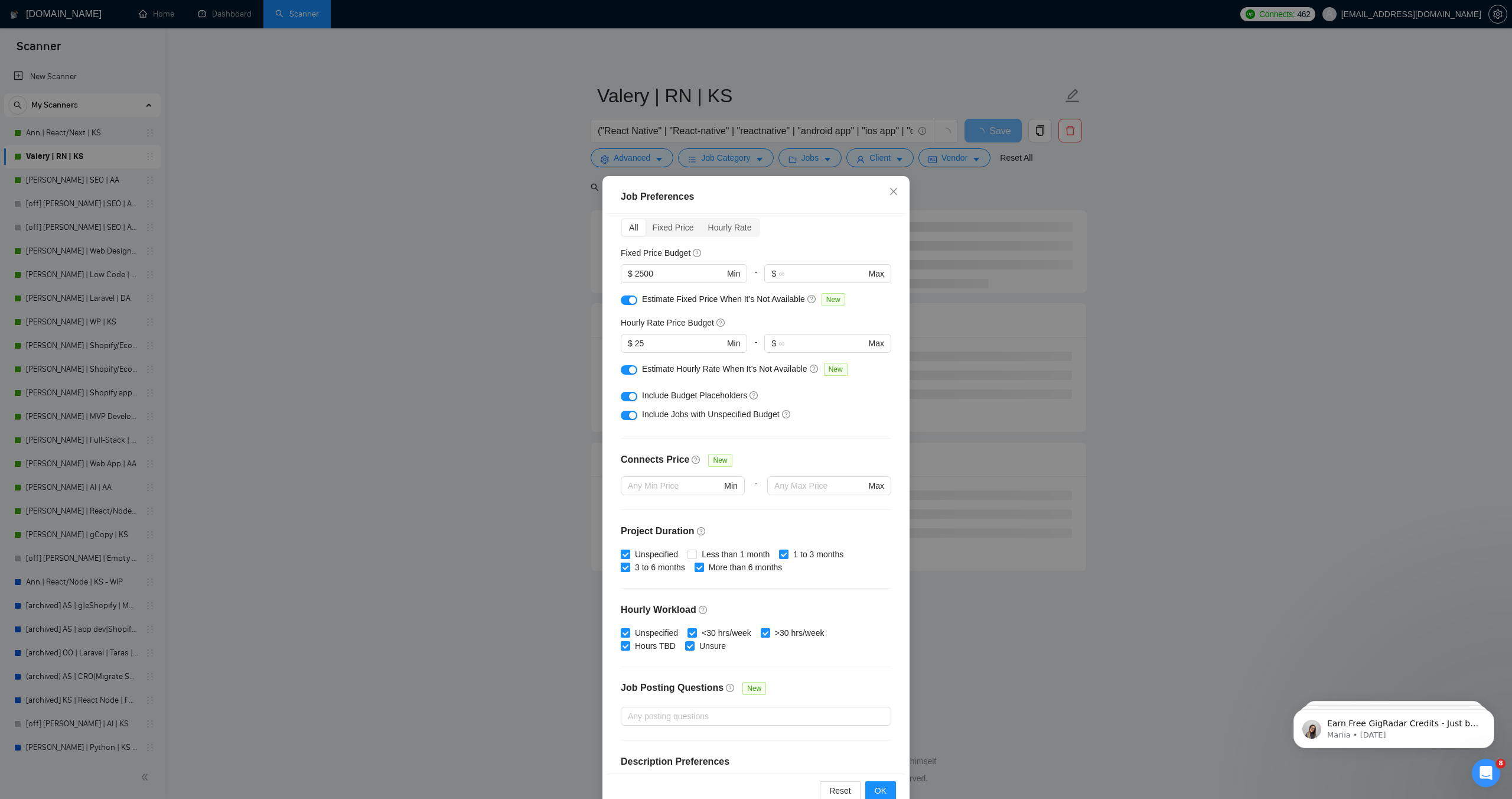
scroll to position [53, 0]
click at [680, 343] on input "25" at bounding box center [679, 342] width 89 height 13
type input "20"
click at [821, 408] on div "Include Jobs with Unspecified Budget" at bounding box center [760, 413] width 237 height 13
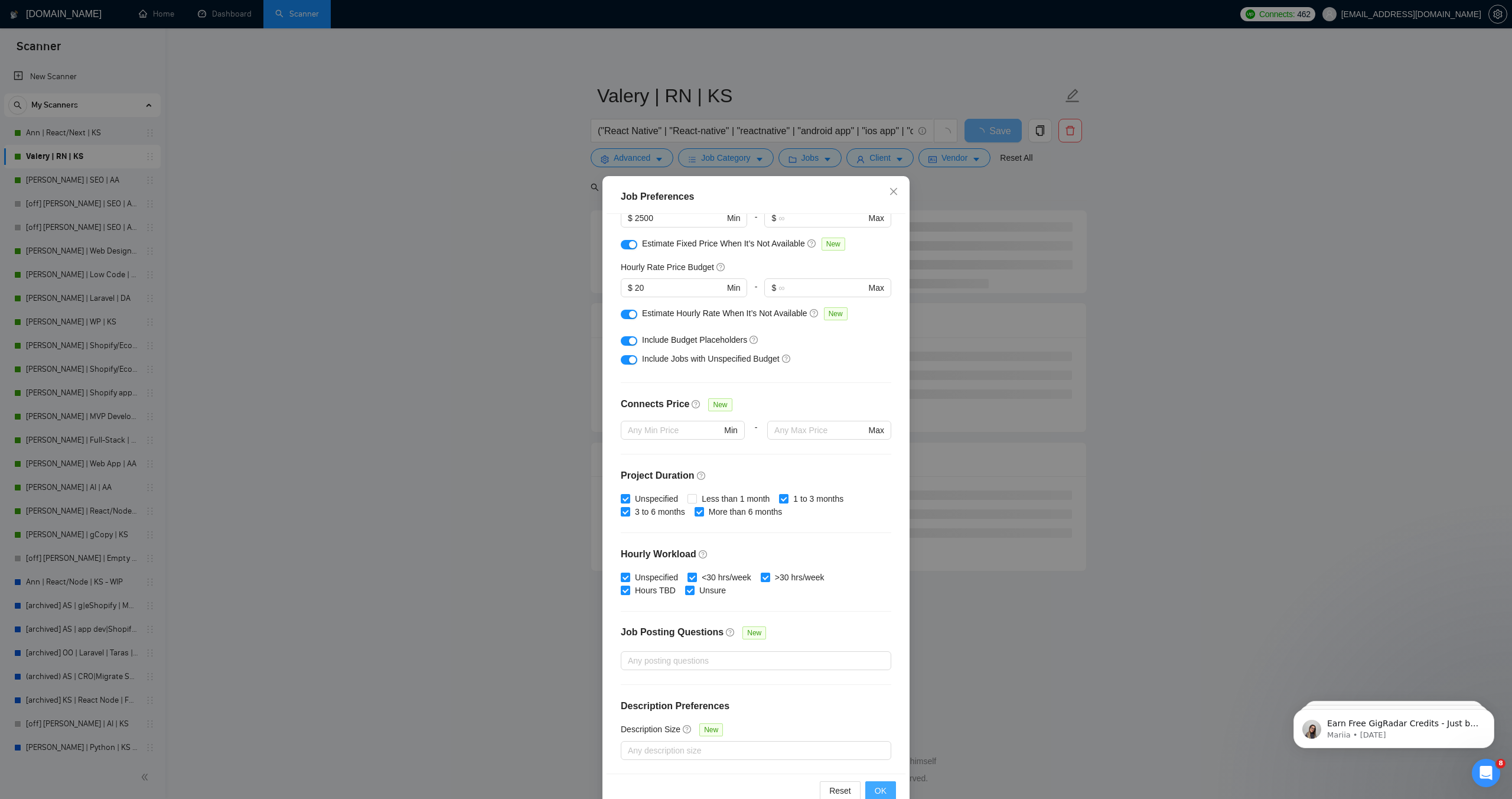
click at [873, 788] on button "OK" at bounding box center [881, 790] width 31 height 19
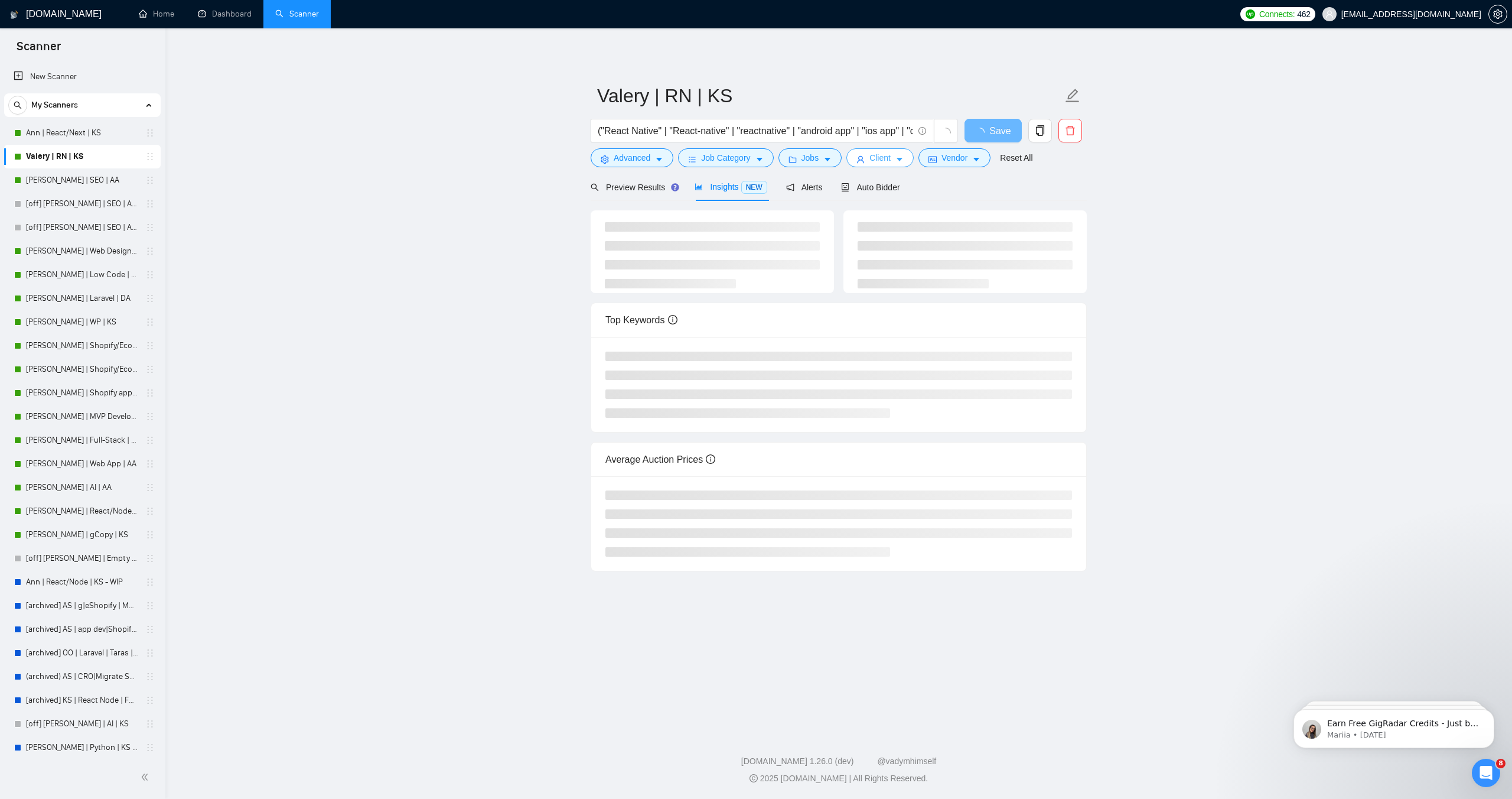
click at [890, 162] on span "Client" at bounding box center [880, 158] width 21 height 13
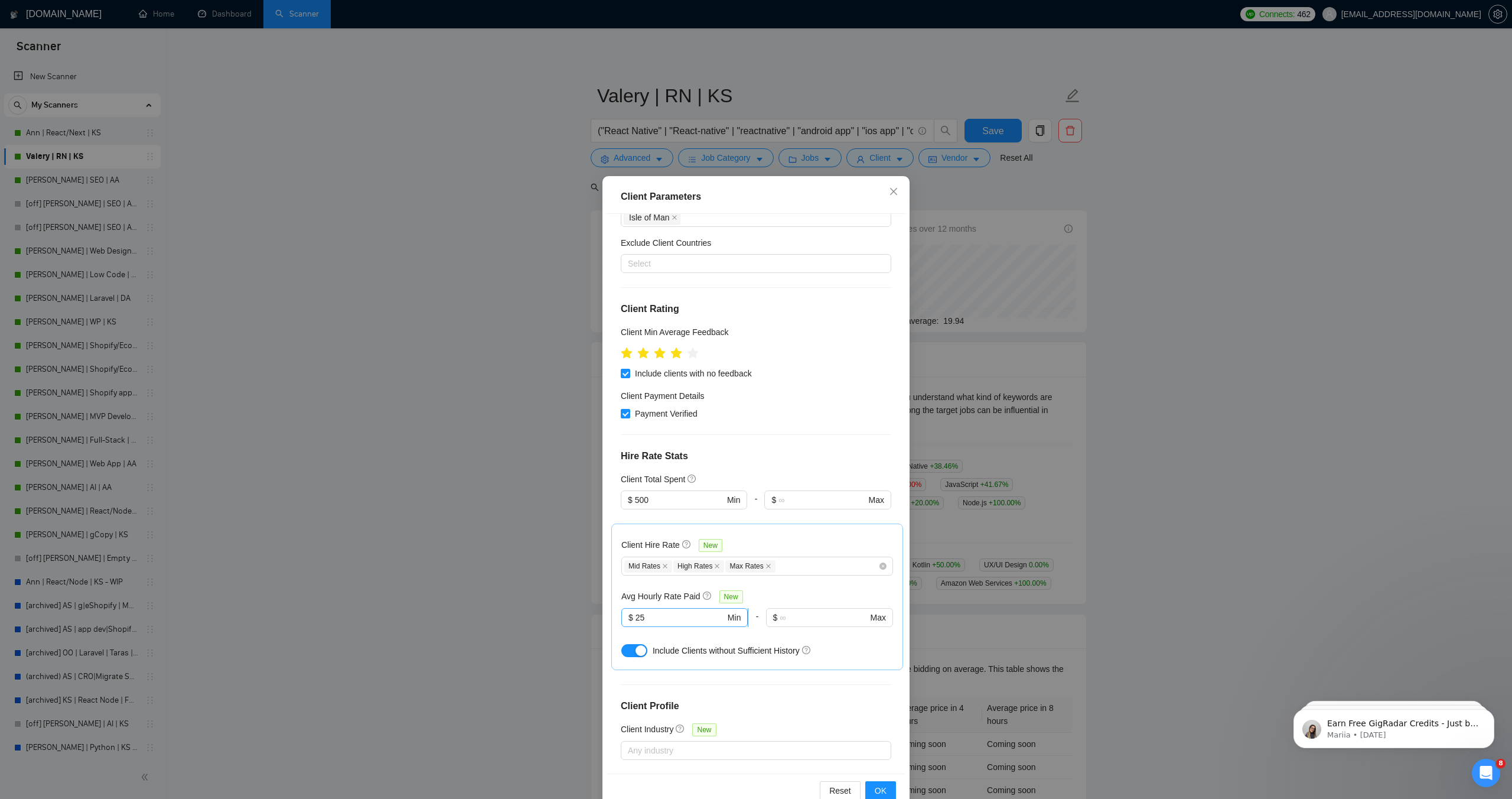
click at [657, 611] on input "25" at bounding box center [680, 617] width 90 height 13
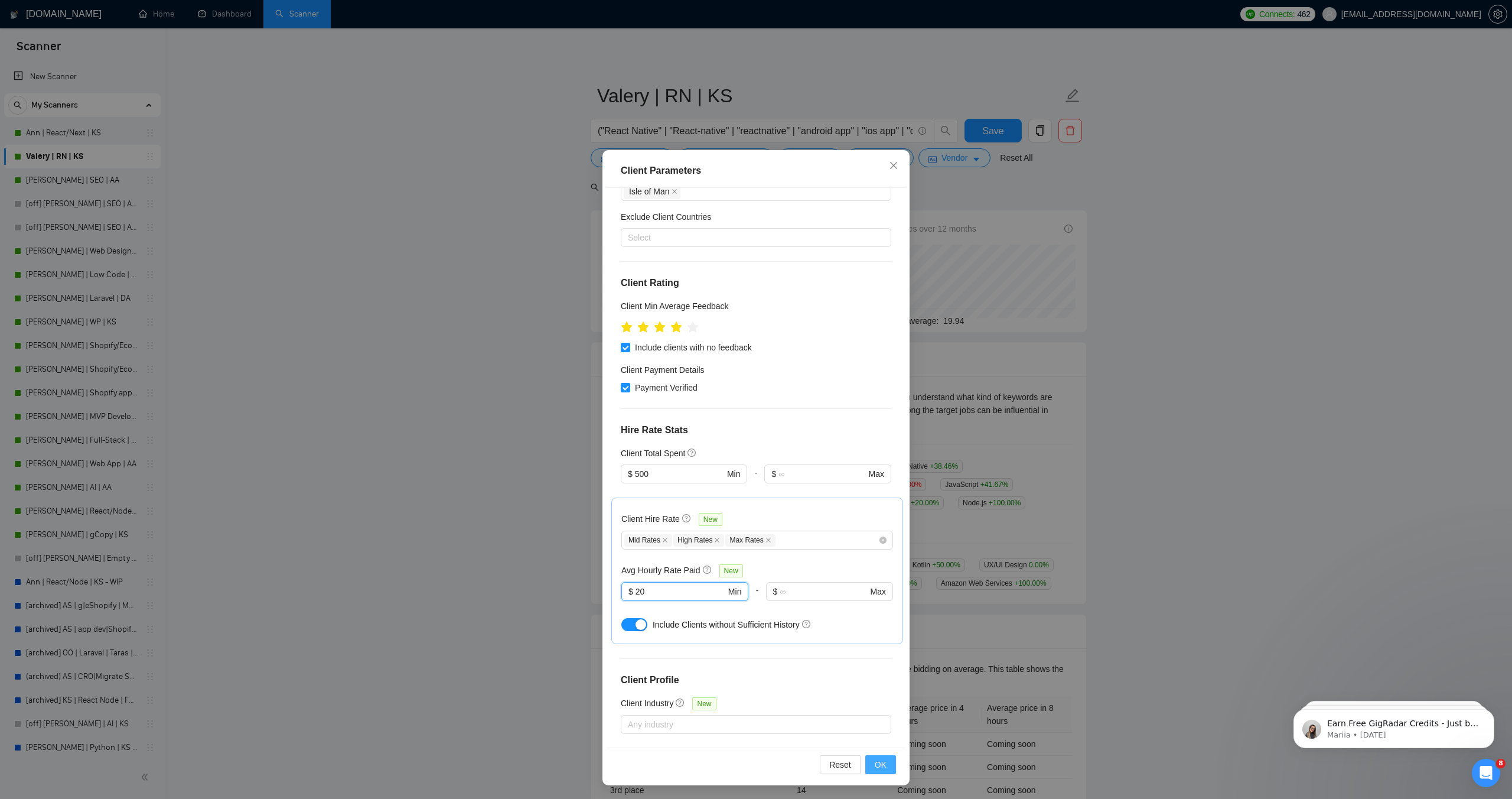
type input "20"
click at [876, 771] on button "OK" at bounding box center [881, 764] width 31 height 19
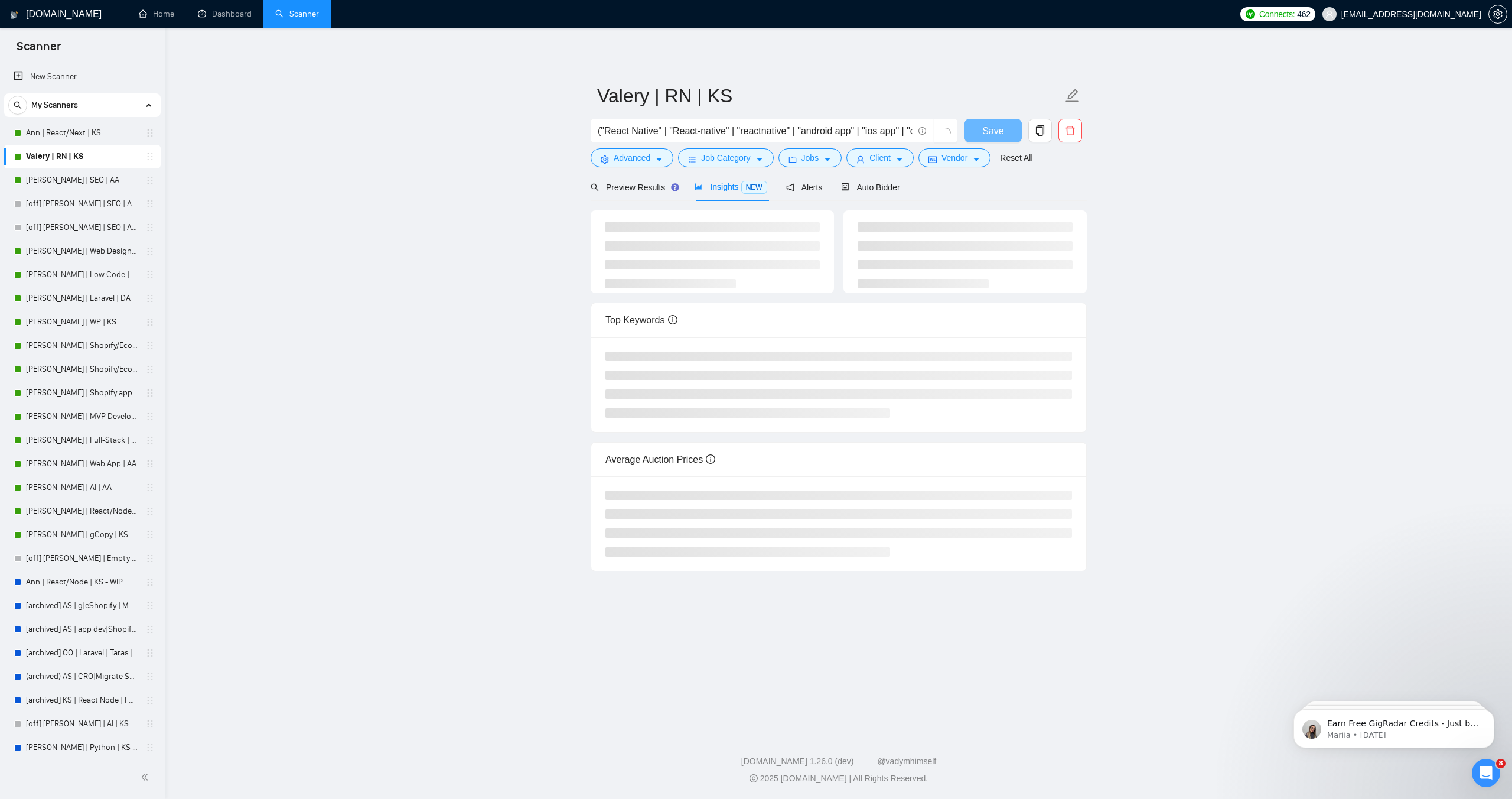
scroll to position [0, 0]
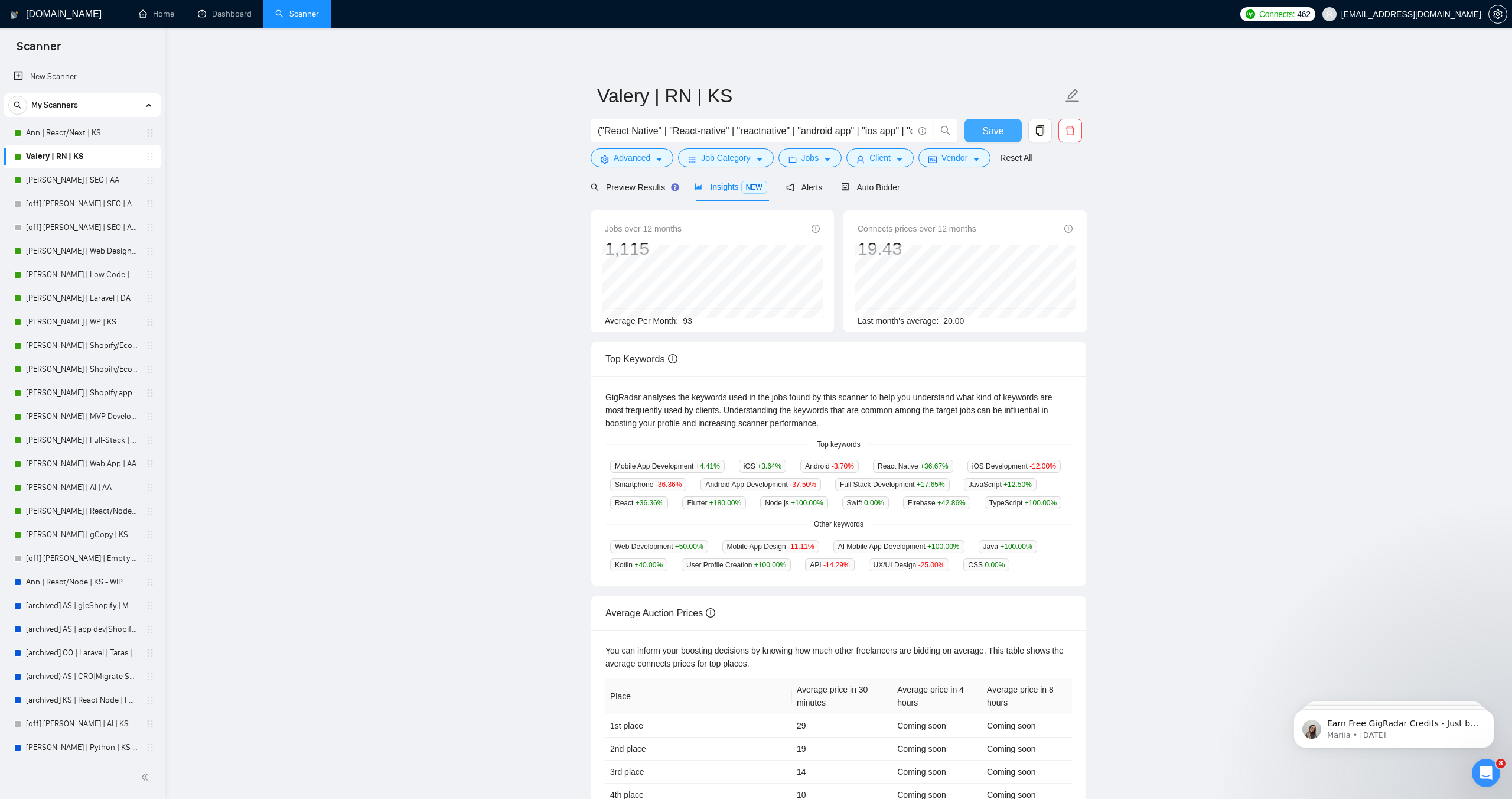
click at [996, 132] on span "Save" at bounding box center [993, 131] width 21 height 15
click at [972, 133] on button "Save" at bounding box center [993, 130] width 58 height 24
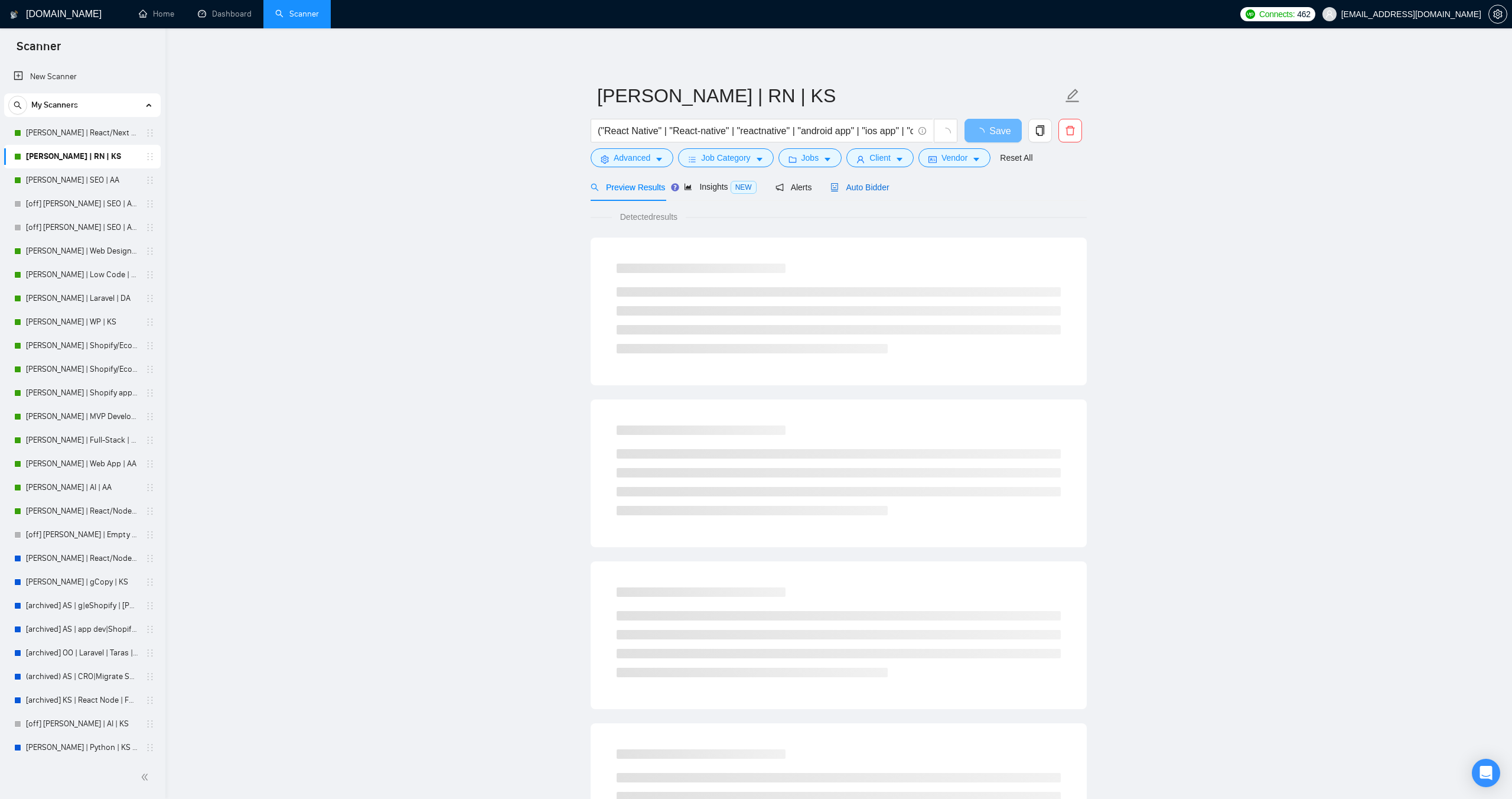
click at [876, 192] on div "Auto Bidder" at bounding box center [859, 188] width 58 height 13
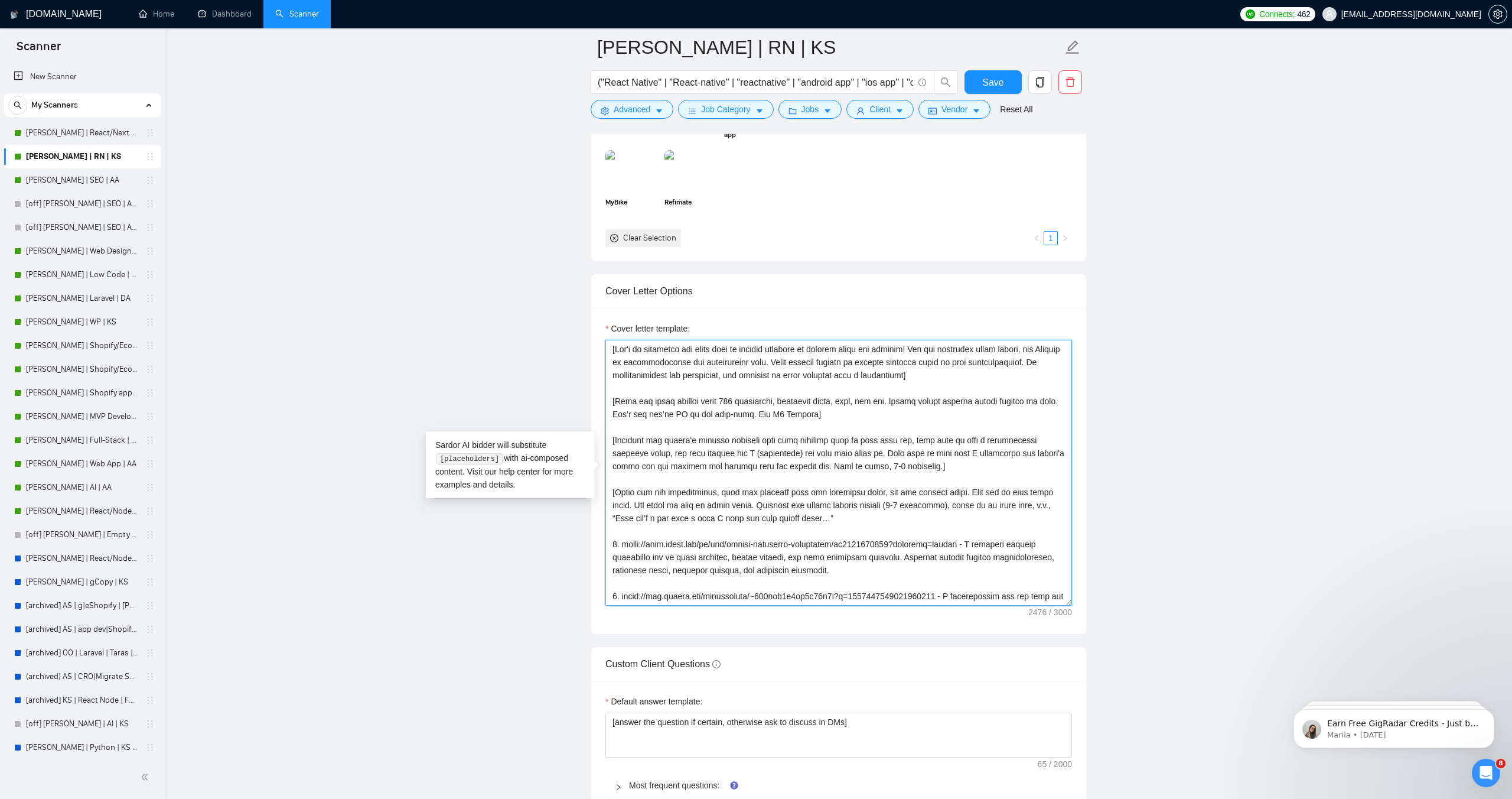
click at [751, 400] on textarea "Cover letter template:" at bounding box center [838, 472] width 467 height 266
click at [834, 426] on textarea "Cover letter template:" at bounding box center [838, 472] width 467 height 266
drag, startPoint x: 752, startPoint y: 403, endPoint x: 738, endPoint y: 404, distance: 14.0
click at [738, 404] on textarea "Cover letter template:" at bounding box center [838, 472] width 467 height 266
type textarea "[Don't do greetings and start with an opening question or insight about the pro…"
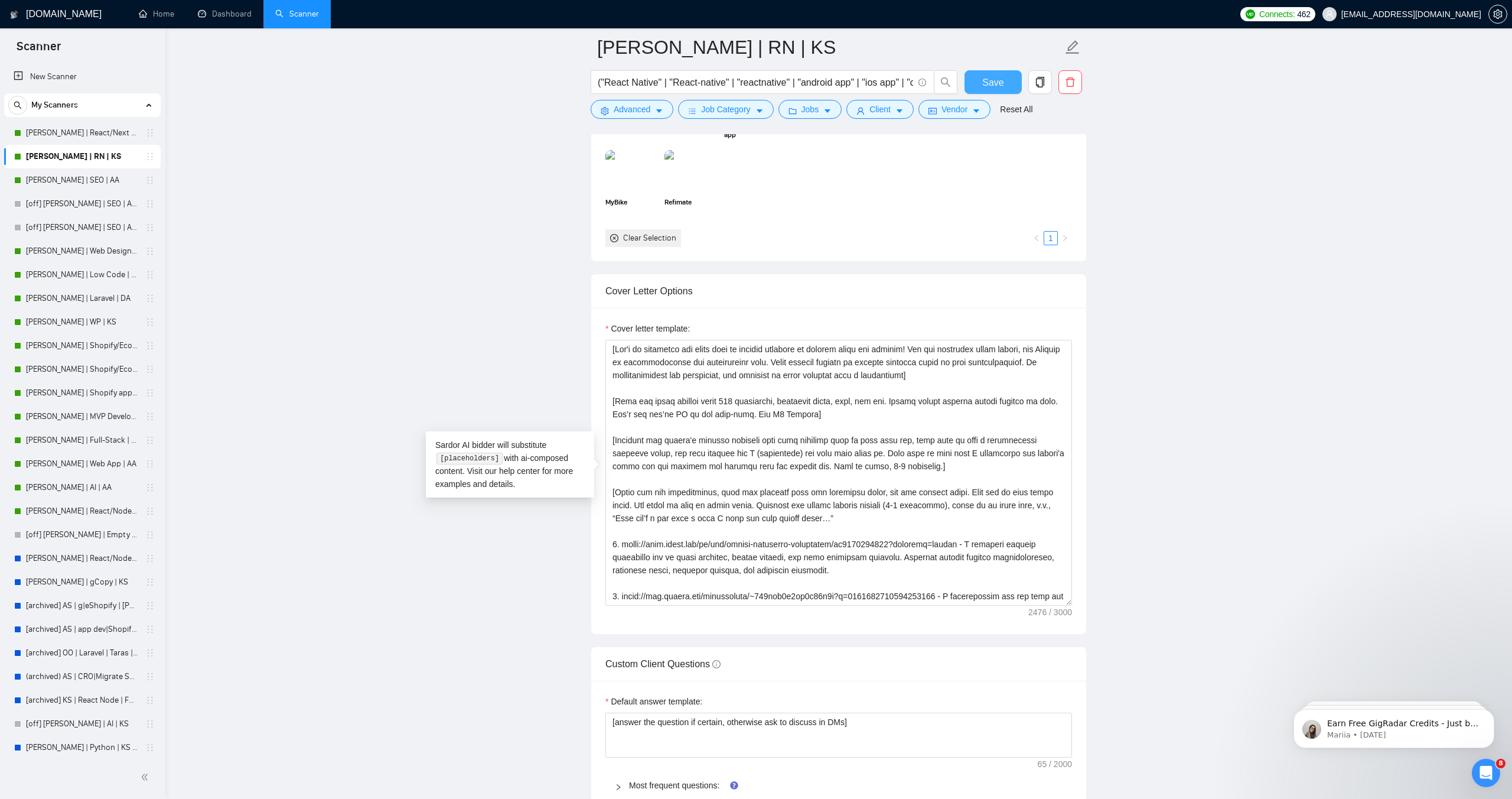
click at [995, 80] on span "Save" at bounding box center [993, 82] width 21 height 15
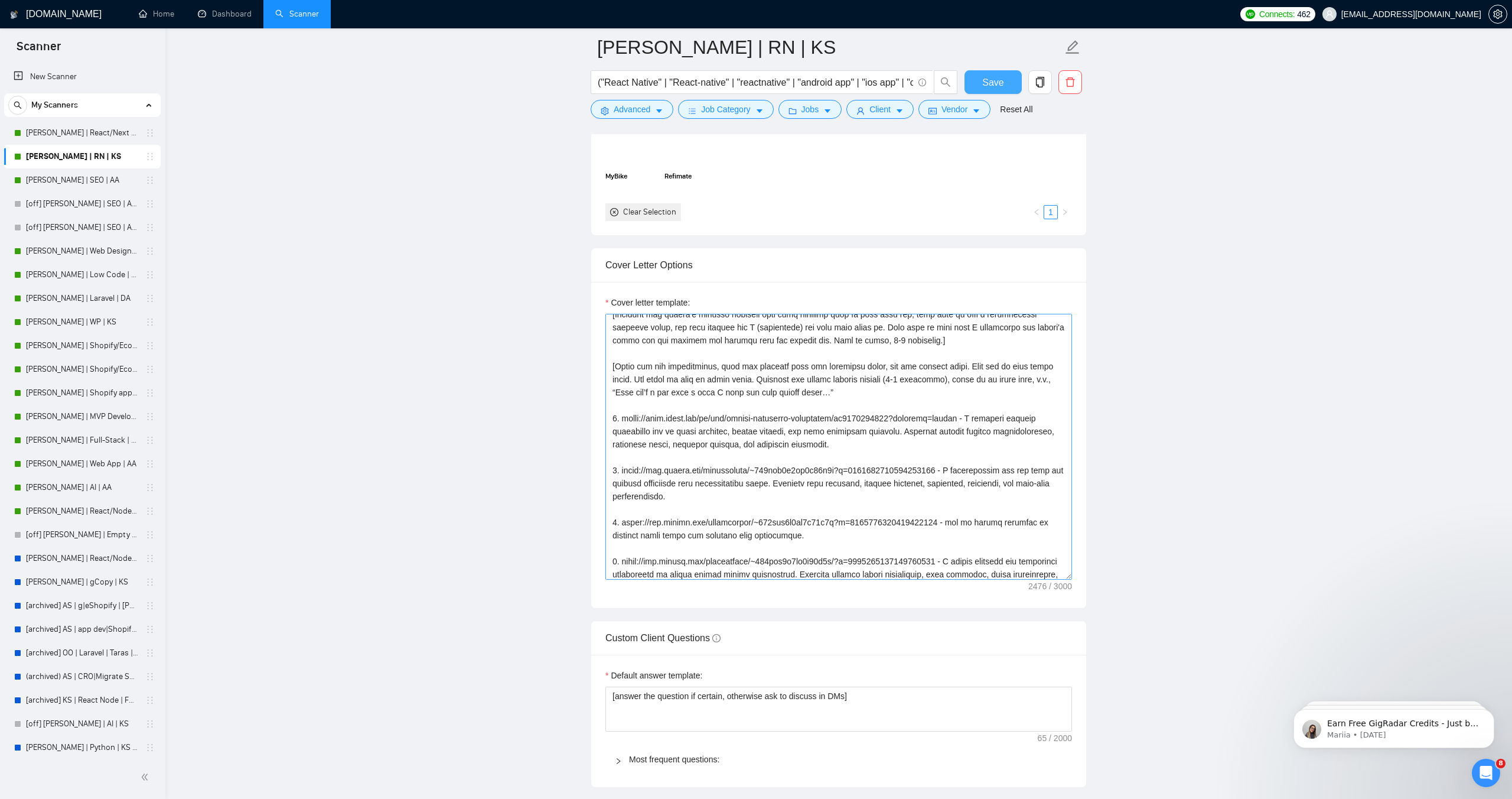
scroll to position [195, 0]
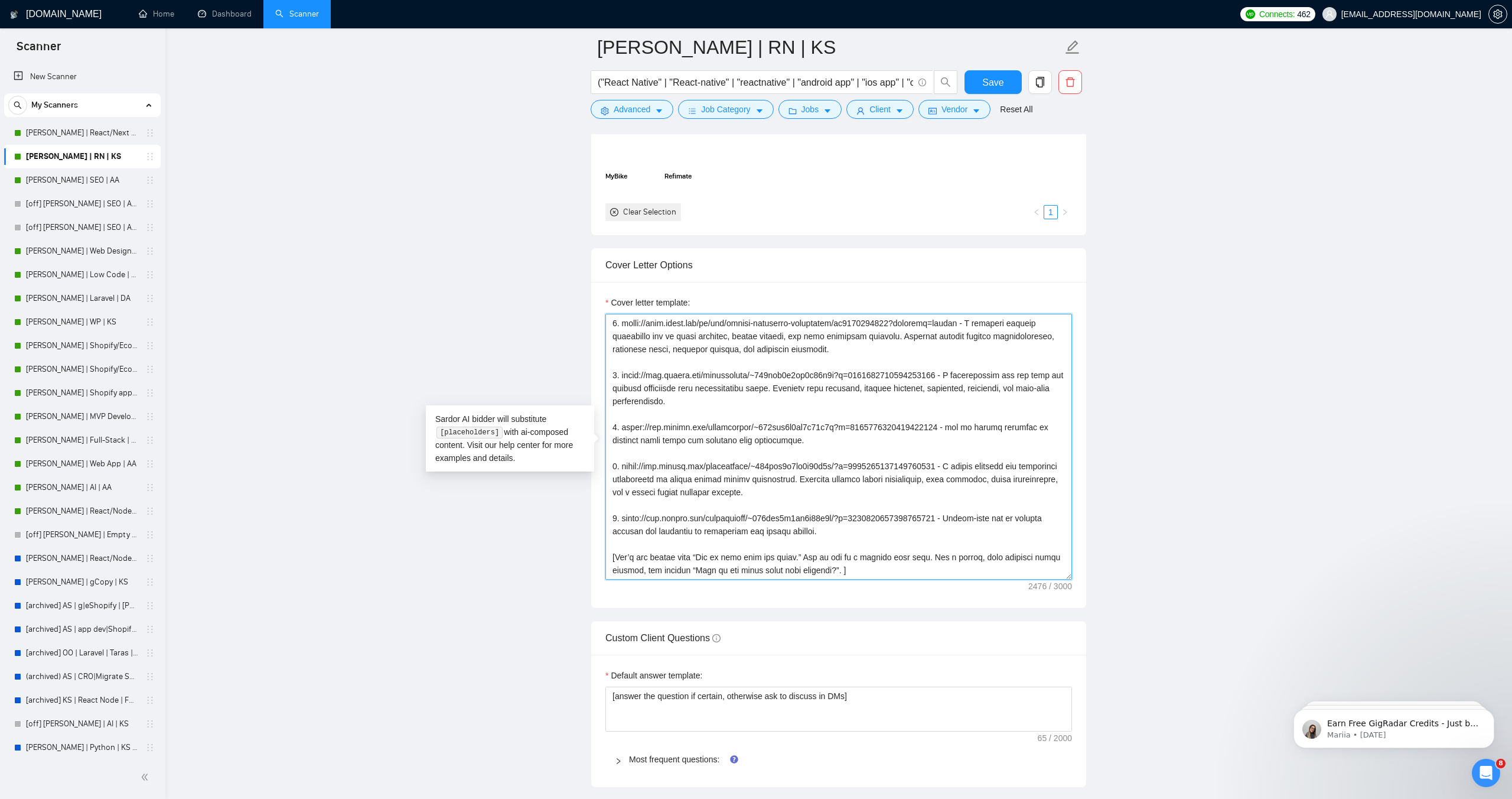
drag, startPoint x: 893, startPoint y: 568, endPoint x: 605, endPoint y: 557, distance: 288.2
click at [605, 557] on textarea "Cover letter template:" at bounding box center [838, 446] width 467 height 266
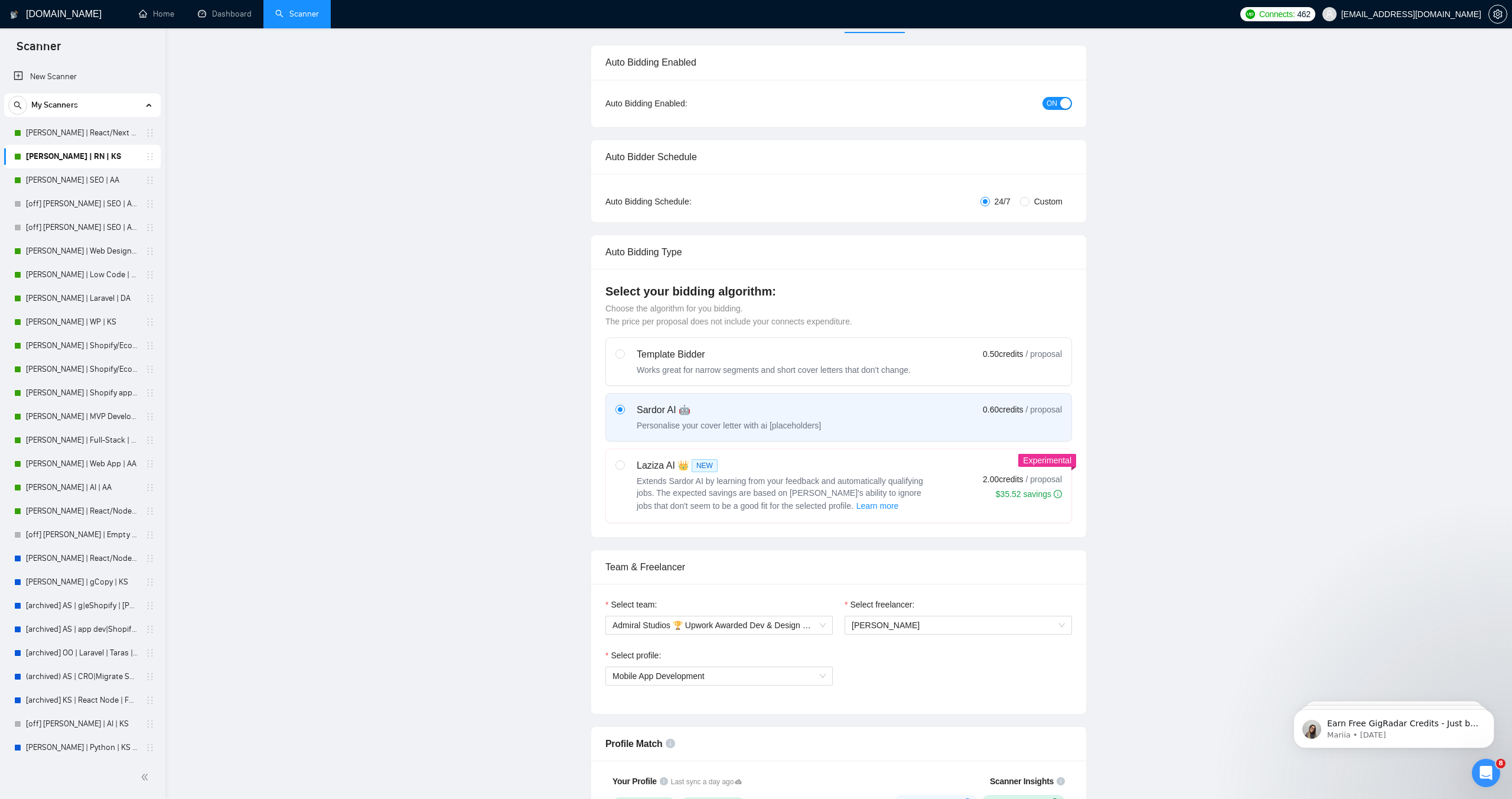
scroll to position [0, 0]
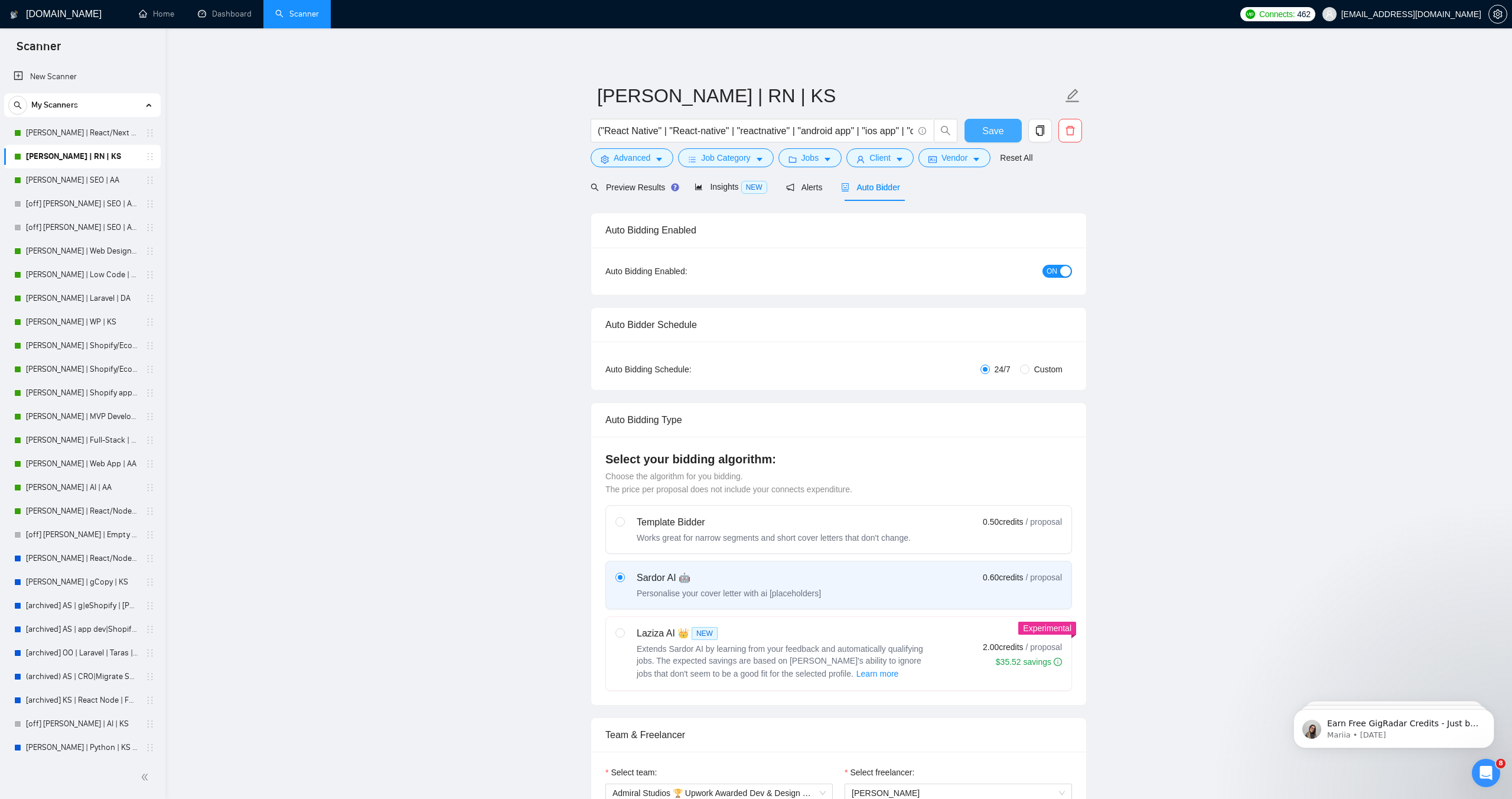
click at [973, 129] on button "Save" at bounding box center [993, 130] width 58 height 24
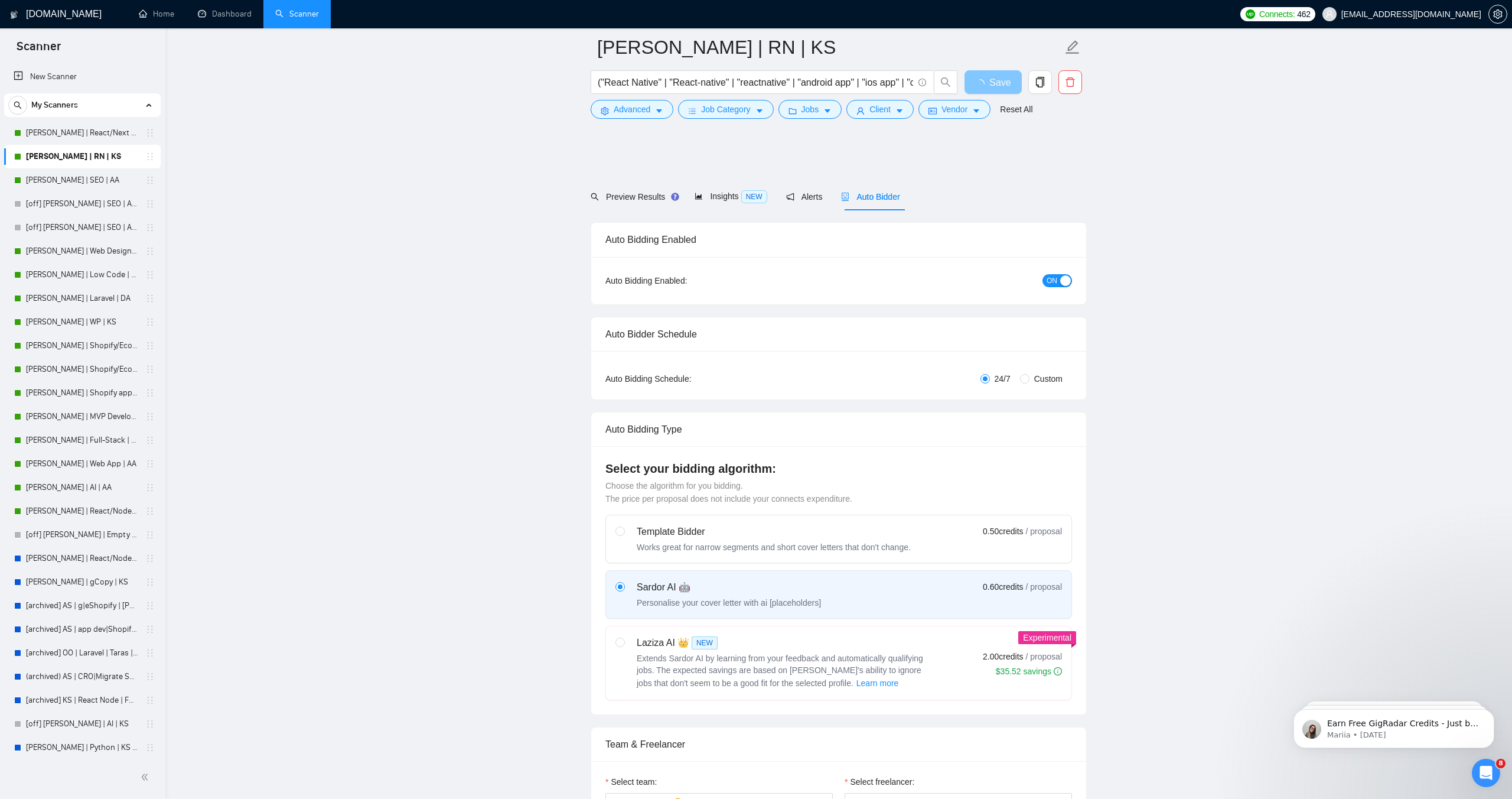
scroll to position [195, 0]
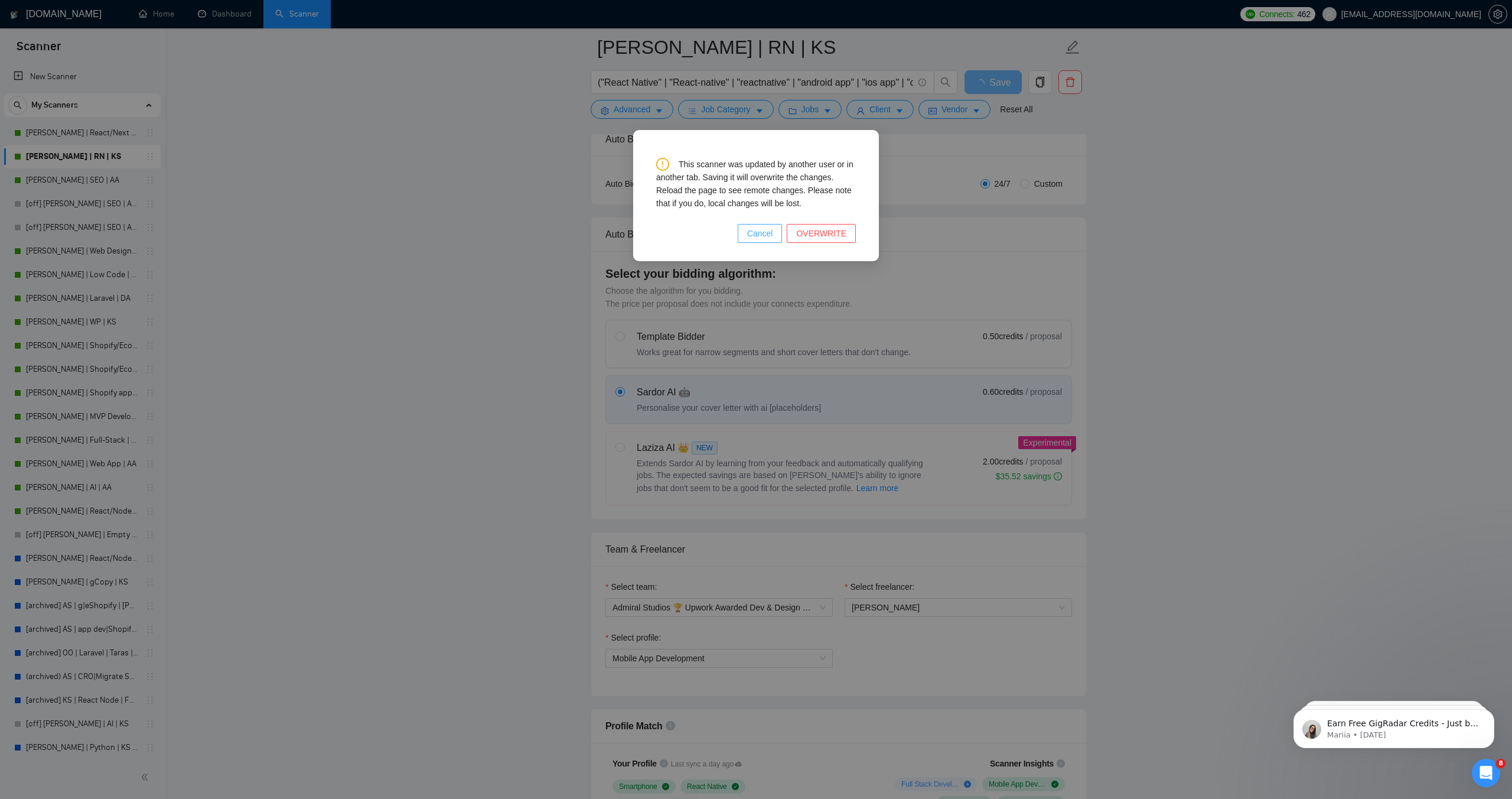
click at [756, 234] on span "Cancel" at bounding box center [760, 233] width 26 height 13
